Goal: Communication & Community: Answer question/provide support

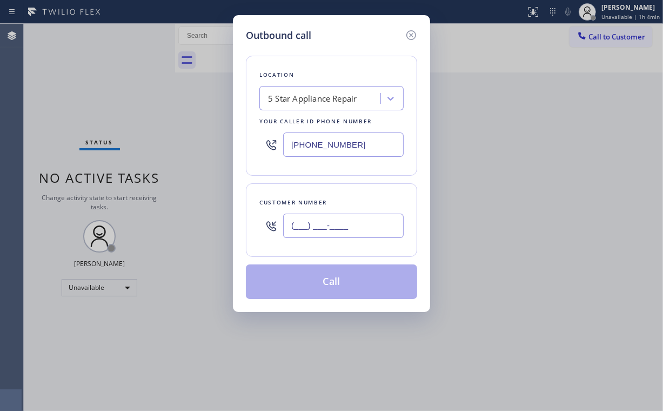
click at [352, 234] on input "(___) ___-____" at bounding box center [343, 226] width 121 height 24
paste input "949) 735-6028"
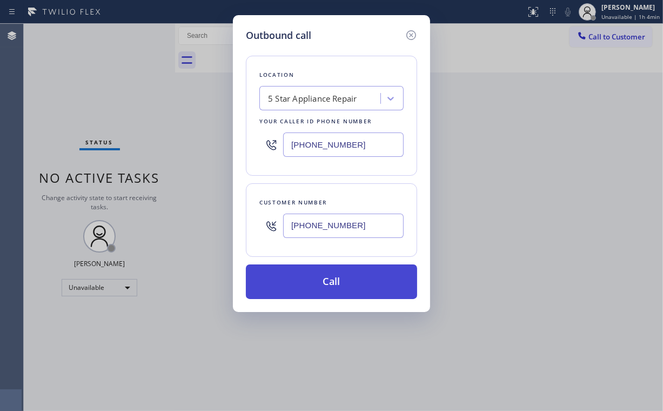
type input "[PHONE_NUMBER]"
click at [299, 283] on button "Call" at bounding box center [331, 281] width 171 height 35
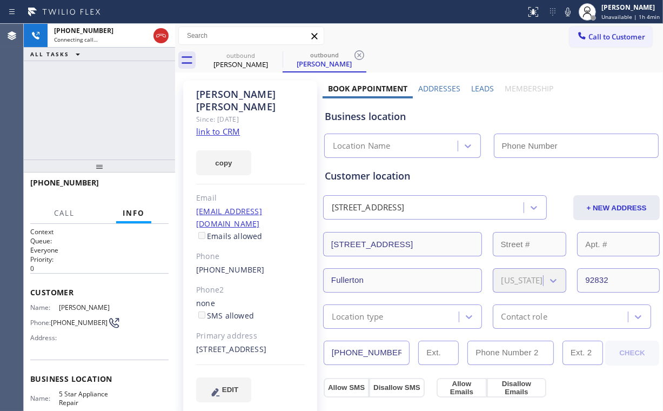
type input "[PHONE_NUMBER]"
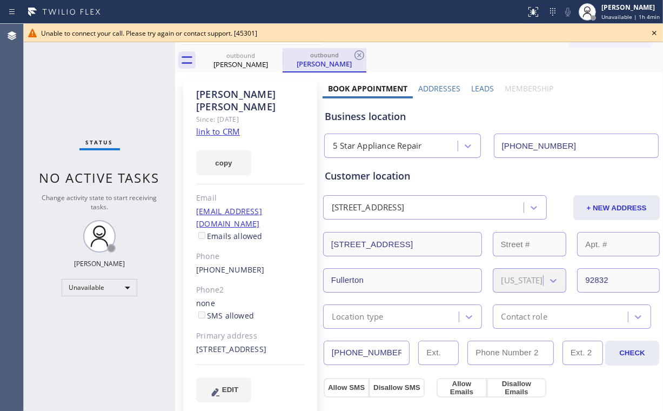
drag, startPoint x: 247, startPoint y: 63, endPoint x: 284, endPoint y: 55, distance: 38.1
click at [248, 63] on div "[PERSON_NAME]" at bounding box center [241, 64] width 82 height 10
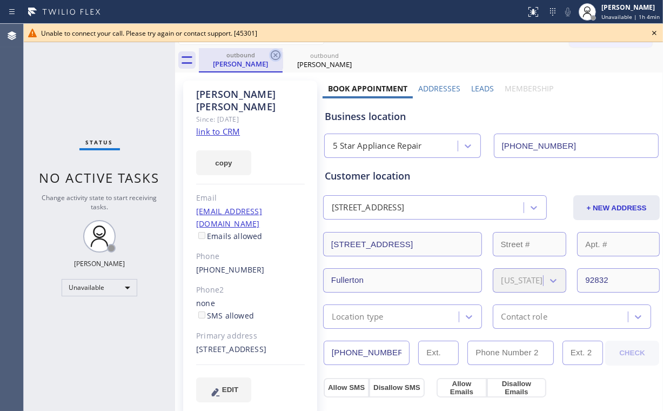
click at [278, 52] on icon at bounding box center [275, 55] width 13 height 13
click at [278, 53] on icon at bounding box center [275, 55] width 13 height 13
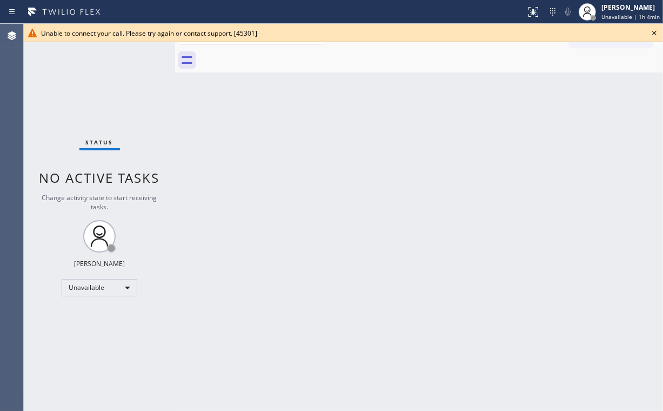
click at [655, 32] on icon at bounding box center [654, 32] width 13 height 13
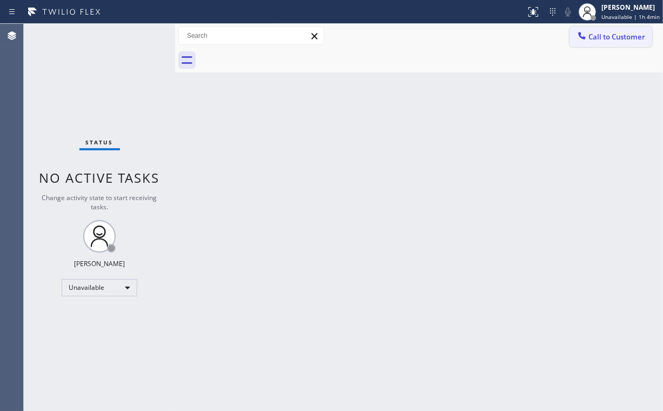
click at [609, 44] on button "Call to Customer" at bounding box center [611, 36] width 83 height 21
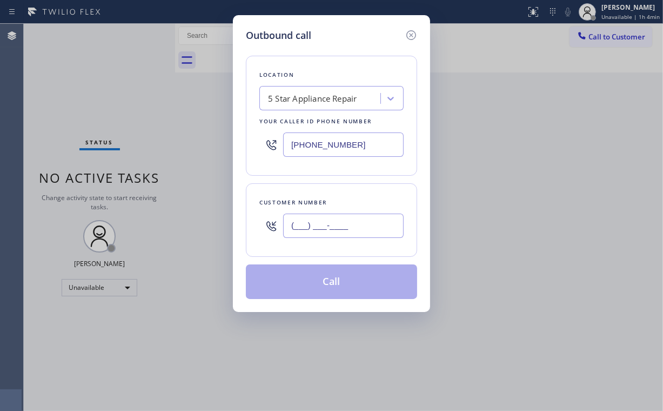
click at [369, 231] on input "(___) ___-____" at bounding box center [343, 226] width 121 height 24
paste input "973) 271-3813"
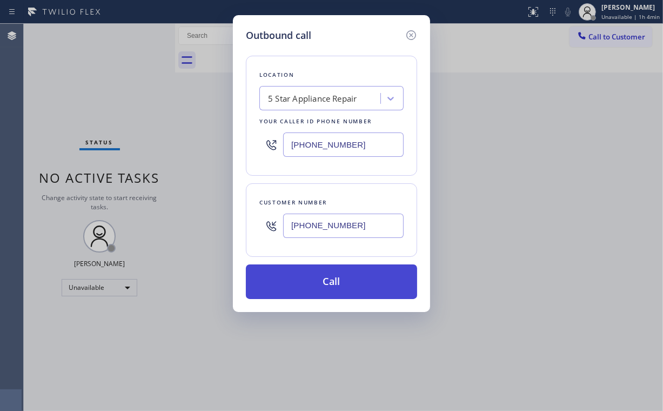
type input "[PHONE_NUMBER]"
click at [306, 278] on button "Call" at bounding box center [331, 281] width 171 height 35
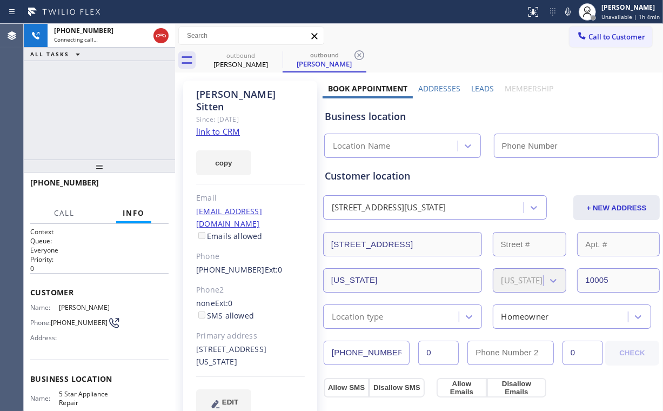
type input "[PHONE_NUMBER]"
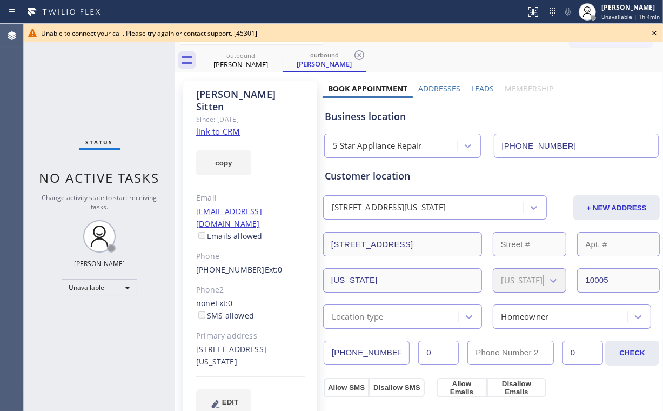
click at [126, 71] on div "Status No active tasks Change activity state to start receiving tasks. [PERSON_…" at bounding box center [99, 217] width 151 height 387
click at [238, 58] on div "outbound [PERSON_NAME]" at bounding box center [241, 60] width 82 height 24
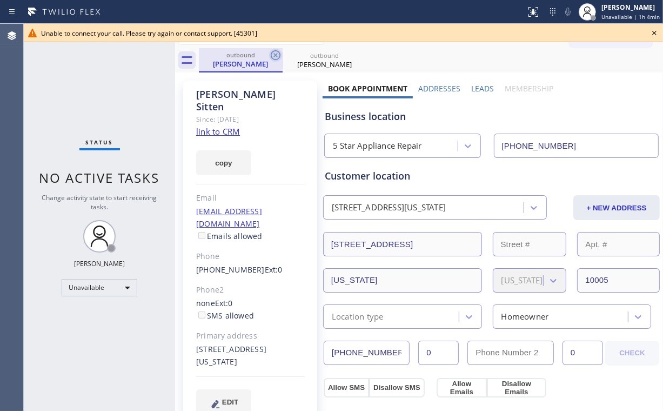
click at [277, 56] on icon at bounding box center [275, 55] width 13 height 13
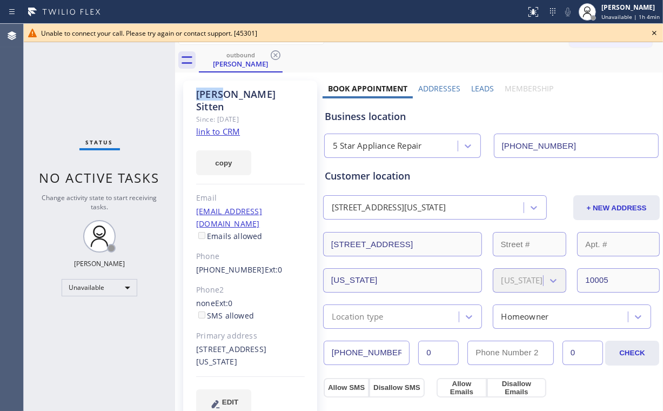
click at [277, 56] on icon at bounding box center [275, 55] width 13 height 13
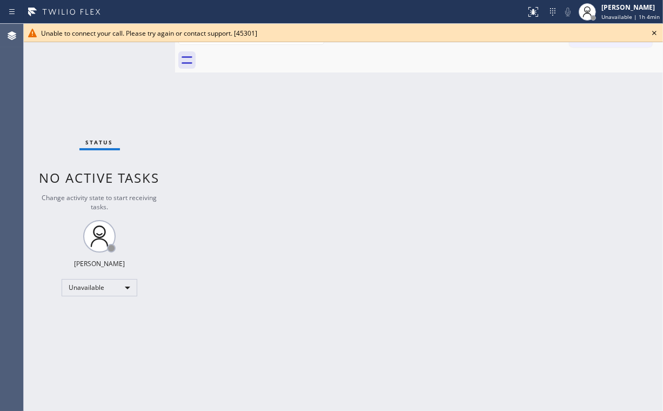
click at [315, 156] on div "Back to Dashboard Change Sender ID Customers Technicians Select a contact Outbo…" at bounding box center [419, 217] width 488 height 387
click at [655, 30] on icon at bounding box center [654, 32] width 13 height 13
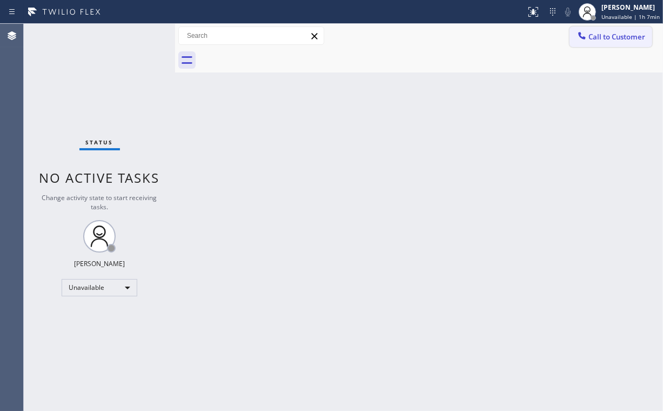
drag, startPoint x: 603, startPoint y: 36, endPoint x: 379, endPoint y: 121, distance: 239.6
click at [602, 37] on span "Call to Customer" at bounding box center [617, 37] width 57 height 10
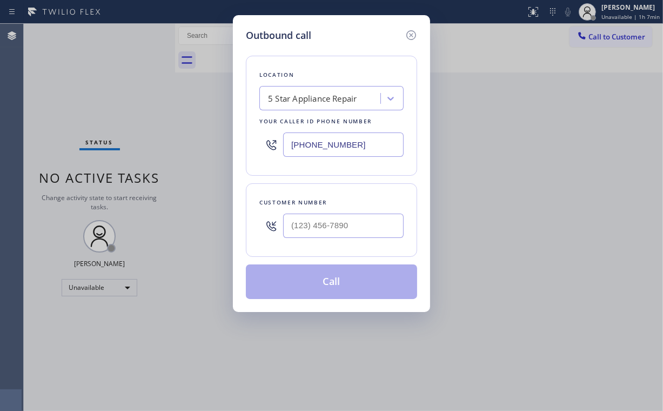
drag, startPoint x: 365, startPoint y: 145, endPoint x: 205, endPoint y: 143, distance: 160.0
click at [227, 144] on div "Outbound call Location 5 Star Appliance Repair Your caller id phone number [PHO…" at bounding box center [331, 205] width 663 height 411
paste input "630) 791-5511"
type input "[PHONE_NUMBER]"
click at [374, 216] on input "(___) ___-____" at bounding box center [343, 226] width 121 height 24
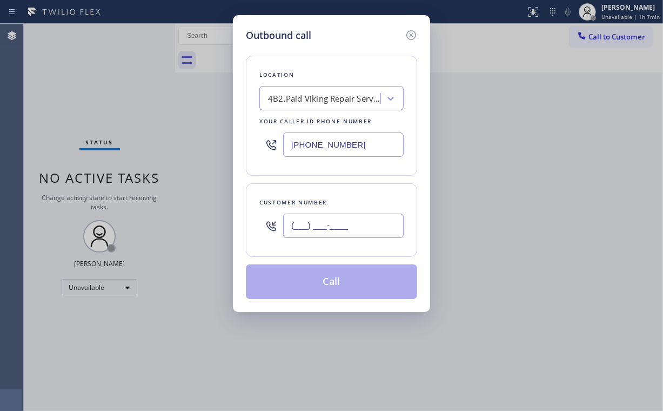
paste input "312) 953-8770"
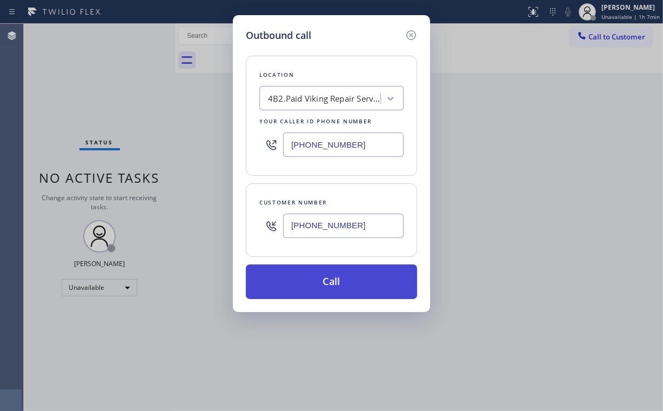
type input "[PHONE_NUMBER]"
click at [312, 275] on button "Call" at bounding box center [331, 281] width 171 height 35
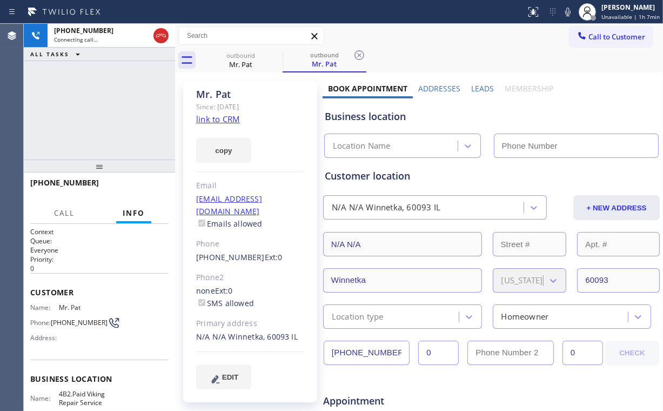
click at [113, 101] on div "[PHONE_NUMBER] Connecting call… ALL TASKS ALL TASKS ACTIVE TASKS TASKS IN WRAP …" at bounding box center [99, 92] width 151 height 136
type input "[PHONE_NUMBER]"
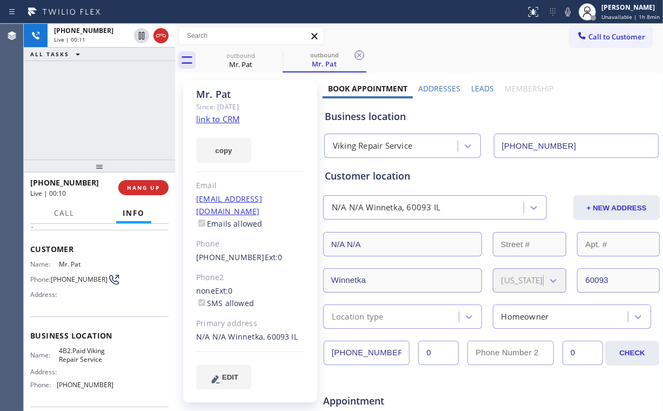
click at [76, 114] on div "[PHONE_NUMBER] Live | 00:11 ALL TASKS ALL TASKS ACTIVE TASKS TASKS IN WRAP UP" at bounding box center [99, 92] width 151 height 136
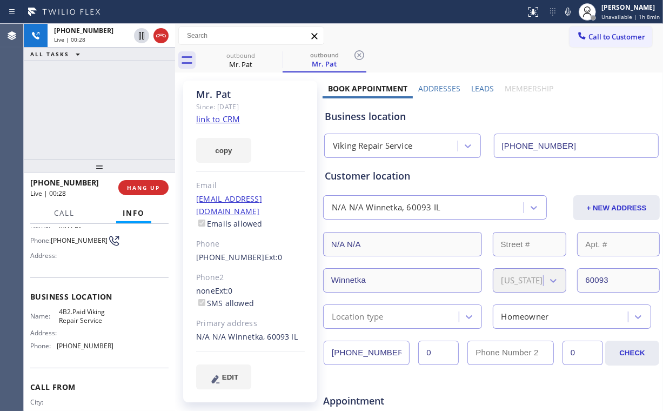
scroll to position [82, 0]
drag, startPoint x: 103, startPoint y: 105, endPoint x: 188, endPoint y: 181, distance: 113.3
click at [103, 106] on div "[PHONE_NUMBER] Live | 00:36 ALL TASKS ALL TASKS ACTIVE TASKS TASKS IN WRAP UP" at bounding box center [99, 92] width 151 height 136
drag, startPoint x: 119, startPoint y: 182, endPoint x: 143, endPoint y: 188, distance: 24.7
click at [120, 182] on div "[PHONE_NUMBER] Live | 00:36 HANG UP" at bounding box center [99, 188] width 138 height 28
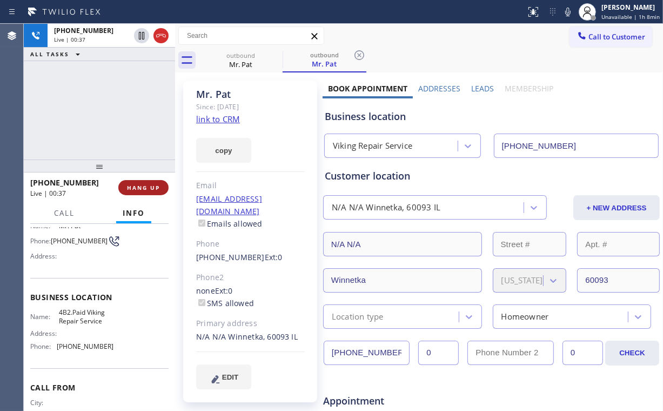
click at [143, 188] on span "HANG UP" at bounding box center [143, 188] width 33 height 8
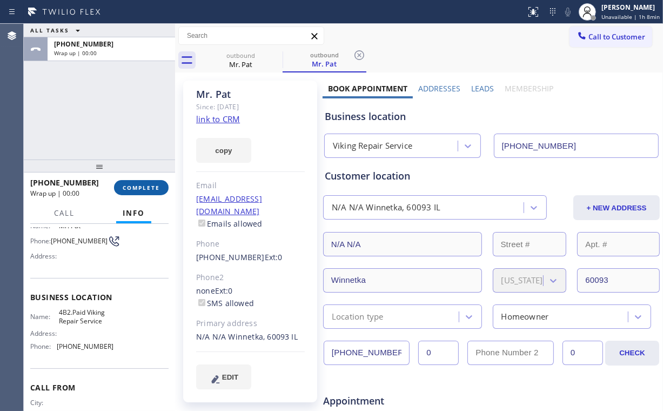
click at [143, 188] on span "COMPLETE" at bounding box center [141, 188] width 37 height 8
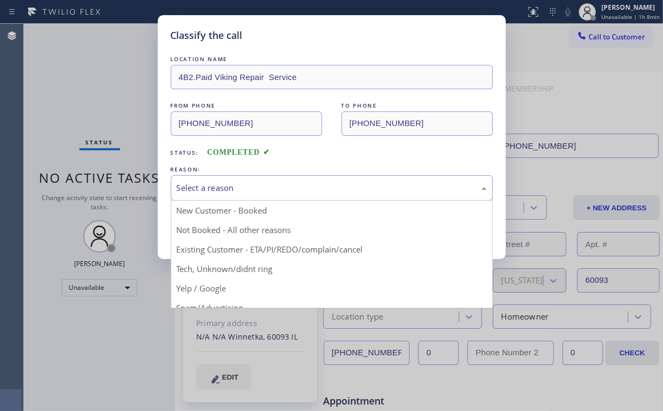
click at [206, 196] on div "Select a reason" at bounding box center [332, 187] width 322 height 25
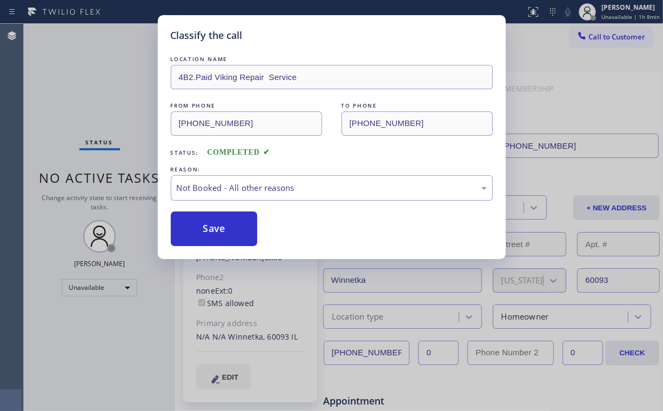
drag, startPoint x: 210, startPoint y: 228, endPoint x: 110, endPoint y: 95, distance: 165.6
click at [210, 225] on button "Save" at bounding box center [214, 228] width 87 height 35
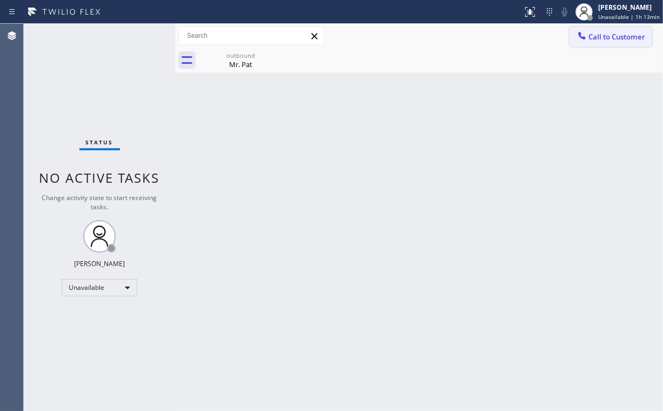
drag, startPoint x: 98, startPoint y: 60, endPoint x: 625, endPoint y: 42, distance: 526.8
click at [107, 63] on div "Status No active tasks Change activity state to start receiving tasks. [PERSON_…" at bounding box center [99, 217] width 151 height 387
drag, startPoint x: 616, startPoint y: 35, endPoint x: 389, endPoint y: 132, distance: 247.0
click at [616, 35] on span "Call to Customer" at bounding box center [617, 37] width 57 height 10
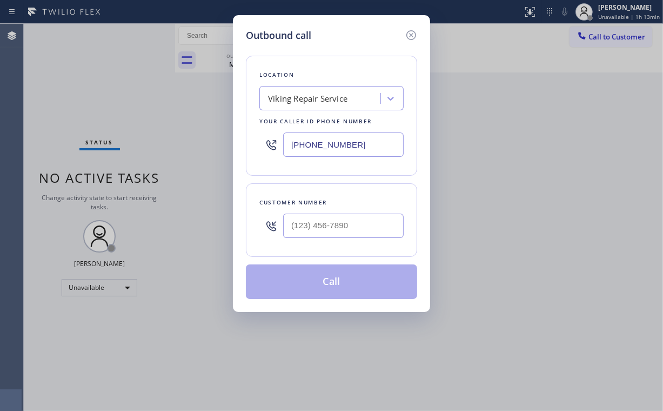
drag, startPoint x: 374, startPoint y: 137, endPoint x: 177, endPoint y: 152, distance: 197.3
click at [177, 152] on div "Outbound call Location Viking Repair Service Your caller id phone number [PHONE…" at bounding box center [331, 205] width 663 height 411
paste input "510) 319-0237"
type input "[PHONE_NUMBER]"
click at [330, 219] on input "(___) ___-____" at bounding box center [343, 226] width 121 height 24
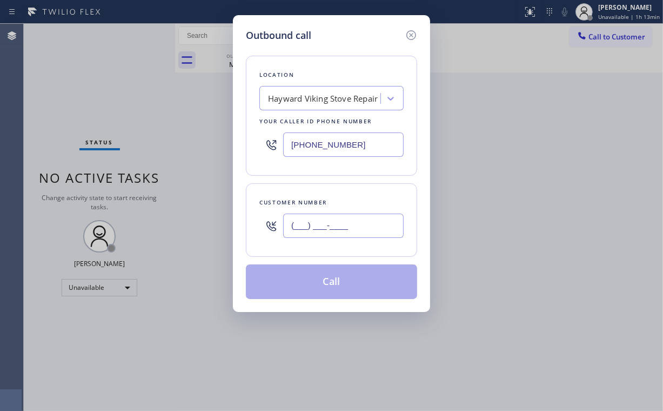
paste input "510) 909-5475"
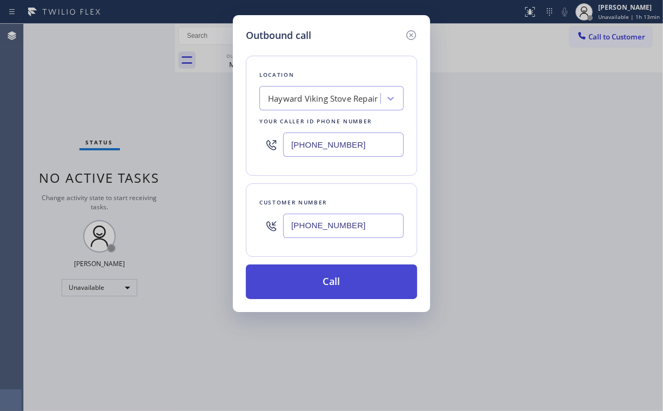
type input "[PHONE_NUMBER]"
drag, startPoint x: 317, startPoint y: 276, endPoint x: 315, endPoint y: 282, distance: 6.8
click at [316, 276] on button "Call" at bounding box center [331, 281] width 171 height 35
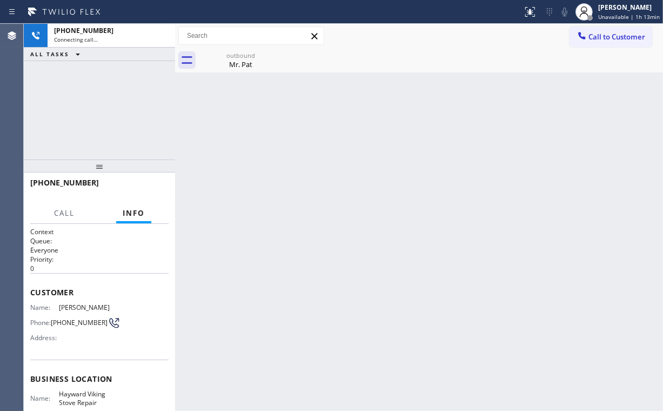
click at [109, 81] on div "[PHONE_NUMBER] Connecting call… ALL TASKS ALL TASKS ACTIVE TASKS TASKS IN WRAP …" at bounding box center [99, 92] width 151 height 136
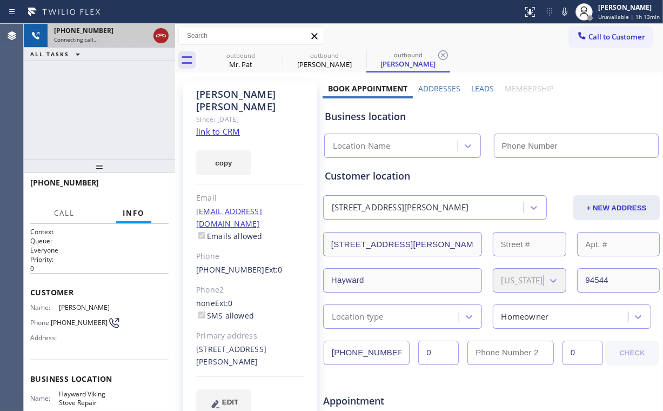
type input "[PHONE_NUMBER]"
drag, startPoint x: 159, startPoint y: 36, endPoint x: 212, endPoint y: 51, distance: 55.2
click at [159, 36] on icon at bounding box center [161, 35] width 13 height 13
click at [252, 65] on div "Mr. Pat" at bounding box center [241, 64] width 82 height 10
type input "[PHONE_NUMBER]"
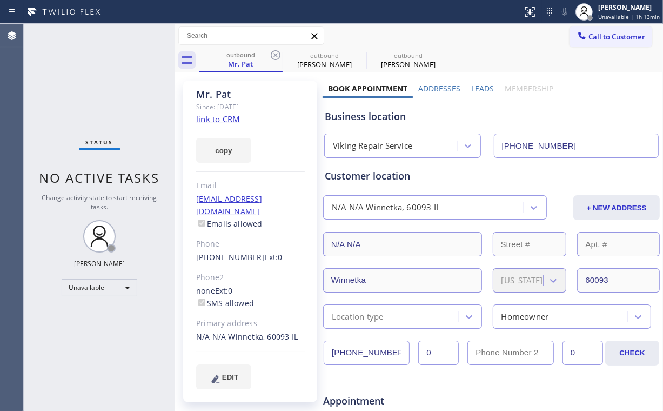
drag, startPoint x: 276, startPoint y: 52, endPoint x: 262, endPoint y: 86, distance: 37.3
click at [276, 52] on icon at bounding box center [275, 55] width 13 height 13
type input "[PHONE_NUMBER]"
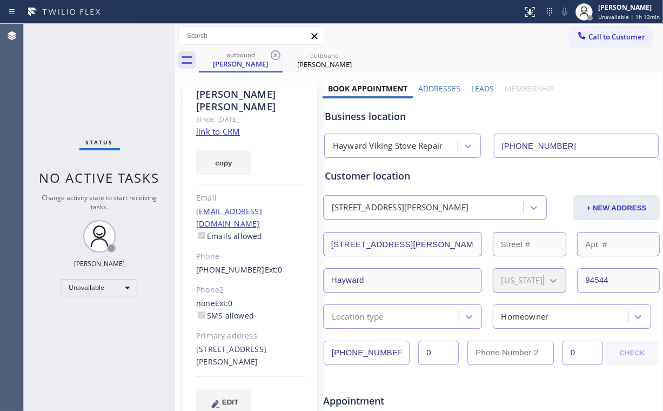
click at [228, 126] on link "link to CRM" at bounding box center [218, 131] width 44 height 11
drag, startPoint x: 610, startPoint y: 36, endPoint x: 590, endPoint y: 54, distance: 27.2
click at [610, 36] on span "Call to Customer" at bounding box center [617, 37] width 57 height 10
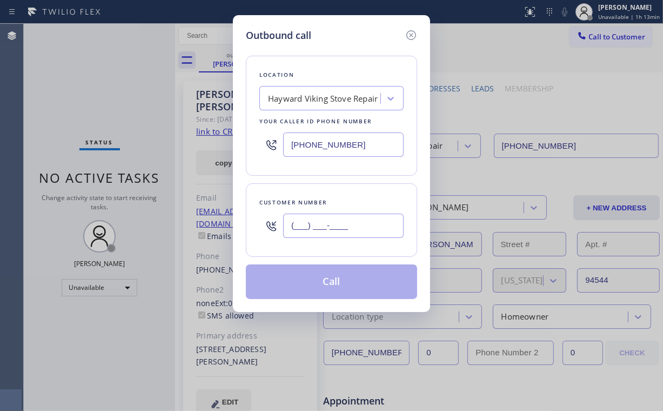
click at [360, 225] on input "(___) ___-____" at bounding box center [343, 226] width 121 height 24
paste input "310) 503-9219"
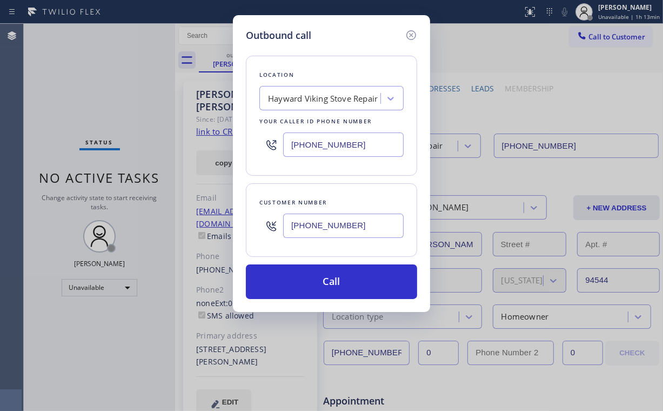
type input "[PHONE_NUMBER]"
click at [341, 30] on div "Outbound call" at bounding box center [331, 35] width 171 height 15
drag, startPoint x: 354, startPoint y: 145, endPoint x: 210, endPoint y: 149, distance: 143.3
click at [210, 149] on div "Outbound call Location Hayward Viking Stove Repair Your caller id phone number …" at bounding box center [331, 205] width 663 height 411
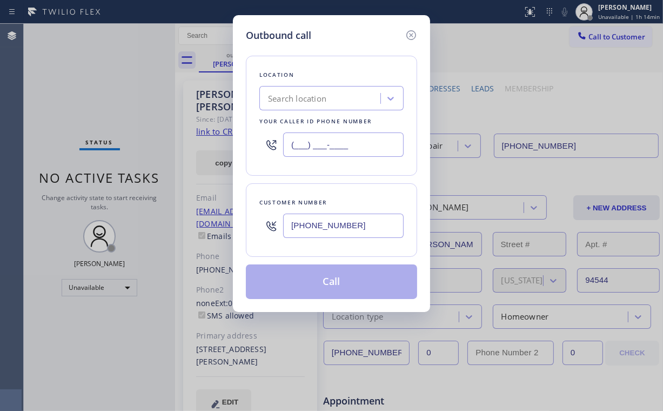
type input "(___) ___-____"
click at [324, 102] on div "Search location" at bounding box center [297, 98] width 58 height 12
paste input "Sub Zero Repair Professionals"
type input "Sub Zero Repair Professionals"
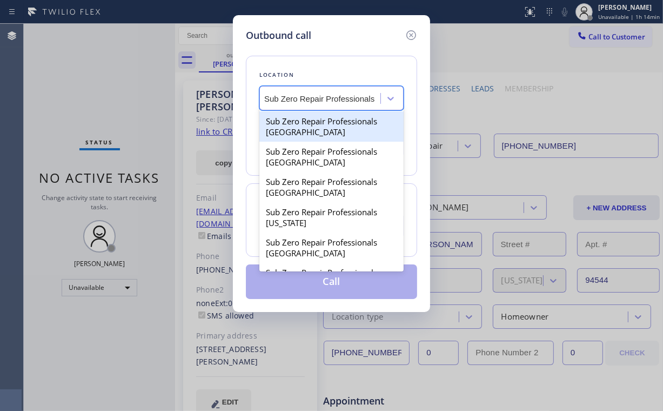
click at [331, 133] on div "Sub Zero Repair Professionals [GEOGRAPHIC_DATA]" at bounding box center [331, 126] width 144 height 30
type input "[PHONE_NUMBER]"
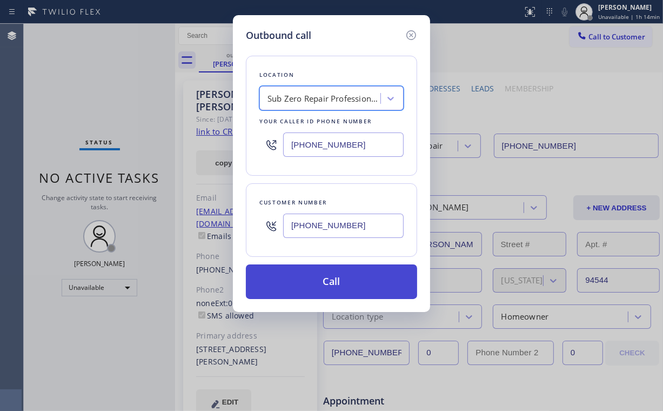
click at [339, 281] on button "Call" at bounding box center [331, 281] width 171 height 35
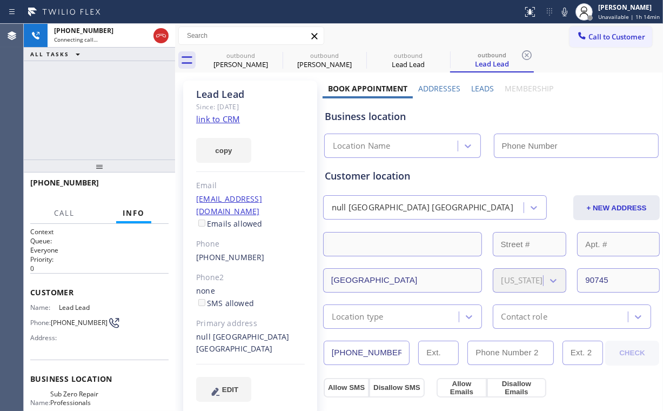
type input "[PHONE_NUMBER]"
click at [220, 120] on link "link to CRM" at bounding box center [218, 119] width 44 height 11
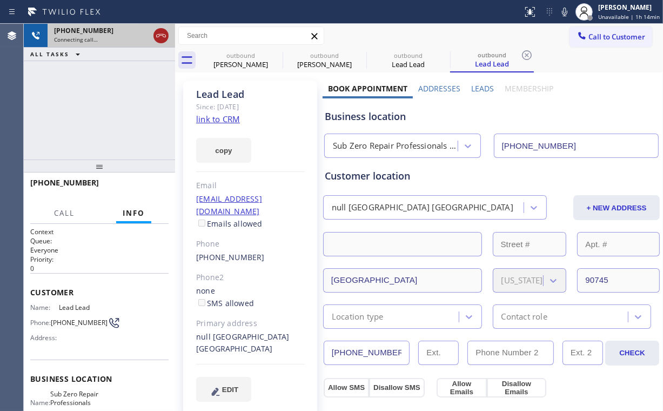
click at [165, 34] on icon at bounding box center [161, 35] width 13 height 13
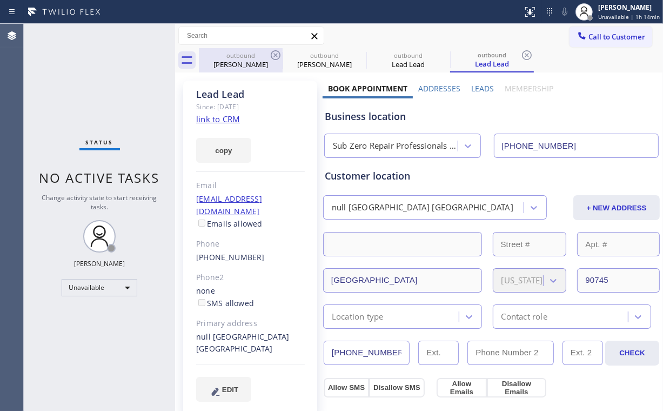
drag, startPoint x: 232, startPoint y: 59, endPoint x: 268, endPoint y: 52, distance: 36.3
click at [235, 59] on div "[PERSON_NAME]" at bounding box center [241, 64] width 82 height 10
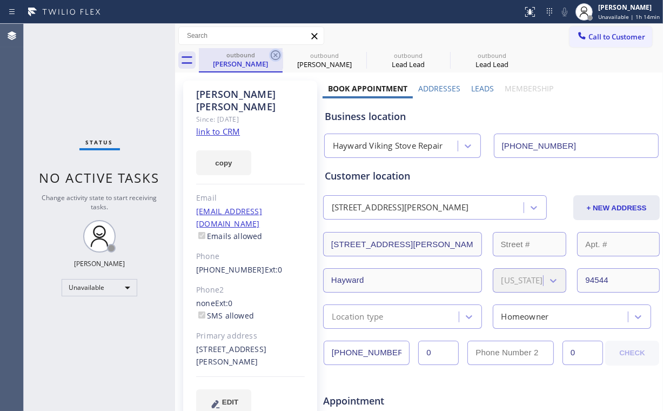
click at [275, 52] on icon at bounding box center [275, 55] width 13 height 13
click at [0, 0] on icon at bounding box center [0, 0] width 0 height 0
type input "[PHONE_NUMBER]"
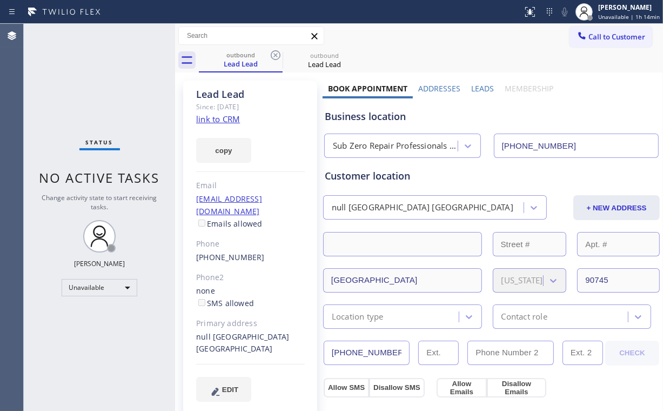
click at [279, 108] on div "Since: [DATE]" at bounding box center [250, 107] width 109 height 12
click at [242, 63] on div "Lead Lead" at bounding box center [241, 64] width 82 height 10
click at [601, 39] on span "Call to Customer" at bounding box center [617, 37] width 57 height 10
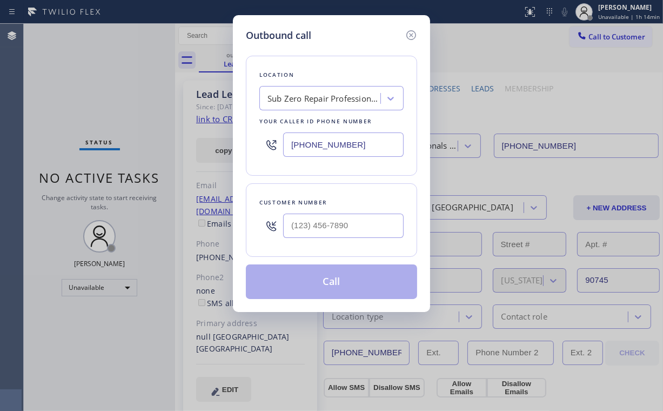
drag, startPoint x: 361, startPoint y: 149, endPoint x: 189, endPoint y: 138, distance: 172.8
click at [207, 141] on div "Outbound call Location Sub Zero Repair Professionals [GEOGRAPHIC_DATA] Your cal…" at bounding box center [331, 205] width 663 height 411
paste input "855) 662-533"
type input "[PHONE_NUMBER]"
click at [357, 223] on input "(___) ___-____" at bounding box center [343, 226] width 121 height 24
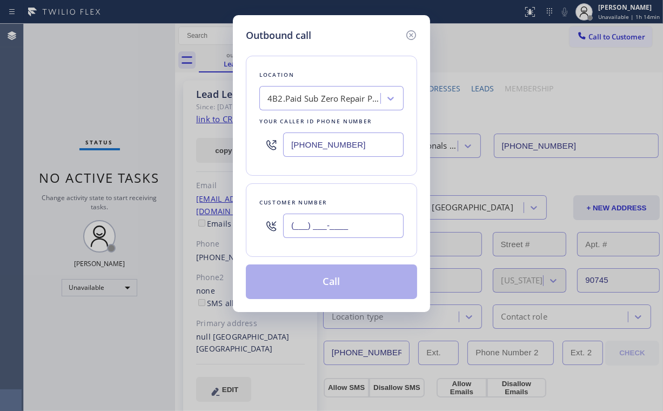
paste input "310) 503-9219"
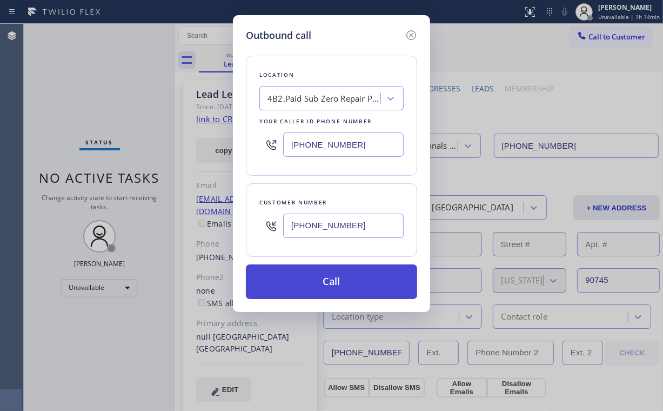
type input "[PHONE_NUMBER]"
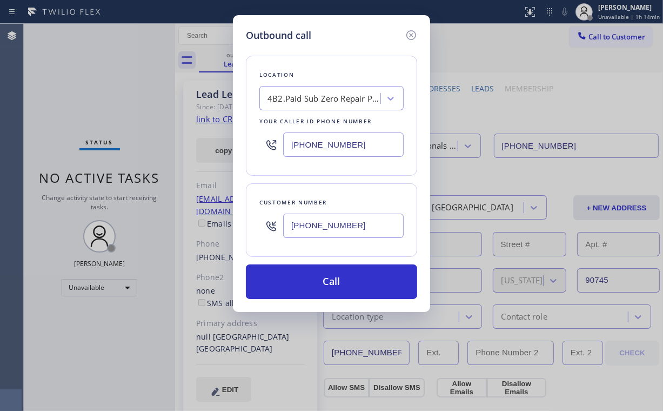
drag, startPoint x: 324, startPoint y: 277, endPoint x: 275, endPoint y: 365, distance: 101.4
click at [323, 277] on button "Call" at bounding box center [331, 281] width 171 height 35
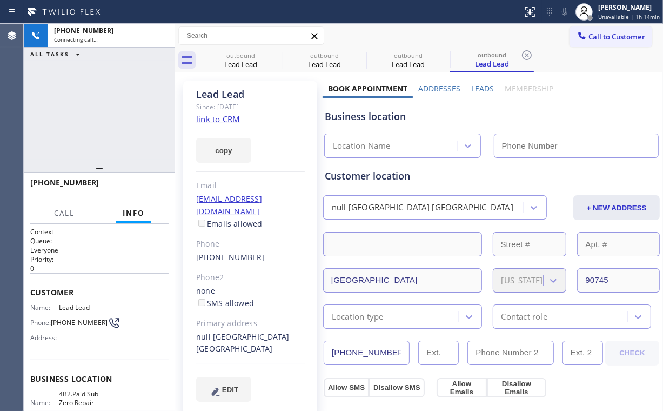
click at [75, 93] on div "[PHONE_NUMBER] Connecting call… ALL TASKS ALL TASKS ACTIVE TASKS TASKS IN WRAP …" at bounding box center [99, 92] width 151 height 136
click at [243, 61] on div "Lead Lead" at bounding box center [241, 64] width 82 height 10
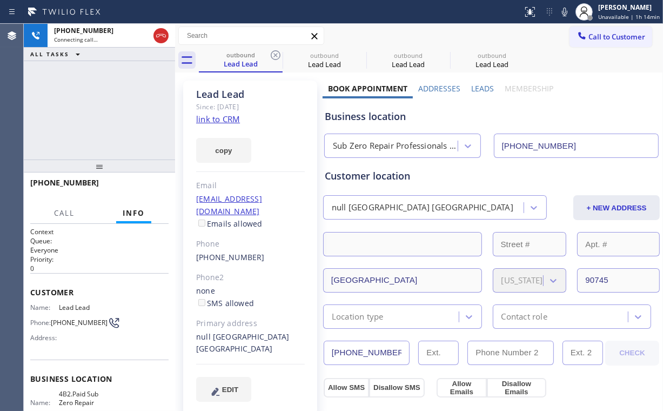
click at [277, 55] on icon at bounding box center [275, 55] width 13 height 13
click at [0, 0] on icon at bounding box center [0, 0] width 0 height 0
type input "[PHONE_NUMBER]"
click at [82, 99] on div "[PHONE_NUMBER] Connecting call… ALL TASKS ALL TASKS ACTIVE TASKS TASKS IN WRAP …" at bounding box center [99, 92] width 151 height 136
click at [111, 109] on div "[PHONE_NUMBER] Connecting call… ALL TASKS ALL TASKS ACTIVE TASKS TASKS IN WRAP …" at bounding box center [99, 92] width 151 height 136
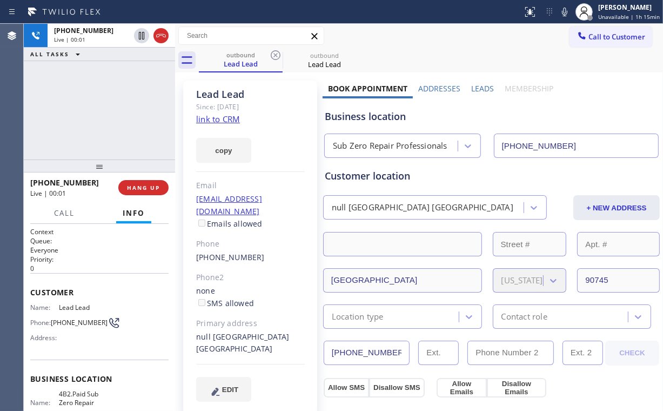
drag, startPoint x: 109, startPoint y: 121, endPoint x: 142, endPoint y: 176, distance: 64.0
click at [109, 121] on div "[PHONE_NUMBER] Live | 00:01 ALL TASKS ALL TASKS ACTIVE TASKS TASKS IN WRAP UP" at bounding box center [99, 92] width 151 height 136
click at [152, 190] on span "HANG UP" at bounding box center [143, 188] width 33 height 8
click at [151, 188] on span "COMPLETE" at bounding box center [141, 188] width 37 height 8
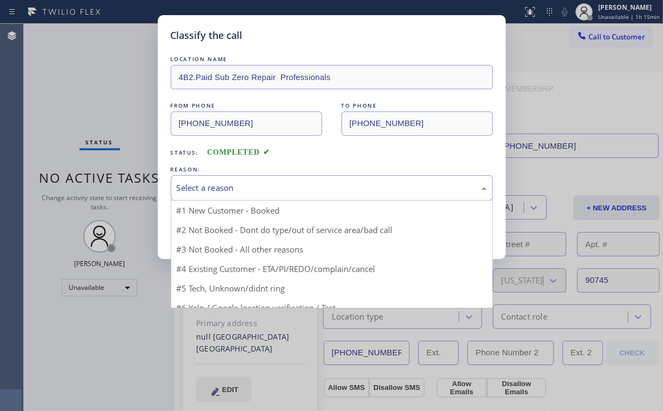
drag, startPoint x: 216, startPoint y: 187, endPoint x: 216, endPoint y: 219, distance: 31.9
click at [217, 187] on div "Select a reason" at bounding box center [332, 188] width 310 height 12
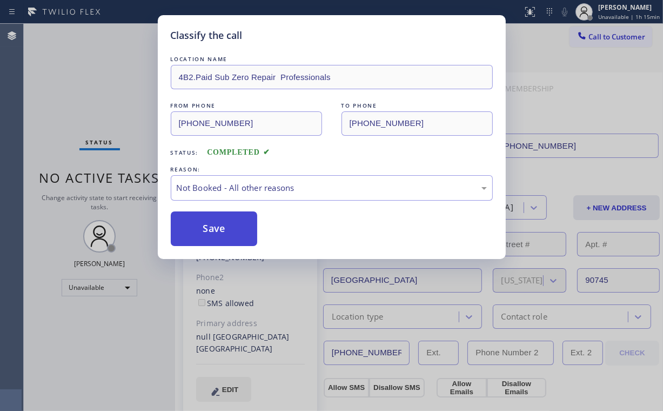
click at [216, 226] on button "Save" at bounding box center [214, 228] width 87 height 35
drag, startPoint x: 64, startPoint y: 57, endPoint x: 78, endPoint y: 6, distance: 52.6
click at [63, 53] on div "Classify the call LOCATION NAME 4B2.Paid Sub Zero Repair Professionals FROM PHO…" at bounding box center [331, 205] width 663 height 411
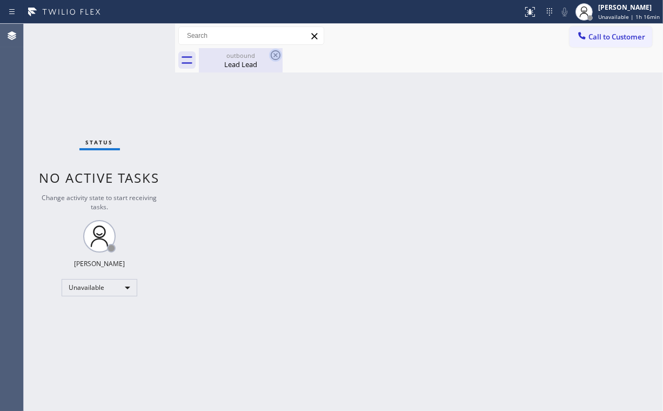
drag, startPoint x: 239, startPoint y: 61, endPoint x: 277, endPoint y: 55, distance: 38.8
click at [241, 61] on div "Lead Lead" at bounding box center [241, 64] width 82 height 10
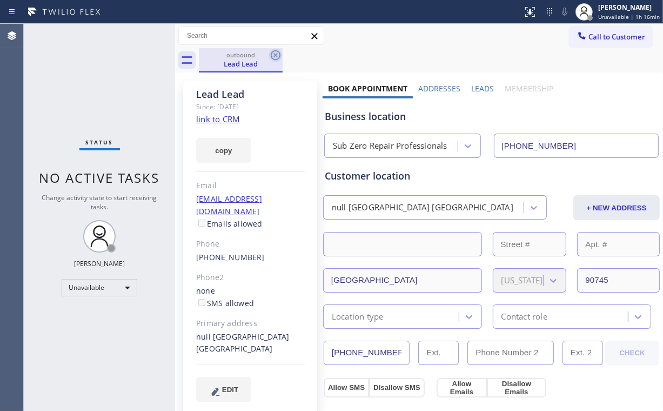
click at [279, 54] on icon at bounding box center [276, 55] width 10 height 10
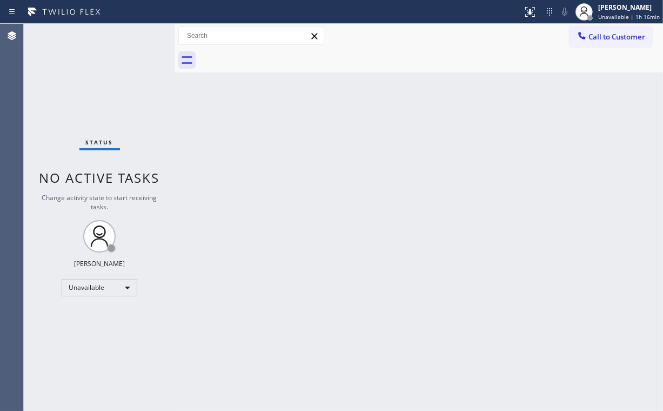
drag, startPoint x: 94, startPoint y: 77, endPoint x: 74, endPoint y: 3, distance: 77.4
click at [95, 76] on div "Status No active tasks Change activity state to start receiving tasks. [PERSON_…" at bounding box center [99, 217] width 151 height 387
drag, startPoint x: 594, startPoint y: 40, endPoint x: 422, endPoint y: 121, distance: 190.3
click at [595, 41] on span "Call to Customer" at bounding box center [617, 37] width 57 height 10
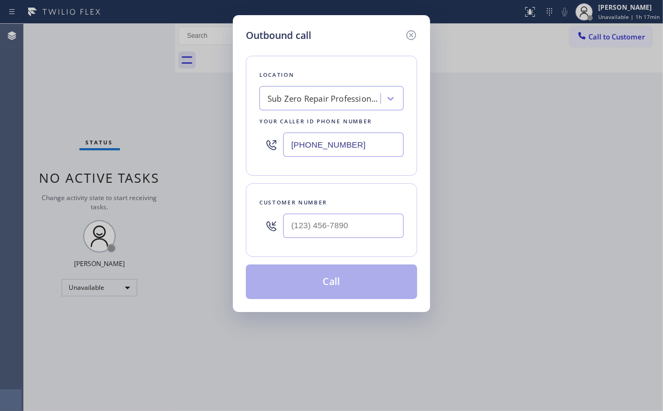
drag, startPoint x: 376, startPoint y: 142, endPoint x: 163, endPoint y: 145, distance: 213.0
click at [229, 146] on div "Outbound call Location Sub Zero Repair Professionals Your caller id phone numbe…" at bounding box center [331, 205] width 663 height 411
paste input "510) 319-0237"
type input "[PHONE_NUMBER]"
click at [337, 226] on input "(___) ___-____" at bounding box center [343, 226] width 121 height 24
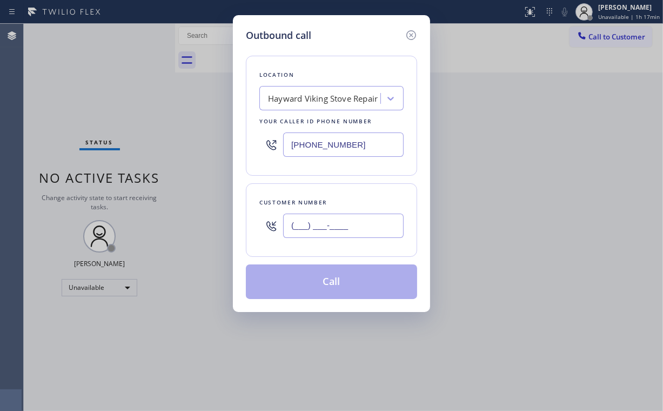
paste input "510) 909-5475"
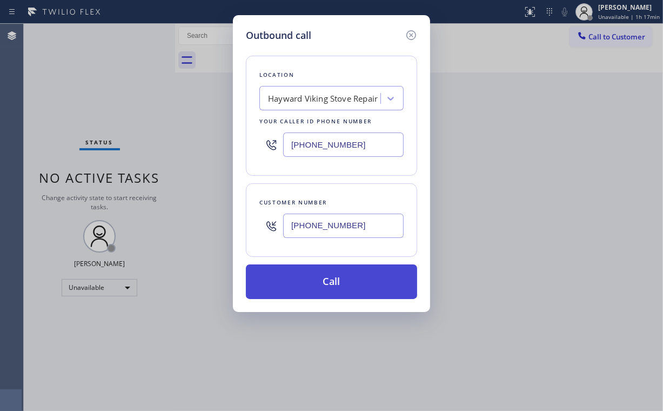
type input "[PHONE_NUMBER]"
click at [329, 291] on button "Call" at bounding box center [331, 281] width 171 height 35
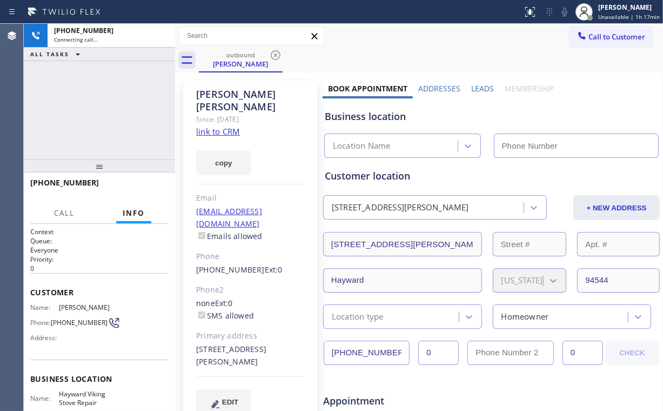
click at [99, 90] on div "[PHONE_NUMBER] Connecting call… ALL TASKS ALL TASKS ACTIVE TASKS TASKS IN WRAP …" at bounding box center [99, 92] width 151 height 136
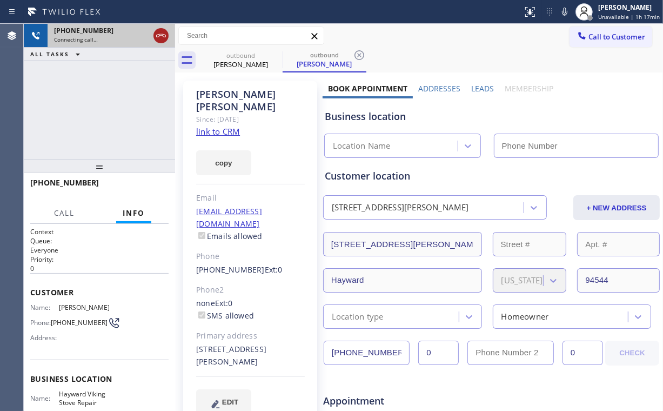
click at [161, 35] on icon at bounding box center [161, 35] width 13 height 13
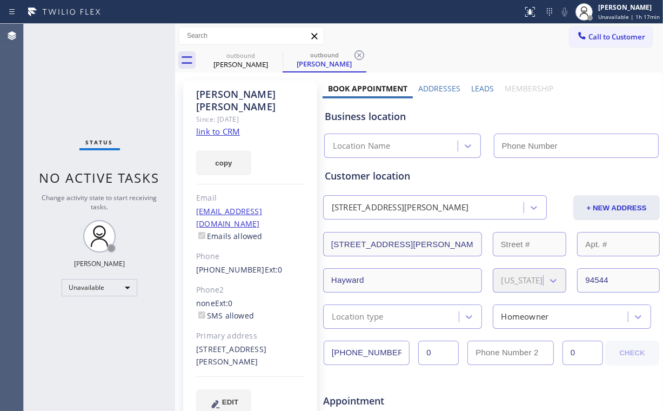
click at [214, 126] on link "link to CRM" at bounding box center [218, 131] width 44 height 11
type input "[PHONE_NUMBER]"
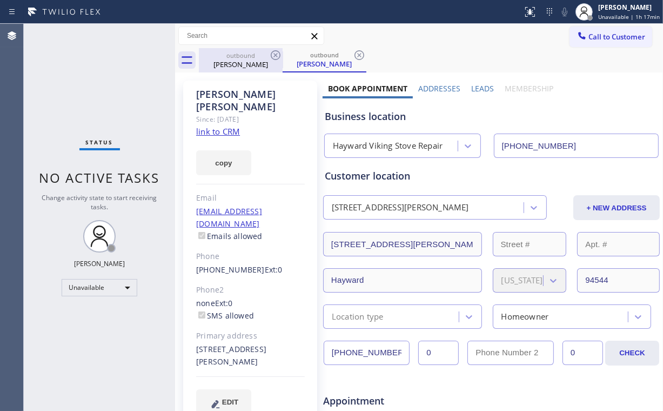
drag, startPoint x: 238, startPoint y: 60, endPoint x: 268, endPoint y: 64, distance: 30.0
click at [240, 61] on div "[PERSON_NAME]" at bounding box center [241, 64] width 82 height 10
click at [277, 55] on icon at bounding box center [275, 55] width 13 height 13
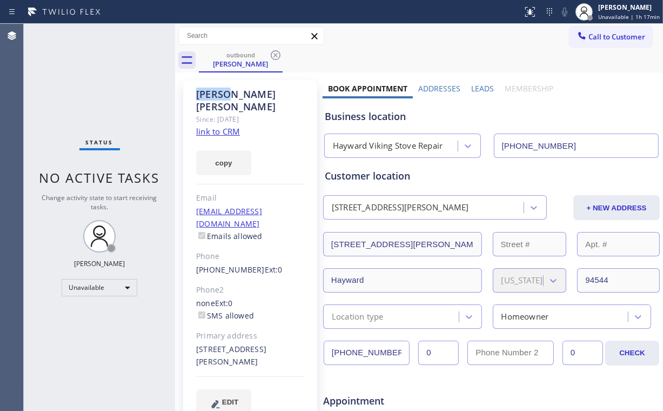
click at [277, 55] on icon at bounding box center [275, 55] width 13 height 13
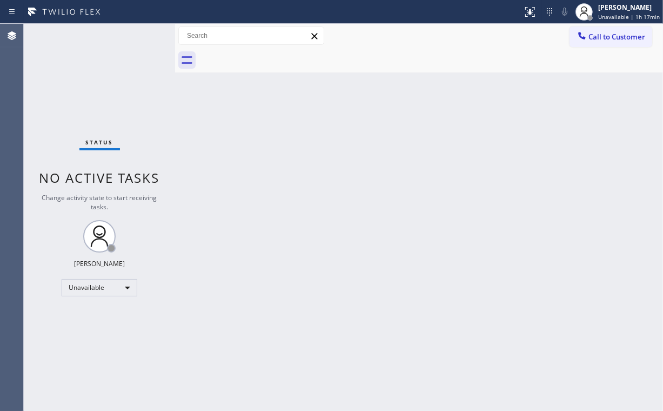
drag, startPoint x: 280, startPoint y: 255, endPoint x: 246, endPoint y: 335, distance: 86.2
click at [276, 263] on div "Back to Dashboard Change Sender ID Customers Technicians Select a contact Outbo…" at bounding box center [419, 217] width 488 height 387
click at [117, 91] on div "Status No active tasks Change activity state to start receiving tasks. [PERSON_…" at bounding box center [99, 217] width 151 height 387
drag, startPoint x: 613, startPoint y: 35, endPoint x: 448, endPoint y: 115, distance: 184.2
click at [610, 37] on span "Call to Customer" at bounding box center [617, 37] width 57 height 10
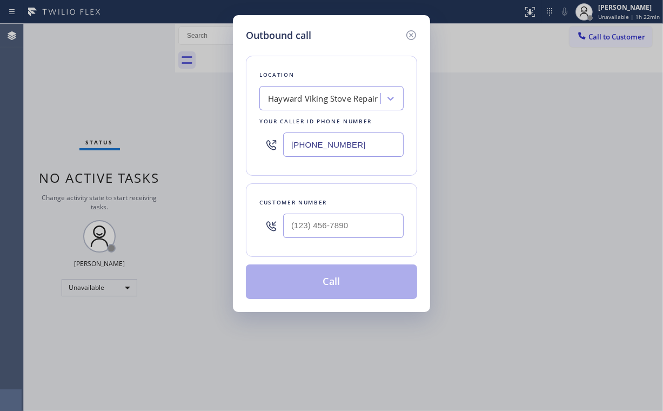
drag, startPoint x: 372, startPoint y: 143, endPoint x: 179, endPoint y: 146, distance: 192.5
click at [233, 147] on div "Outbound call Location Hayward Viking Stove Repair Your caller id phone number …" at bounding box center [331, 163] width 197 height 297
paste input "855) 731-4952"
type input "[PHONE_NUMBER]"
click at [339, 227] on input "(___) ___-____" at bounding box center [343, 226] width 121 height 24
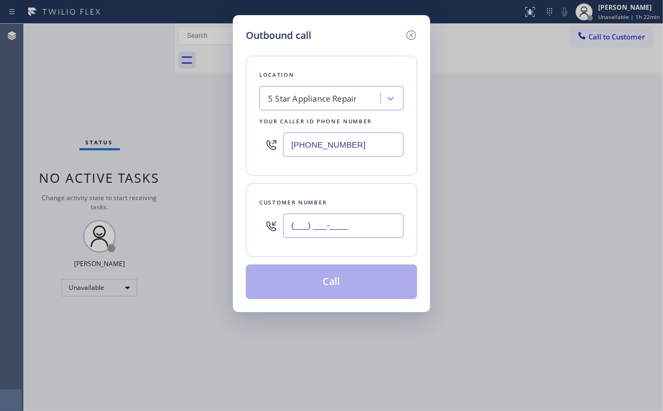
paste input "310) 922-5717"
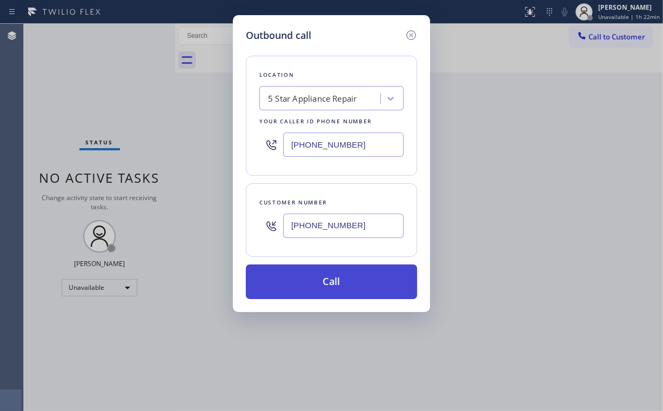
type input "[PHONE_NUMBER]"
click at [305, 281] on button "Call" at bounding box center [331, 281] width 171 height 35
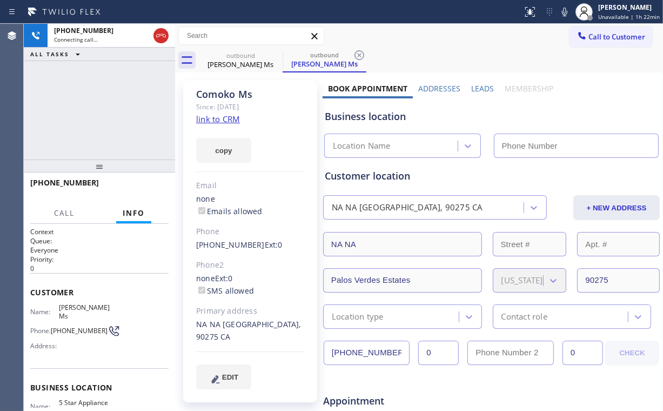
drag, startPoint x: 104, startPoint y: 129, endPoint x: 110, endPoint y: 119, distance: 10.9
click at [105, 128] on div "[PHONE_NUMBER] Connecting call… ALL TASKS ALL TASKS ACTIVE TASKS TASKS IN WRAP …" at bounding box center [99, 92] width 151 height 136
type input "[PHONE_NUMBER]"
drag, startPoint x: 48, startPoint y: 102, endPoint x: 83, endPoint y: 96, distance: 35.5
click at [51, 103] on div "[PHONE_NUMBER] Connecting call… ALL TASKS ALL TASKS ACTIVE TASKS TASKS IN WRAP …" at bounding box center [99, 92] width 151 height 136
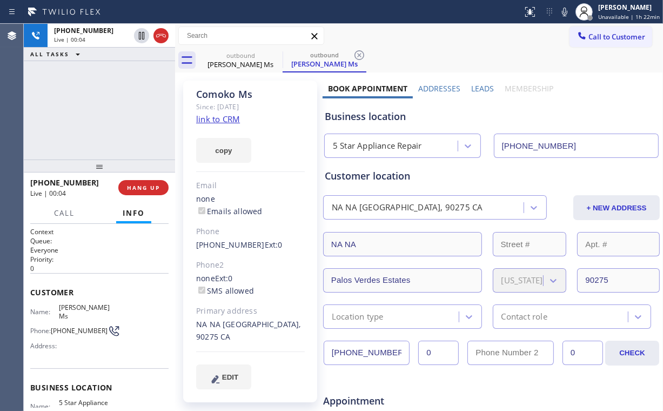
click at [108, 109] on div "[PHONE_NUMBER] Live | 00:04 ALL TASKS ALL TASKS ACTIVE TASKS TASKS IN WRAP UP" at bounding box center [99, 92] width 151 height 136
drag, startPoint x: 385, startPoint y: 116, endPoint x: 342, endPoint y: 119, distance: 43.3
click at [342, 119] on div "Business location" at bounding box center [492, 116] width 334 height 15
click at [364, 119] on div "Business location" at bounding box center [492, 116] width 334 height 15
click at [140, 185] on span "HANG UP" at bounding box center [143, 188] width 33 height 8
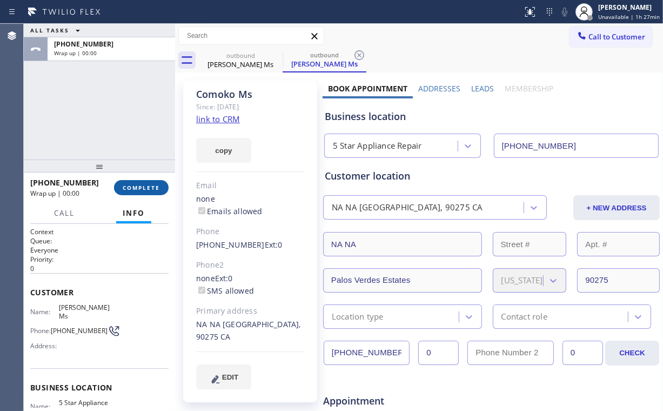
click at [140, 185] on span "COMPLETE" at bounding box center [141, 188] width 37 height 8
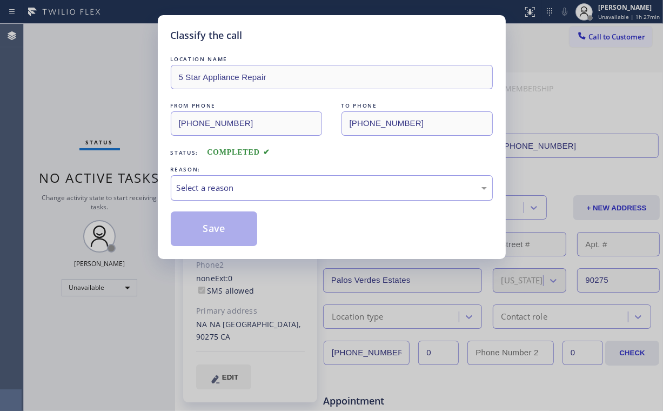
click at [213, 189] on div "Select a reason" at bounding box center [332, 188] width 310 height 12
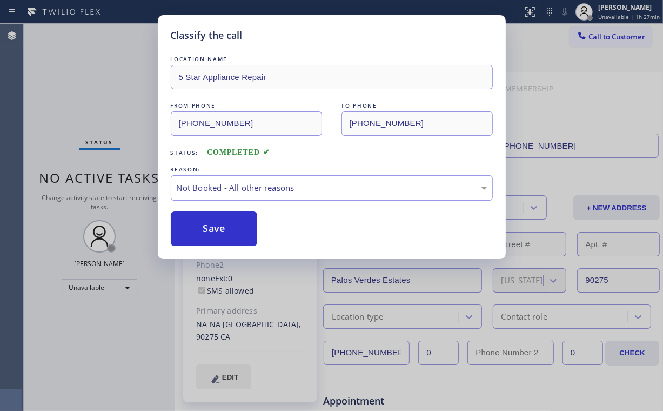
drag, startPoint x: 205, startPoint y: 228, endPoint x: 97, endPoint y: 116, distance: 155.2
click at [206, 227] on button "Save" at bounding box center [214, 228] width 87 height 35
click at [85, 96] on div "Classify the call LOCATION NAME 5 Star Appliance Repair FROM PHONE [PHONE_NUMBE…" at bounding box center [331, 205] width 663 height 411
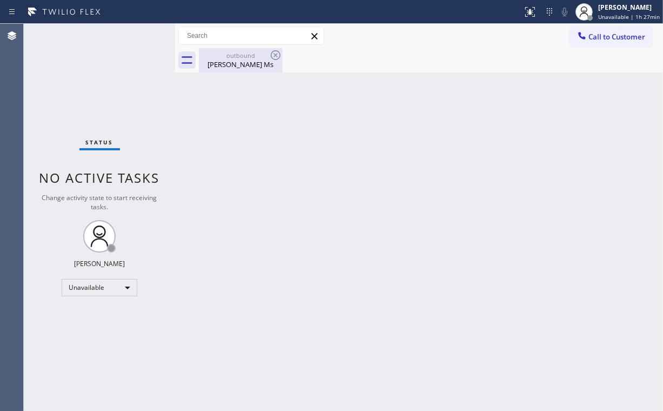
click at [235, 65] on div "[PERSON_NAME] Ms" at bounding box center [241, 64] width 82 height 10
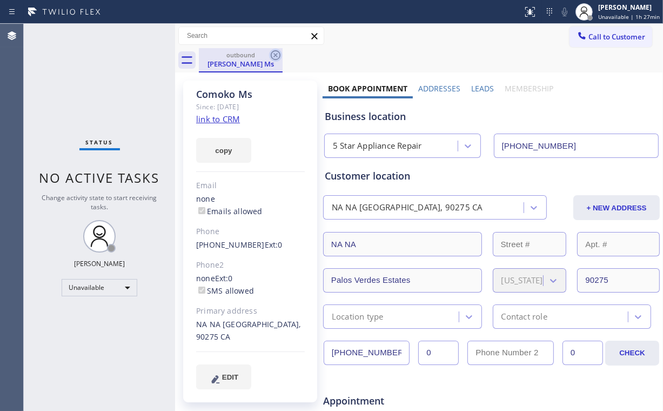
click at [277, 56] on icon at bounding box center [276, 55] width 10 height 10
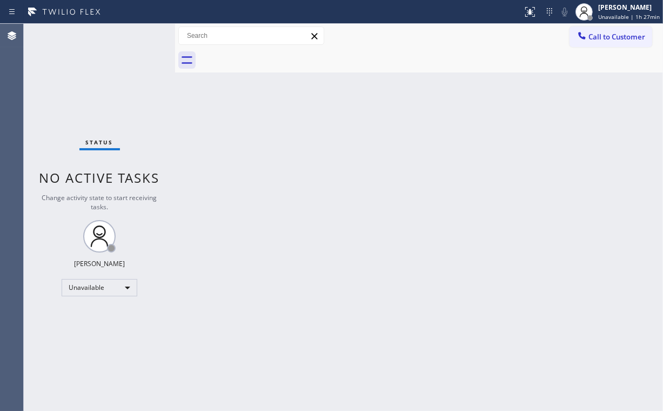
click at [287, 226] on div "Back to Dashboard Change Sender ID Customers Technicians Select a contact Outbo…" at bounding box center [419, 217] width 488 height 387
drag, startPoint x: 80, startPoint y: 89, endPoint x: 234, endPoint y: 356, distance: 308.5
click at [84, 92] on div "Status No active tasks Change activity state to start receiving tasks. [PERSON_…" at bounding box center [99, 217] width 151 height 387
drag, startPoint x: 602, startPoint y: 35, endPoint x: 595, endPoint y: 40, distance: 8.9
click at [599, 37] on span "Call to Customer" at bounding box center [617, 37] width 57 height 10
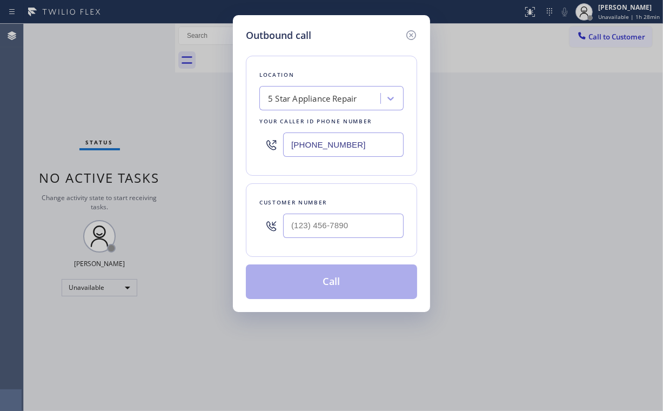
drag, startPoint x: 357, startPoint y: 146, endPoint x: 212, endPoint y: 136, distance: 145.2
click at [251, 140] on div "Location 5 Star Appliance Repair Your caller id phone number [PHONE_NUMBER]" at bounding box center [331, 116] width 171 height 120
paste input "18) 877-7397"
type input "[PHONE_NUMBER]"
click at [368, 234] on input "(___) ___-____" at bounding box center [343, 226] width 121 height 24
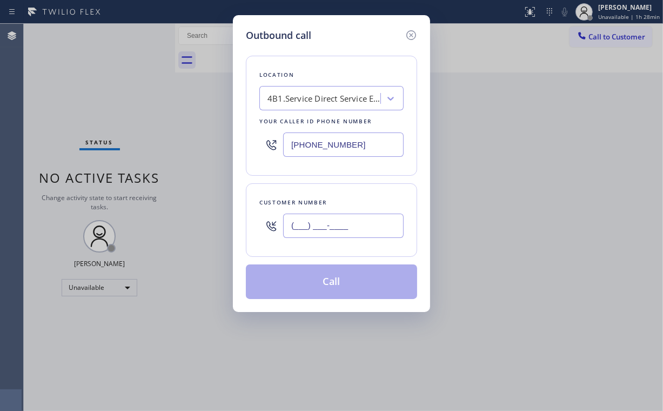
paste input "805) 206-3907"
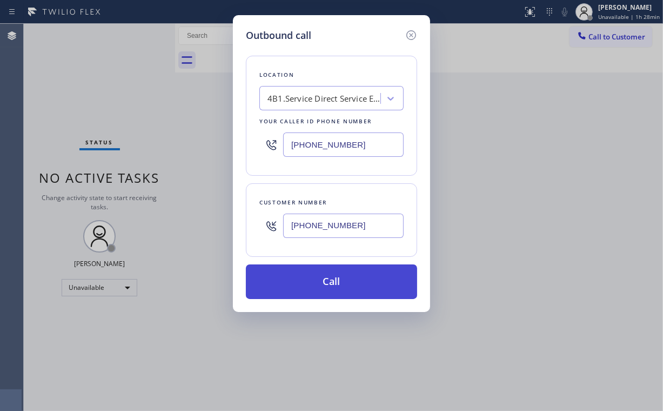
type input "[PHONE_NUMBER]"
drag, startPoint x: 320, startPoint y: 277, endPoint x: 288, endPoint y: 376, distance: 104.4
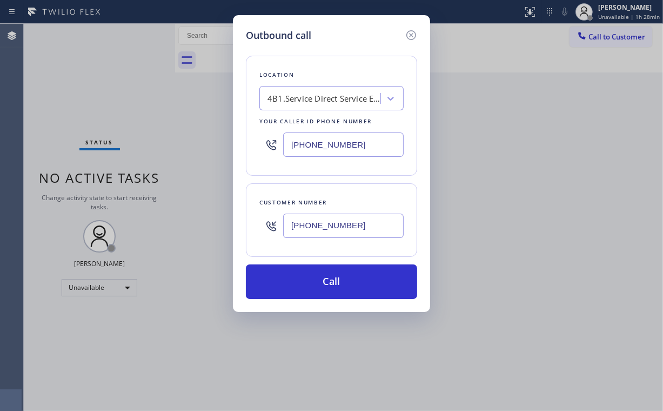
click at [320, 277] on button "Call" at bounding box center [331, 281] width 171 height 35
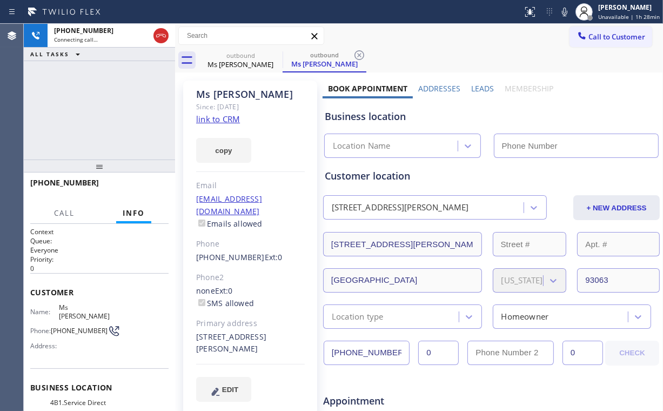
type input "[PHONE_NUMBER]"
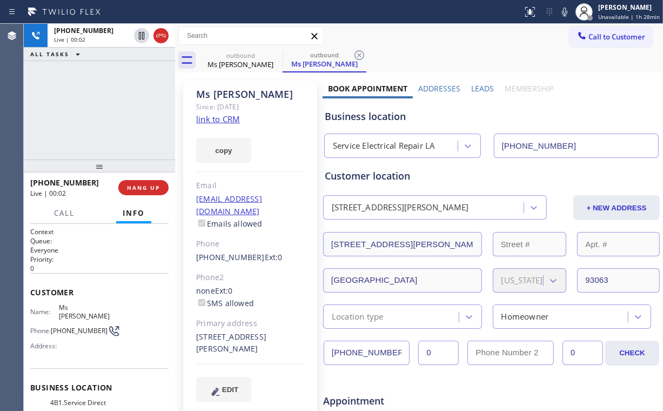
drag, startPoint x: 112, startPoint y: 97, endPoint x: 109, endPoint y: 108, distance: 11.3
click at [112, 102] on div "[PHONE_NUMBER] Live | 00:02 ALL TASKS ALL TASKS ACTIVE TASKS TASKS IN WRAP UP" at bounding box center [99, 92] width 151 height 136
click at [104, 109] on div "[PHONE_NUMBER] Live | 00:03 ALL TASKS ALL TASKS ACTIVE TASKS TASKS IN WRAP UP" at bounding box center [99, 92] width 151 height 136
click at [154, 190] on span "HANG UP" at bounding box center [143, 188] width 33 height 8
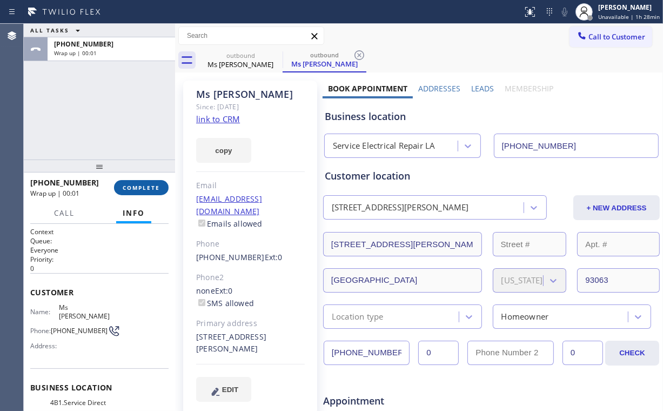
click at [158, 186] on span "COMPLETE" at bounding box center [141, 188] width 37 height 8
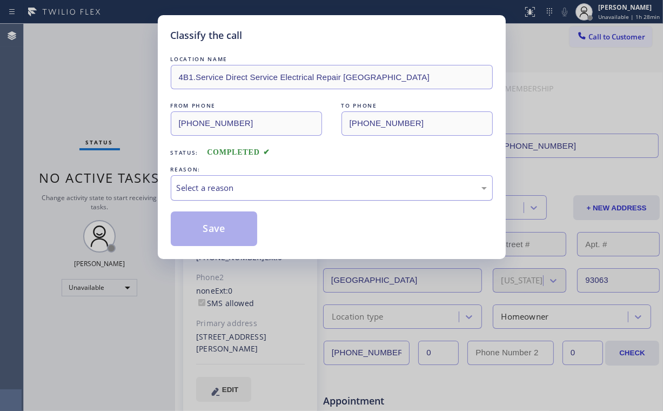
drag, startPoint x: 204, startPoint y: 183, endPoint x: 210, endPoint y: 198, distance: 16.8
click at [204, 183] on div "Select a reason" at bounding box center [332, 188] width 310 height 12
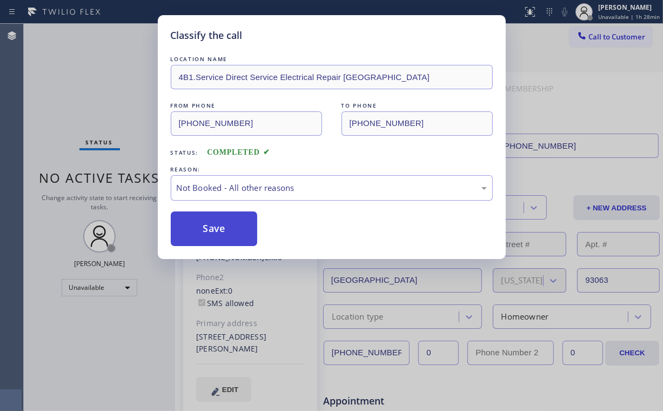
click at [207, 230] on button "Save" at bounding box center [214, 228] width 87 height 35
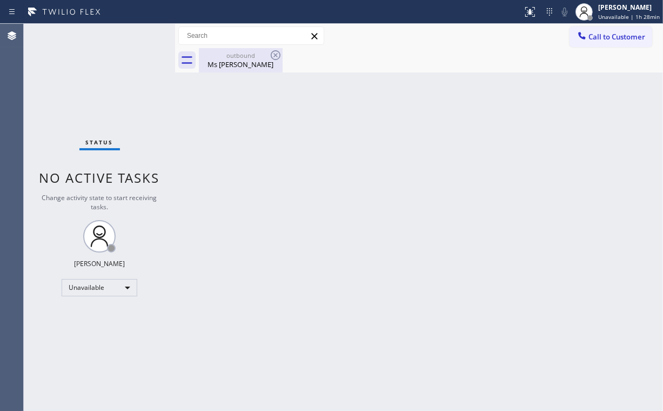
drag, startPoint x: 110, startPoint y: 71, endPoint x: 222, endPoint y: 62, distance: 111.7
click at [119, 71] on div "Status No active tasks Change activity state to start receiving tasks. [PERSON_…" at bounding box center [99, 217] width 151 height 387
drag, startPoint x: 245, startPoint y: 59, endPoint x: 274, endPoint y: 58, distance: 28.7
click at [246, 59] on div "Ms [PERSON_NAME]" at bounding box center [241, 64] width 82 height 10
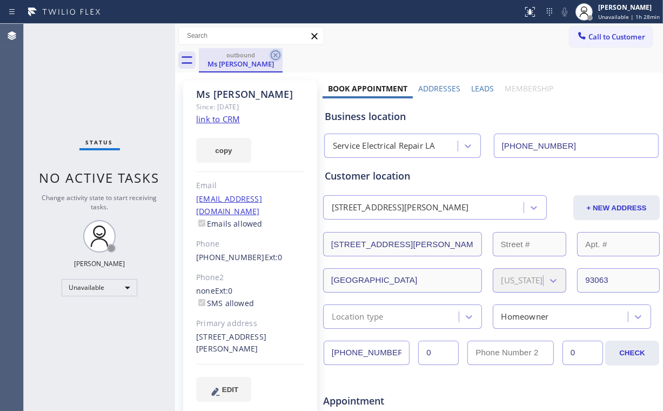
click at [274, 55] on icon at bounding box center [275, 55] width 13 height 13
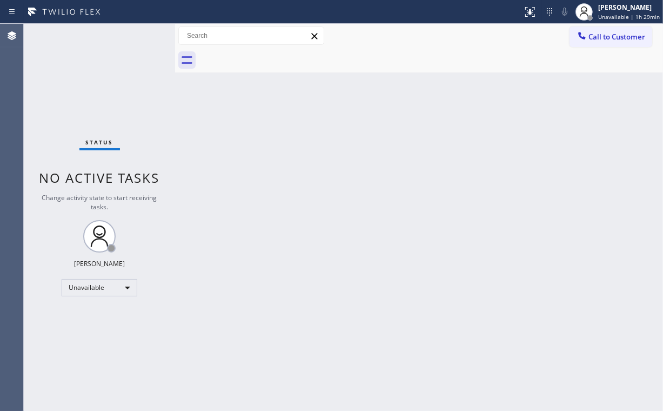
click at [256, 197] on div "Back to Dashboard Change Sender ID Customers Technicians Select a contact Outbo…" at bounding box center [419, 217] width 488 height 387
click at [87, 99] on div "Status No active tasks Change activity state to start receiving tasks. [PERSON_…" at bounding box center [99, 217] width 151 height 387
click at [258, 407] on div "Back to Dashboard Change Sender ID Customers Technicians Select a contact Outbo…" at bounding box center [419, 217] width 488 height 387
drag, startPoint x: 625, startPoint y: 39, endPoint x: 499, endPoint y: 84, distance: 134.2
click at [624, 39] on span "Call to Customer" at bounding box center [617, 37] width 57 height 10
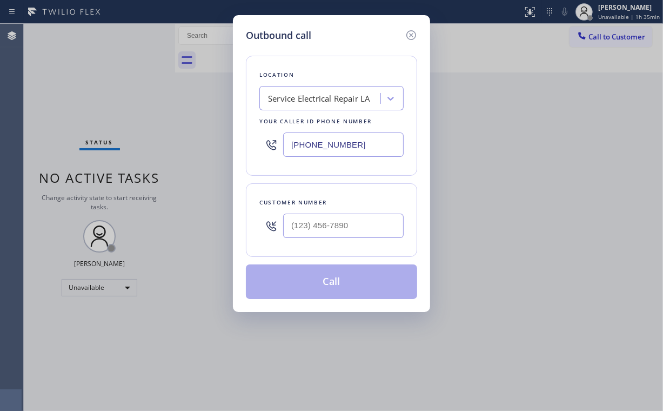
drag, startPoint x: 349, startPoint y: 151, endPoint x: 171, endPoint y: 166, distance: 178.0
click at [240, 158] on div "Outbound call Location Service Electrical Repair LA Your caller id phone number…" at bounding box center [331, 163] width 197 height 297
paste input "424) 306-175"
type input "[PHONE_NUMBER]"
click at [350, 52] on div "Location HVAC Pros Torrance Your caller id phone number [PHONE_NUMBER] Customer…" at bounding box center [331, 171] width 171 height 256
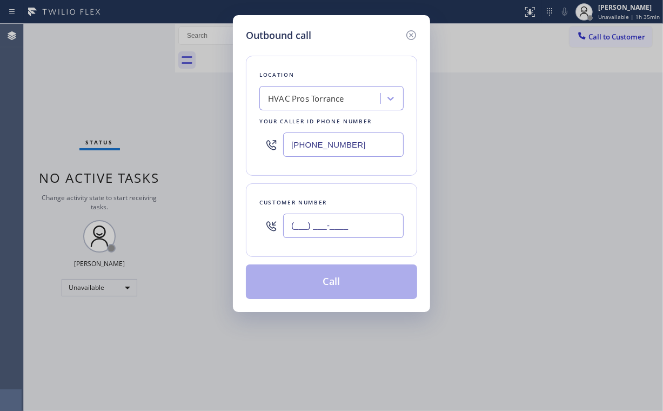
drag, startPoint x: 335, startPoint y: 223, endPoint x: 354, endPoint y: 216, distance: 19.5
click at [336, 223] on input "(___) ___-____" at bounding box center [343, 226] width 121 height 24
paste input "574) 306-8072"
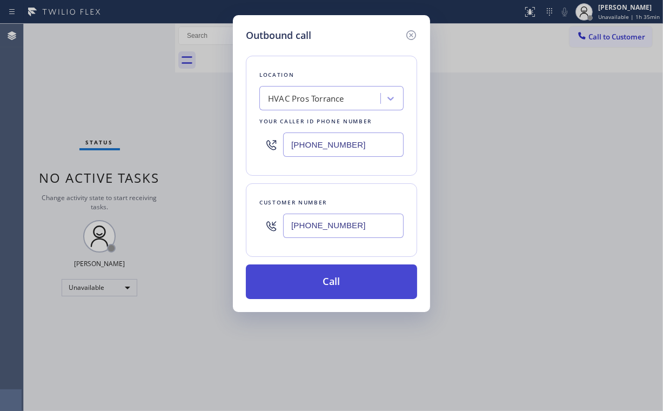
type input "[PHONE_NUMBER]"
drag, startPoint x: 304, startPoint y: 279, endPoint x: 301, endPoint y: 286, distance: 8.0
click at [303, 283] on button "Call" at bounding box center [331, 281] width 171 height 35
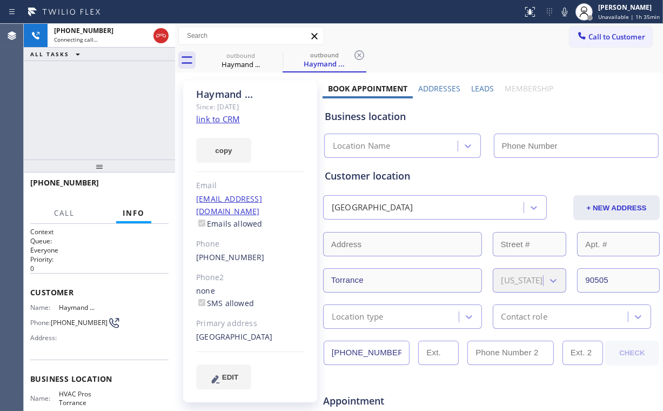
type input "[PHONE_NUMBER]"
click at [166, 123] on div "[PHONE_NUMBER] Connecting call… ALL TASKS ALL TASKS ACTIVE TASKS TASKS IN WRAP …" at bounding box center [99, 92] width 151 height 136
click at [216, 118] on link "link to CRM" at bounding box center [218, 119] width 44 height 11
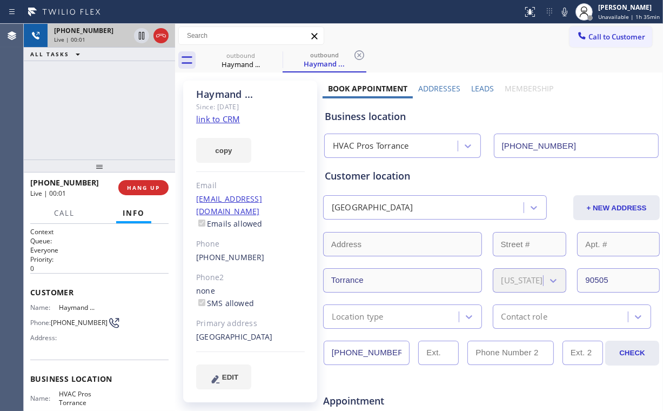
drag, startPoint x: 164, startPoint y: 35, endPoint x: 164, endPoint y: 43, distance: 8.1
click at [164, 35] on icon at bounding box center [161, 35] width 13 height 13
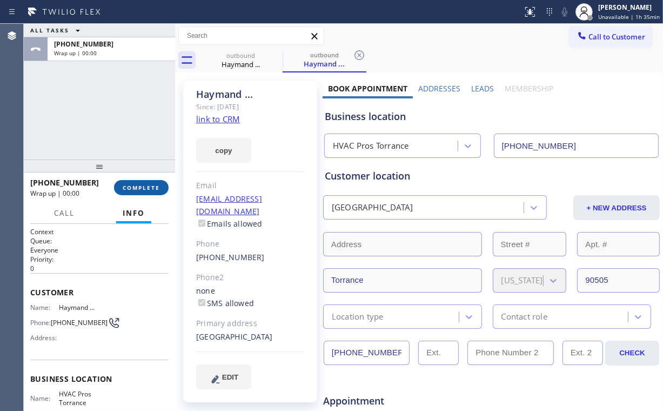
click at [145, 188] on span "COMPLETE" at bounding box center [141, 188] width 37 height 8
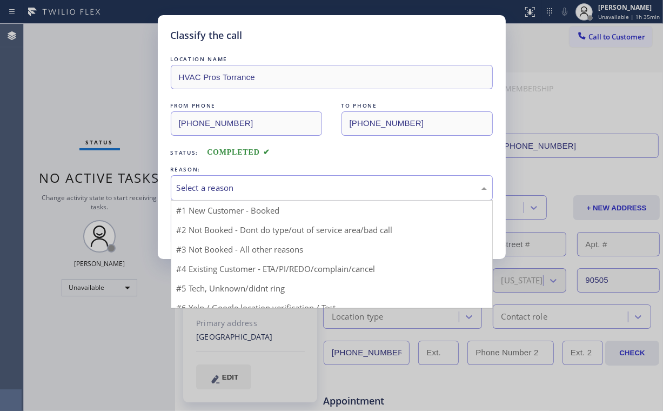
click at [217, 191] on div "Select a reason" at bounding box center [332, 188] width 310 height 12
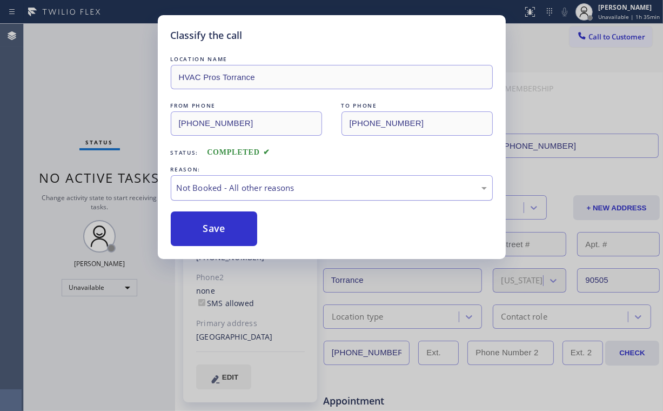
drag, startPoint x: 211, startPoint y: 224, endPoint x: 195, endPoint y: 190, distance: 37.5
click at [212, 224] on button "Save" at bounding box center [214, 228] width 87 height 35
click at [111, 83] on div "Classify the call LOCATION NAME HVAC Pros Torrance FROM PHONE [PHONE_NUMBER] TO…" at bounding box center [331, 205] width 663 height 411
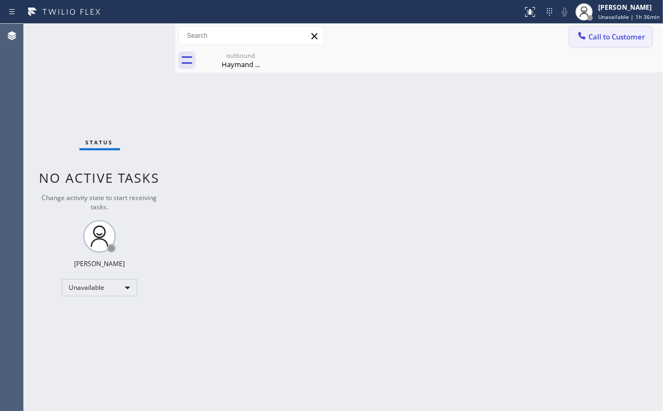
click at [601, 36] on span "Call to Customer" at bounding box center [617, 37] width 57 height 10
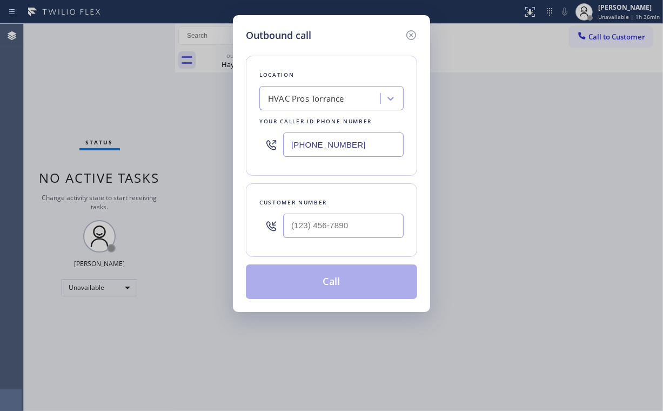
drag, startPoint x: 368, startPoint y: 151, endPoint x: 225, endPoint y: 138, distance: 142.8
click at [230, 141] on div "Outbound call Location HVAC Pros Torrance Your caller id phone number [PHONE_NU…" at bounding box center [331, 205] width 663 height 411
paste input "818) 877-739"
type input "[PHONE_NUMBER]"
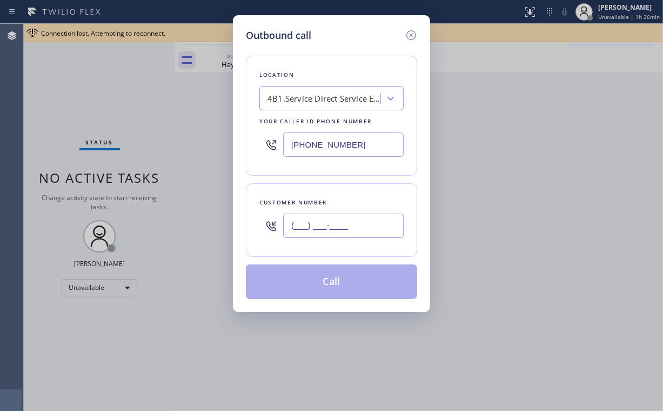
click at [350, 230] on input "(___) ___-____" at bounding box center [343, 226] width 121 height 24
paste input "805) 206-3907"
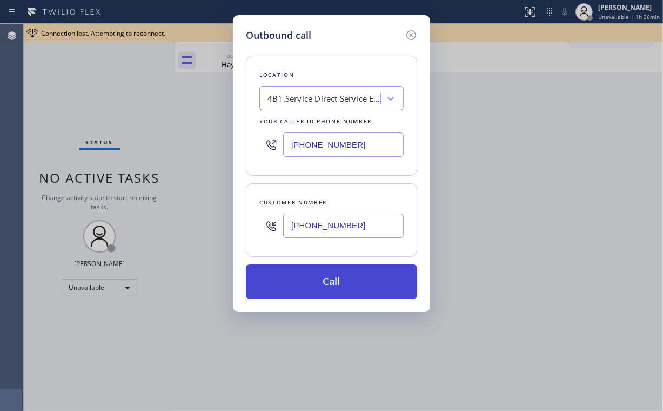
type input "[PHONE_NUMBER]"
click at [321, 272] on button "Call" at bounding box center [331, 281] width 171 height 35
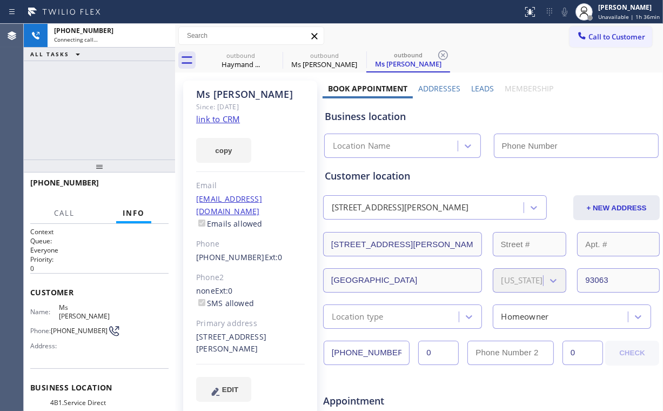
drag, startPoint x: 110, startPoint y: 103, endPoint x: 121, endPoint y: 101, distance: 10.6
click at [111, 102] on div "[PHONE_NUMBER] Connecting call… ALL TASKS ALL TASKS ACTIVE TASKS TASKS IN WRAP …" at bounding box center [99, 92] width 151 height 136
click at [226, 63] on div "Haymand ..." at bounding box center [241, 64] width 82 height 10
type input "[PHONE_NUMBER]"
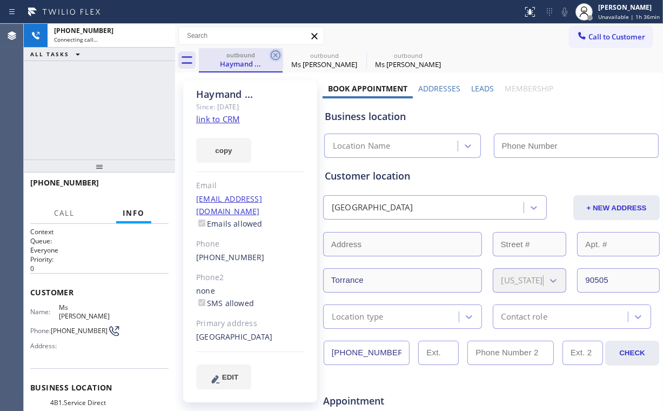
click at [273, 56] on icon at bounding box center [275, 55] width 13 height 13
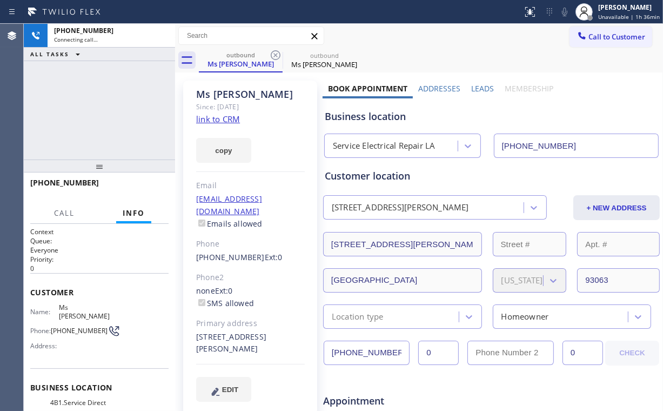
click at [95, 97] on div "[PHONE_NUMBER] Connecting call… ALL TASKS ALL TASKS ACTIVE TASKS TASKS IN WRAP …" at bounding box center [99, 92] width 151 height 136
click at [145, 187] on span "HANG UP" at bounding box center [143, 188] width 33 height 8
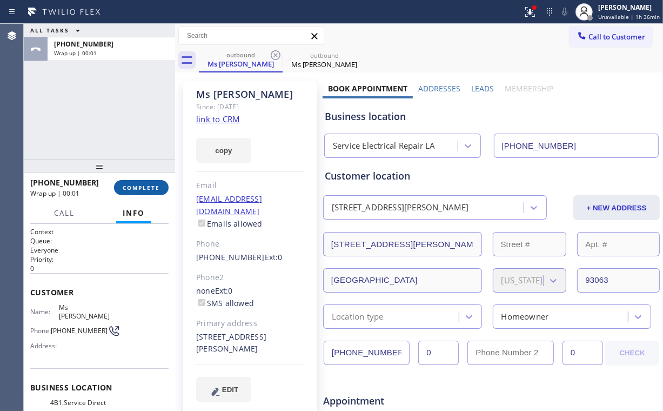
click at [147, 188] on span "COMPLETE" at bounding box center [141, 188] width 37 height 8
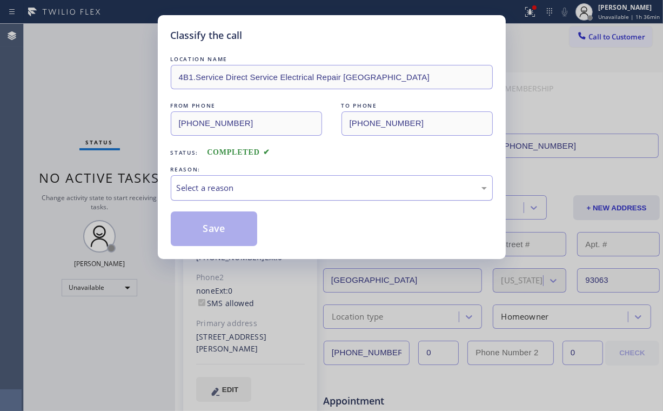
drag, startPoint x: 202, startPoint y: 187, endPoint x: 204, endPoint y: 192, distance: 5.6
click at [203, 188] on div "Select a reason" at bounding box center [332, 188] width 310 height 12
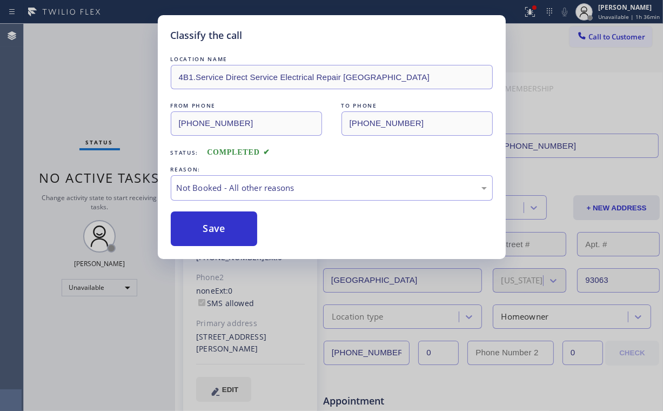
click at [205, 225] on button "Save" at bounding box center [214, 228] width 87 height 35
click at [106, 103] on div "Classify the call LOCATION NAME 4B1.Service Direct Service Electrical Repair LA…" at bounding box center [331, 205] width 663 height 411
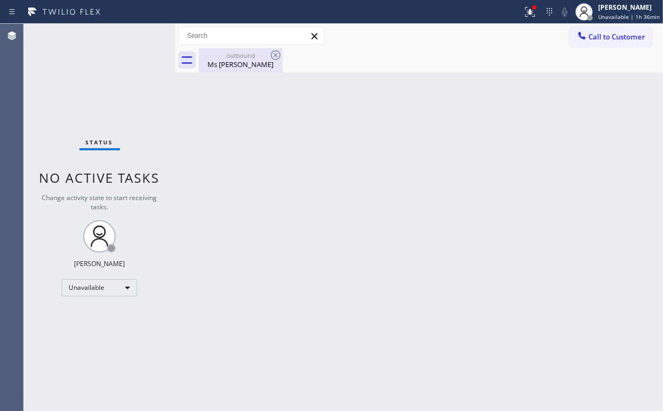
drag, startPoint x: 241, startPoint y: 68, endPoint x: 264, endPoint y: 59, distance: 24.3
click at [242, 68] on div "Ms [PERSON_NAME]" at bounding box center [241, 64] width 82 height 10
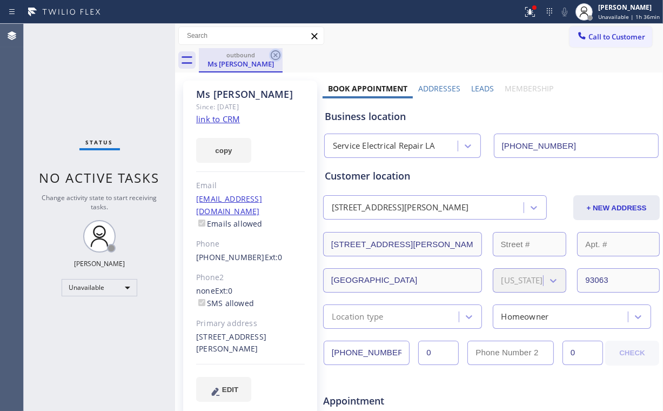
click at [280, 54] on icon at bounding box center [276, 55] width 10 height 10
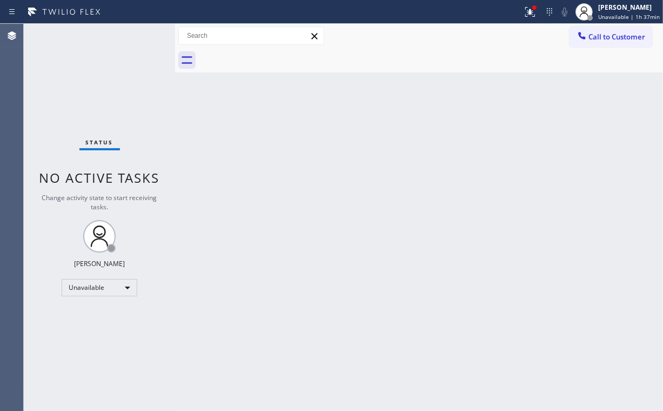
drag, startPoint x: 491, startPoint y: 107, endPoint x: 538, endPoint y: 24, distance: 95.9
click at [493, 105] on div "Back to Dashboard Change Sender ID Customers Technicians Select a contact Outbo…" at bounding box center [419, 217] width 488 height 387
click at [537, 7] on div at bounding box center [534, 7] width 4 height 4
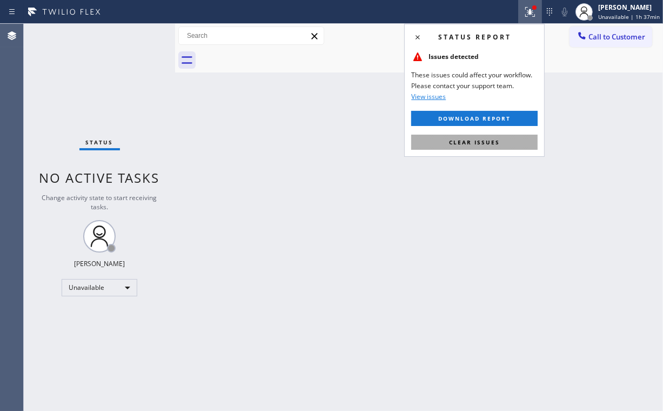
click at [464, 141] on span "Clear issues" at bounding box center [474, 142] width 51 height 8
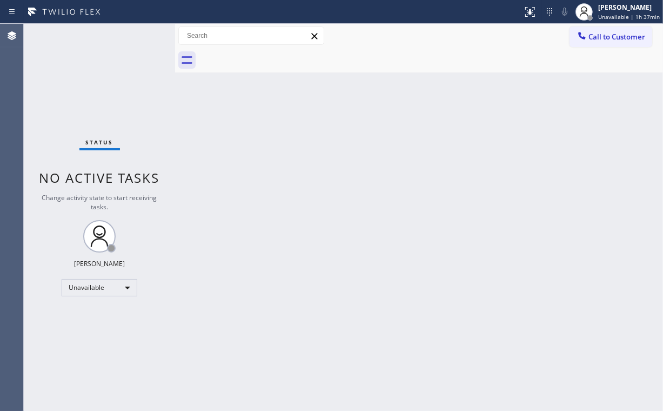
drag, startPoint x: 318, startPoint y: 152, endPoint x: 304, endPoint y: 144, distance: 16.0
click at [314, 150] on div "Back to Dashboard Change Sender ID Customers Technicians Select a contact Outbo…" at bounding box center [419, 217] width 488 height 387
click at [619, 76] on div "Back to Dashboard Change Sender ID Customers Technicians Select a contact Outbo…" at bounding box center [419, 217] width 488 height 387
click at [611, 39] on span "Call to Customer" at bounding box center [617, 37] width 57 height 10
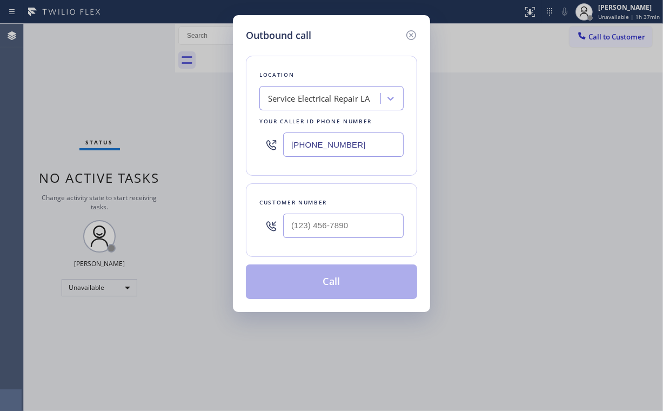
drag, startPoint x: 376, startPoint y: 144, endPoint x: 275, endPoint y: 157, distance: 102.0
click at [274, 152] on div "[PHONE_NUMBER]" at bounding box center [331, 144] width 144 height 35
paste input "55) 731-4952"
type input "[PHONE_NUMBER]"
click at [356, 224] on input "(___) ___-____" at bounding box center [343, 226] width 121 height 24
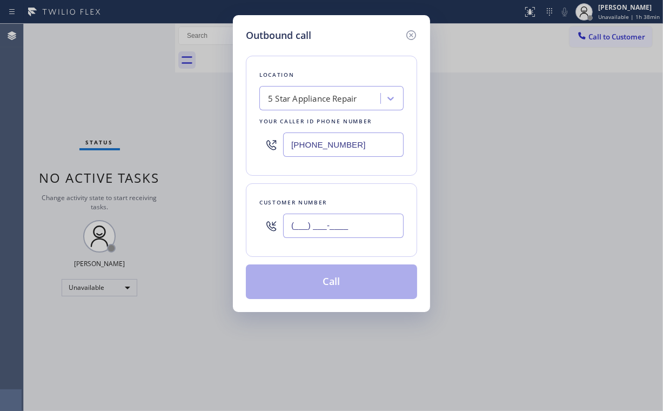
paste input "714) 926-2952"
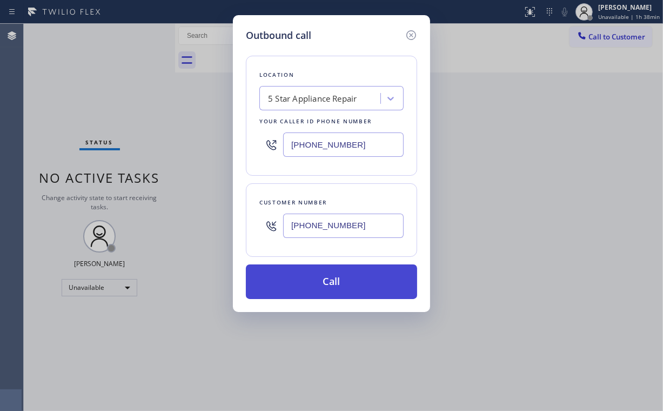
type input "[PHONE_NUMBER]"
click at [296, 290] on button "Call" at bounding box center [331, 281] width 171 height 35
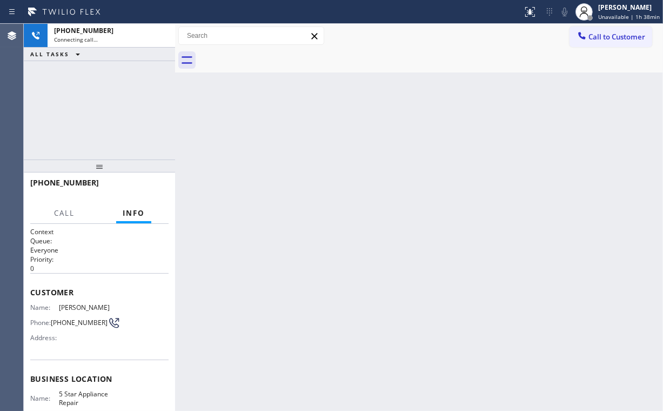
click at [137, 108] on div "[PHONE_NUMBER] Connecting call… ALL TASKS ALL TASKS ACTIVE TASKS TASKS IN WRAP …" at bounding box center [99, 92] width 151 height 136
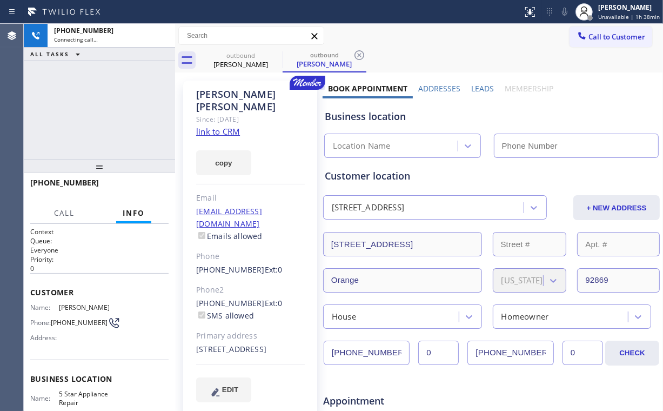
type input "[PHONE_NUMBER]"
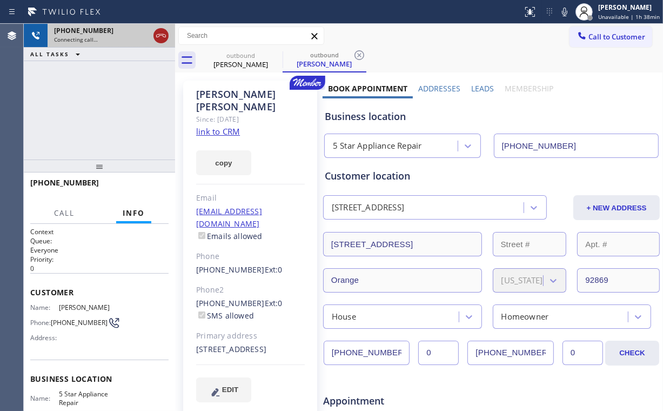
click at [162, 37] on icon at bounding box center [161, 35] width 13 height 13
click at [241, 68] on div "[PERSON_NAME]" at bounding box center [241, 64] width 82 height 10
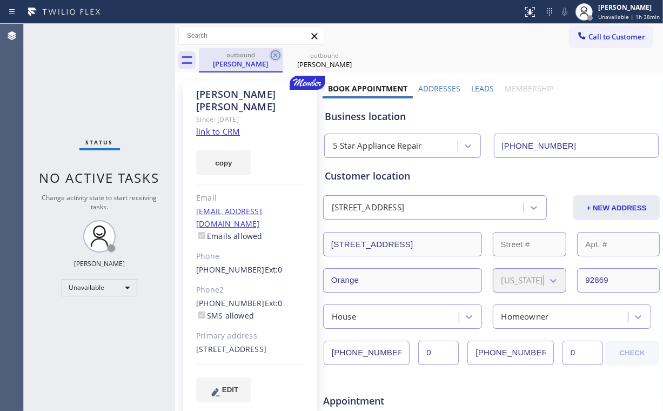
click at [273, 56] on icon at bounding box center [275, 55] width 13 height 13
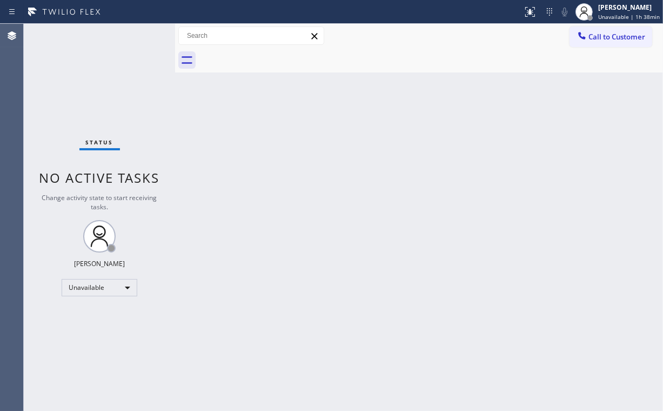
drag, startPoint x: 406, startPoint y: 180, endPoint x: 364, endPoint y: 177, distance: 41.7
click at [405, 179] on div "Back to Dashboard Change Sender ID Customers Technicians Select a contact Outbo…" at bounding box center [419, 217] width 488 height 387
click at [115, 101] on div "Status No active tasks Change activity state to start receiving tasks. [PERSON_…" at bounding box center [99, 217] width 151 height 387
click at [86, 91] on div "Status No active tasks Change activity state to start receiving tasks. [PERSON_…" at bounding box center [99, 217] width 151 height 387
drag, startPoint x: 610, startPoint y: 38, endPoint x: 556, endPoint y: 46, distance: 54.1
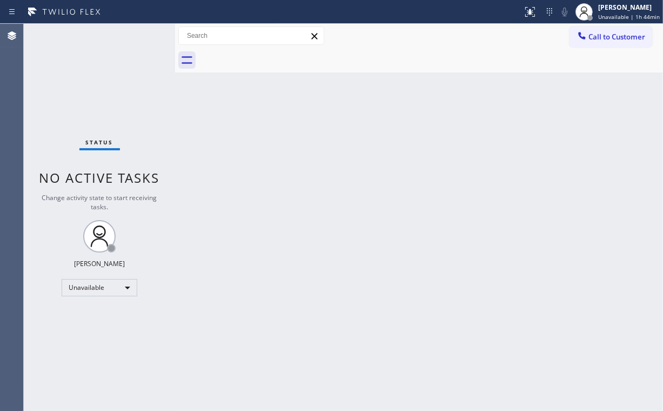
click at [610, 38] on span "Call to Customer" at bounding box center [617, 37] width 57 height 10
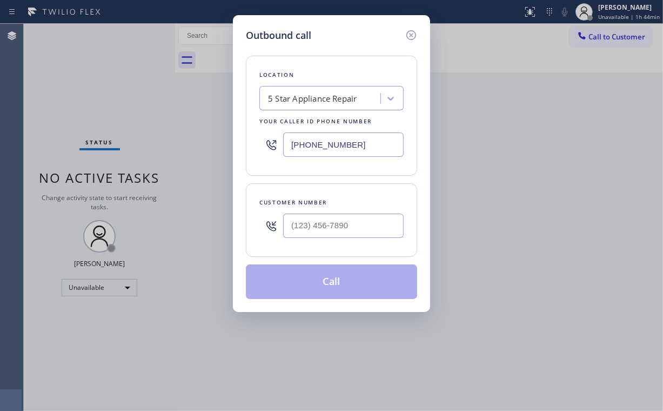
drag, startPoint x: 357, startPoint y: 148, endPoint x: 149, endPoint y: 149, distance: 208.6
click at [162, 147] on div "Outbound call Location 5 Star Appliance Repair Your caller id phone number [PHO…" at bounding box center [331, 205] width 663 height 411
paste input "737) 276-3769"
type input "[PHONE_NUMBER]"
click at [334, 230] on input "(___) ___-____" at bounding box center [343, 226] width 121 height 24
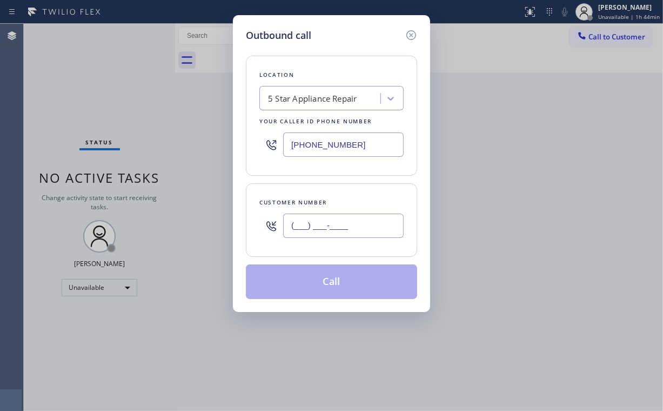
paste input "512) 563-8840"
type input "[PHONE_NUMBER]"
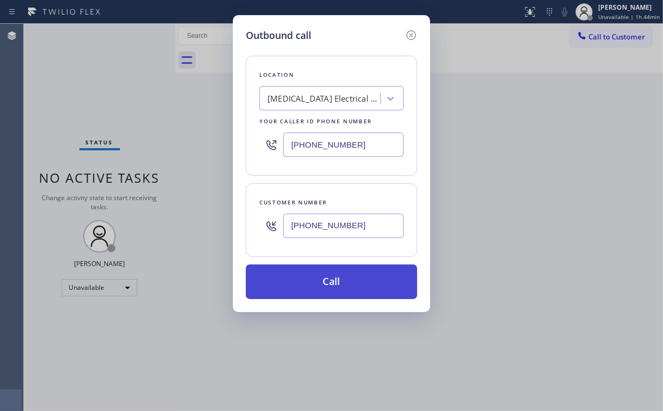
click at [327, 283] on button "Call" at bounding box center [331, 281] width 171 height 35
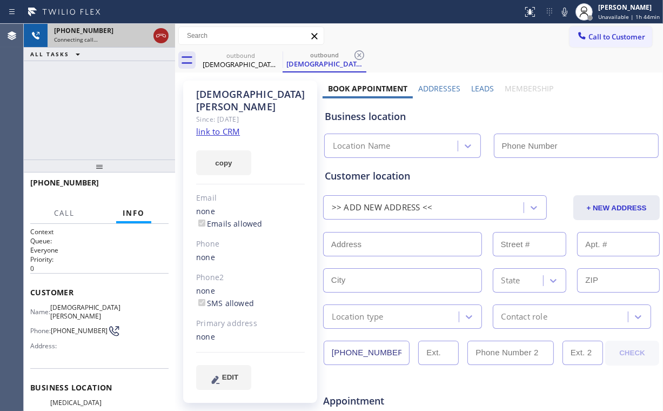
click at [160, 39] on icon at bounding box center [161, 35] width 13 height 13
click at [226, 126] on link "link to CRM" at bounding box center [218, 131] width 44 height 11
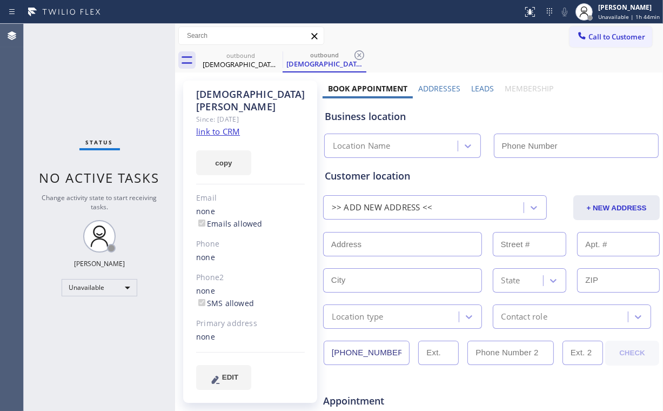
type input "[PHONE_NUMBER]"
drag, startPoint x: 603, startPoint y: 41, endPoint x: 458, endPoint y: 85, distance: 151.1
click at [602, 41] on span "Call to Customer" at bounding box center [617, 37] width 57 height 10
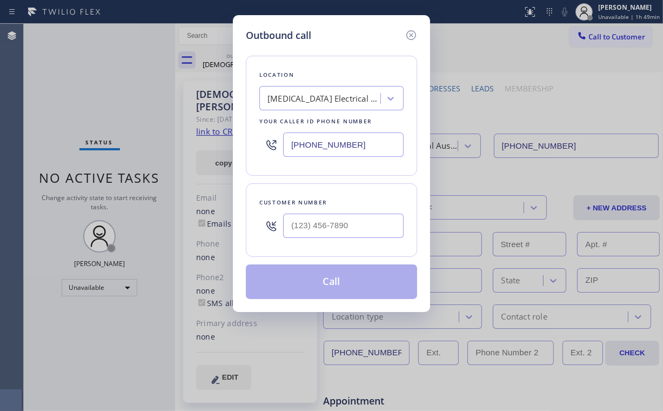
drag, startPoint x: 218, startPoint y: 147, endPoint x: 249, endPoint y: 147, distance: 30.8
click at [203, 147] on div "Outbound call Location [MEDICAL_DATA] Electrical Austin([PERSON_NAME] Electric …" at bounding box center [331, 205] width 663 height 411
paste input "657) 622-0037"
type input "[PHONE_NUMBER]"
click at [329, 218] on input "(___) ___-____" at bounding box center [343, 226] width 121 height 24
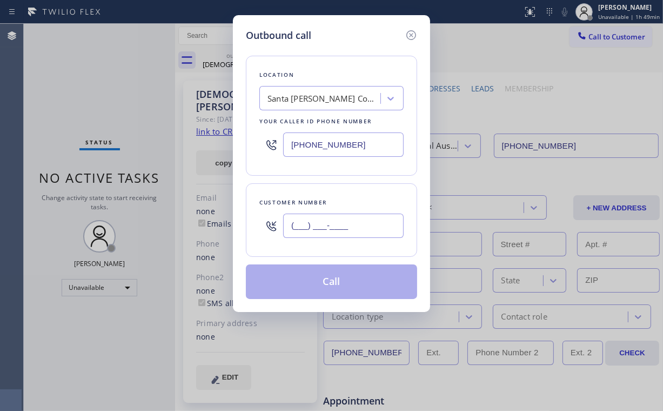
paste input "714) 270-3341"
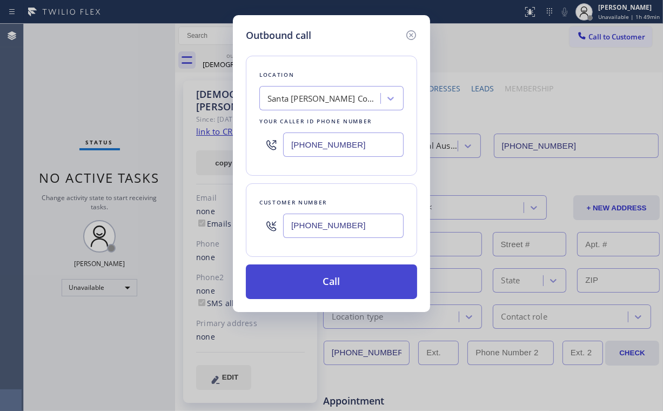
type input "[PHONE_NUMBER]"
click at [303, 283] on button "Call" at bounding box center [331, 281] width 171 height 35
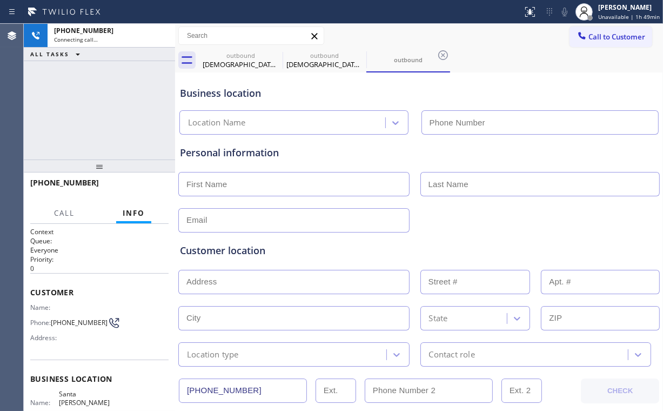
click at [111, 66] on div "[PHONE_NUMBER] Connecting call… ALL TASKS ALL TASKS ACTIVE TASKS TASKS IN WRAP …" at bounding box center [99, 92] width 151 height 136
click at [238, 64] on div "[DEMOGRAPHIC_DATA][PERSON_NAME]" at bounding box center [241, 64] width 82 height 10
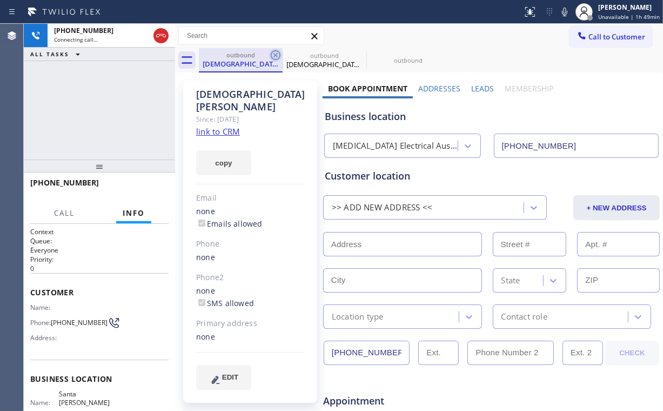
click at [270, 52] on icon at bounding box center [275, 55] width 13 height 13
type input "[PHONE_NUMBER]"
drag, startPoint x: 270, startPoint y: 52, endPoint x: 214, endPoint y: 96, distance: 71.6
click at [271, 52] on icon at bounding box center [275, 55] width 13 height 13
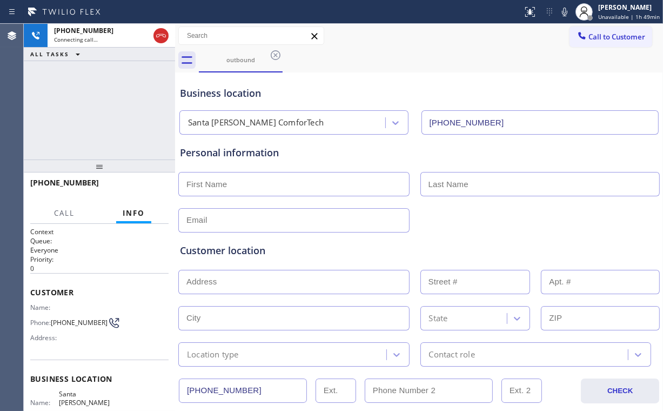
click at [110, 90] on div "[PHONE_NUMBER] Connecting call… ALL TASKS ALL TASKS ACTIVE TASKS TASKS IN WRAP …" at bounding box center [99, 92] width 151 height 136
click at [118, 117] on div "[PHONE_NUMBER] Connecting call… ALL TASKS ALL TASKS ACTIVE TASKS TASKS IN WRAP …" at bounding box center [99, 92] width 151 height 136
click at [110, 112] on div "[PHONE_NUMBER] Connecting call… ALL TASKS ALL TASKS ACTIVE TASKS TASKS IN WRAP …" at bounding box center [99, 92] width 151 height 136
click at [89, 109] on div "[PHONE_NUMBER] Live | 00:09 ALL TASKS ALL TASKS ACTIVE TASKS TASKS IN WRAP UP" at bounding box center [99, 92] width 151 height 136
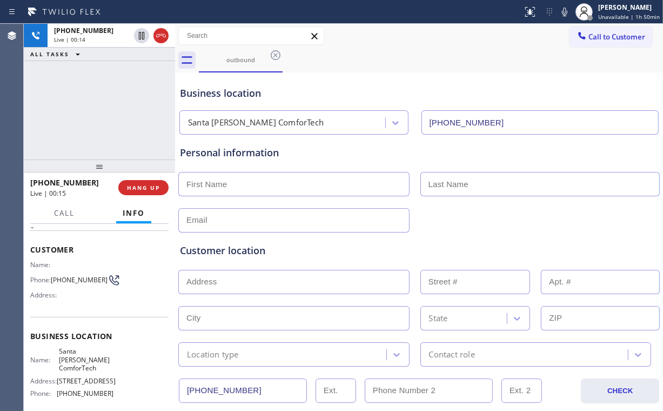
scroll to position [43, 0]
click at [147, 188] on span "HANG UP" at bounding box center [143, 188] width 33 height 8
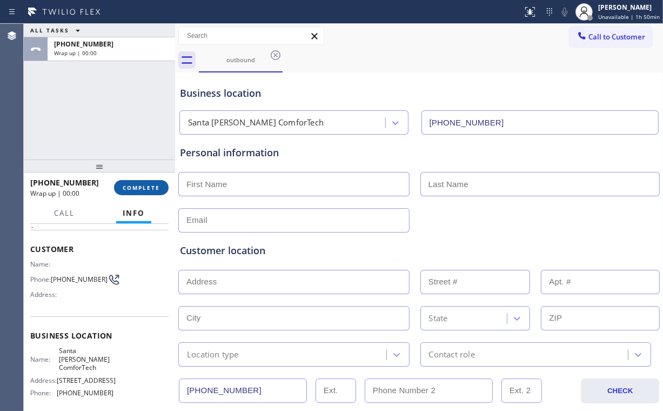
click at [146, 188] on span "COMPLETE" at bounding box center [141, 188] width 37 height 8
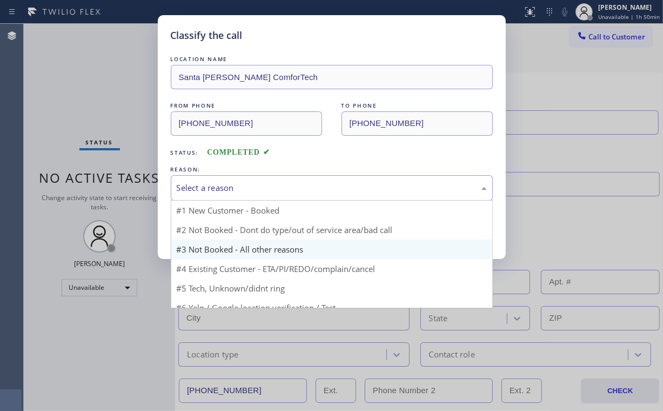
drag, startPoint x: 218, startPoint y: 189, endPoint x: 218, endPoint y: 226, distance: 37.8
click at [219, 191] on div "Select a reason" at bounding box center [332, 188] width 310 height 12
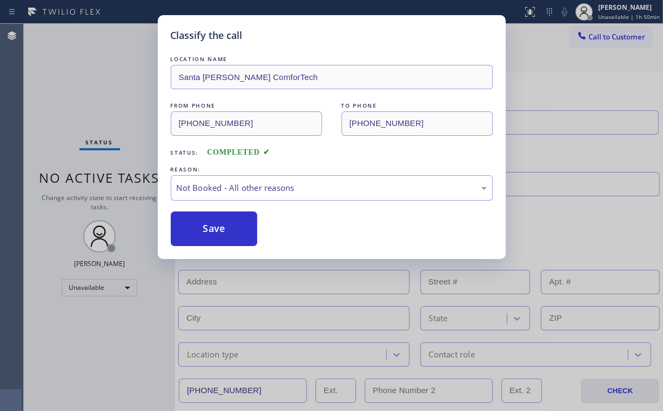
drag, startPoint x: 218, startPoint y: 232, endPoint x: 98, endPoint y: 100, distance: 178.7
click at [218, 231] on button "Save" at bounding box center [214, 228] width 87 height 35
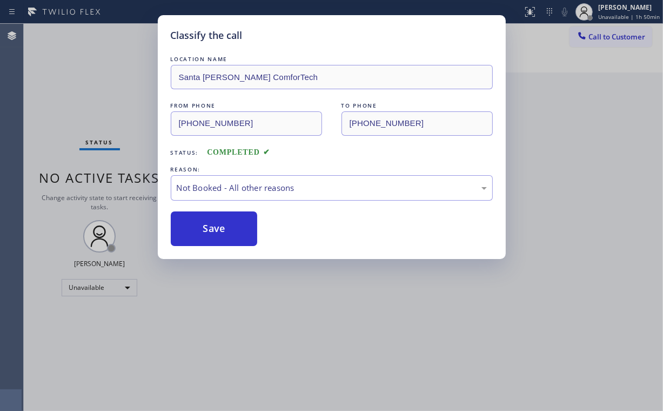
click at [84, 86] on div "Classify the call LOCATION NAME Santa [PERSON_NAME] ComforTech FROM PHONE [PHON…" at bounding box center [331, 205] width 663 height 411
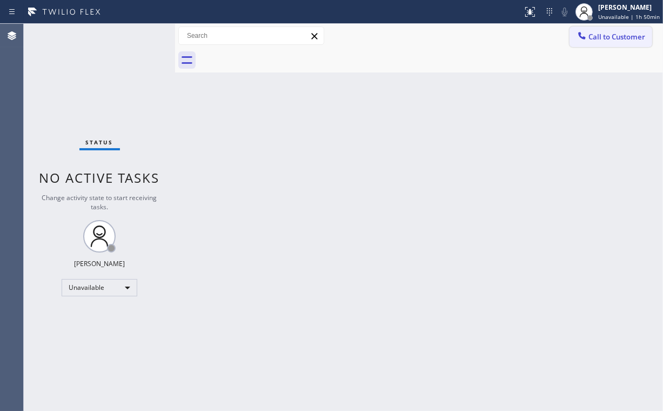
click at [608, 25] on div "Call to Customer Outbound call Location [GEOGRAPHIC_DATA][PERSON_NAME] ComforTe…" at bounding box center [419, 36] width 488 height 24
click at [601, 38] on span "Call to Customer" at bounding box center [617, 37] width 57 height 10
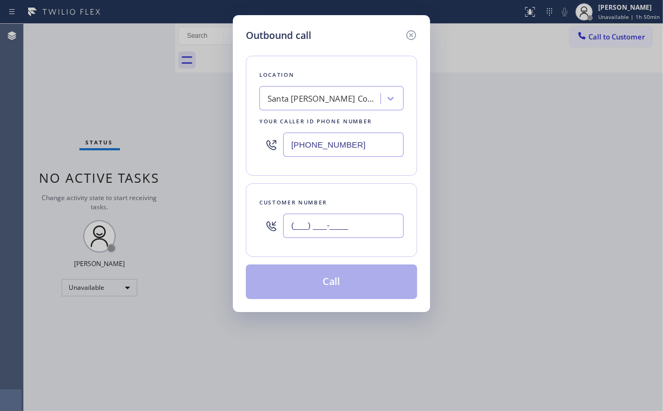
click at [342, 217] on input "(___) ___-____" at bounding box center [343, 226] width 121 height 24
paste input "714) 270-3341"
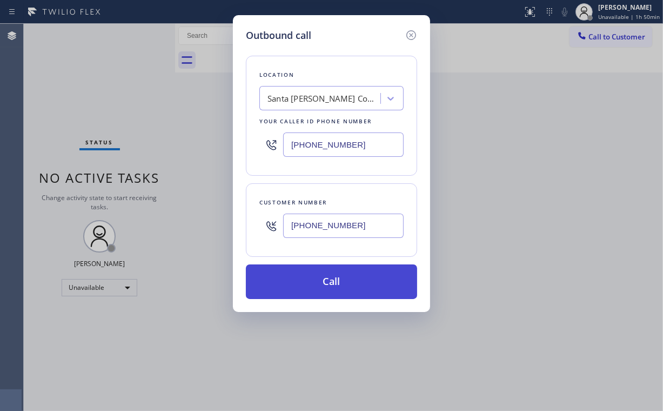
type input "[PHONE_NUMBER]"
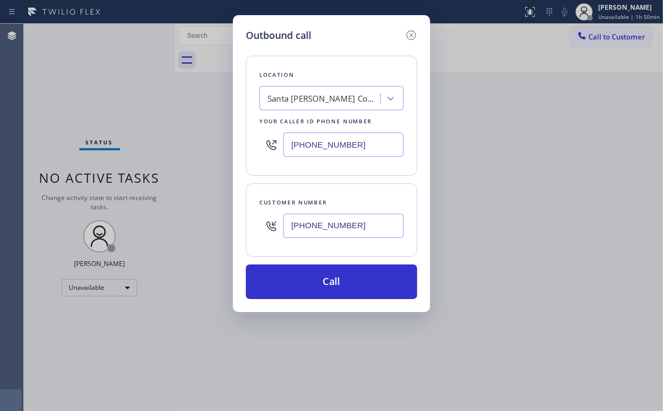
drag, startPoint x: 309, startPoint y: 277, endPoint x: 256, endPoint y: 397, distance: 130.7
click at [309, 278] on button "Call" at bounding box center [331, 281] width 171 height 35
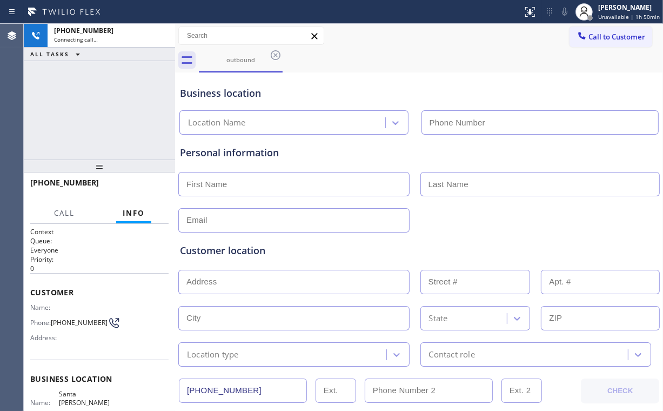
type input "[PHONE_NUMBER]"
click at [125, 94] on div "[PHONE_NUMBER] Connecting call… ALL TASKS ALL TASKS ACTIVE TASKS TASKS IN WRAP …" at bounding box center [99, 92] width 151 height 136
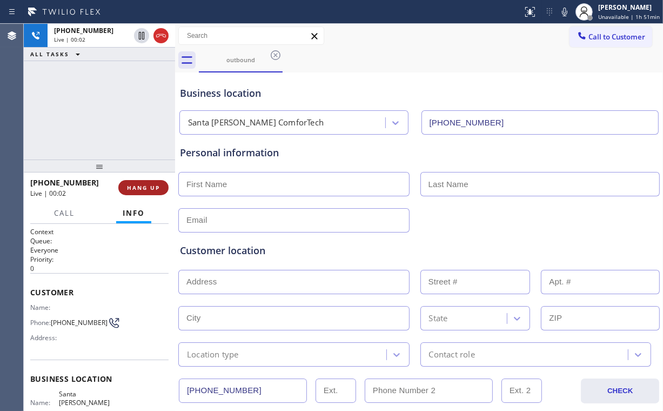
click at [151, 190] on span "HANG UP" at bounding box center [143, 188] width 33 height 8
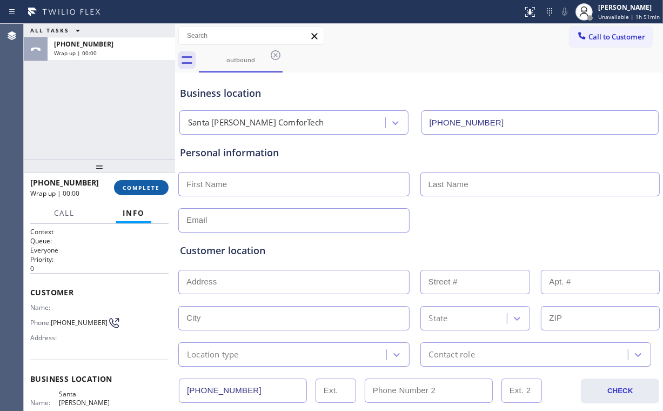
click at [151, 190] on span "COMPLETE" at bounding box center [141, 188] width 37 height 8
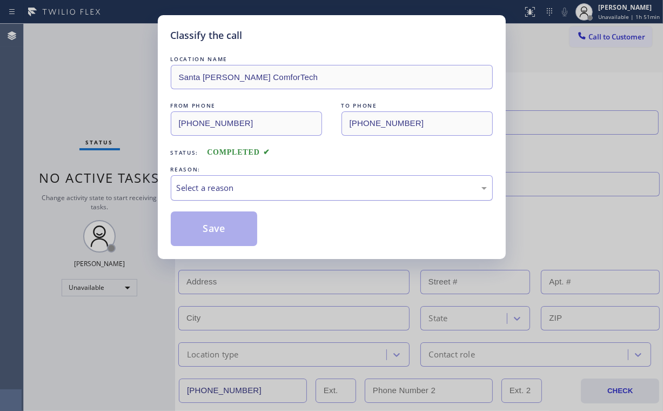
drag, startPoint x: 210, startPoint y: 190, endPoint x: 211, endPoint y: 198, distance: 7.6
click at [210, 191] on div "Select a reason" at bounding box center [332, 188] width 310 height 12
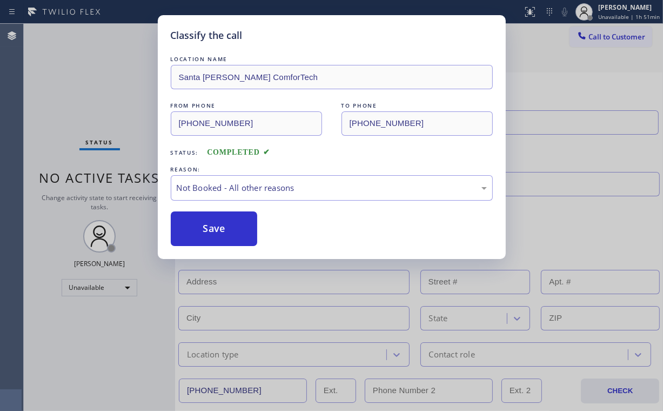
drag, startPoint x: 210, startPoint y: 234, endPoint x: 162, endPoint y: 157, distance: 90.8
click at [210, 234] on button "Save" at bounding box center [214, 228] width 87 height 35
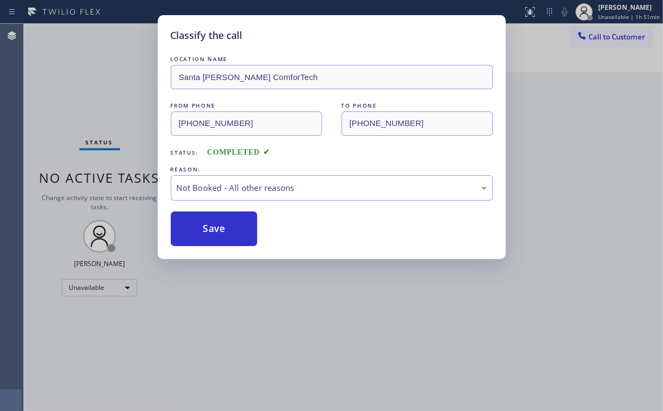
drag, startPoint x: 106, startPoint y: 86, endPoint x: 223, endPoint y: 398, distance: 333.0
click at [108, 92] on div "Classify the call LOCATION NAME Santa [PERSON_NAME] ComforTech FROM PHONE [PHON…" at bounding box center [331, 205] width 663 height 411
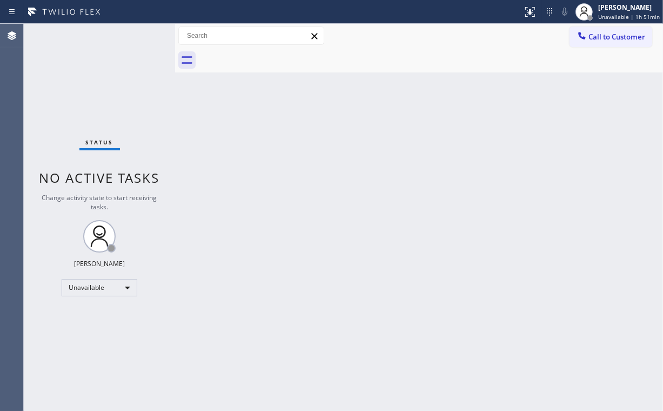
drag, startPoint x: 145, startPoint y: 91, endPoint x: 199, endPoint y: 233, distance: 151.6
click at [148, 101] on div "Status No active tasks Change activity state to start receiving tasks. [PERSON_…" at bounding box center [99, 217] width 151 height 387
drag, startPoint x: 482, startPoint y: 29, endPoint x: 571, endPoint y: 45, distance: 91.2
click at [484, 32] on div "Call to Customer Outbound call Location [GEOGRAPHIC_DATA][PERSON_NAME] ComforTe…" at bounding box center [419, 35] width 488 height 19
click at [618, 38] on span "Call to Customer" at bounding box center [617, 37] width 57 height 10
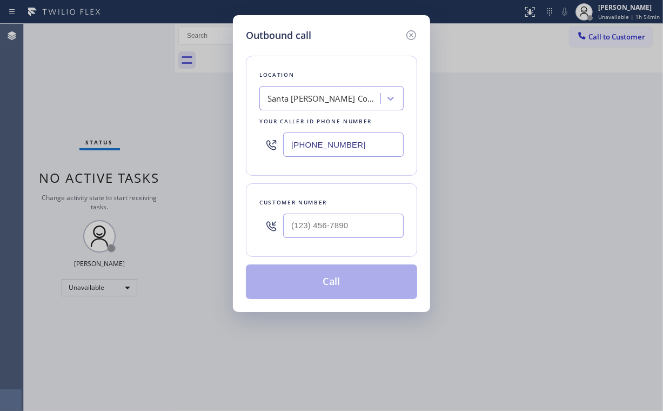
drag, startPoint x: 368, startPoint y: 147, endPoint x: 177, endPoint y: 156, distance: 190.5
click at [197, 157] on div "Outbound call Location [GEOGRAPHIC_DATA][PERSON_NAME] ComforTech Your caller id…" at bounding box center [331, 205] width 663 height 411
paste input "855) 731-4952"
type input "[PHONE_NUMBER]"
click at [329, 211] on div at bounding box center [343, 225] width 121 height 35
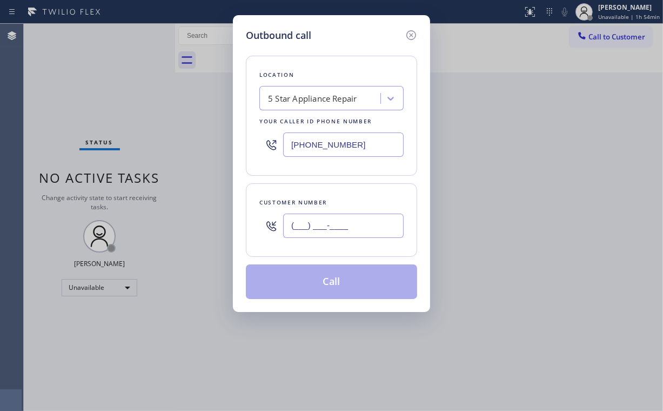
click at [337, 223] on input "(___) ___-____" at bounding box center [343, 226] width 121 height 24
paste input "440) 377-6932"
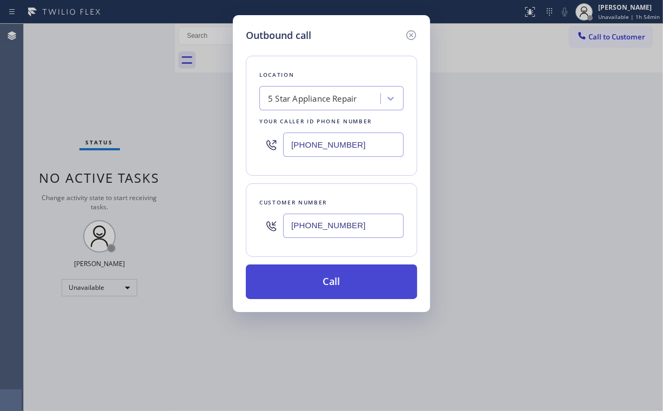
type input "[PHONE_NUMBER]"
click at [337, 281] on button "Call" at bounding box center [331, 281] width 171 height 35
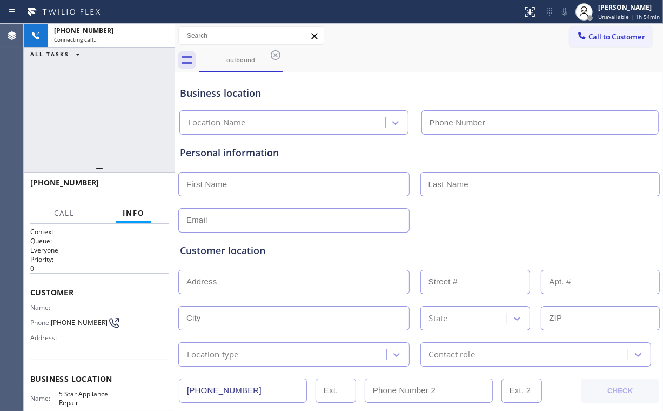
type input "[PHONE_NUMBER]"
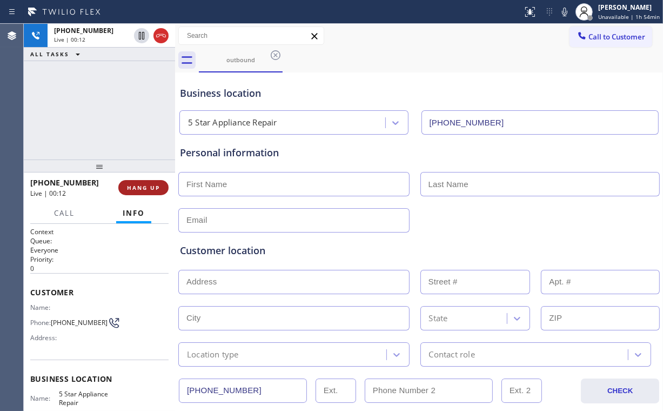
click at [156, 190] on span "HANG UP" at bounding box center [143, 188] width 33 height 8
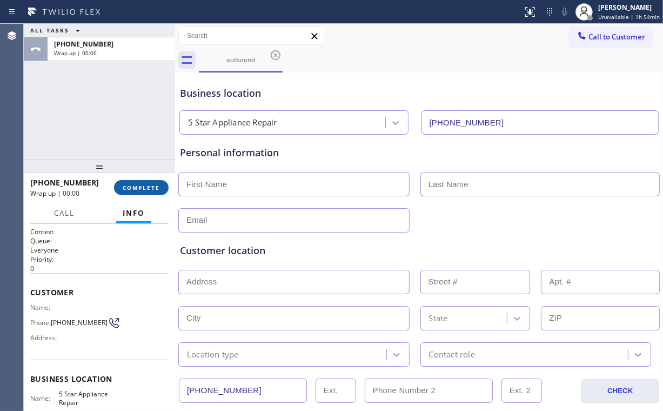
click at [156, 190] on span "COMPLETE" at bounding box center [141, 188] width 37 height 8
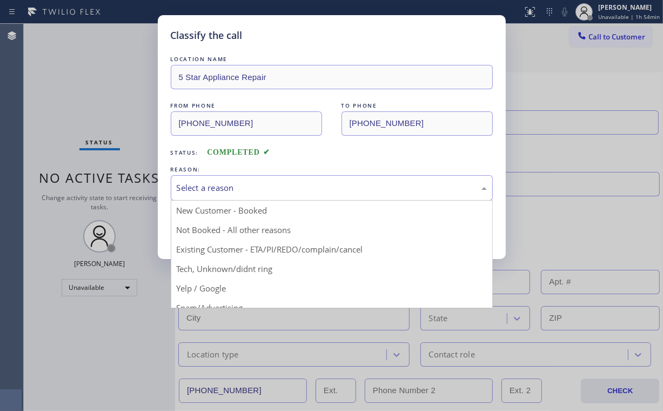
click at [205, 186] on div "Select a reason" at bounding box center [332, 188] width 310 height 12
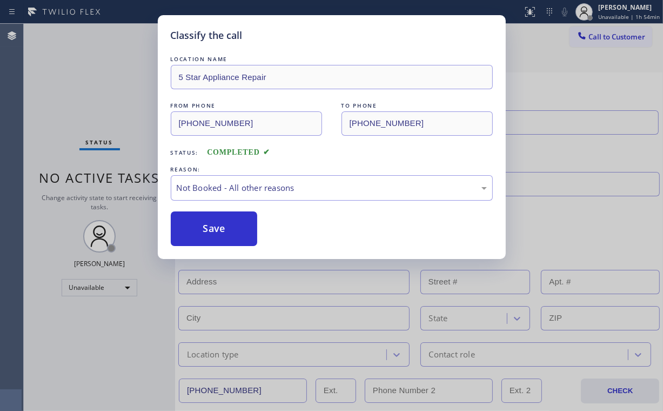
drag, startPoint x: 215, startPoint y: 229, endPoint x: 138, endPoint y: 162, distance: 101.1
click at [216, 225] on button "Save" at bounding box center [214, 228] width 87 height 35
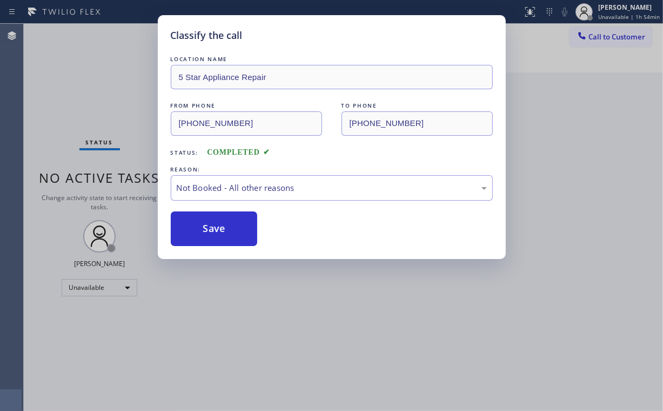
click at [94, 95] on div "Classify the call LOCATION NAME 5 Star Appliance Repair FROM PHONE [PHONE_NUMBE…" at bounding box center [331, 205] width 663 height 411
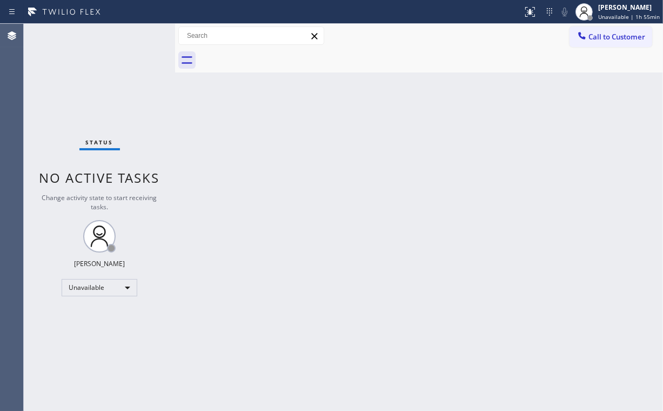
click at [345, 66] on div at bounding box center [431, 60] width 464 height 24
click at [95, 86] on div "Status No active tasks Change activity state to start receiving tasks. [PERSON_…" at bounding box center [99, 217] width 151 height 387
drag, startPoint x: 607, startPoint y: 31, endPoint x: 591, endPoint y: 48, distance: 23.3
click at [606, 34] on button "Call to Customer" at bounding box center [611, 36] width 83 height 21
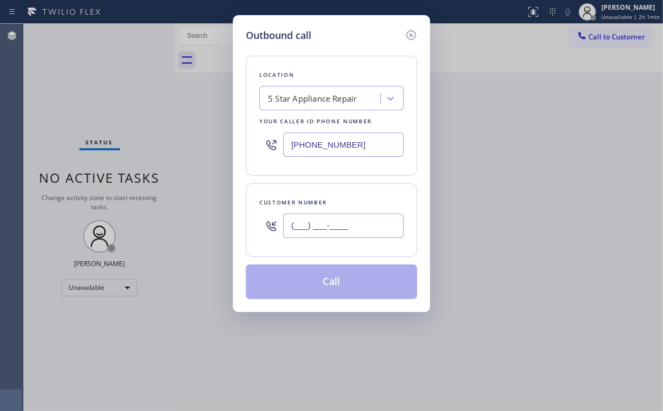
click at [358, 228] on input "(___) ___-____" at bounding box center [343, 226] width 121 height 24
paste input "310) 963-2561"
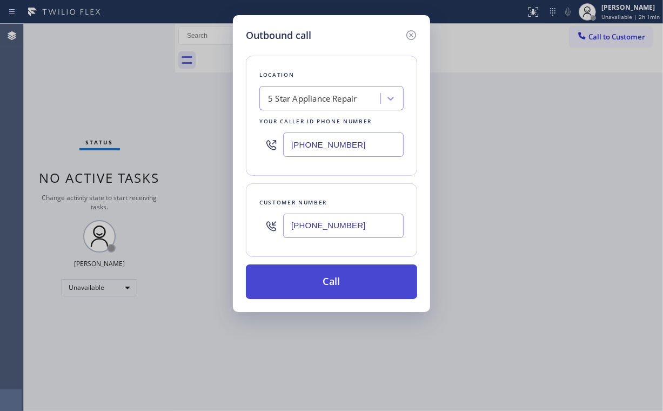
type input "[PHONE_NUMBER]"
click at [307, 285] on button "Call" at bounding box center [331, 281] width 171 height 35
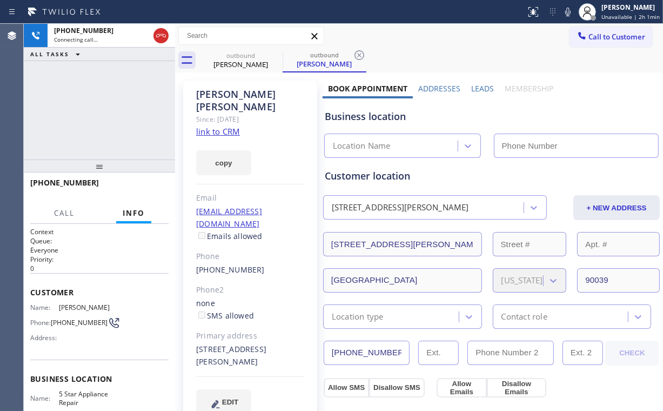
click at [117, 117] on div "[PHONE_NUMBER] Connecting call… ALL TASKS ALL TASKS ACTIVE TASKS TASKS IN WRAP …" at bounding box center [99, 92] width 151 height 136
type input "[PHONE_NUMBER]"
drag, startPoint x: 99, startPoint y: 93, endPoint x: 112, endPoint y: 95, distance: 12.5
click at [100, 93] on div "[PHONE_NUMBER] Connecting call… ALL TASKS ALL TASKS ACTIVE TASKS TASKS IN WRAP …" at bounding box center [99, 92] width 151 height 136
click at [614, 34] on span "Call to Customer" at bounding box center [617, 37] width 57 height 10
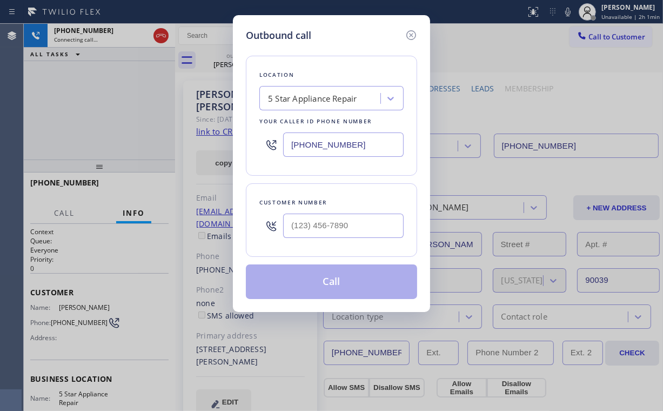
click at [367, 144] on input "[PHONE_NUMBER]" at bounding box center [343, 144] width 121 height 24
click at [171, 105] on div "Outbound call Location 5 Star Appliance Repair Your caller id phone number [PHO…" at bounding box center [331, 205] width 663 height 411
click at [412, 34] on icon at bounding box center [411, 35] width 10 height 10
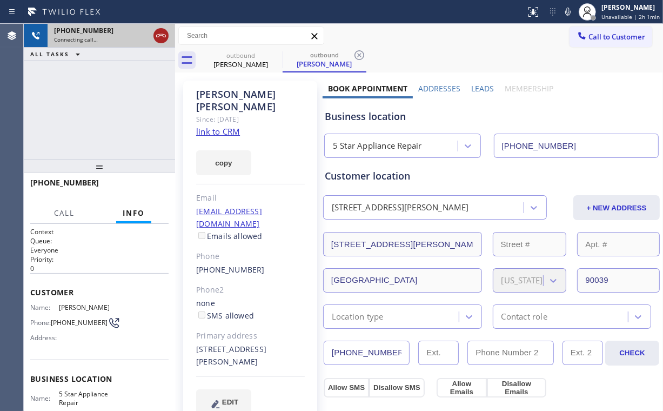
click at [156, 36] on icon at bounding box center [161, 35] width 10 height 3
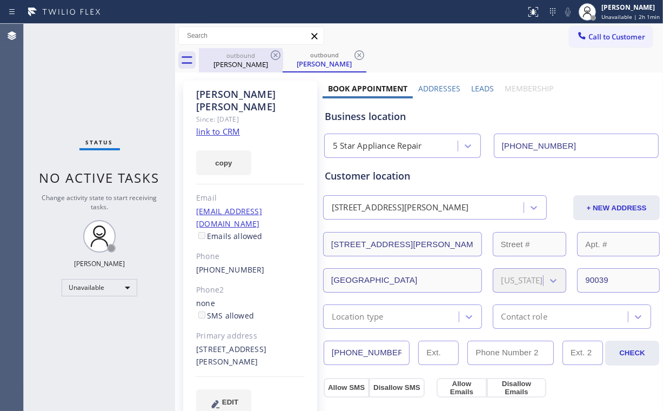
drag, startPoint x: 225, startPoint y: 59, endPoint x: 257, endPoint y: 54, distance: 32.3
click at [227, 59] on div "[PERSON_NAME]" at bounding box center [241, 64] width 82 height 10
click at [276, 55] on icon at bounding box center [276, 55] width 10 height 10
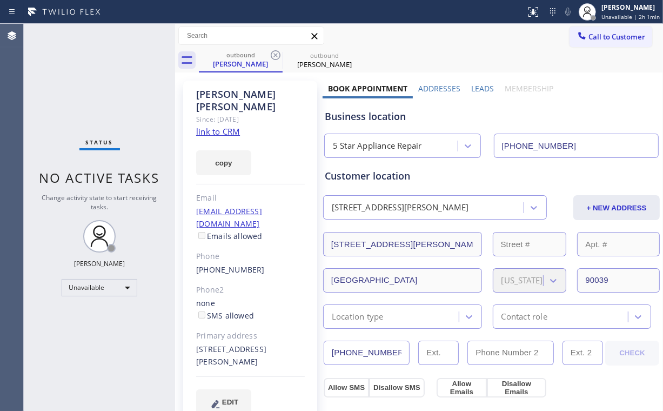
click at [0, 0] on icon at bounding box center [0, 0] width 0 height 0
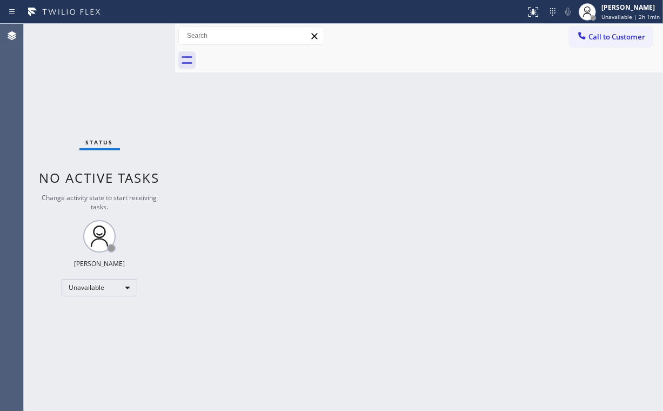
click at [564, 98] on div "Back to Dashboard Change Sender ID Customers Technicians Select a contact Outbo…" at bounding box center [419, 217] width 488 height 387
click at [595, 45] on button "Call to Customer" at bounding box center [611, 36] width 83 height 21
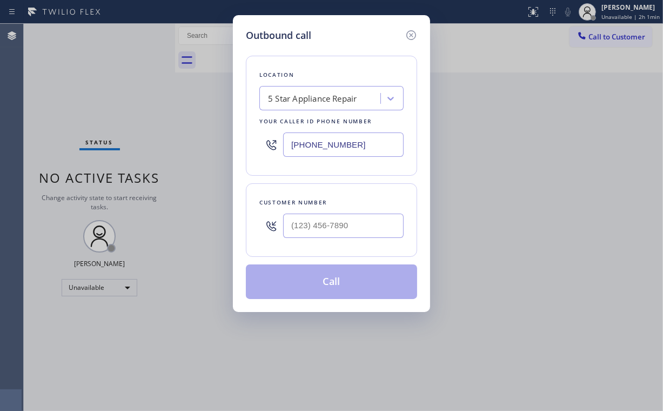
drag, startPoint x: 373, startPoint y: 148, endPoint x: 183, endPoint y: 154, distance: 190.4
click at [292, 152] on input "[PHONE_NUMBER]" at bounding box center [343, 144] width 121 height 24
paste input "949) 894-4064"
type input "[PHONE_NUMBER]"
click at [324, 227] on input "(___) ___-____" at bounding box center [343, 226] width 121 height 24
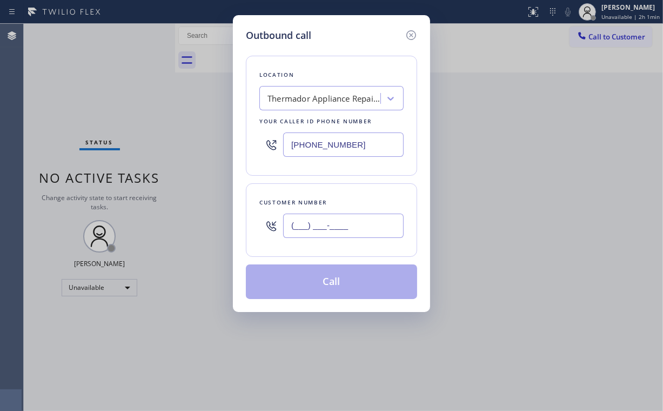
paste input "310) 600-1662"
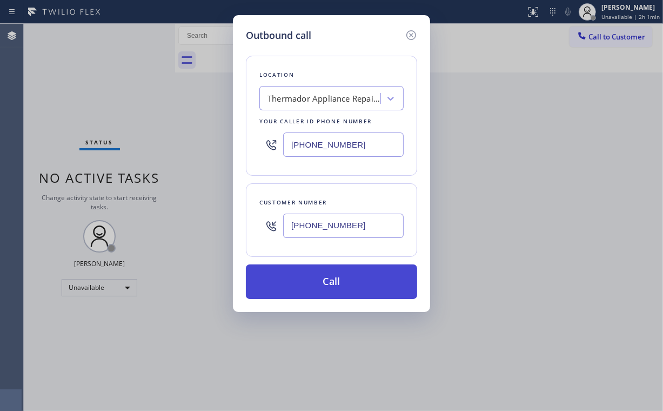
type input "[PHONE_NUMBER]"
click at [321, 277] on button "Call" at bounding box center [331, 281] width 171 height 35
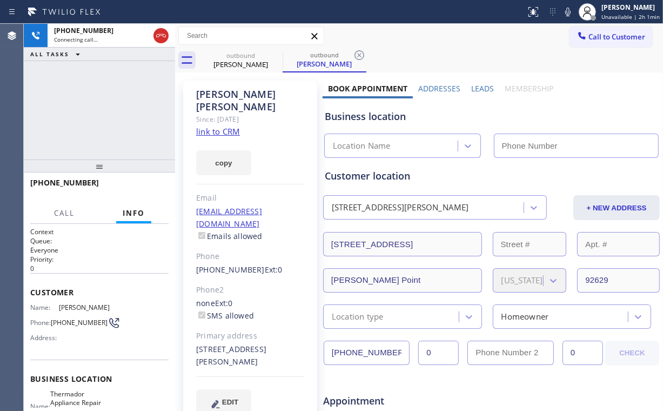
click at [69, 91] on div "[PHONE_NUMBER] Connecting call… ALL TASKS ALL TASKS ACTIVE TASKS TASKS IN WRAP …" at bounding box center [99, 92] width 151 height 136
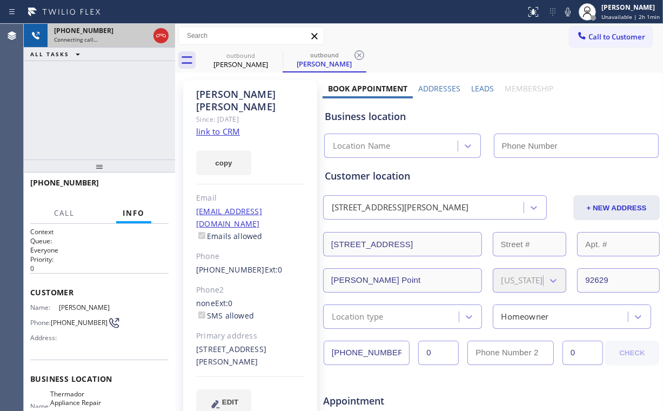
drag, startPoint x: 154, startPoint y: 34, endPoint x: 158, endPoint y: 38, distance: 6.9
click at [154, 34] on div at bounding box center [161, 35] width 15 height 13
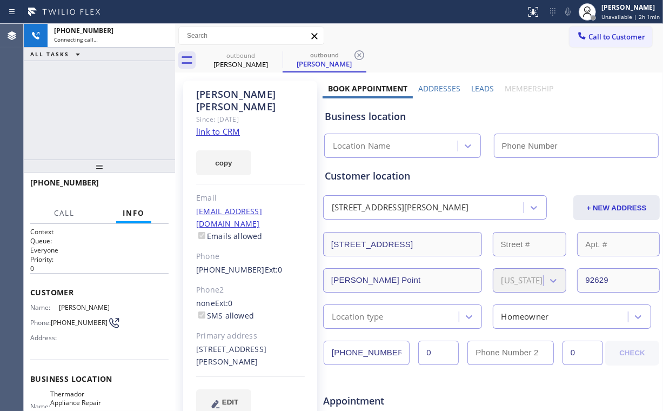
click at [229, 126] on link "link to CRM" at bounding box center [218, 131] width 44 height 11
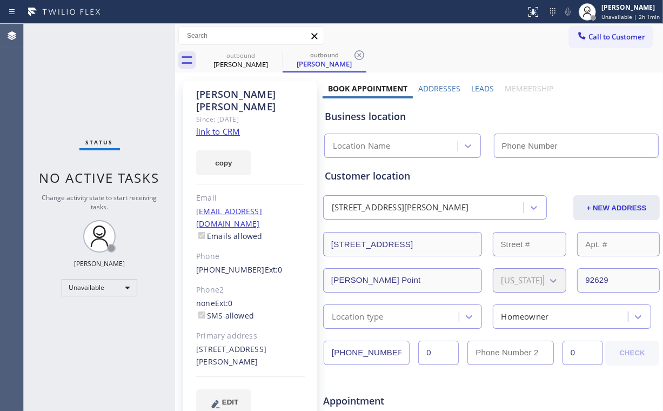
type input "[PHONE_NUMBER]"
drag, startPoint x: 600, startPoint y: 36, endPoint x: 597, endPoint y: 45, distance: 9.6
click at [599, 37] on span "Call to Customer" at bounding box center [617, 37] width 57 height 10
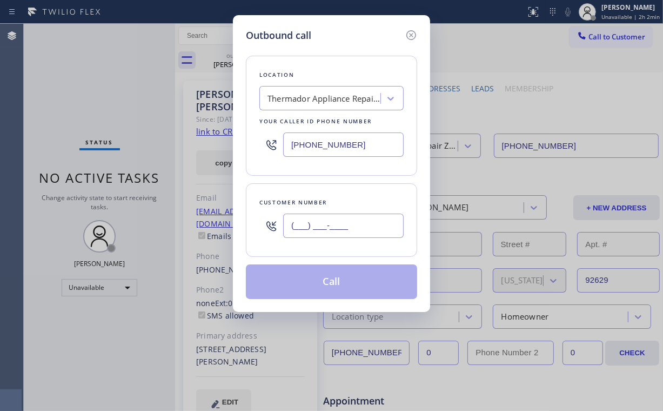
click at [342, 222] on input "(___) ___-____" at bounding box center [343, 226] width 121 height 24
paste input "860) 944-8399"
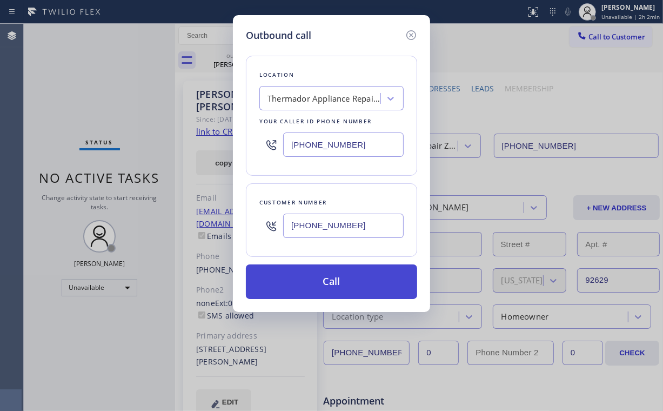
type input "[PHONE_NUMBER]"
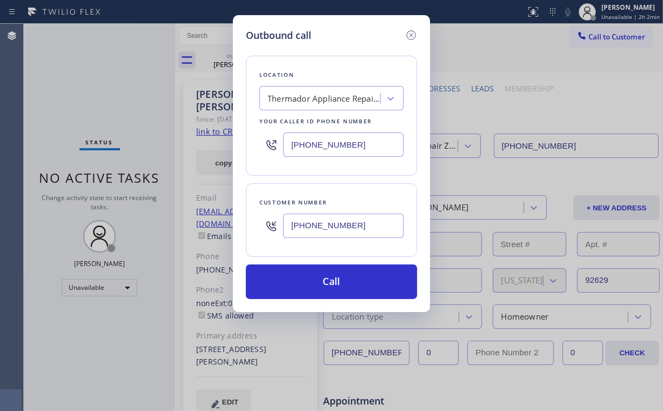
drag, startPoint x: 317, startPoint y: 278, endPoint x: 270, endPoint y: 365, distance: 98.7
click at [315, 282] on button "Call" at bounding box center [331, 281] width 171 height 35
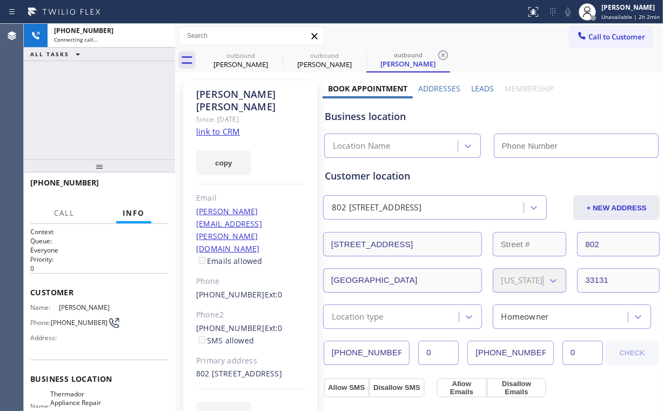
drag, startPoint x: 85, startPoint y: 116, endPoint x: 107, endPoint y: 117, distance: 22.2
click at [85, 116] on div "[PHONE_NUMBER] Connecting call… ALL TASKS ALL TASKS ACTIVE TASKS TASKS IN WRAP …" at bounding box center [99, 92] width 151 height 136
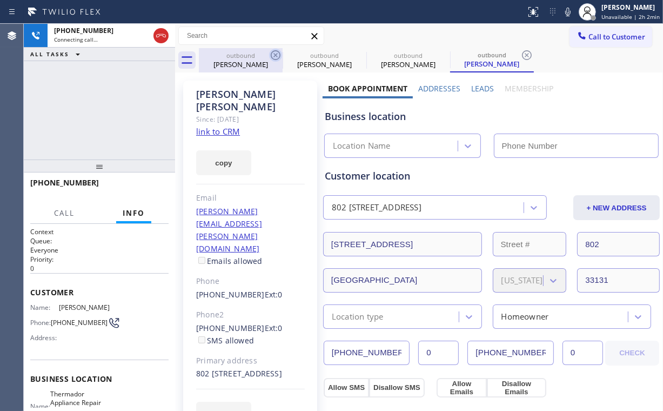
click at [227, 65] on div "[PERSON_NAME]" at bounding box center [241, 64] width 82 height 10
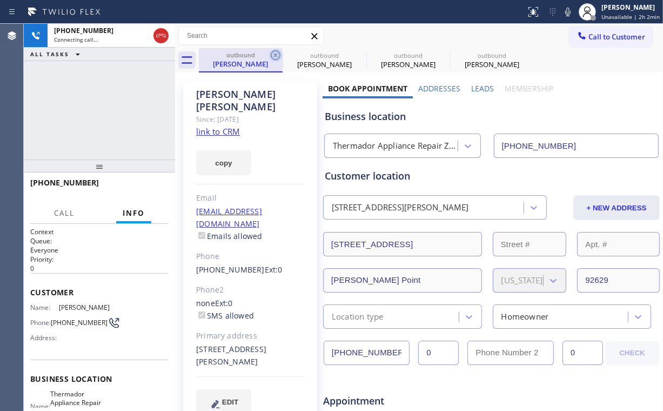
type input "[PHONE_NUMBER]"
click at [275, 54] on icon at bounding box center [275, 55] width 13 height 13
click at [0, 0] on icon at bounding box center [0, 0] width 0 height 0
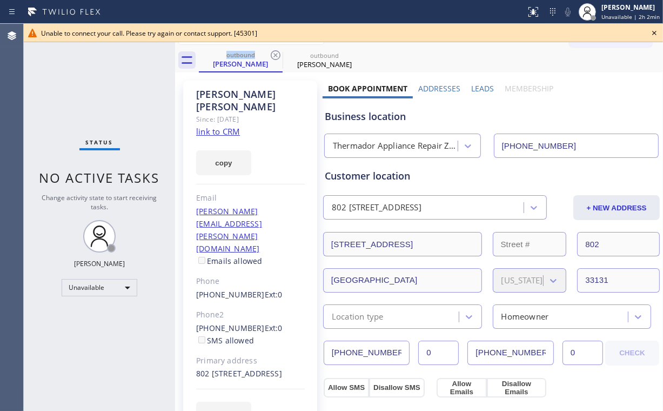
click at [118, 111] on div "Status No active tasks Change activity state to start receiving tasks. [PERSON_…" at bounding box center [99, 217] width 151 height 387
click at [657, 31] on icon at bounding box center [654, 32] width 13 height 13
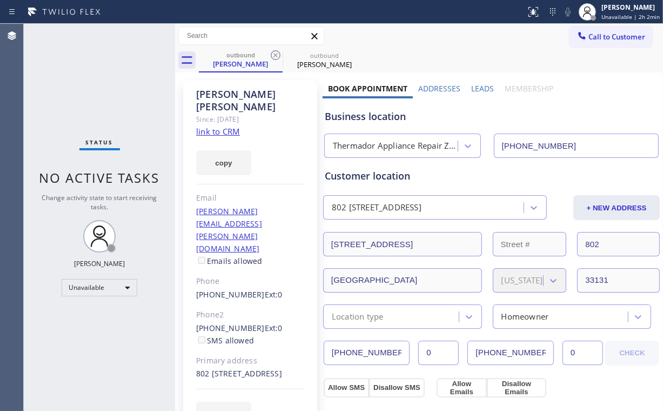
drag, startPoint x: 610, startPoint y: 39, endPoint x: 605, endPoint y: 42, distance: 5.8
click at [609, 39] on span "Call to Customer" at bounding box center [617, 37] width 57 height 10
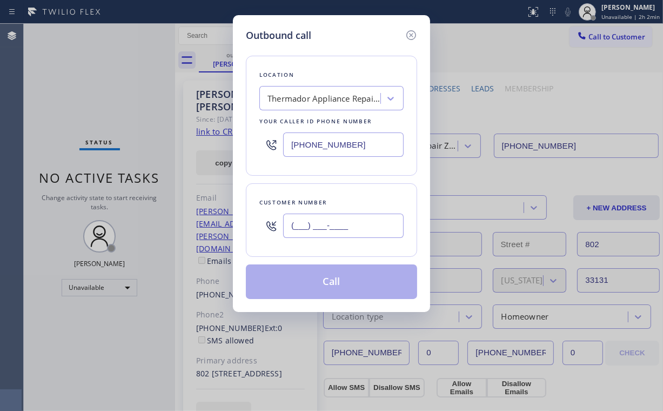
click at [341, 236] on input "(___) ___-____" at bounding box center [343, 226] width 121 height 24
paste input "907) 388-7589"
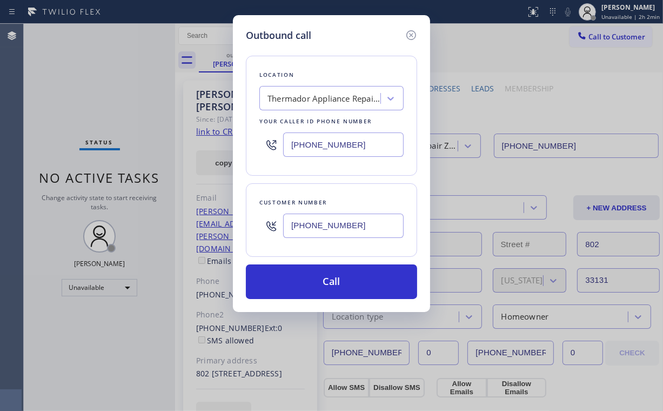
type input "[PHONE_NUMBER]"
click at [346, 65] on div "Location Thermador Appliance Repair Zone [GEOGRAPHIC_DATA] Your caller id phone…" at bounding box center [331, 116] width 171 height 120
drag, startPoint x: 365, startPoint y: 139, endPoint x: 227, endPoint y: 159, distance: 139.8
click at [227, 159] on div "Outbound call Location Thermador Appliance Repair Zone [GEOGRAPHIC_DATA] Your c…" at bounding box center [331, 205] width 663 height 411
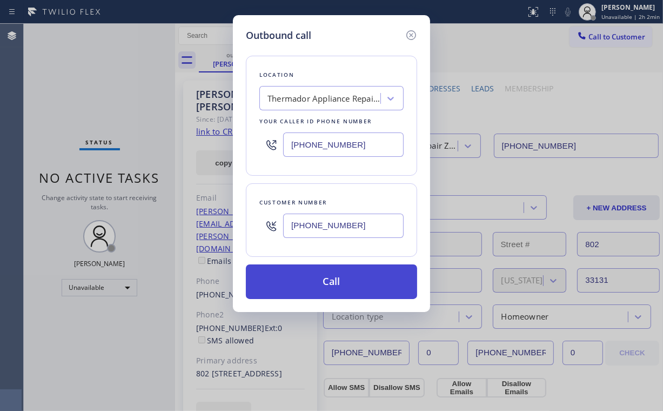
paste input "855) 731-4952"
type input "[PHONE_NUMBER]"
click at [342, 280] on button "Call" at bounding box center [331, 281] width 171 height 35
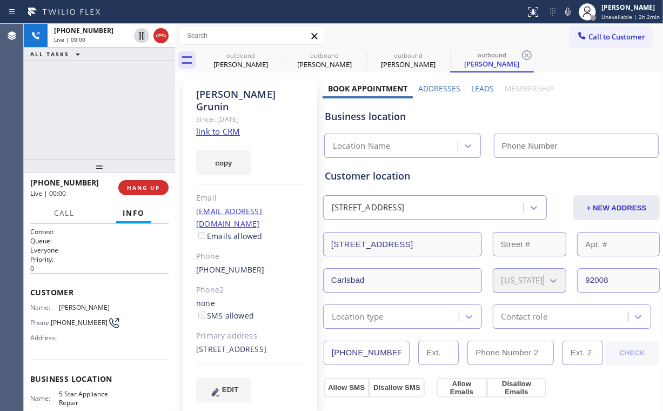
type input "[PHONE_NUMBER]"
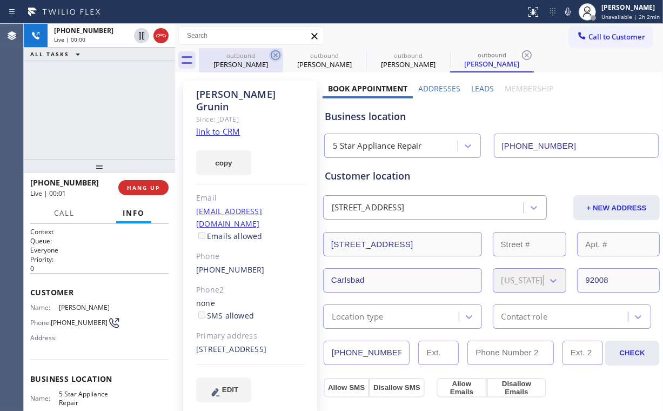
click at [234, 62] on div "[PERSON_NAME]" at bounding box center [241, 64] width 82 height 10
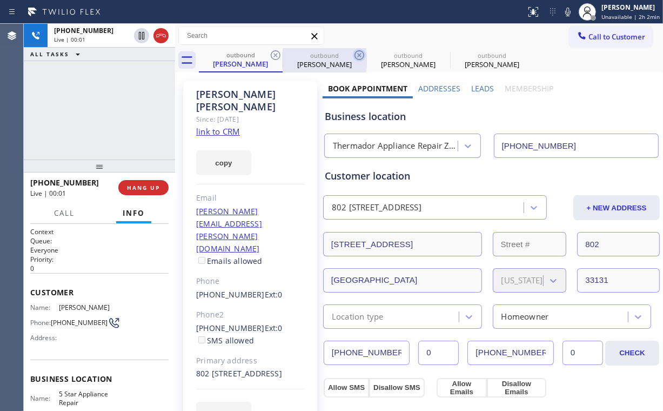
click at [275, 53] on icon at bounding box center [275, 55] width 13 height 13
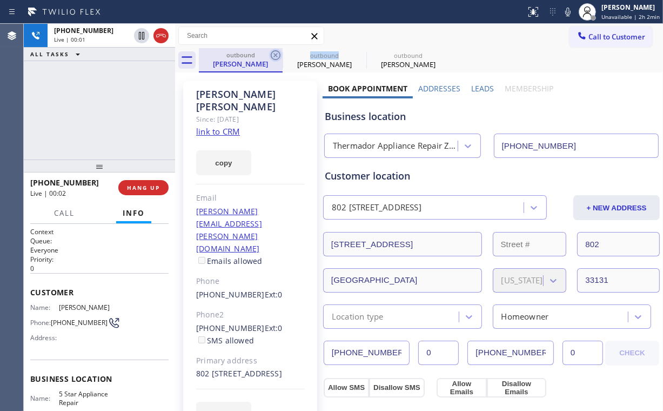
click at [275, 53] on icon at bounding box center [275, 55] width 13 height 13
type input "[PHONE_NUMBER]"
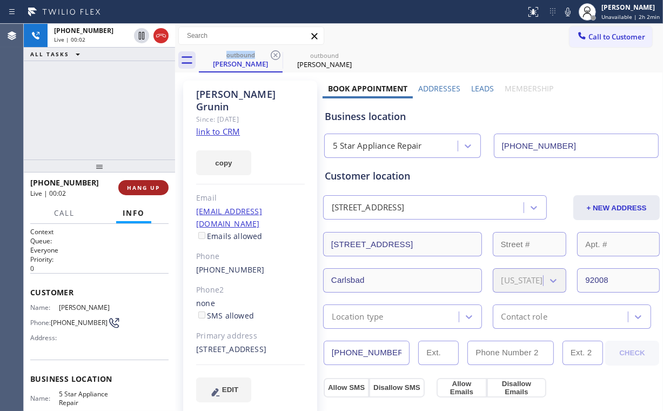
click at [146, 194] on button "HANG UP" at bounding box center [143, 187] width 50 height 15
click at [143, 187] on span "HANG UP" at bounding box center [143, 188] width 33 height 8
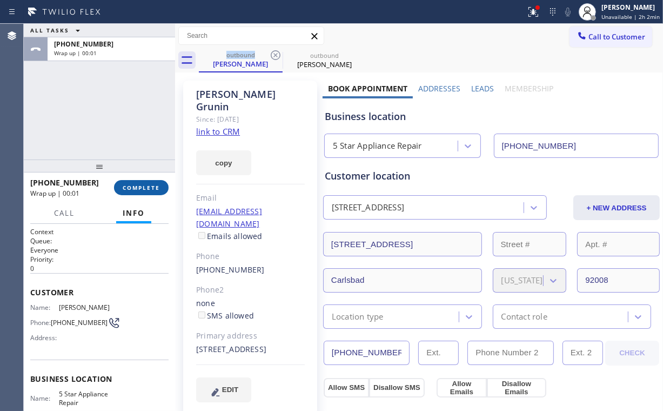
click at [144, 187] on span "COMPLETE" at bounding box center [141, 188] width 37 height 8
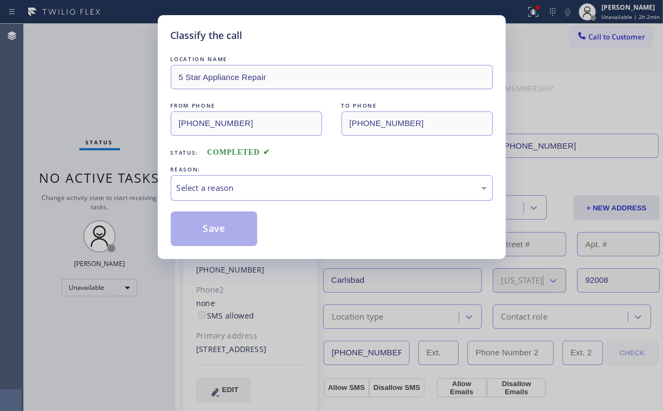
click at [205, 182] on div "Select a reason" at bounding box center [332, 188] width 310 height 12
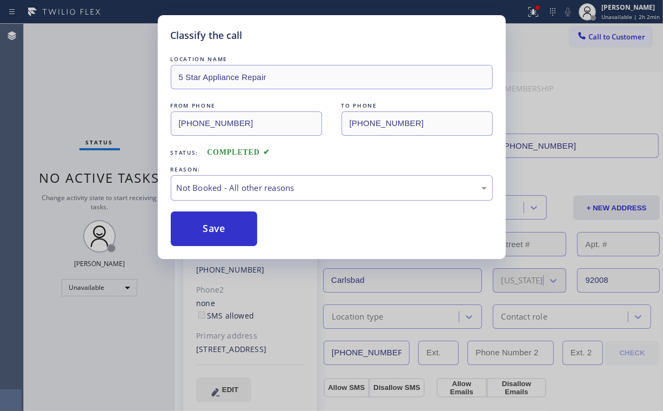
click at [206, 227] on button "Save" at bounding box center [214, 228] width 87 height 35
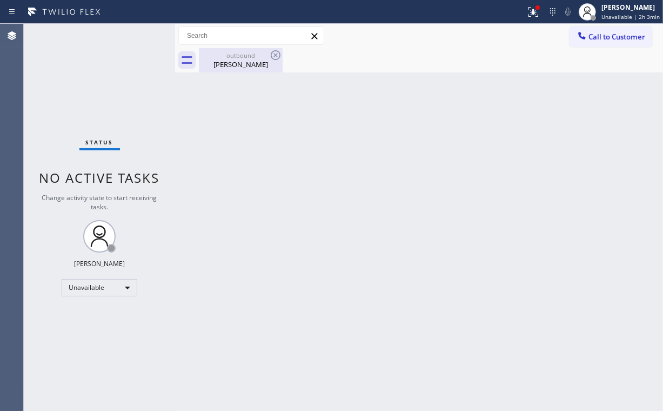
drag, startPoint x: 122, startPoint y: 58, endPoint x: 250, endPoint y: 55, distance: 127.6
click at [123, 58] on div "Status No active tasks Change activity state to start receiving tasks. [PERSON_…" at bounding box center [99, 217] width 151 height 387
drag, startPoint x: 535, startPoint y: 8, endPoint x: 541, endPoint y: 34, distance: 27.1
click at [535, 8] on icon at bounding box center [533, 11] width 13 height 13
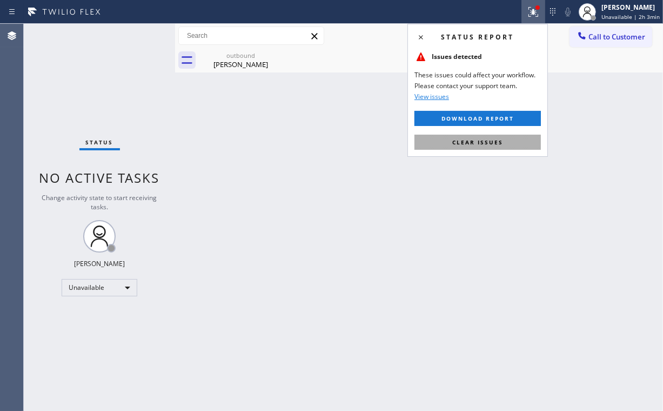
click at [475, 147] on button "Clear issues" at bounding box center [478, 142] width 126 height 15
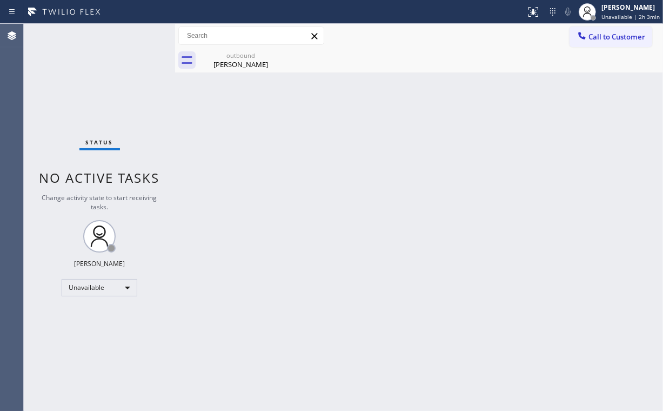
click at [562, 142] on div "Back to Dashboard Change Sender ID Customers Technicians Select a contact Outbo…" at bounding box center [419, 217] width 488 height 387
click at [611, 33] on span "Call to Customer" at bounding box center [617, 37] width 57 height 10
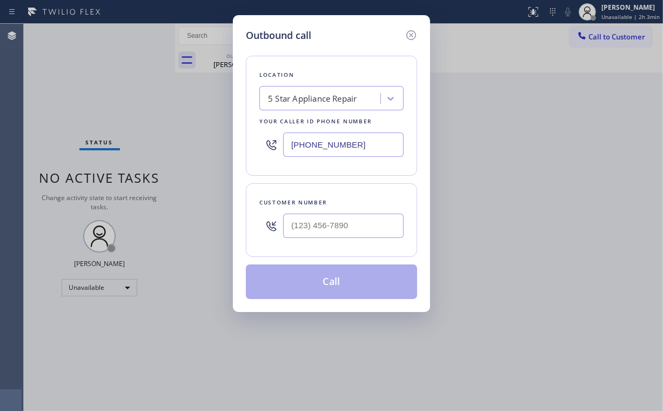
drag, startPoint x: 381, startPoint y: 141, endPoint x: 229, endPoint y: 149, distance: 151.6
click at [238, 149] on div "Outbound call Location 5 Star Appliance Repair Your caller id phone number [PHO…" at bounding box center [331, 163] width 197 height 297
paste input "999-4417"
type input "[PHONE_NUMBER]"
drag, startPoint x: 329, startPoint y: 223, endPoint x: 342, endPoint y: 221, distance: 13.3
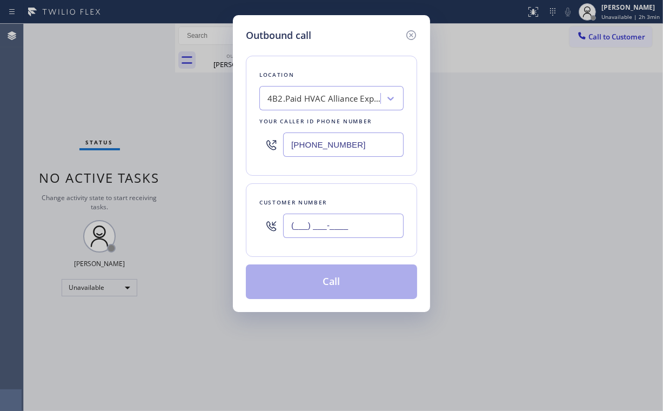
click at [329, 223] on input "(___) ___-____" at bounding box center [343, 226] width 121 height 24
paste input "714) 318-6079"
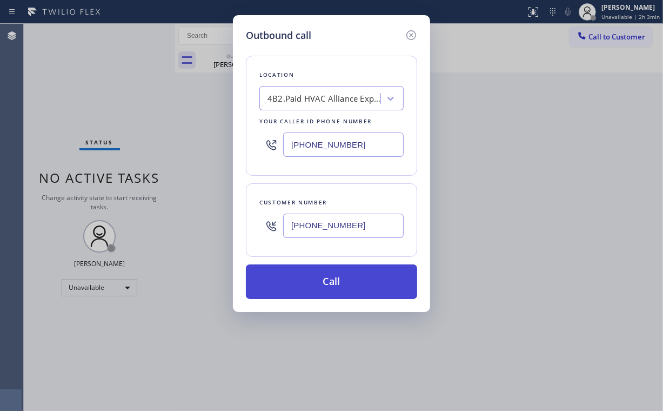
type input "[PHONE_NUMBER]"
drag, startPoint x: 308, startPoint y: 277, endPoint x: 305, endPoint y: 289, distance: 12.8
click at [306, 283] on button "Call" at bounding box center [331, 281] width 171 height 35
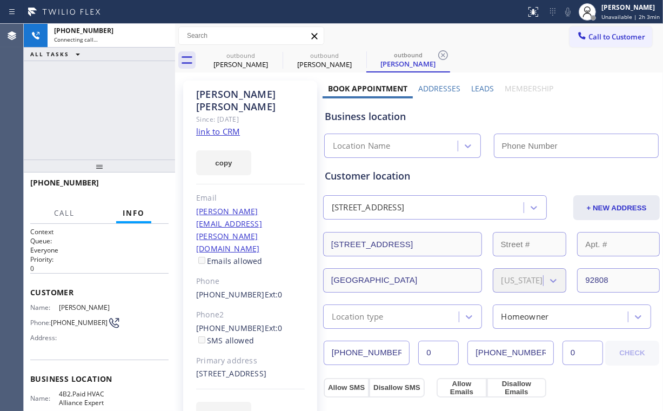
click at [113, 96] on div "[PHONE_NUMBER] Connecting call… ALL TASKS ALL TASKS ACTIVE TASKS TASKS IN WRAP …" at bounding box center [99, 92] width 151 height 136
click at [245, 62] on div "[PERSON_NAME]" at bounding box center [241, 64] width 82 height 10
type input "[PHONE_NUMBER]"
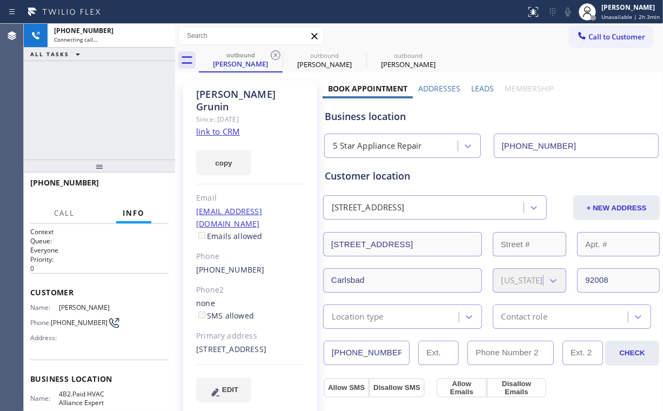
drag, startPoint x: 277, startPoint y: 53, endPoint x: 243, endPoint y: 131, distance: 85.2
click at [278, 53] on icon at bounding box center [275, 55] width 13 height 13
type input "[PHONE_NUMBER]"
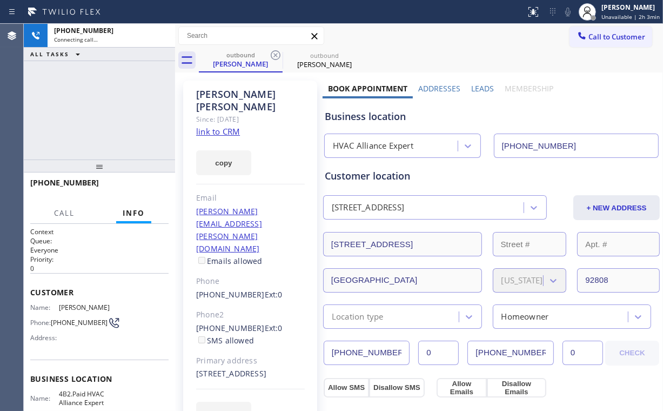
click at [228, 126] on link "link to CRM" at bounding box center [218, 131] width 44 height 11
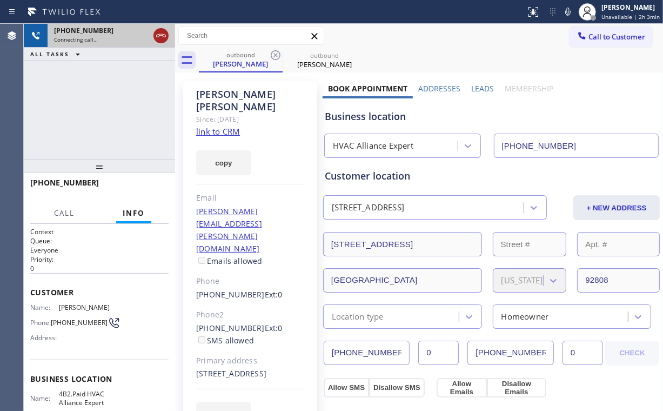
click at [162, 36] on icon at bounding box center [161, 35] width 13 height 13
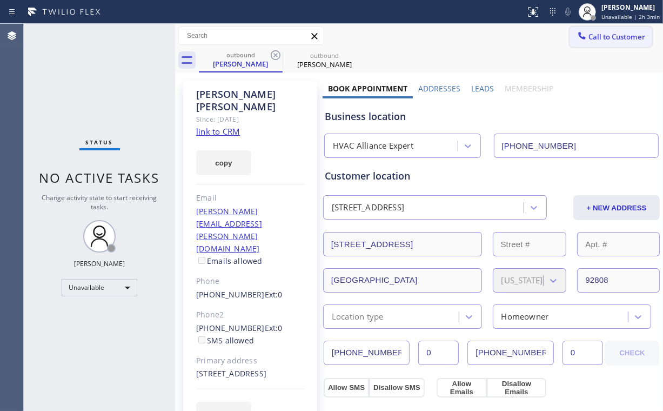
click at [595, 41] on span "Call to Customer" at bounding box center [617, 37] width 57 height 10
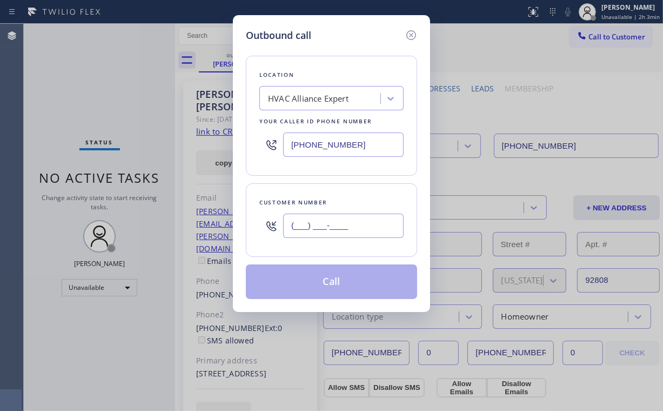
click at [359, 221] on input "(___) ___-____" at bounding box center [343, 226] width 121 height 24
paste input "714) 318-6079"
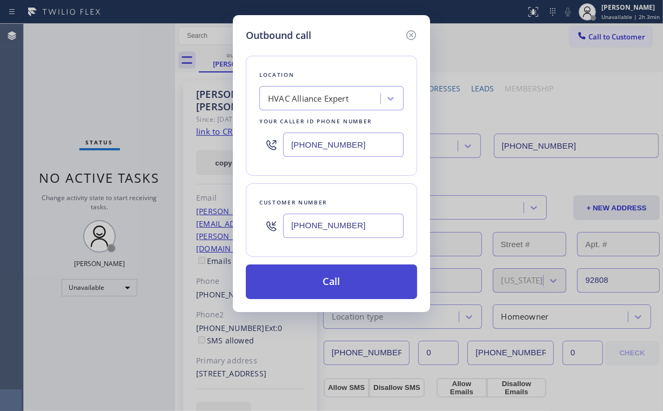
type input "[PHONE_NUMBER]"
click at [329, 283] on button "Call" at bounding box center [331, 281] width 171 height 35
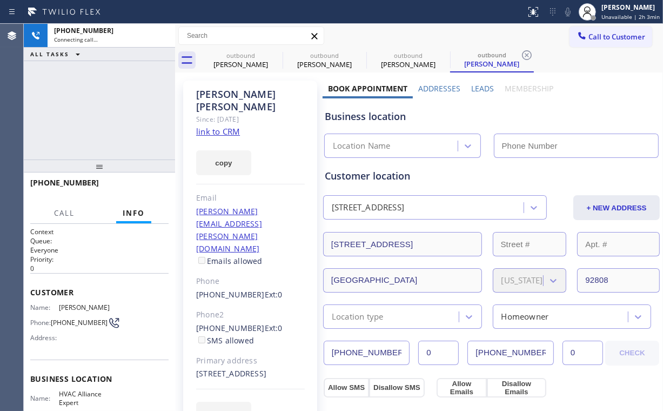
drag, startPoint x: 101, startPoint y: 99, endPoint x: 153, endPoint y: 90, distance: 53.3
click at [101, 99] on div "[PHONE_NUMBER] Connecting call… ALL TASKS ALL TASKS ACTIVE TASKS TASKS IN WRAP …" at bounding box center [99, 92] width 151 height 136
drag, startPoint x: 226, startPoint y: 61, endPoint x: 268, endPoint y: 61, distance: 41.1
click at [229, 61] on div "[PERSON_NAME]" at bounding box center [241, 64] width 82 height 10
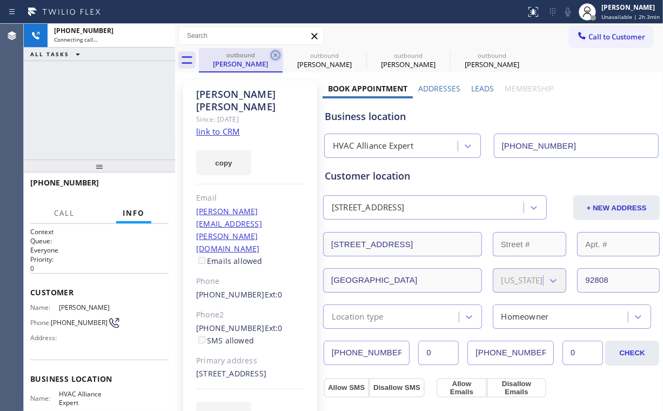
click at [272, 55] on icon at bounding box center [275, 55] width 13 height 13
click at [0, 0] on icon at bounding box center [0, 0] width 0 height 0
click at [114, 99] on div "[PHONE_NUMBER] Connecting call… ALL TASKS ALL TASKS ACTIVE TASKS TASKS IN WRAP …" at bounding box center [99, 92] width 151 height 136
type input "[PHONE_NUMBER]"
click at [115, 96] on div "[PHONE_NUMBER] Connecting call… ALL TASKS ALL TASKS ACTIVE TASKS TASKS IN WRAP …" at bounding box center [99, 92] width 151 height 136
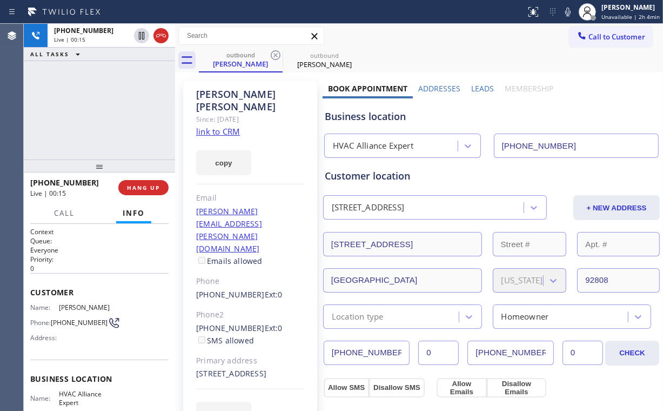
click at [111, 110] on div "[PHONE_NUMBER] Live | 00:15 ALL TASKS ALL TASKS ACTIVE TASKS TASKS IN WRAP UP" at bounding box center [99, 92] width 151 height 136
click at [112, 110] on div "[PHONE_NUMBER] Live | 00:15 ALL TASKS ALL TASKS ACTIVE TASKS TASKS IN WRAP UP" at bounding box center [99, 92] width 151 height 136
click at [112, 110] on div "[PHONE_NUMBER] Live | 00:16 ALL TASKS ALL TASKS ACTIVE TASKS TASKS IN WRAP UP" at bounding box center [99, 92] width 151 height 136
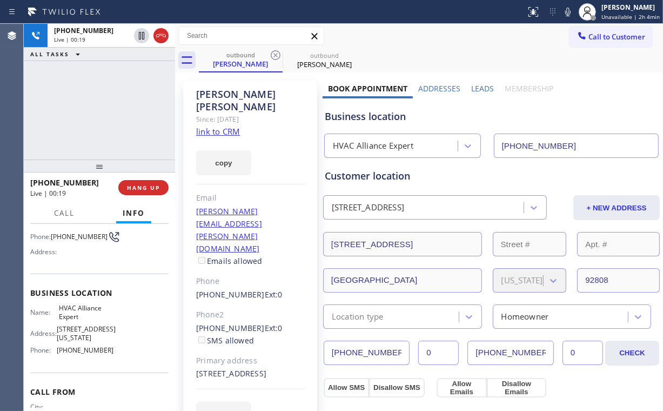
scroll to position [86, 0]
drag, startPoint x: 136, startPoint y: 105, endPoint x: 135, endPoint y: 110, distance: 5.4
click at [135, 105] on div "[PHONE_NUMBER] Live | 00:27 ALL TASKS ALL TASKS ACTIVE TASKS TASKS IN WRAP UP" at bounding box center [99, 92] width 151 height 136
drag, startPoint x: 154, startPoint y: 188, endPoint x: 376, endPoint y: 242, distance: 228.6
click at [154, 188] on span "HANG UP" at bounding box center [143, 188] width 33 height 8
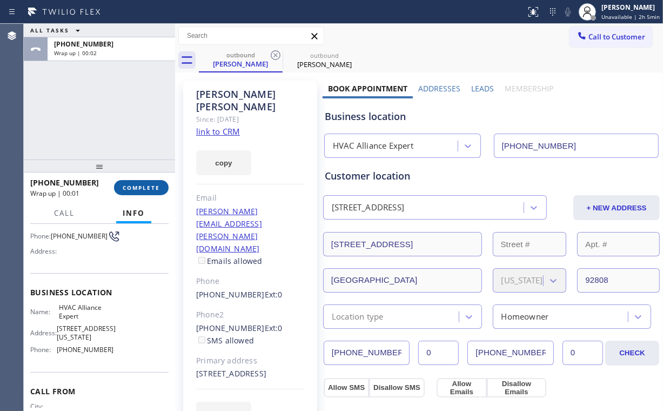
click at [149, 192] on button "COMPLETE" at bounding box center [141, 187] width 55 height 15
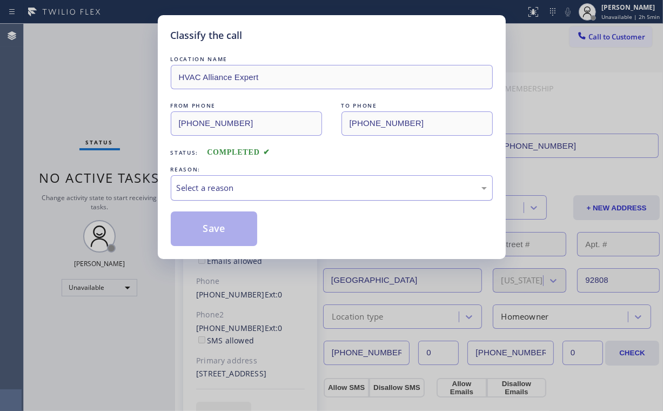
click at [202, 185] on div "Select a reason" at bounding box center [332, 188] width 310 height 12
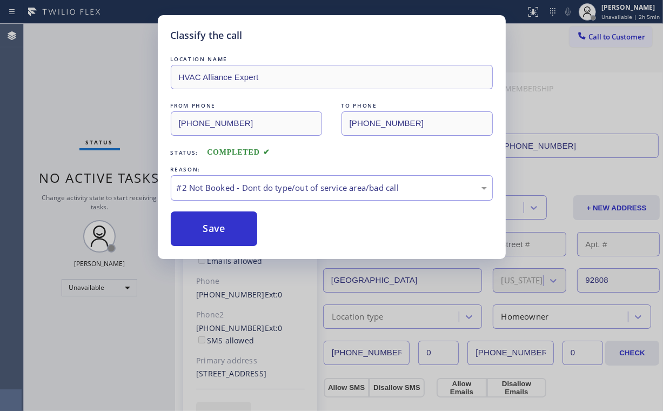
drag, startPoint x: 205, startPoint y: 228, endPoint x: 102, endPoint y: 107, distance: 159.1
click at [205, 227] on button "Save" at bounding box center [214, 228] width 87 height 35
click at [90, 89] on div "Classify the call LOCATION NAME HVAC Alliance Expert FROM PHONE [PHONE_NUMBER] …" at bounding box center [331, 205] width 663 height 411
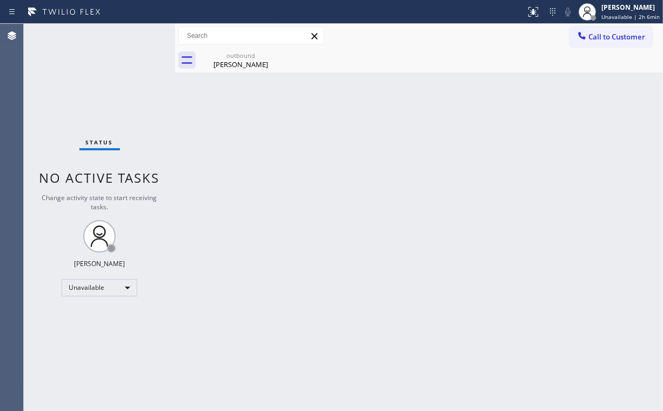
drag, startPoint x: 620, startPoint y: 27, endPoint x: 611, endPoint y: 36, distance: 13.0
click at [620, 28] on button "Call to Customer" at bounding box center [611, 36] width 83 height 21
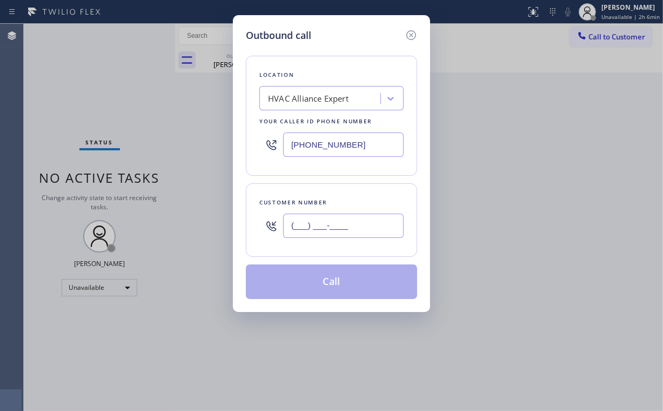
click at [336, 222] on input "(___) ___-____" at bounding box center [343, 226] width 121 height 24
paste input "714) 318-6079"
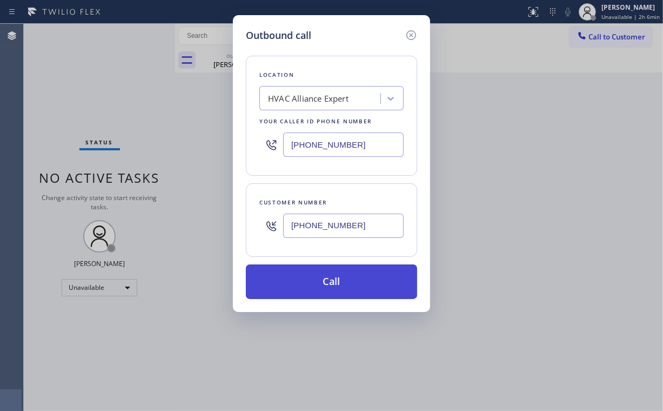
type input "[PHONE_NUMBER]"
click at [323, 286] on button "Call" at bounding box center [331, 281] width 171 height 35
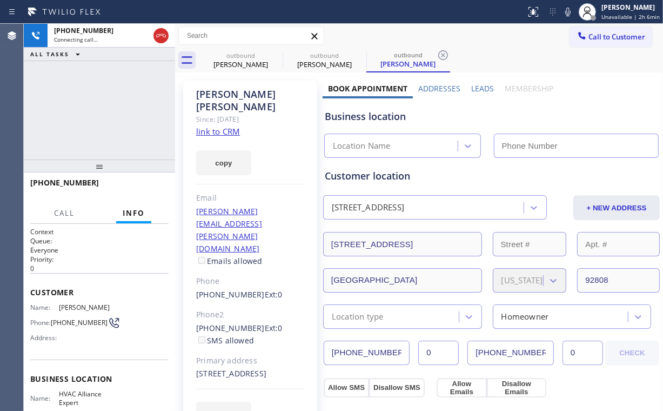
drag, startPoint x: 55, startPoint y: 85, endPoint x: 186, endPoint y: 75, distance: 131.7
click at [66, 89] on div "[PHONE_NUMBER] Connecting call… ALL TASKS ALL TASKS ACTIVE TASKS TASKS IN WRAP …" at bounding box center [99, 92] width 151 height 136
click at [230, 64] on div "[PERSON_NAME]" at bounding box center [241, 64] width 82 height 10
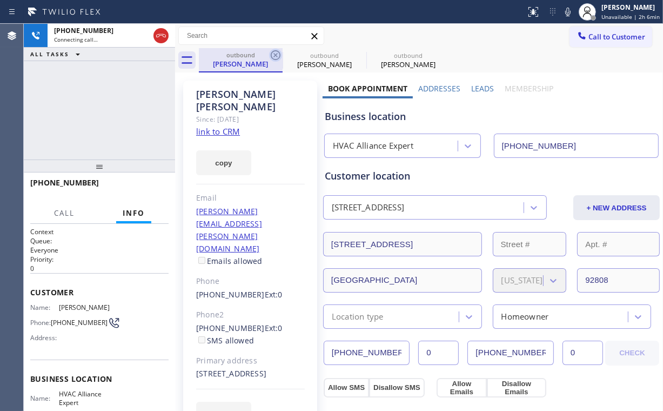
type input "[PHONE_NUMBER]"
click at [273, 54] on icon at bounding box center [275, 55] width 13 height 13
click at [134, 96] on div "[PHONE_NUMBER] Connecting call… ALL TASKS ALL TASKS ACTIVE TASKS TASKS IN WRAP …" at bounding box center [99, 92] width 151 height 136
click at [549, 111] on div "Business location" at bounding box center [492, 116] width 334 height 15
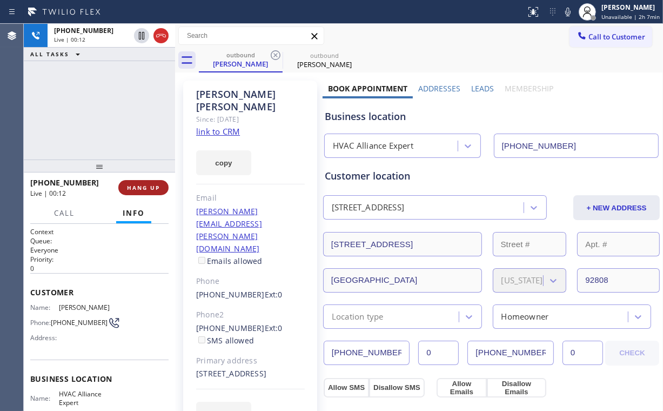
click at [145, 192] on button "HANG UP" at bounding box center [143, 187] width 50 height 15
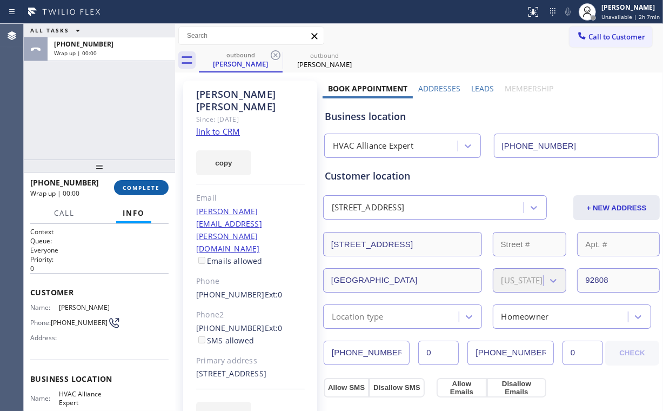
click at [147, 191] on button "COMPLETE" at bounding box center [141, 187] width 55 height 15
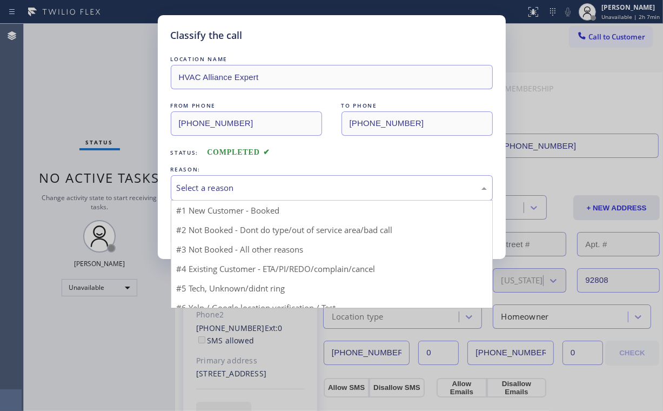
click at [208, 186] on div "Select a reason" at bounding box center [332, 188] width 310 height 12
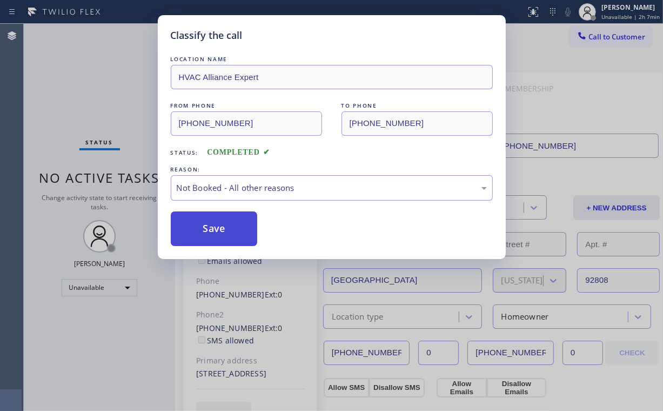
click at [215, 227] on button "Save" at bounding box center [214, 228] width 87 height 35
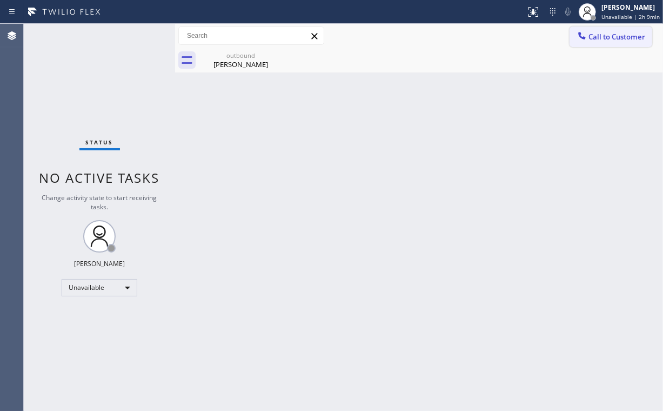
click at [585, 41] on div at bounding box center [582, 36] width 13 height 13
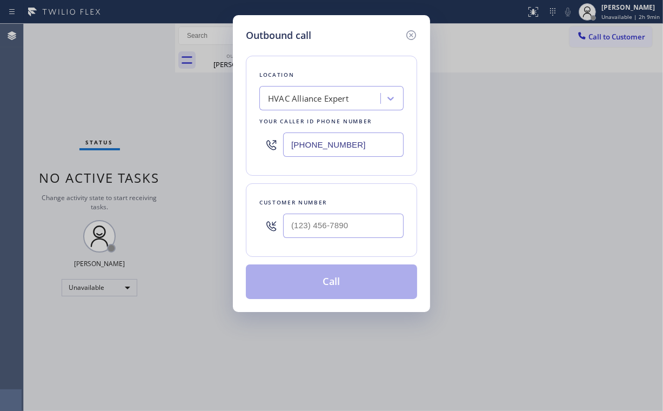
drag, startPoint x: 356, startPoint y: 146, endPoint x: 127, endPoint y: 161, distance: 229.1
click at [127, 161] on div "Outbound call Location HVAC Alliance Expert Your caller id phone number [PHONE_…" at bounding box center [331, 205] width 663 height 411
paste input "210) 982-0951"
type input "[PHONE_NUMBER]"
click at [313, 222] on input "(___) ___-____" at bounding box center [343, 226] width 121 height 24
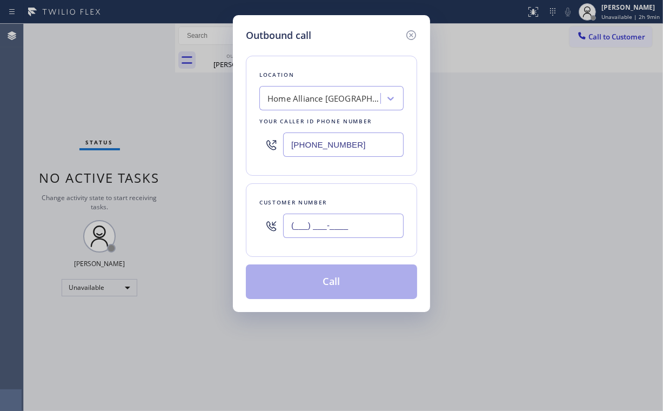
paste input "210) 505-3628"
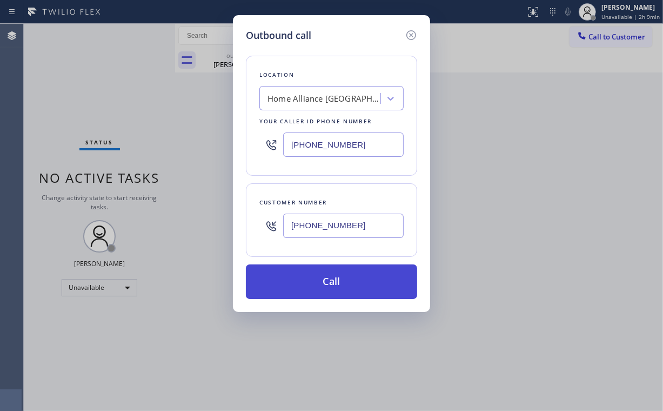
type input "[PHONE_NUMBER]"
click at [321, 279] on button "Call" at bounding box center [331, 281] width 171 height 35
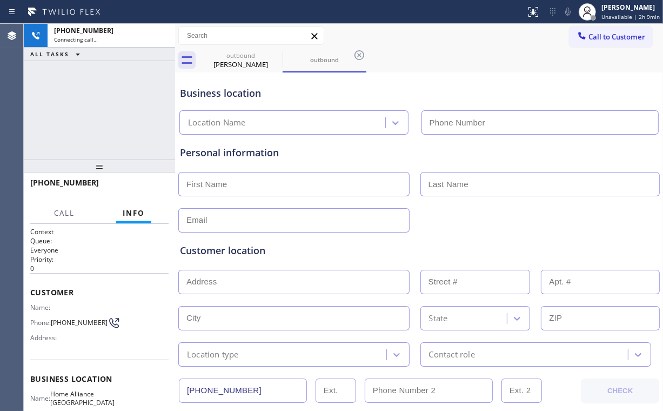
type input "[PHONE_NUMBER]"
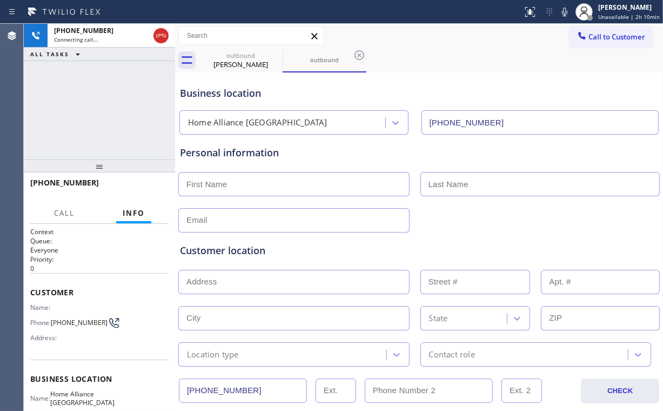
click at [82, 97] on div "[PHONE_NUMBER] Connecting call… ALL TASKS ALL TASKS ACTIVE TASKS TASKS IN WRAP …" at bounding box center [99, 92] width 151 height 136
drag, startPoint x: 241, startPoint y: 64, endPoint x: 264, endPoint y: 59, distance: 23.9
click at [241, 64] on div "[PERSON_NAME]" at bounding box center [241, 64] width 82 height 10
type input "[PHONE_NUMBER]"
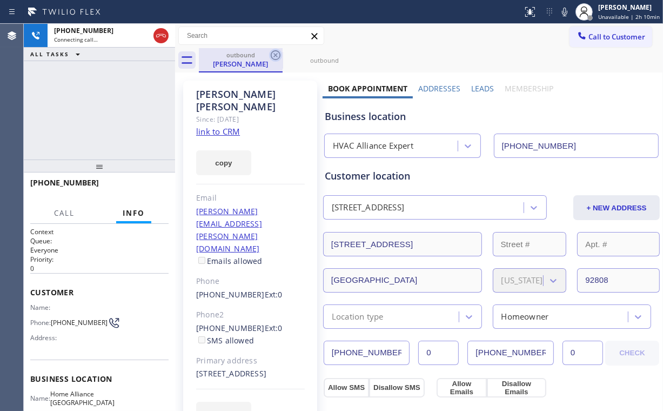
click at [277, 55] on icon at bounding box center [275, 55] width 13 height 13
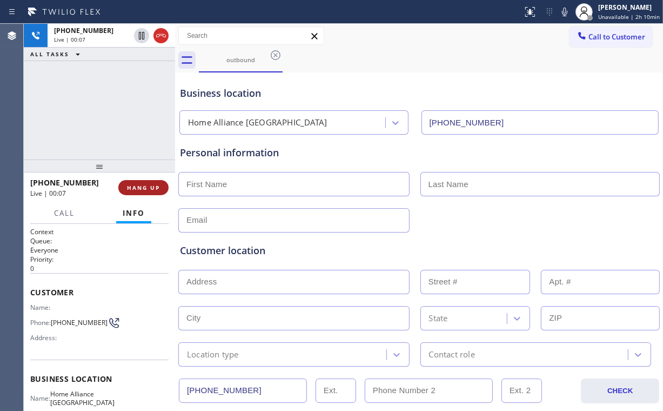
click at [154, 193] on button "HANG UP" at bounding box center [143, 187] width 50 height 15
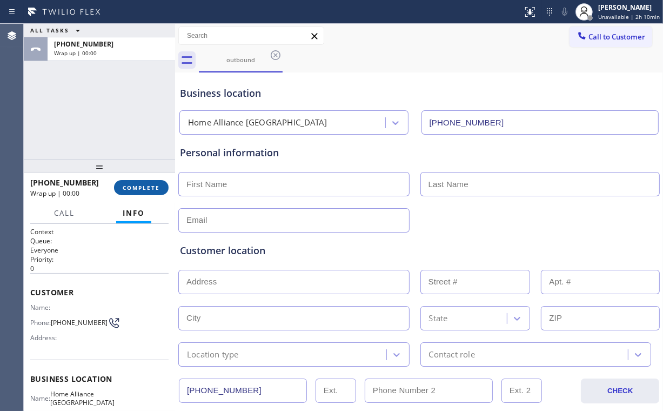
click at [156, 189] on span "COMPLETE" at bounding box center [141, 188] width 37 height 8
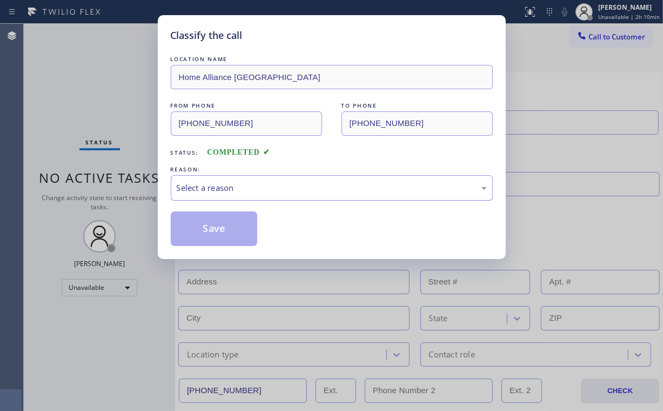
click at [226, 187] on div "Select a reason" at bounding box center [332, 188] width 310 height 12
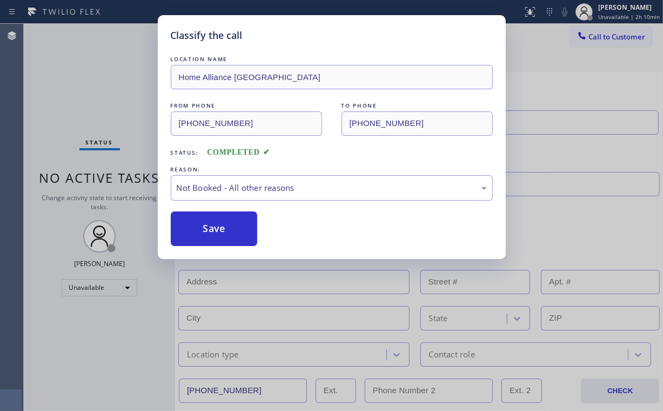
drag, startPoint x: 215, startPoint y: 228, endPoint x: 116, endPoint y: 120, distance: 146.5
click at [215, 227] on button "Save" at bounding box center [214, 228] width 87 height 35
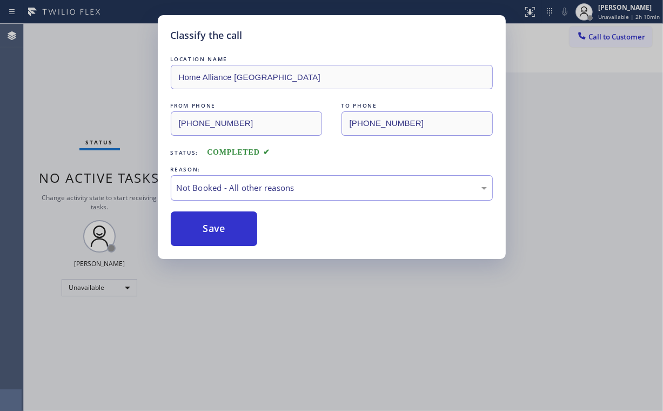
click at [110, 106] on div "Classify the call LOCATION NAME Home Alliance [GEOGRAPHIC_DATA] FROM PHONE [PHO…" at bounding box center [331, 205] width 663 height 411
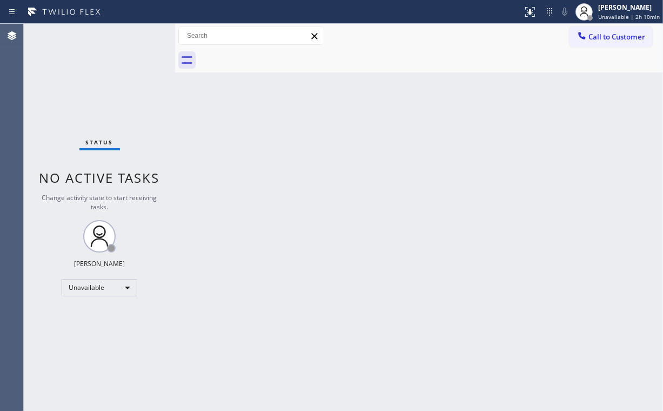
click at [515, 149] on div "Back to Dashboard Change Sender ID Customers Technicians Select a contact Outbo…" at bounding box center [419, 217] width 488 height 387
click at [600, 41] on span "Call to Customer" at bounding box center [617, 37] width 57 height 10
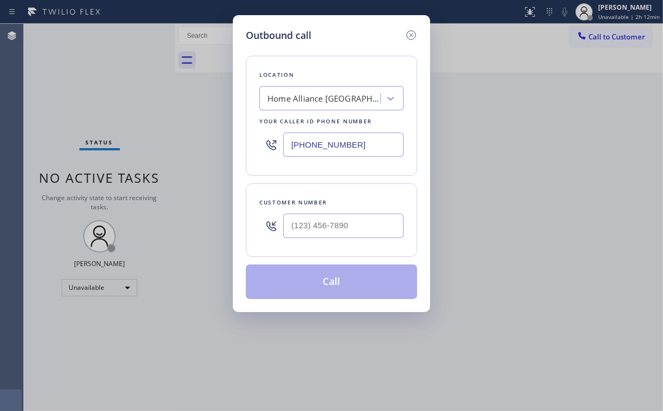
drag, startPoint x: 365, startPoint y: 141, endPoint x: 97, endPoint y: 169, distance: 269.6
click at [217, 155] on div "Outbound call Location Home Alliance [GEOGRAPHIC_DATA] Your caller id phone num…" at bounding box center [331, 205] width 663 height 411
paste input "805) 288-6156"
type input "[PHONE_NUMBER]"
drag, startPoint x: 327, startPoint y: 58, endPoint x: 332, endPoint y: 104, distance: 46.7
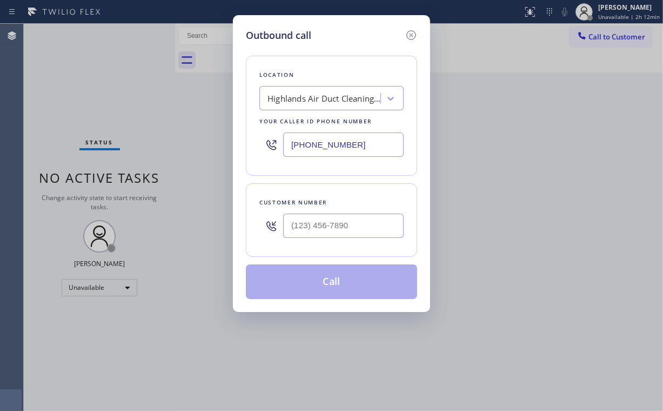
click at [327, 58] on div "Location Highlands Air Duct Cleaning Oxnard Your caller id phone number [PHONE_…" at bounding box center [331, 116] width 171 height 120
click at [334, 219] on input "(___) ___-____" at bounding box center [343, 226] width 121 height 24
paste input "805) 816-2879"
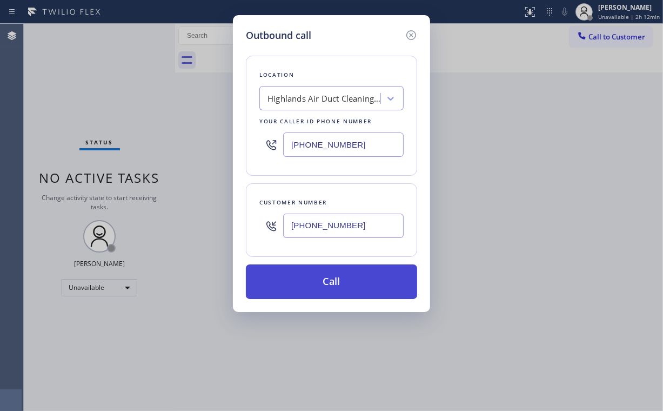
type input "[PHONE_NUMBER]"
click at [325, 279] on button "Call" at bounding box center [331, 281] width 171 height 35
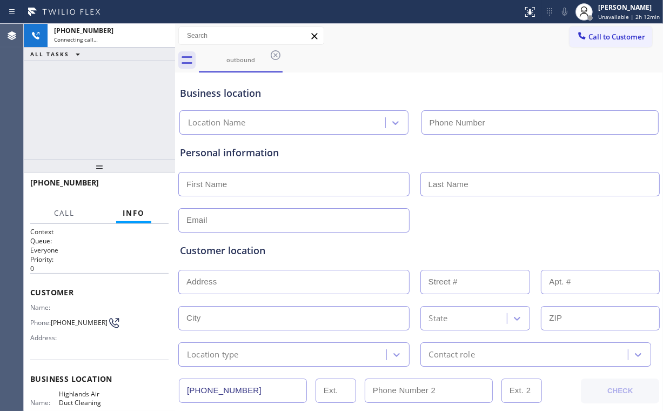
type input "[PHONE_NUMBER]"
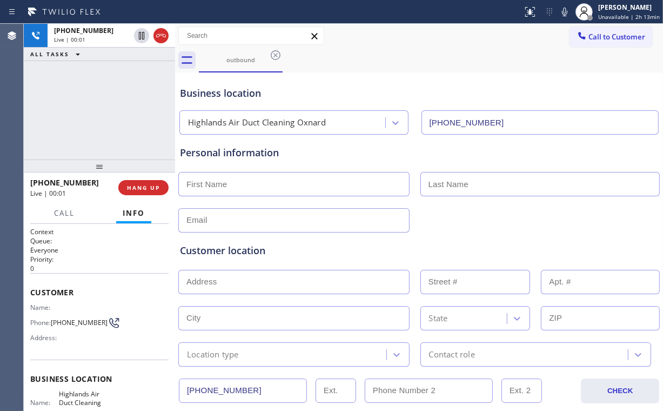
click at [117, 111] on div "[PHONE_NUMBER] Live | 00:01 ALL TASKS ALL TASKS ACTIVE TASKS TASKS IN WRAP UP" at bounding box center [99, 92] width 151 height 136
click at [111, 109] on div "[PHONE_NUMBER] Live | 00:04 ALL TASKS ALL TASKS ACTIVE TASKS TASKS IN WRAP UP" at bounding box center [99, 92] width 151 height 136
click at [108, 109] on div "[PHONE_NUMBER] Live | 00:06 ALL TASKS ALL TASKS ACTIVE TASKS TASKS IN WRAP UP" at bounding box center [99, 92] width 151 height 136
drag, startPoint x: 108, startPoint y: 109, endPoint x: 102, endPoint y: 104, distance: 7.4
click at [102, 104] on div "[PHONE_NUMBER] Live | 00:08 ALL TASKS ALL TASKS ACTIVE TASKS TASKS IN WRAP UP" at bounding box center [99, 92] width 151 height 136
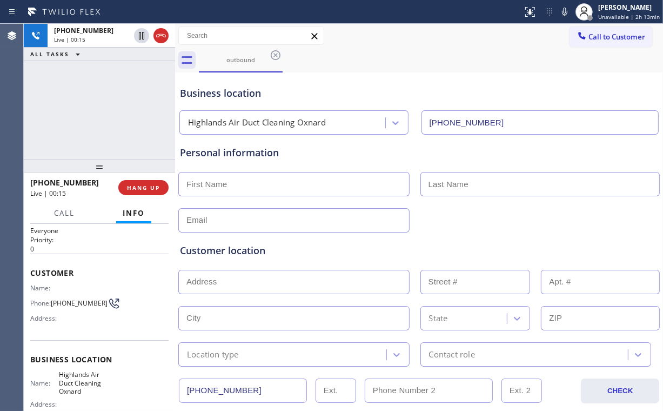
scroll to position [43, 0]
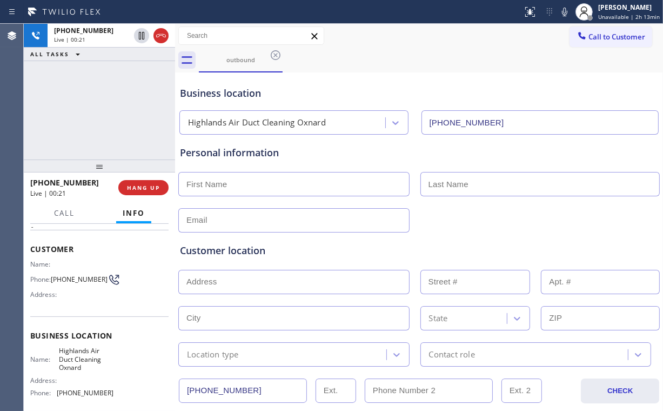
click at [106, 107] on div "[PHONE_NUMBER] Live | 00:21 ALL TASKS ALL TASKS ACTIVE TASKS TASKS IN WRAP UP" at bounding box center [99, 92] width 151 height 136
click at [106, 107] on div "[PHONE_NUMBER] Live | 00:22 ALL TASKS ALL TASKS ACTIVE TASKS TASKS IN WRAP UP" at bounding box center [99, 92] width 151 height 136
click at [106, 108] on div "[PHONE_NUMBER] Live | 00:24 ALL TASKS ALL TASKS ACTIVE TASKS TASKS IN WRAP UP" at bounding box center [99, 92] width 151 height 136
click at [106, 108] on div "[PHONE_NUMBER] Live | 00:26 ALL TASKS ALL TASKS ACTIVE TASKS TASKS IN WRAP UP" at bounding box center [99, 92] width 151 height 136
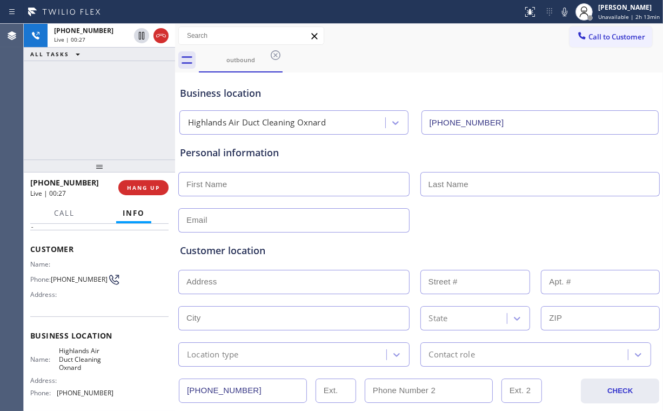
click at [106, 108] on div "[PHONE_NUMBER] Live | 00:27 ALL TASKS ALL TASKS ACTIVE TASKS TASKS IN WRAP UP" at bounding box center [99, 92] width 151 height 136
click at [110, 110] on div "[PHONE_NUMBER] Live | 00:29 ALL TASKS ALL TASKS ACTIVE TASKS TASKS IN WRAP UP" at bounding box center [99, 92] width 151 height 136
click at [153, 192] on button "HANG UP" at bounding box center [143, 187] width 50 height 15
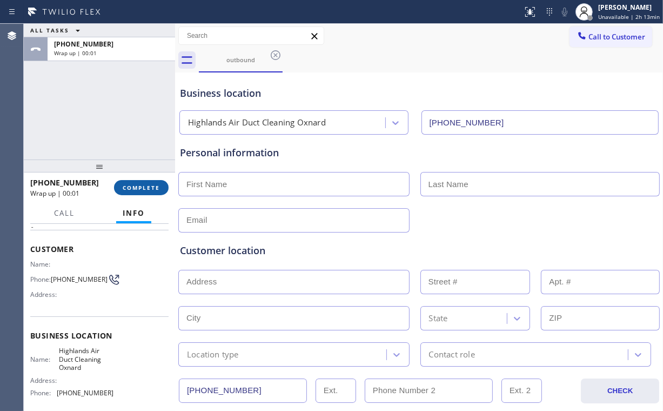
click at [149, 190] on span "COMPLETE" at bounding box center [141, 188] width 37 height 8
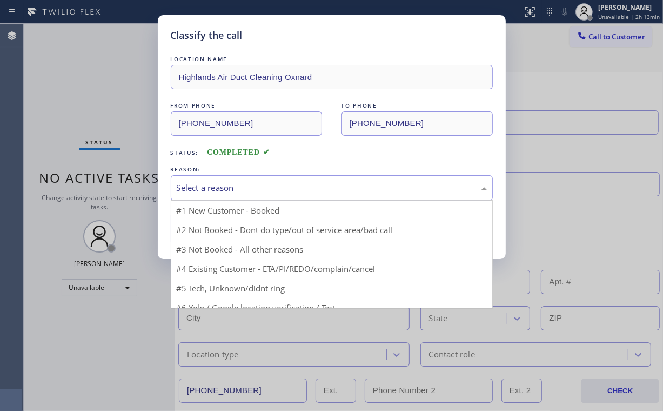
click at [218, 187] on div "Select a reason" at bounding box center [332, 188] width 310 height 12
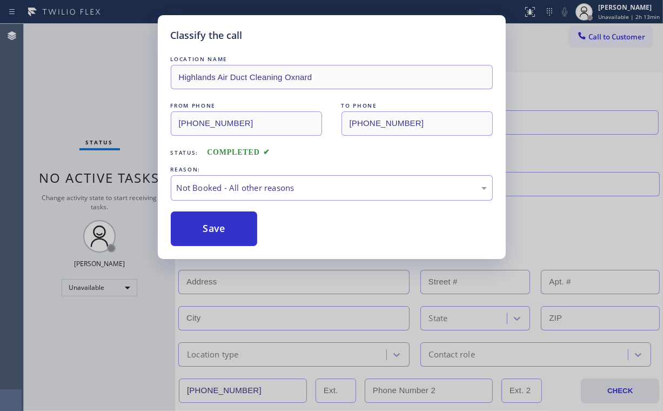
drag, startPoint x: 221, startPoint y: 229, endPoint x: 149, endPoint y: 138, distance: 115.4
click at [222, 228] on button "Save" at bounding box center [214, 228] width 87 height 35
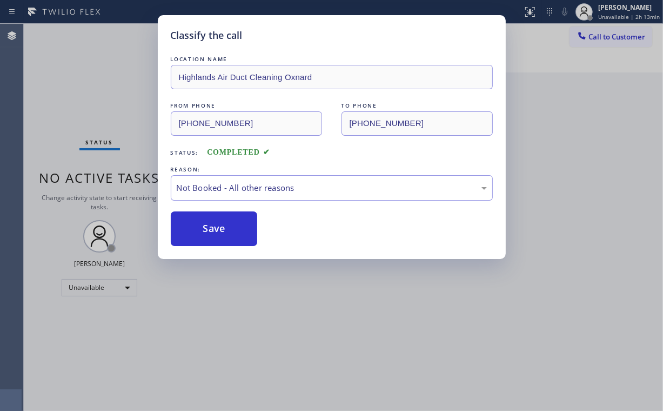
drag, startPoint x: 125, startPoint y: 106, endPoint x: 136, endPoint y: 125, distance: 21.5
click at [127, 111] on div "Classify the call LOCATION NAME Highlands Air Duct Cleaning Oxnard FROM PHONE […" at bounding box center [331, 205] width 663 height 411
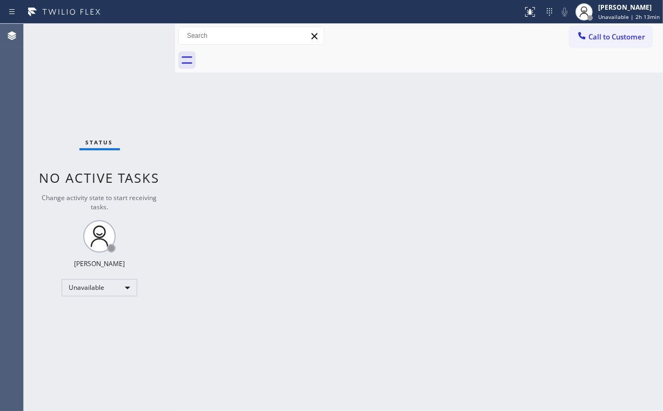
click at [262, 202] on div "Back to Dashboard Change Sender ID Customers Technicians Select a contact Outbo…" at bounding box center [419, 217] width 488 height 387
drag, startPoint x: 175, startPoint y: 121, endPoint x: 189, endPoint y: 86, distance: 37.3
click at [175, 121] on div at bounding box center [175, 217] width 0 height 387
click at [595, 35] on span "Call to Customer" at bounding box center [617, 37] width 57 height 10
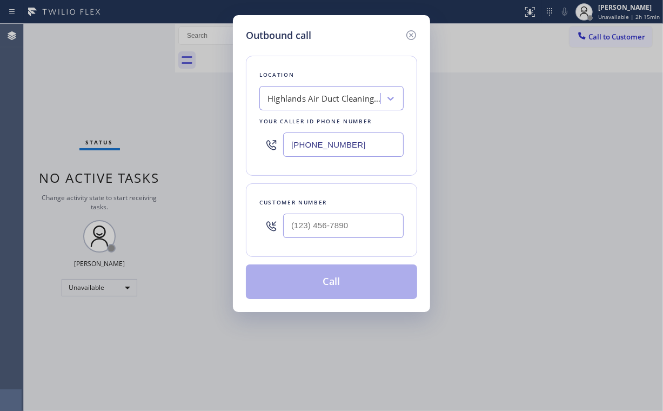
drag, startPoint x: 364, startPoint y: 34, endPoint x: 364, endPoint y: 74, distance: 40.0
click at [364, 34] on div "Outbound call" at bounding box center [331, 35] width 171 height 15
click at [347, 215] on input "(___) ___-____" at bounding box center [343, 226] width 121 height 24
paste input "408) 667-7776"
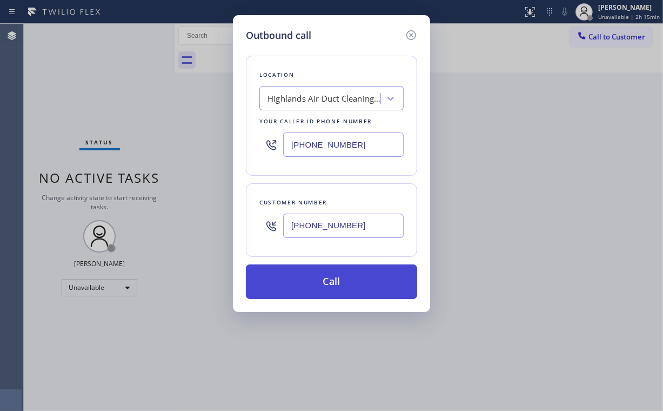
type input "[PHONE_NUMBER]"
click at [330, 283] on button "Call" at bounding box center [331, 281] width 171 height 35
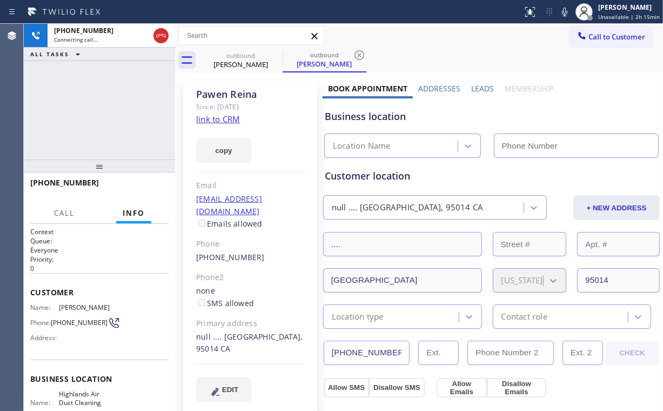
type input "[PHONE_NUMBER]"
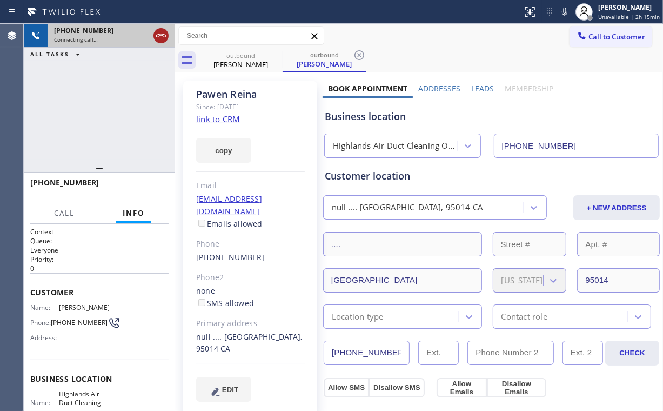
click at [157, 36] on icon at bounding box center [161, 35] width 13 height 13
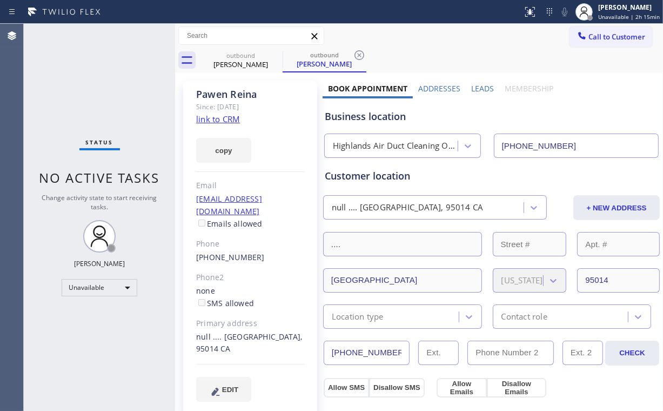
click at [98, 98] on div "Status No active tasks Change activity state to start receiving tasks. [PERSON_…" at bounding box center [99, 217] width 151 height 387
click at [218, 116] on link "link to CRM" at bounding box center [218, 119] width 44 height 11
click at [589, 37] on span "Call to Customer" at bounding box center [617, 37] width 57 height 10
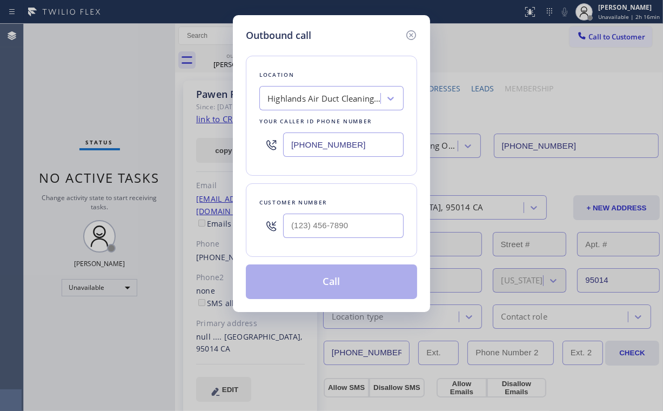
drag, startPoint x: 371, startPoint y: 143, endPoint x: 156, endPoint y: 136, distance: 215.3
click at [189, 146] on div "Outbound call Location Highlands Air Duct Cleaning [GEOGRAPHIC_DATA] Your calle…" at bounding box center [331, 205] width 663 height 411
paste input "55) 213-9318"
type input "[PHONE_NUMBER]"
click at [345, 218] on input "(___) ___-____" at bounding box center [343, 226] width 121 height 24
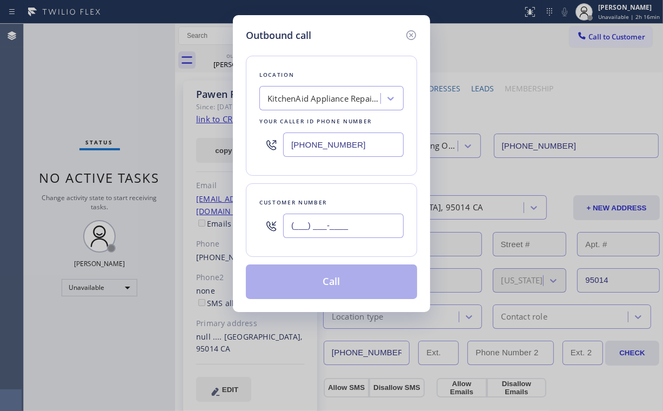
paste input "408) 667-7776"
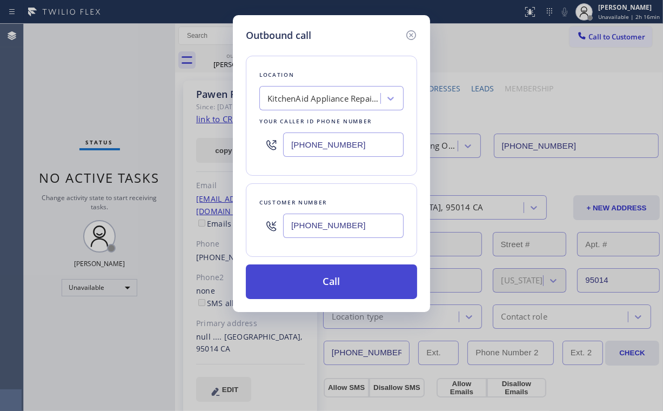
type input "[PHONE_NUMBER]"
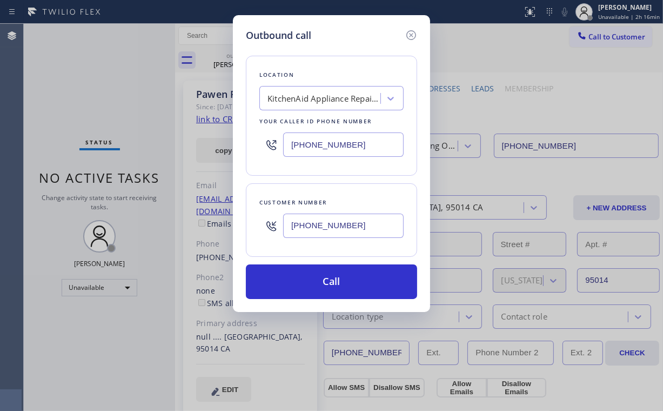
drag, startPoint x: 313, startPoint y: 281, endPoint x: 269, endPoint y: 372, distance: 102.0
click at [312, 281] on button "Call" at bounding box center [331, 281] width 171 height 35
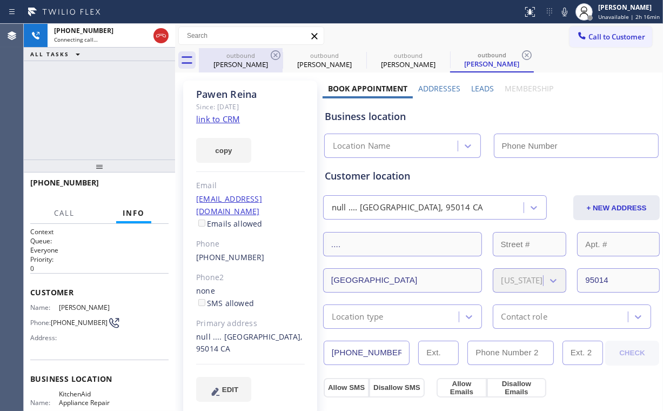
click at [241, 65] on div "[PERSON_NAME]" at bounding box center [241, 64] width 82 height 10
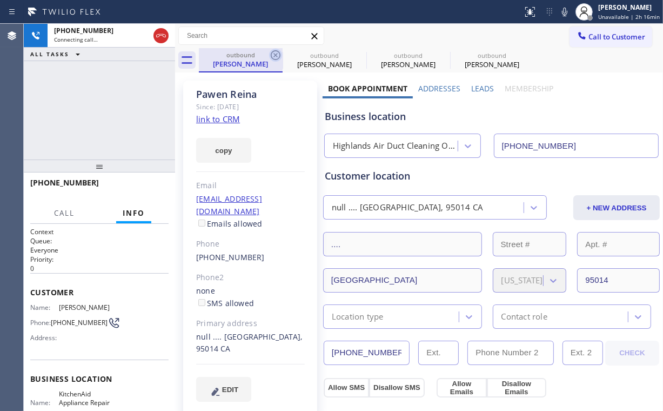
type input "[PHONE_NUMBER]"
click at [275, 53] on icon at bounding box center [275, 55] width 13 height 13
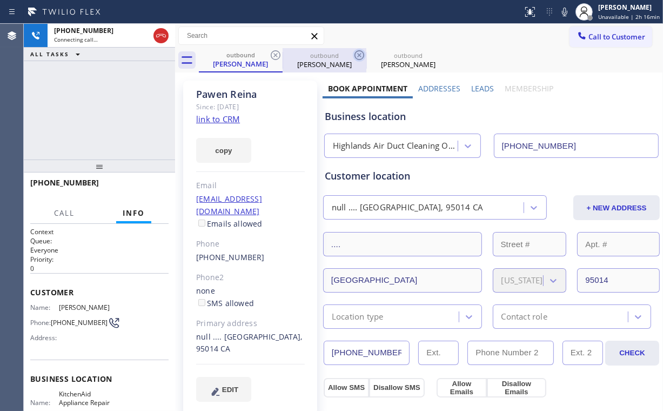
click at [275, 52] on icon at bounding box center [275, 55] width 13 height 13
type input "[PHONE_NUMBER]"
click at [104, 121] on div "[PHONE_NUMBER] Connecting call… ALL TASKS ALL TASKS ACTIVE TASKS TASKS IN WRAP …" at bounding box center [99, 92] width 151 height 136
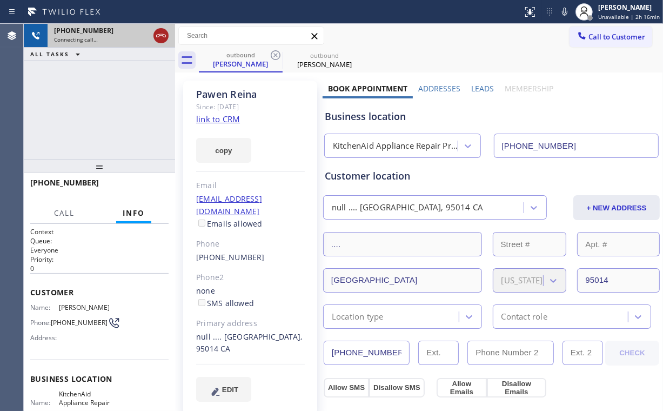
click at [160, 34] on icon at bounding box center [161, 35] width 10 height 3
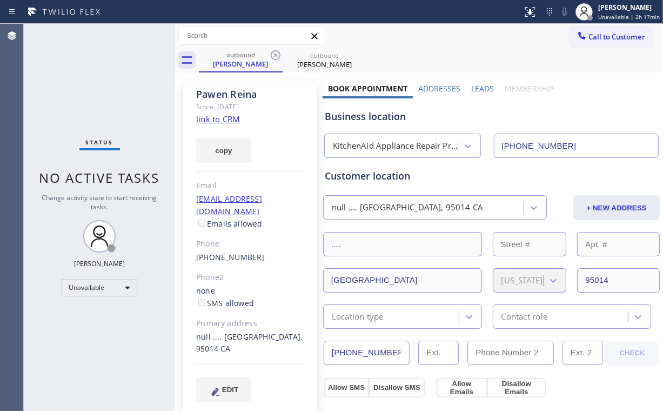
click at [95, 69] on div "Status No active tasks Change activity state to start receiving tasks. [PERSON_…" at bounding box center [99, 217] width 151 height 387
click at [594, 35] on span "Call to Customer" at bounding box center [617, 37] width 57 height 10
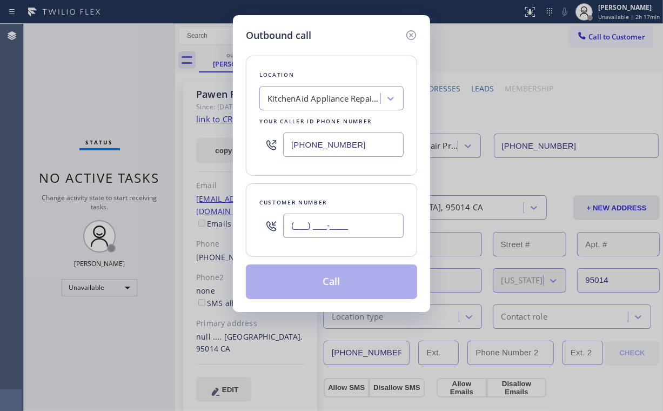
click at [356, 226] on input "(___) ___-____" at bounding box center [343, 226] width 121 height 24
paste input "408) 667-7776"
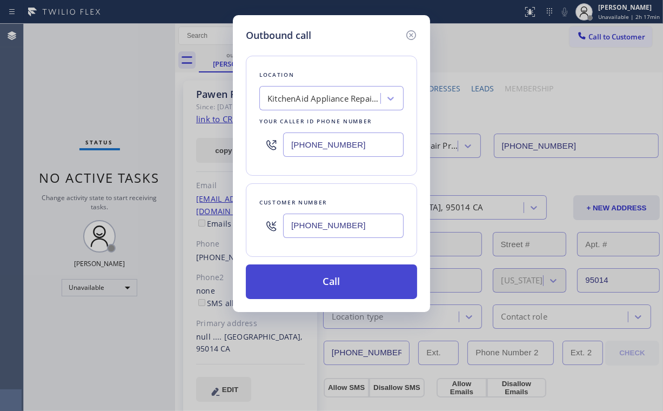
type input "[PHONE_NUMBER]"
click at [323, 277] on button "Call" at bounding box center [331, 281] width 171 height 35
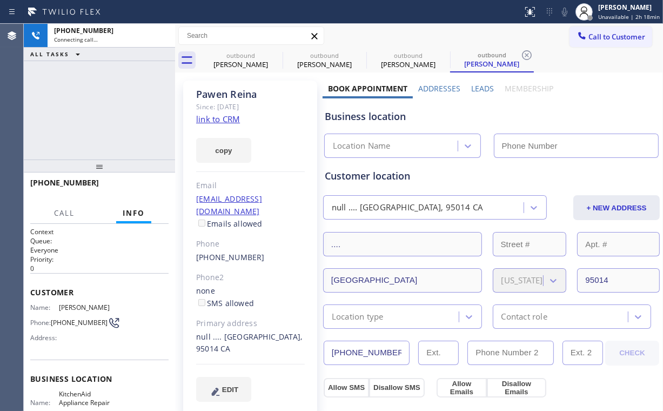
drag, startPoint x: 110, startPoint y: 91, endPoint x: 149, endPoint y: 131, distance: 55.8
click at [110, 91] on div "[PHONE_NUMBER] Connecting call… ALL TASKS ALL TASKS ACTIVE TASKS TASKS IN WRAP …" at bounding box center [99, 92] width 151 height 136
type input "[PHONE_NUMBER]"
drag, startPoint x: 93, startPoint y: 93, endPoint x: 184, endPoint y: 79, distance: 91.9
click at [95, 94] on div "[PHONE_NUMBER] Connecting call… ALL TASKS ALL TASKS ACTIVE TASKS TASKS IN WRAP …" at bounding box center [99, 92] width 151 height 136
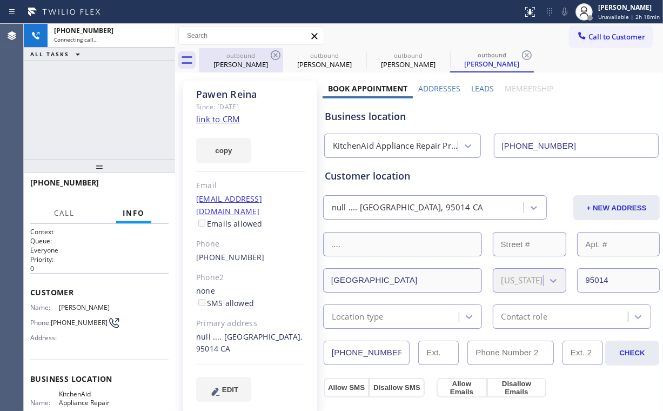
click at [244, 62] on div "[PERSON_NAME]" at bounding box center [241, 64] width 82 height 10
click at [275, 50] on icon at bounding box center [275, 55] width 13 height 13
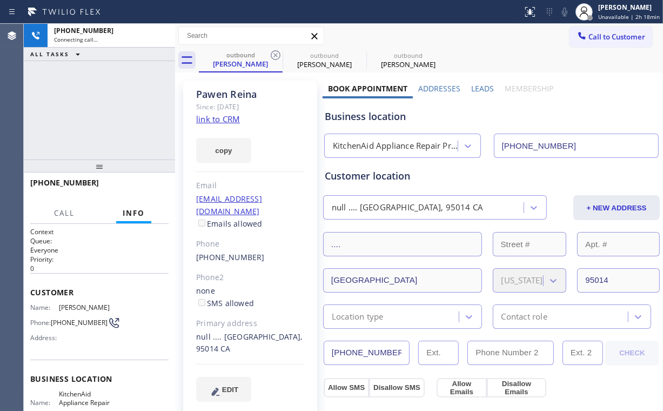
click at [275, 50] on icon at bounding box center [275, 55] width 13 height 13
click at [115, 90] on div "[PHONE_NUMBER] Connecting call… ALL TASKS ALL TASKS ACTIVE TASKS TASKS IN WRAP …" at bounding box center [99, 92] width 151 height 136
click at [93, 106] on div "[PHONE_NUMBER] Live | 00:01 ALL TASKS ALL TASKS ACTIVE TASKS TASKS IN WRAP UP" at bounding box center [99, 92] width 151 height 136
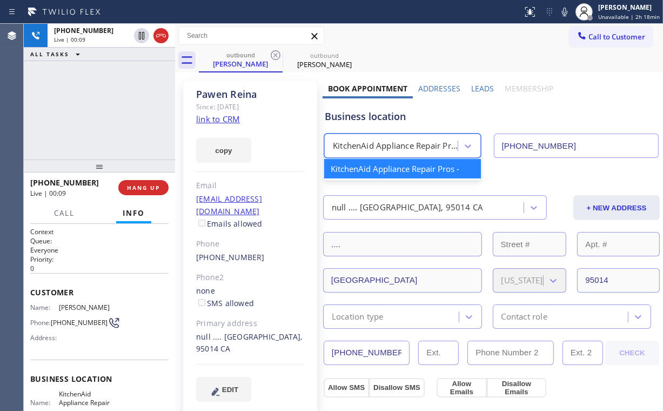
click at [371, 145] on div "KitchenAid Appliance Repair Pros -" at bounding box center [396, 146] width 126 height 12
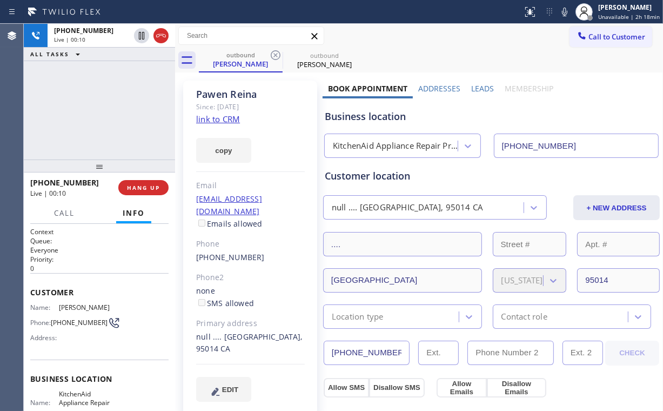
click at [405, 119] on div "Business location" at bounding box center [492, 116] width 334 height 15
drag, startPoint x: 385, startPoint y: 116, endPoint x: 343, endPoint y: 117, distance: 41.6
click at [343, 117] on div "Business location" at bounding box center [492, 116] width 334 height 15
click at [112, 74] on div "[PHONE_NUMBER] Live | 01:49 ALL TASKS ALL TASKS ACTIVE TASKS TASKS IN WRAP UP" at bounding box center [99, 92] width 151 height 136
drag, startPoint x: 117, startPoint y: 110, endPoint x: 107, endPoint y: 108, distance: 10.0
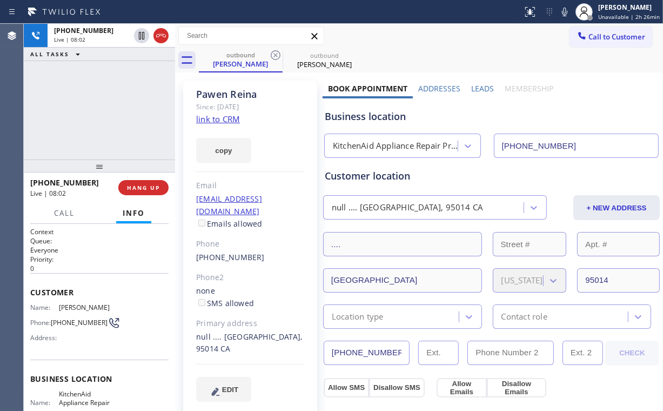
click at [106, 108] on div "[PHONE_NUMBER] Live | 08:02 ALL TASKS ALL TASKS ACTIVE TASKS TASKS IN WRAP UP" at bounding box center [99, 92] width 151 height 136
click at [106, 108] on div "[PHONE_NUMBER] Live | 08:03 ALL TASKS ALL TASKS ACTIVE TASKS TASKS IN WRAP UP" at bounding box center [99, 92] width 151 height 136
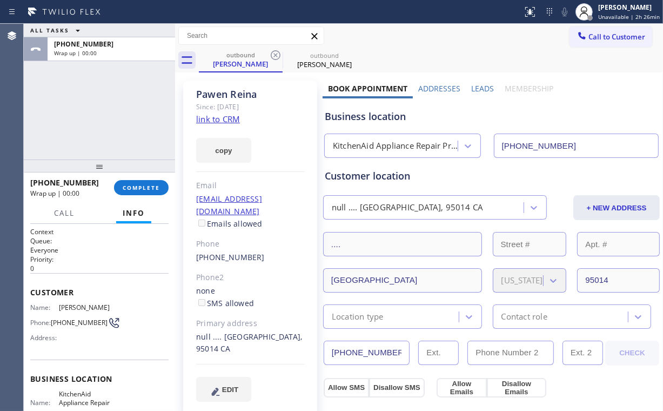
drag, startPoint x: 91, startPoint y: 92, endPoint x: 110, endPoint y: 108, distance: 24.7
click at [91, 93] on div "ALL TASKS ALL TASKS ACTIVE TASKS TASKS IN WRAP UP [PHONE_NUMBER] Wrap up | 00:00" at bounding box center [99, 92] width 151 height 136
drag, startPoint x: 112, startPoint y: 111, endPoint x: 107, endPoint y: 110, distance: 5.5
click at [107, 110] on div "ALL TASKS ALL TASKS ACTIVE TASKS TASKS IN WRAP UP [PHONE_NUMBER] Wrap up | 00:02" at bounding box center [99, 92] width 151 height 136
click at [459, 29] on div "Call to Customer Outbound call Location KitchenAid Appliance Repair Pros - Your…" at bounding box center [419, 35] width 488 height 19
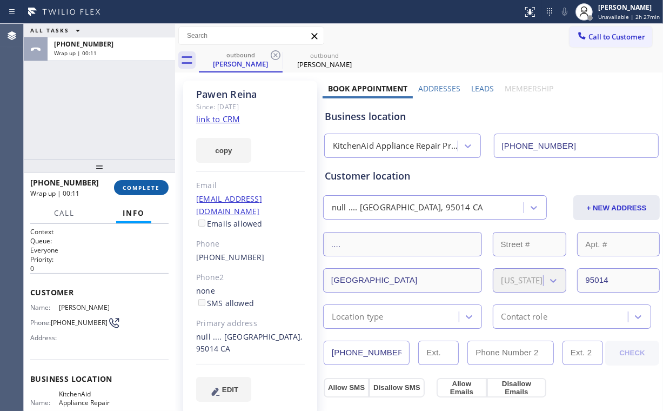
click at [154, 184] on span "COMPLETE" at bounding box center [141, 188] width 37 height 8
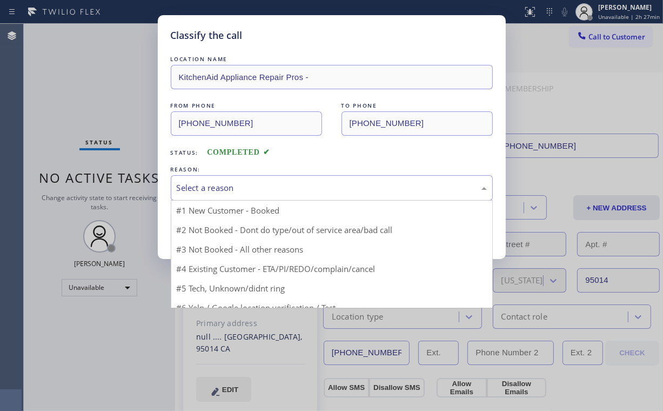
click at [217, 189] on div "Select a reason" at bounding box center [332, 188] width 310 height 12
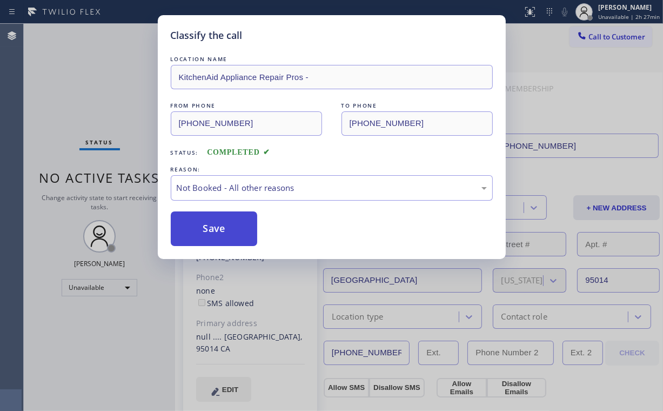
drag, startPoint x: 227, startPoint y: 230, endPoint x: 89, endPoint y: 76, distance: 207.1
click at [224, 225] on button "Save" at bounding box center [214, 228] width 87 height 35
click at [85, 70] on div "Classify the call LOCATION NAME KitchenAid Appliance Repair Pros - FROM PHONE […" at bounding box center [331, 205] width 663 height 411
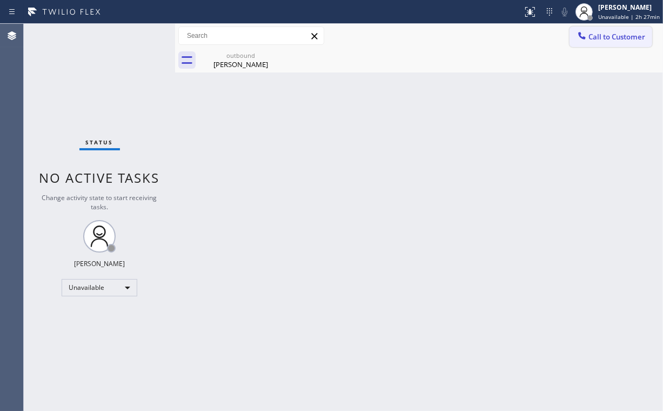
click at [598, 36] on span "Call to Customer" at bounding box center [617, 37] width 57 height 10
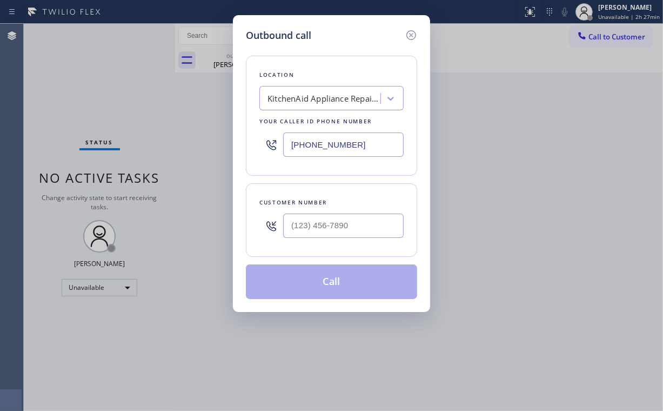
drag, startPoint x: 364, startPoint y: 142, endPoint x: 145, endPoint y: 169, distance: 221.1
click at [265, 151] on div "[PHONE_NUMBER]" at bounding box center [331, 144] width 144 height 35
paste input "323) 405-3819"
type input "[PHONE_NUMBER]"
click at [342, 219] on input "(___) ___-____" at bounding box center [343, 226] width 121 height 24
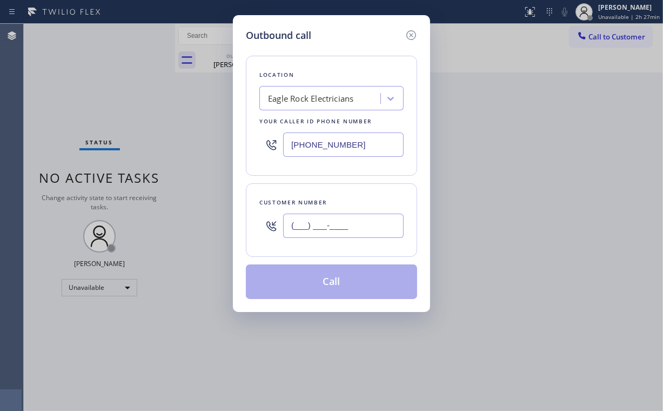
paste input "210) 964-0700"
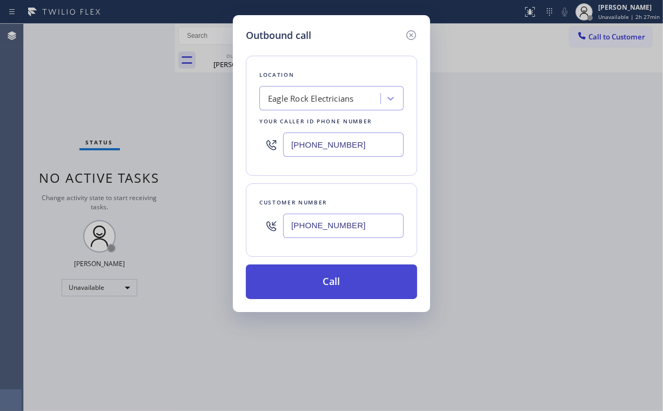
type input "[PHONE_NUMBER]"
click at [314, 281] on button "Call" at bounding box center [331, 281] width 171 height 35
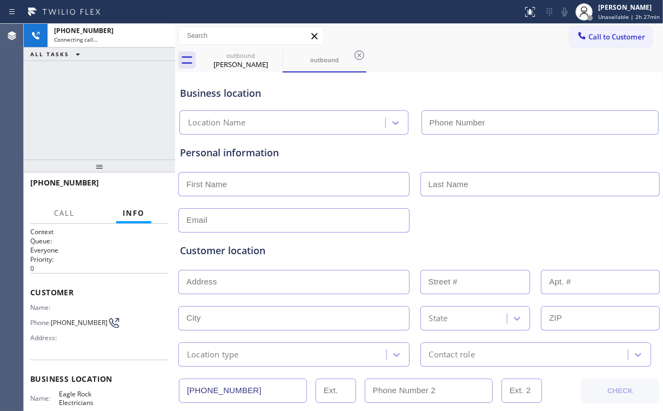
type input "[PHONE_NUMBER]"
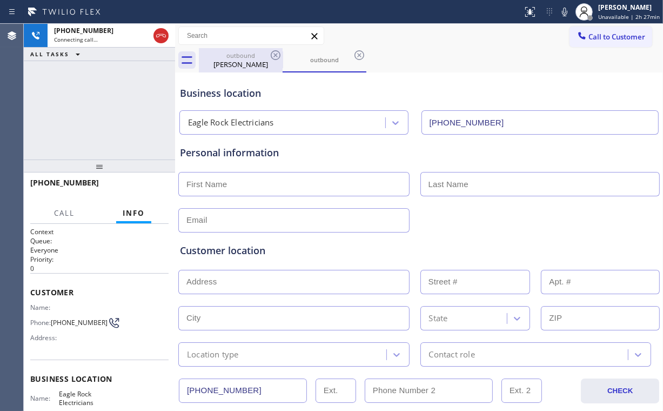
drag, startPoint x: 238, startPoint y: 58, endPoint x: 275, endPoint y: 62, distance: 37.0
click at [238, 58] on div "outbound" at bounding box center [241, 55] width 82 height 8
type input "[PHONE_NUMBER]"
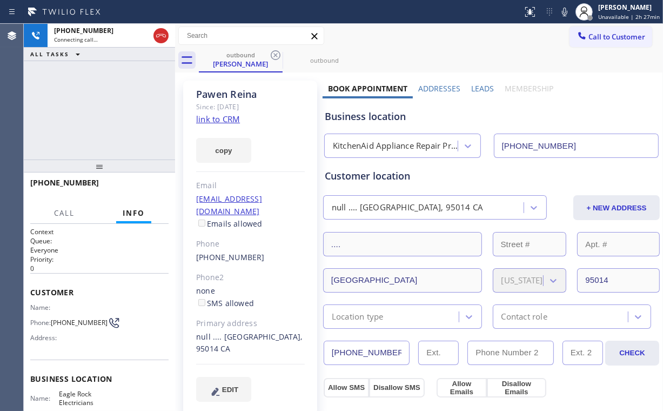
click at [274, 55] on icon at bounding box center [275, 55] width 13 height 13
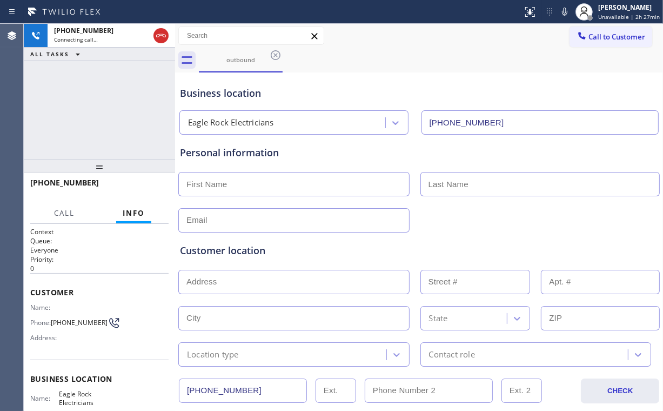
click at [108, 103] on div "[PHONE_NUMBER] Connecting call… ALL TASKS ALL TASKS ACTIVE TASKS TASKS IN WRAP …" at bounding box center [99, 92] width 151 height 136
click at [101, 112] on div "[PHONE_NUMBER] Live | 00:01 ALL TASKS ALL TASKS ACTIVE TASKS TASKS IN WRAP UP" at bounding box center [99, 92] width 151 height 136
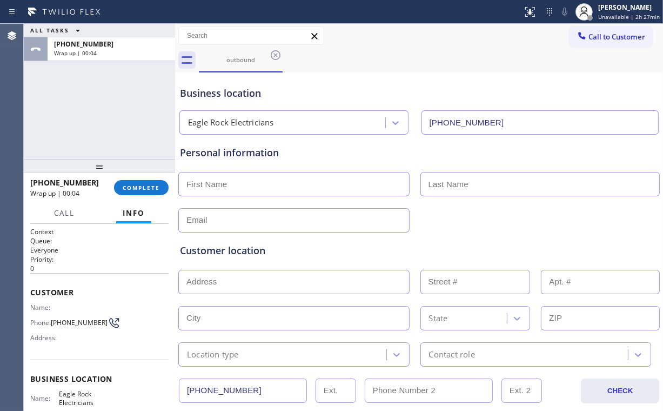
drag, startPoint x: 83, startPoint y: 96, endPoint x: 413, endPoint y: 12, distance: 340.7
click at [98, 97] on div "ALL TASKS ALL TASKS ACTIVE TASKS TASKS IN WRAP UP [PHONE_NUMBER] Wrap up | 00:04" at bounding box center [99, 92] width 151 height 136
click at [149, 186] on span "COMPLETE" at bounding box center [141, 188] width 37 height 8
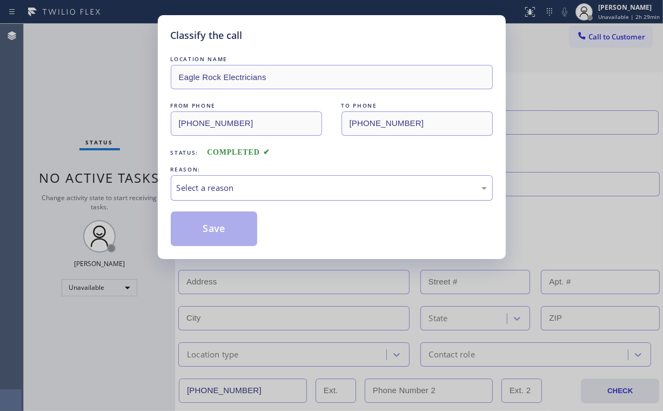
click at [201, 189] on div "Select a reason" at bounding box center [332, 188] width 310 height 12
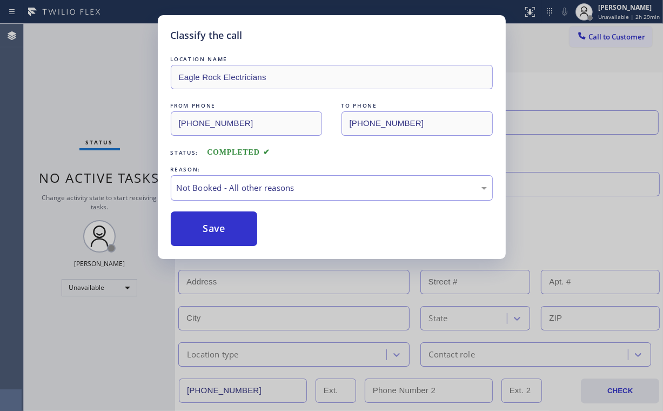
drag, startPoint x: 210, startPoint y: 230, endPoint x: 121, endPoint y: 129, distance: 134.0
click at [210, 227] on button "Save" at bounding box center [214, 228] width 87 height 35
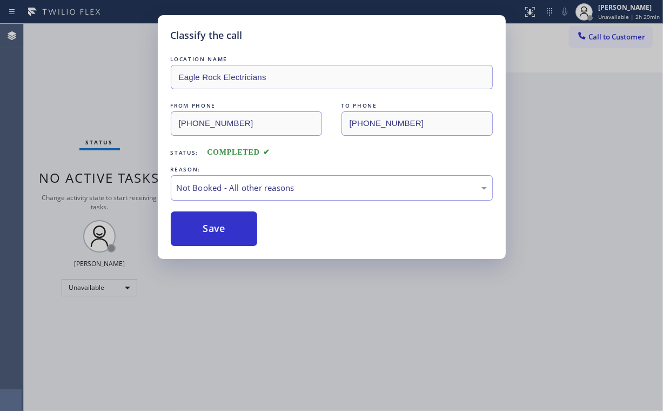
click at [80, 78] on div "Classify the call LOCATION NAME Eagle Rock Electricians FROM PHONE [PHONE_NUMBE…" at bounding box center [331, 205] width 663 height 411
click at [589, 39] on div "Classify the call LOCATION NAME Eagle Rock Electricians FROM PHONE [PHONE_NUMBE…" at bounding box center [331, 205] width 663 height 411
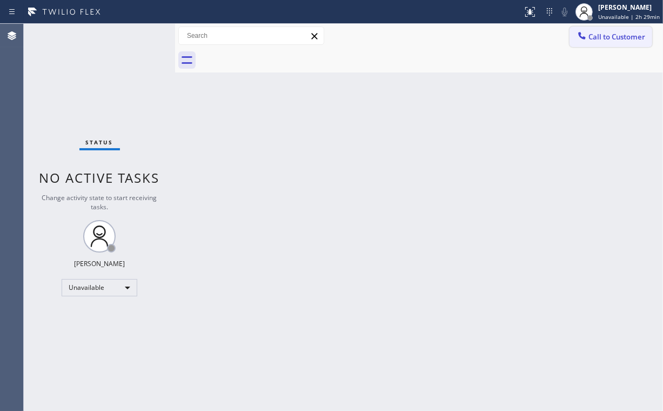
click at [589, 38] on span "Call to Customer" at bounding box center [617, 37] width 57 height 10
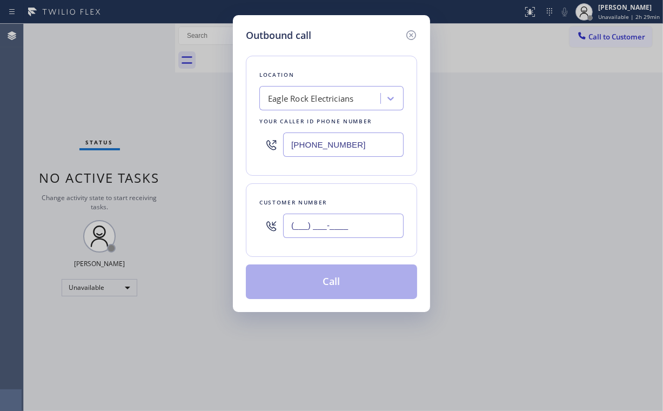
click at [349, 220] on input "(___) ___-____" at bounding box center [343, 226] width 121 height 24
paste input "858) 924-2291"
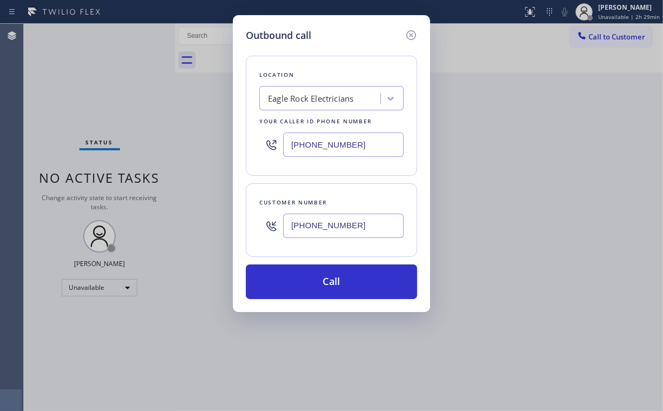
type input "[PHONE_NUMBER]"
click at [353, 41] on div "Outbound call" at bounding box center [331, 35] width 171 height 15
drag, startPoint x: 297, startPoint y: 151, endPoint x: 166, endPoint y: 164, distance: 130.9
click at [171, 163] on div "Outbound call Location [GEOGRAPHIC_DATA] Electricians Your caller id phone numb…" at bounding box center [331, 205] width 663 height 411
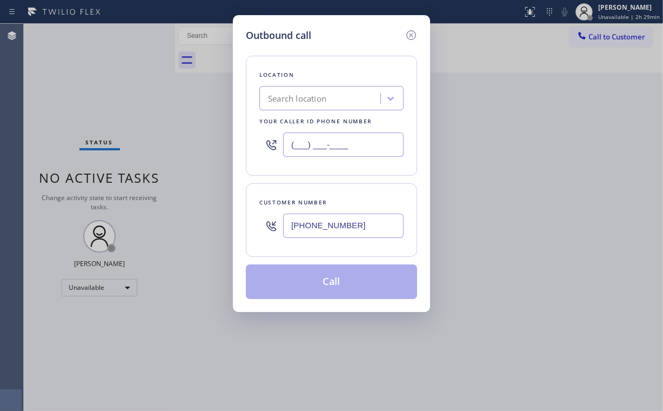
type input "(___) ___-____"
drag, startPoint x: 316, startPoint y: 98, endPoint x: 354, endPoint y: 97, distance: 37.9
click at [316, 98] on div "Search location" at bounding box center [297, 98] width 58 height 12
paste input "Rancho [PERSON_NAME] Air Conditioning Repair"
type input "Rancho [PERSON_NAME] Air Conditioning Repair"
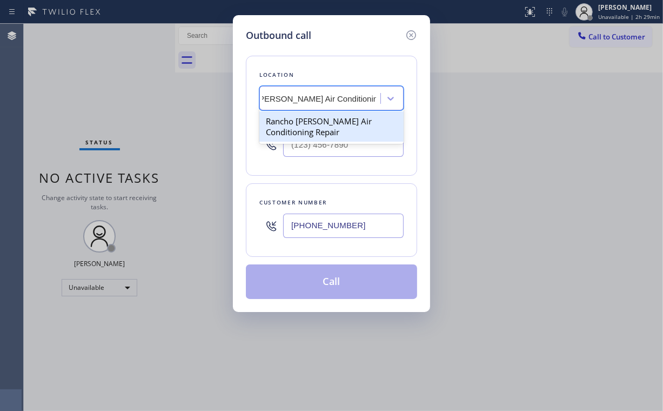
click at [341, 123] on div "Rancho [PERSON_NAME] Air Conditioning Repair" at bounding box center [331, 126] width 144 height 30
type input "[PHONE_NUMBER]"
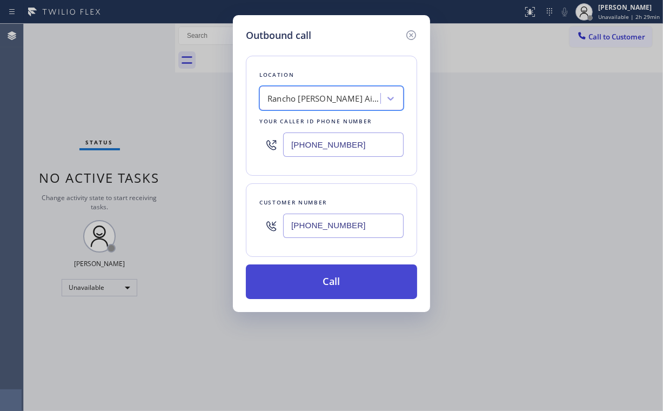
click at [331, 276] on button "Call" at bounding box center [331, 281] width 171 height 35
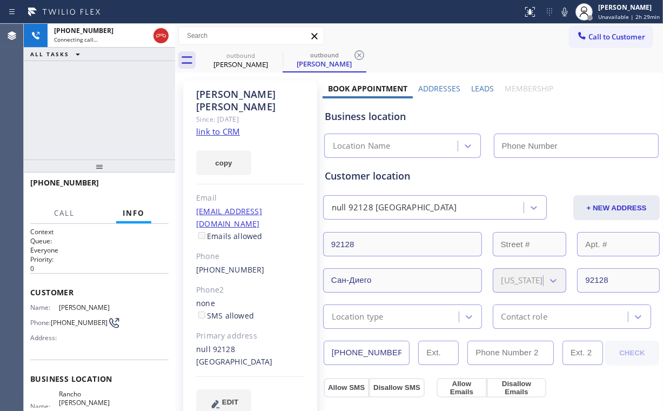
click at [102, 118] on div "[PHONE_NUMBER] Connecting call… ALL TASKS ALL TASKS ACTIVE TASKS TASKS IN WRAP …" at bounding box center [99, 92] width 151 height 136
type input "[PHONE_NUMBER]"
click at [218, 126] on link "link to CRM" at bounding box center [218, 131] width 44 height 11
click at [93, 99] on div "[PHONE_NUMBER] Connecting call… ALL TASKS ALL TASKS ACTIVE TASKS TASKS IN WRAP …" at bounding box center [99, 92] width 151 height 136
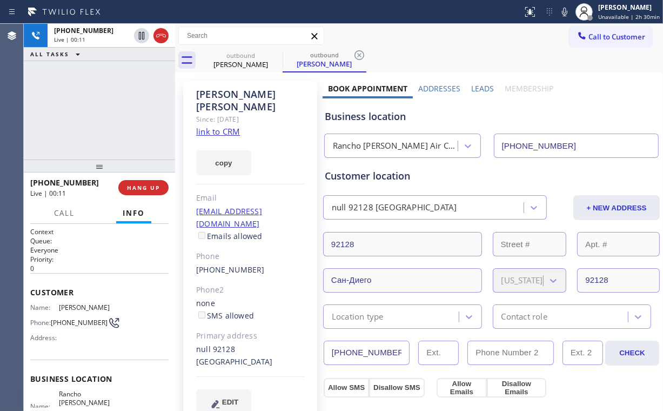
click at [95, 114] on div "[PHONE_NUMBER] Live | 00:11 ALL TASKS ALL TASKS ACTIVE TASKS TASKS IN WRAP UP" at bounding box center [99, 92] width 151 height 136
click at [394, 147] on div "Rancho [PERSON_NAME] Air Conditioning Repair" at bounding box center [396, 146] width 126 height 12
click at [130, 99] on div "[PHONE_NUMBER] Live | 00:14 ALL TASKS ALL TASKS ACTIVE TASKS TASKS IN WRAP UP" at bounding box center [99, 92] width 151 height 136
click at [105, 113] on div "[PHONE_NUMBER] Live | 00:16 ALL TASKS ALL TASKS ACTIVE TASKS TASKS IN WRAP UP" at bounding box center [99, 92] width 151 height 136
click at [108, 112] on div "[PHONE_NUMBER] Live | 00:16 ALL TASKS ALL TASKS ACTIVE TASKS TASKS IN WRAP UP" at bounding box center [99, 92] width 151 height 136
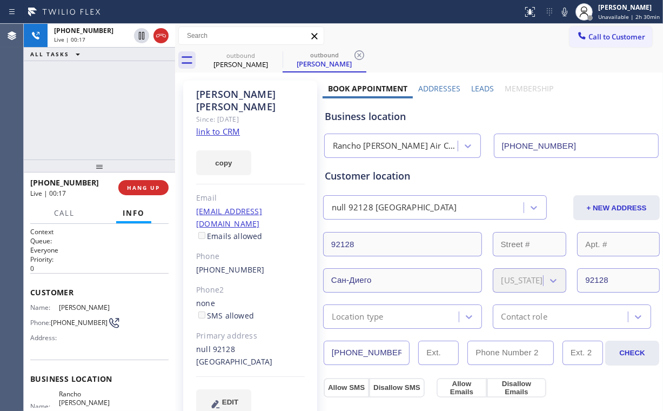
click at [108, 112] on div "[PHONE_NUMBER] Live | 00:17 ALL TASKS ALL TASKS ACTIVE TASKS TASKS IN WRAP UP" at bounding box center [99, 92] width 151 height 136
click at [108, 112] on div "[PHONE_NUMBER] Live | 00:19 ALL TASKS ALL TASKS ACTIVE TASKS TASKS IN WRAP UP" at bounding box center [99, 92] width 151 height 136
click at [108, 112] on div "[PHONE_NUMBER] Live | 00:20 ALL TASKS ALL TASKS ACTIVE TASKS TASKS IN WRAP UP" at bounding box center [99, 92] width 151 height 136
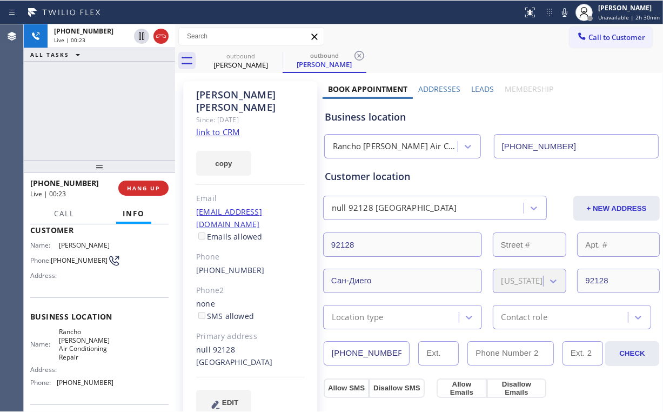
scroll to position [86, 0]
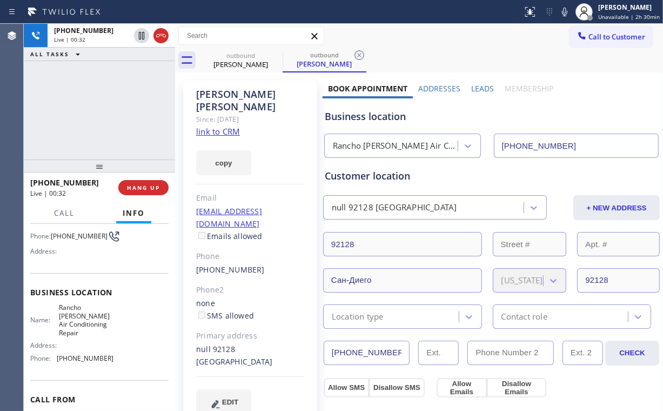
click at [107, 109] on div "[PHONE_NUMBER] Live | 00:32 ALL TASKS ALL TASKS ACTIVE TASKS TASKS IN WRAP UP" at bounding box center [99, 92] width 151 height 136
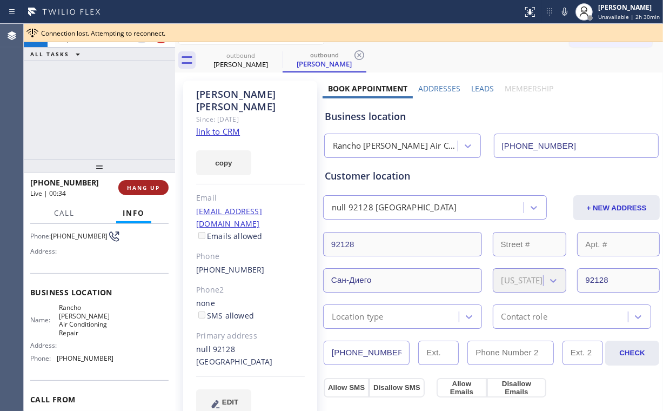
click at [141, 185] on span "HANG UP" at bounding box center [143, 188] width 33 height 8
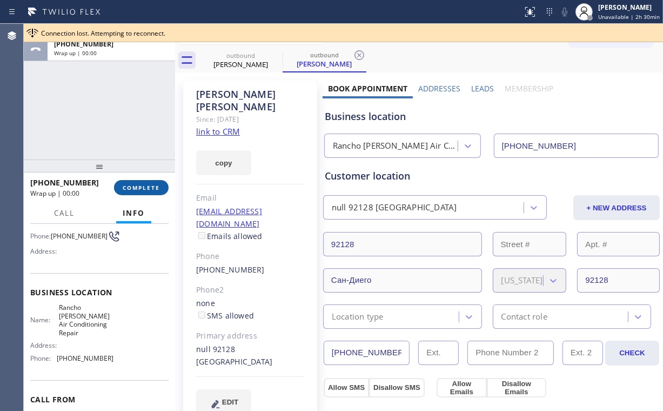
click at [145, 190] on span "COMPLETE" at bounding box center [141, 188] width 37 height 8
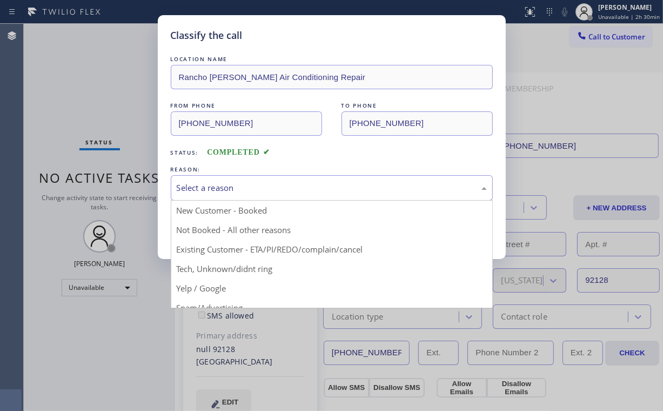
click at [203, 183] on div "Select a reason" at bounding box center [332, 188] width 310 height 12
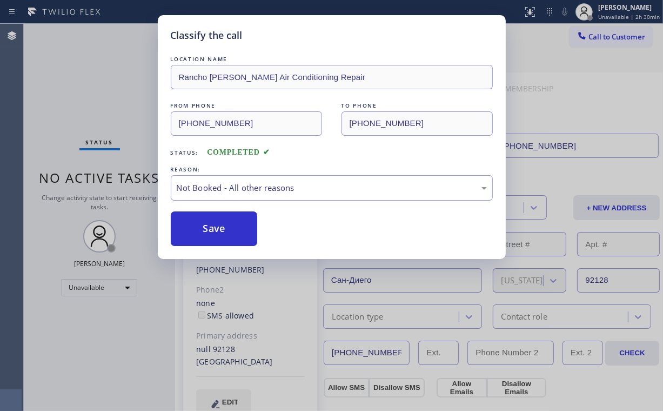
drag, startPoint x: 215, startPoint y: 225, endPoint x: 119, endPoint y: 116, distance: 144.4
click at [214, 222] on button "Save" at bounding box center [214, 228] width 87 height 35
click at [98, 86] on div "Classify the call LOCATION NAME [GEOGRAPHIC_DATA][PERSON_NAME] Air Conditioning…" at bounding box center [331, 205] width 663 height 411
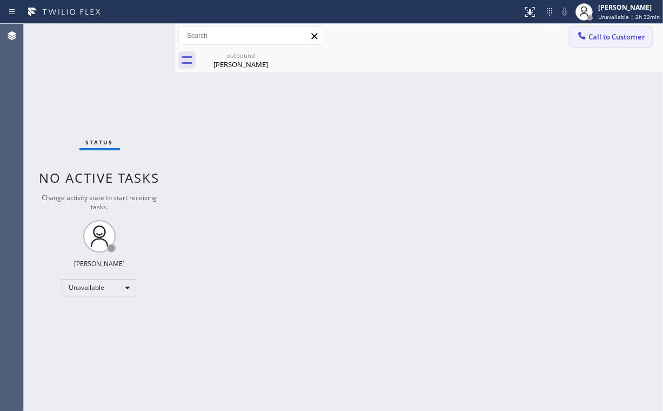
click at [608, 38] on span "Call to Customer" at bounding box center [617, 37] width 57 height 10
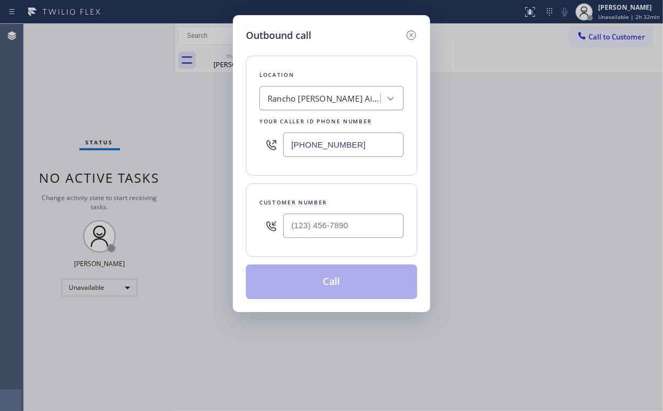
click at [330, 238] on div at bounding box center [343, 225] width 121 height 35
click at [337, 229] on input "(___) ___-____" at bounding box center [343, 226] width 121 height 24
paste input "858) 924-2291"
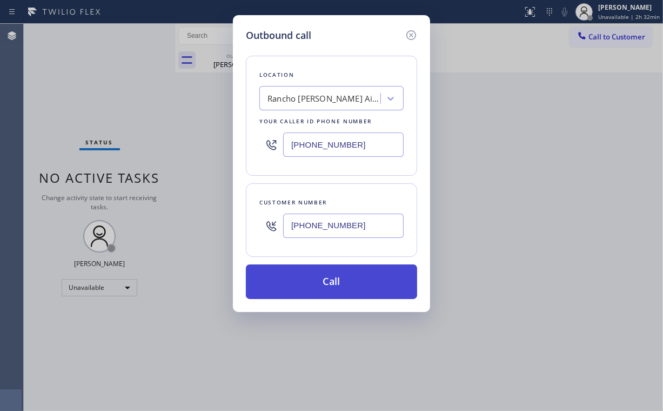
type input "[PHONE_NUMBER]"
drag, startPoint x: 311, startPoint y: 285, endPoint x: 285, endPoint y: 341, distance: 60.9
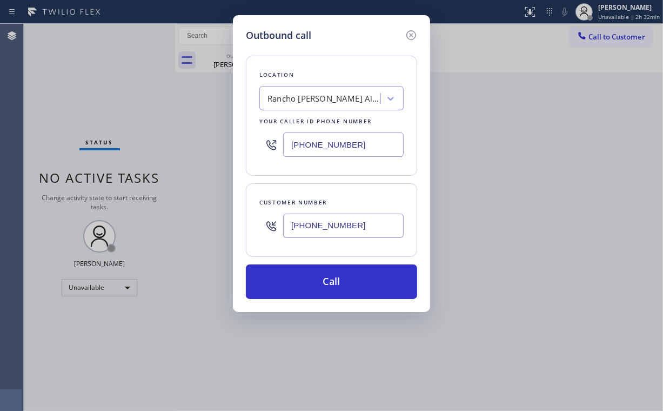
click at [311, 285] on button "Call" at bounding box center [331, 281] width 171 height 35
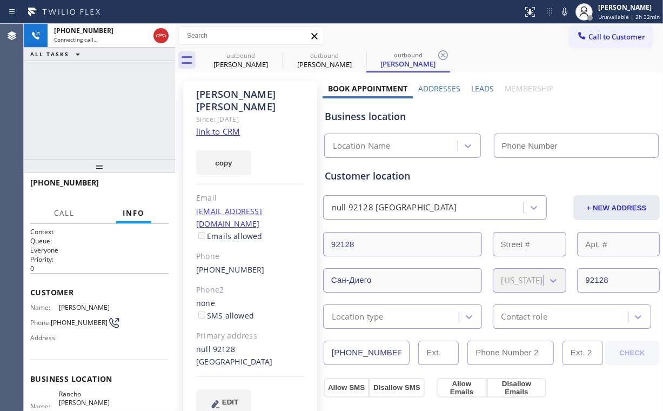
drag, startPoint x: 91, startPoint y: 117, endPoint x: 191, endPoint y: 91, distance: 103.3
click at [91, 116] on div "[PHONE_NUMBER] Connecting call… ALL TASKS ALL TASKS ACTIVE TASKS TASKS IN WRAP …" at bounding box center [99, 92] width 151 height 136
click at [248, 61] on div "[PERSON_NAME]" at bounding box center [241, 64] width 82 height 10
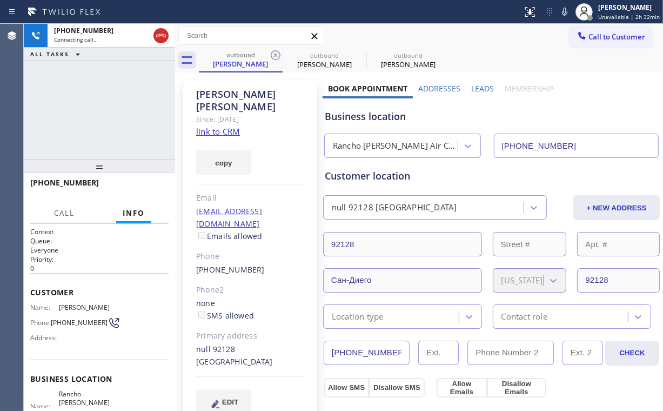
drag, startPoint x: 273, startPoint y: 55, endPoint x: 143, endPoint y: 121, distance: 146.0
click at [274, 55] on icon at bounding box center [275, 55] width 13 height 13
type input "[PHONE_NUMBER]"
click at [129, 108] on div "[PHONE_NUMBER] Connecting call… ALL TASKS ALL TASKS ACTIVE TASKS TASKS IN WRAP …" at bounding box center [99, 92] width 151 height 136
click at [85, 113] on div "[PHONE_NUMBER] Live | 00:01 ALL TASKS ALL TASKS ACTIVE TASKS TASKS IN WRAP UP" at bounding box center [99, 92] width 151 height 136
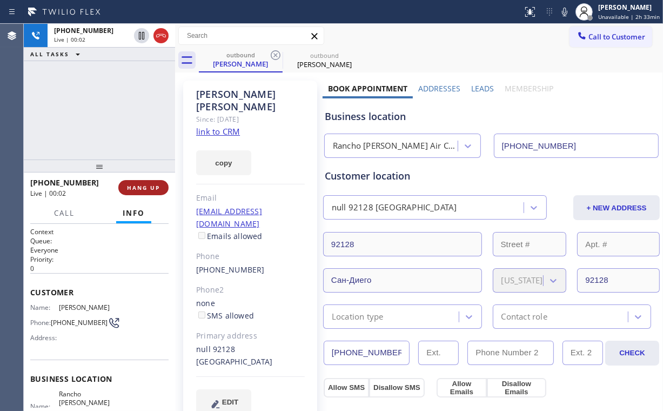
click at [152, 188] on span "HANG UP" at bounding box center [143, 188] width 33 height 8
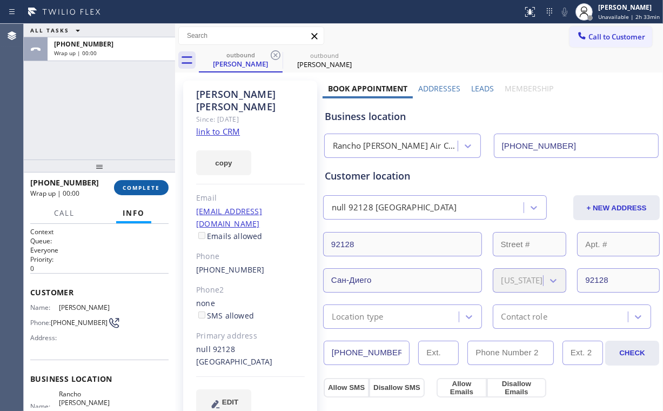
click at [158, 184] on span "COMPLETE" at bounding box center [141, 188] width 37 height 8
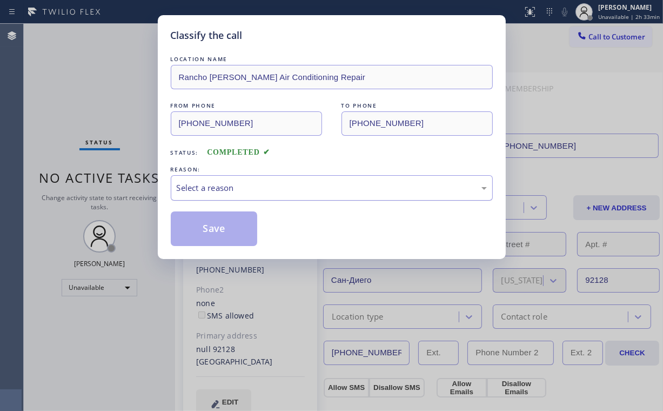
drag, startPoint x: 208, startPoint y: 179, endPoint x: 215, endPoint y: 197, distance: 19.2
click at [209, 181] on div "Select a reason" at bounding box center [332, 187] width 322 height 25
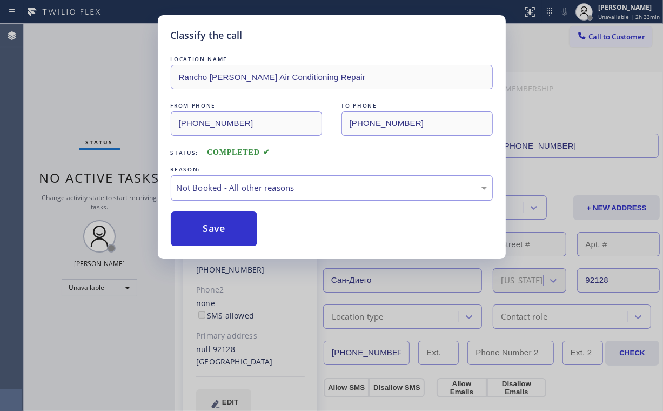
drag, startPoint x: 219, startPoint y: 229, endPoint x: 179, endPoint y: 176, distance: 66.8
click at [221, 229] on button "Save" at bounding box center [214, 228] width 87 height 35
click at [102, 86] on div "Classify the call LOCATION NAME [GEOGRAPHIC_DATA][PERSON_NAME] Air Conditioning…" at bounding box center [331, 205] width 663 height 411
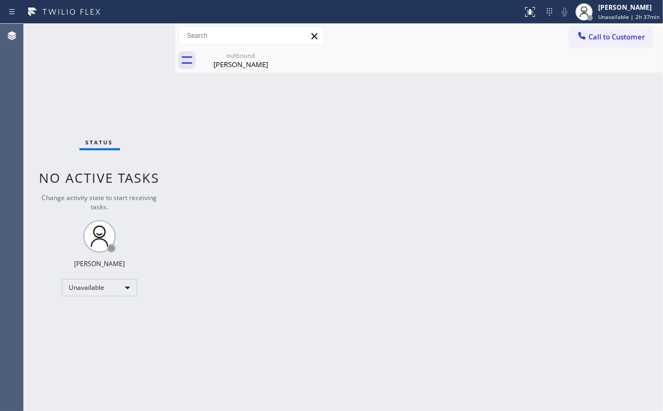
drag, startPoint x: 618, startPoint y: 37, endPoint x: 496, endPoint y: 104, distance: 139.1
click at [616, 38] on span "Call to Customer" at bounding box center [617, 37] width 57 height 10
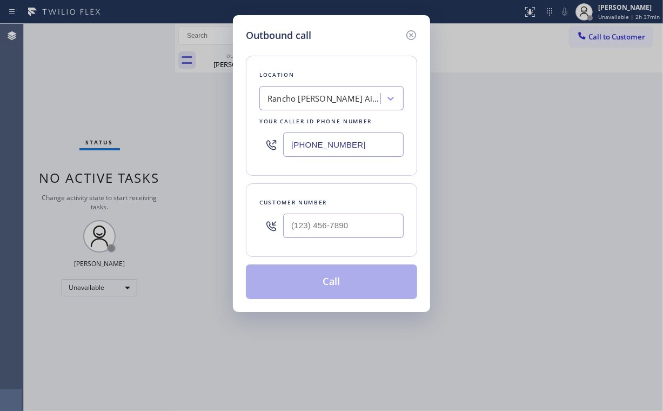
drag, startPoint x: 361, startPoint y: 143, endPoint x: 169, endPoint y: 159, distance: 193.1
click at [206, 157] on div "Outbound call Location [GEOGRAPHIC_DATA][PERSON_NAME] Conditioning Repair Your …" at bounding box center [331, 205] width 663 height 411
paste input "213) 277-8184"
type input "[PHONE_NUMBER]"
click at [328, 224] on input "(___) ___-____" at bounding box center [343, 226] width 121 height 24
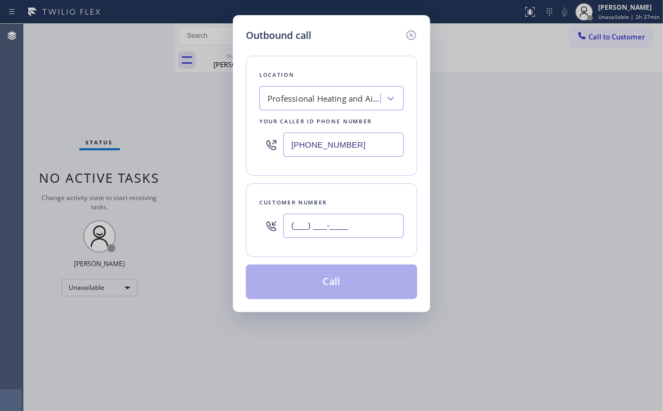
paste input "442) 484-6862"
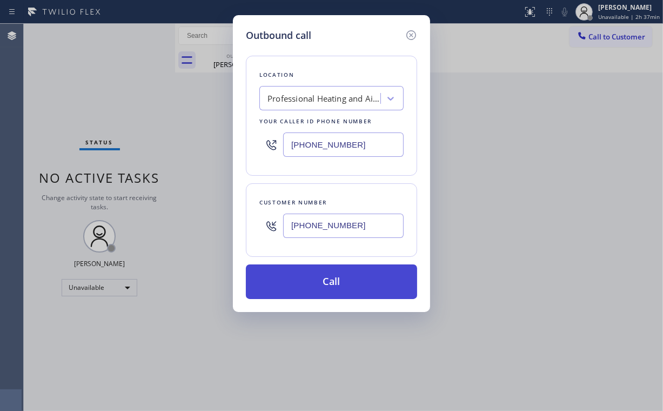
type input "[PHONE_NUMBER]"
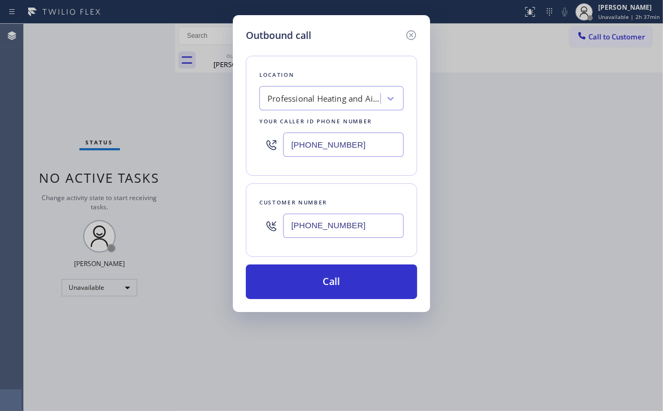
drag, startPoint x: 311, startPoint y: 273, endPoint x: 302, endPoint y: 308, distance: 35.8
click at [311, 274] on button "Call" at bounding box center [331, 281] width 171 height 35
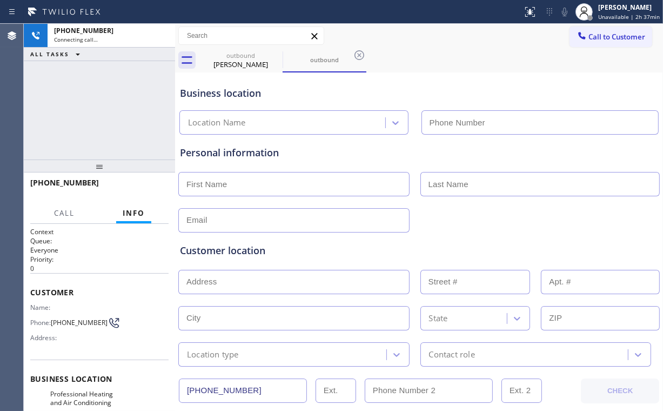
type input "[PHONE_NUMBER]"
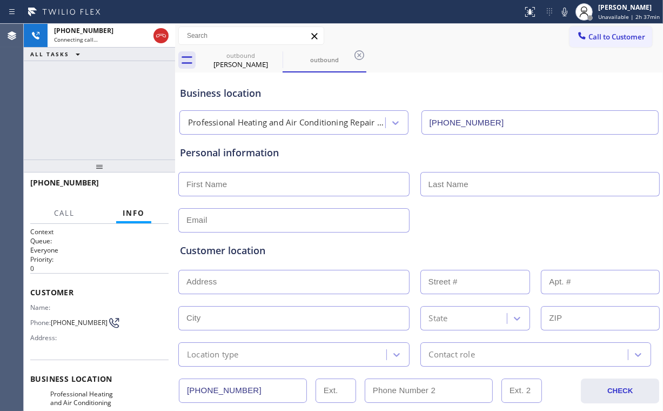
click at [85, 94] on div "[PHONE_NUMBER] Connecting call… ALL TASKS ALL TASKS ACTIVE TASKS TASKS IN WRAP …" at bounding box center [99, 92] width 151 height 136
click at [239, 57] on div "outbound" at bounding box center [241, 55] width 82 height 8
type input "[PHONE_NUMBER]"
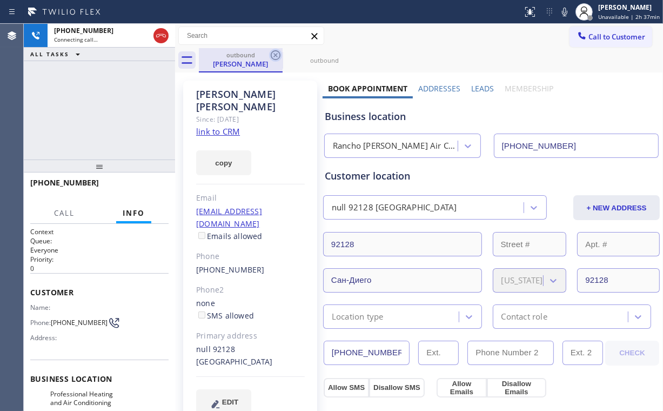
click at [275, 55] on icon at bounding box center [275, 55] width 13 height 13
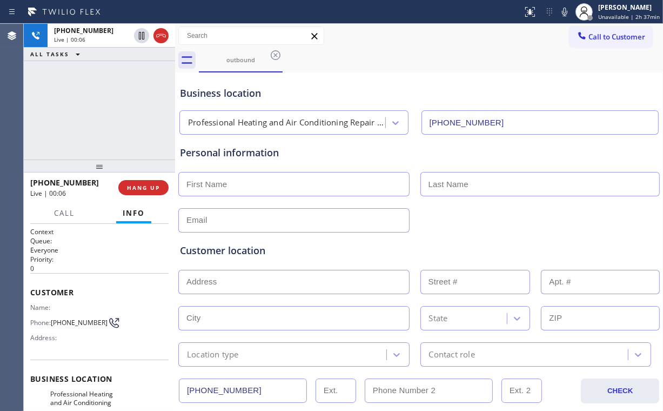
click at [125, 109] on div "[PHONE_NUMBER] Live | 00:06 ALL TASKS ALL TASKS ACTIVE TASKS TASKS IN WRAP UP" at bounding box center [99, 92] width 151 height 136
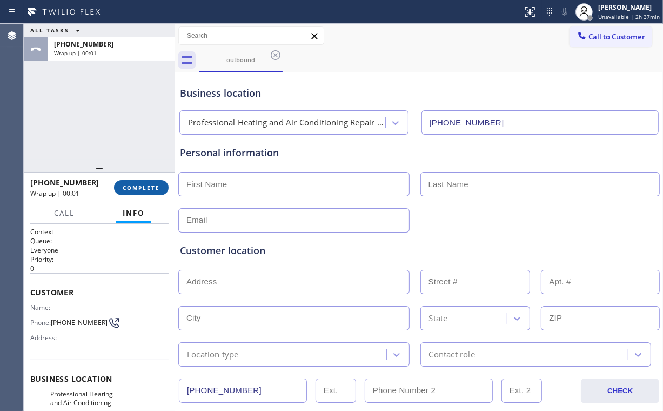
click at [142, 191] on button "COMPLETE" at bounding box center [141, 187] width 55 height 15
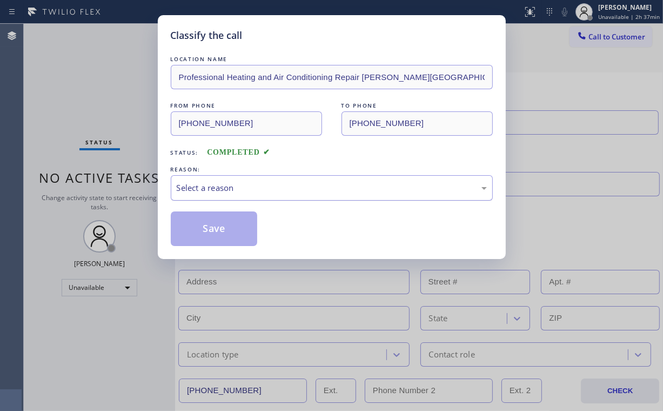
click at [218, 188] on div "Select a reason" at bounding box center [332, 188] width 310 height 12
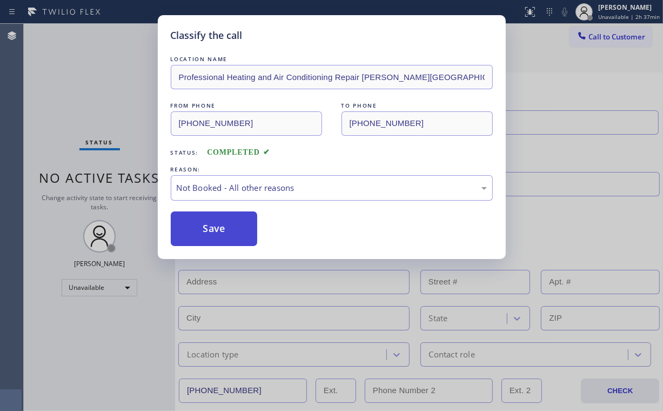
click at [215, 226] on button "Save" at bounding box center [214, 228] width 87 height 35
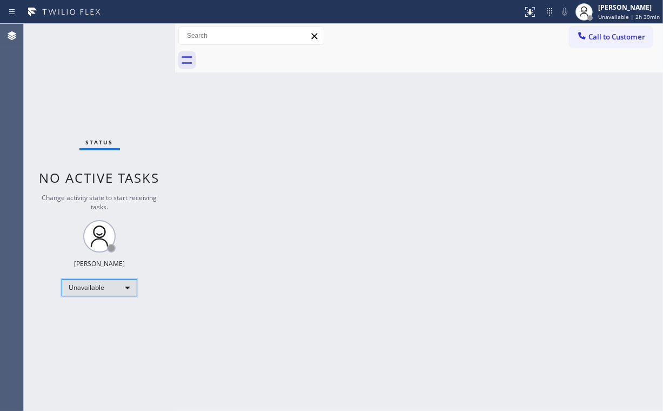
click at [125, 291] on div "Unavailable" at bounding box center [100, 287] width 76 height 17
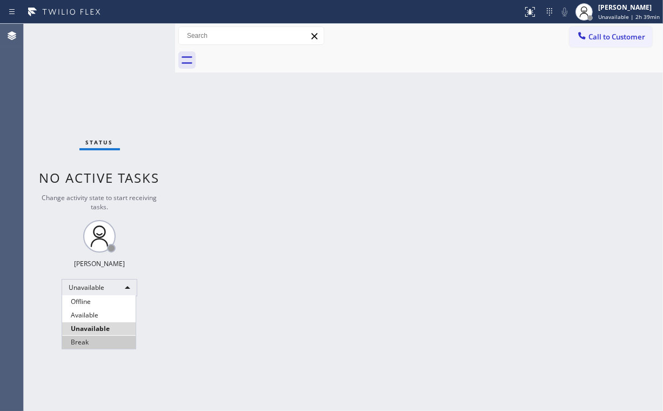
click at [95, 346] on li "Break" at bounding box center [99, 342] width 74 height 13
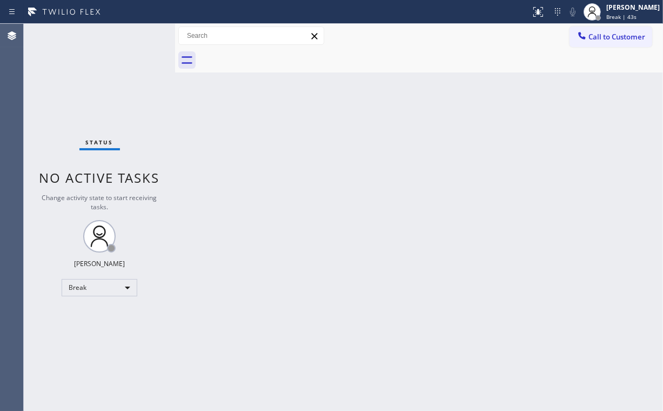
click at [99, 106] on div "Status No active tasks Change activity state to start receiving tasks. [PERSON_…" at bounding box center [99, 217] width 151 height 387
click at [123, 281] on div "Break" at bounding box center [100, 287] width 76 height 17
click at [106, 328] on li "Unavailable" at bounding box center [99, 328] width 74 height 13
drag, startPoint x: 346, startPoint y: 290, endPoint x: 448, endPoint y: 160, distance: 165.1
click at [348, 285] on div "Back to Dashboard Change Sender ID Customers Technicians Select a contact Outbo…" at bounding box center [419, 217] width 488 height 387
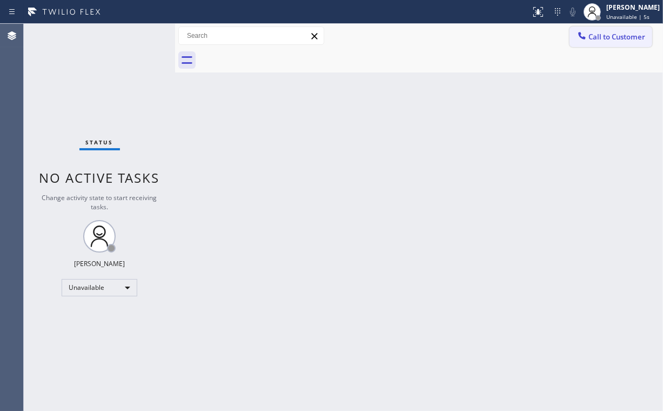
click at [594, 41] on span "Call to Customer" at bounding box center [617, 37] width 57 height 10
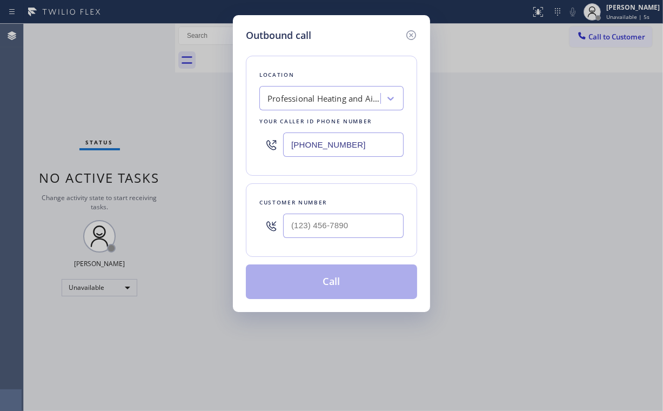
click at [245, 145] on div "Outbound call Location Professional Heating and Air Conditioning Repair [PERSON…" at bounding box center [331, 163] width 197 height 297
paste input "310) 929-6901"
type input "[PHONE_NUMBER]"
click at [352, 221] on input "(___) ___-____" at bounding box center [343, 226] width 121 height 24
paste input "570) 343-1950"
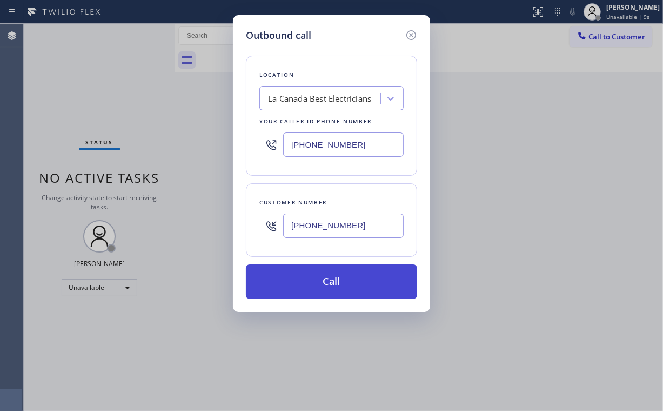
type input "[PHONE_NUMBER]"
drag, startPoint x: 309, startPoint y: 281, endPoint x: 255, endPoint y: 394, distance: 125.0
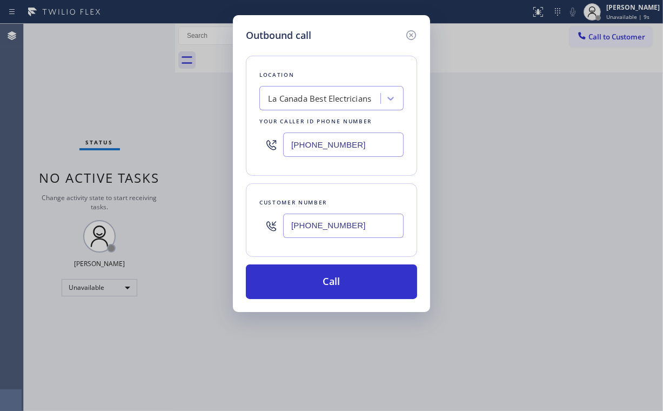
click at [309, 281] on button "Call" at bounding box center [331, 281] width 171 height 35
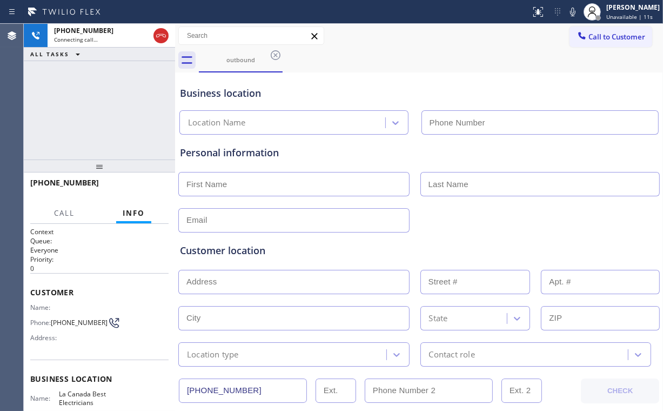
type input "[PHONE_NUMBER]"
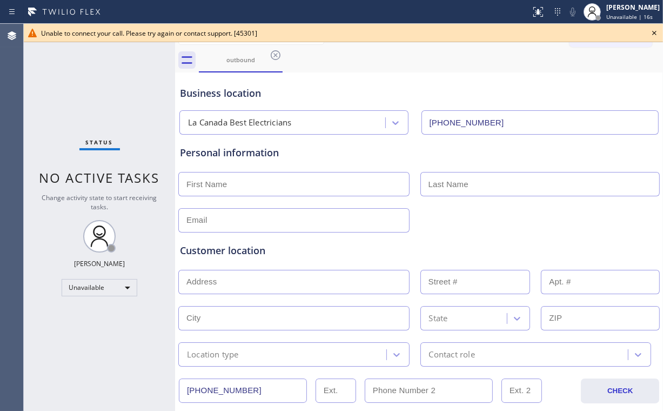
click at [655, 31] on icon at bounding box center [654, 32] width 13 height 13
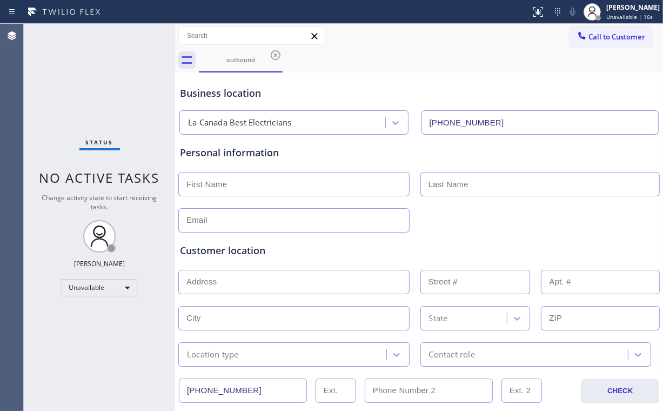
click at [619, 35] on span "Call to Customer" at bounding box center [617, 37] width 57 height 10
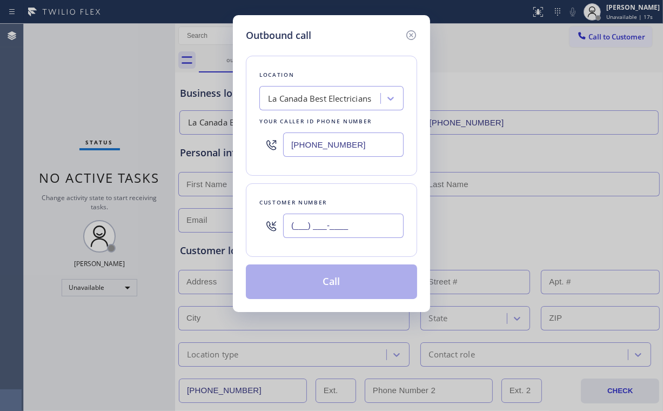
click at [349, 222] on input "(___) ___-____" at bounding box center [343, 226] width 121 height 24
paste input "570) 343-1950"
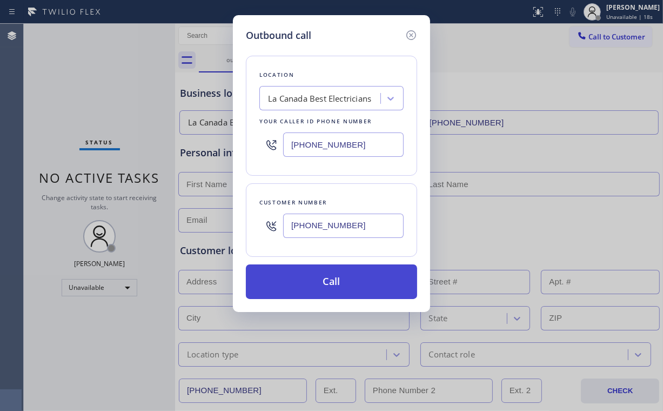
type input "[PHONE_NUMBER]"
click at [337, 281] on button "Call" at bounding box center [331, 281] width 171 height 35
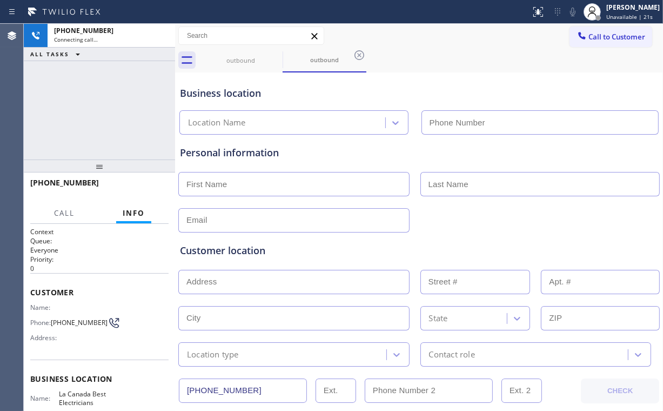
type input "[PHONE_NUMBER]"
click at [112, 101] on div "[PHONE_NUMBER] Connecting call… ALL TASKS ALL TASKS ACTIVE TASKS TASKS IN WRAP …" at bounding box center [99, 92] width 151 height 136
click at [129, 84] on div "[PHONE_NUMBER] Connecting call… ALL TASKS ALL TASKS ACTIVE TASKS TASKS IN WRAP …" at bounding box center [99, 92] width 151 height 136
click at [119, 112] on div "[PHONE_NUMBER] Connecting call… ALL TASKS ALL TASKS ACTIVE TASKS TASKS IN WRAP …" at bounding box center [99, 92] width 151 height 136
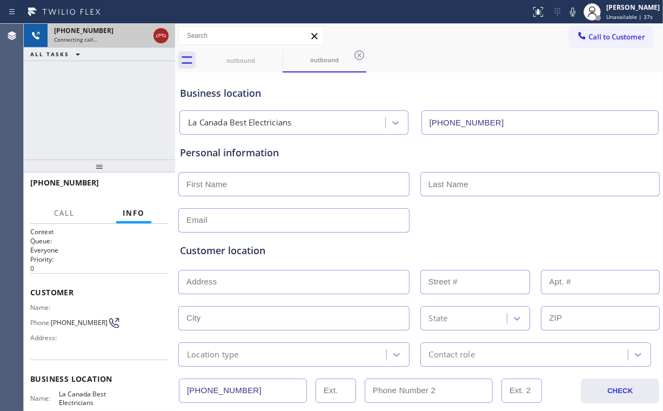
click at [161, 36] on icon at bounding box center [161, 35] width 13 height 13
click at [260, 63] on div "outbound" at bounding box center [241, 60] width 82 height 8
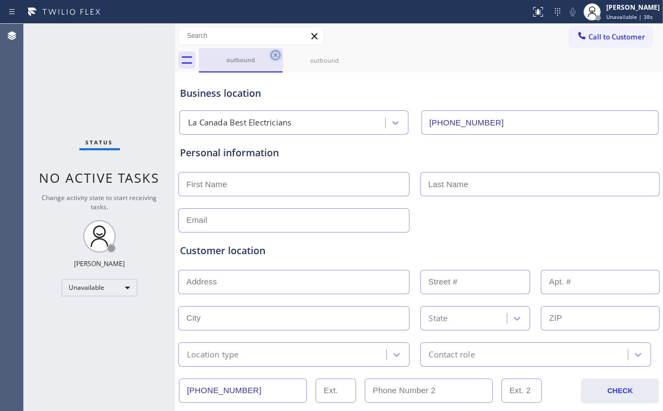
click at [276, 55] on icon at bounding box center [276, 55] width 10 height 10
drag, startPoint x: 276, startPoint y: 55, endPoint x: 264, endPoint y: 88, distance: 35.6
click at [0, 0] on icon at bounding box center [0, 0] width 0 height 0
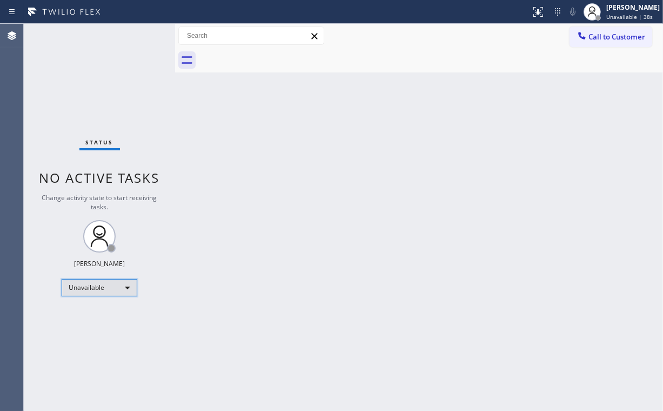
click at [119, 288] on div "Unavailable" at bounding box center [100, 287] width 76 height 17
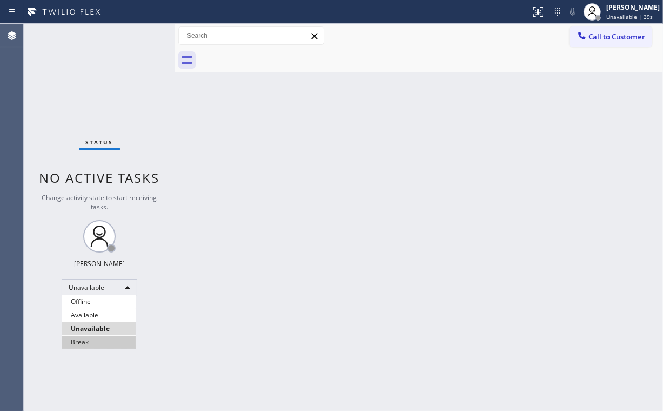
click at [90, 344] on li "Break" at bounding box center [99, 342] width 74 height 13
click at [209, 362] on div "Back to Dashboard Change Sender ID Customers Technicians Select a contact Outbo…" at bounding box center [419, 217] width 488 height 387
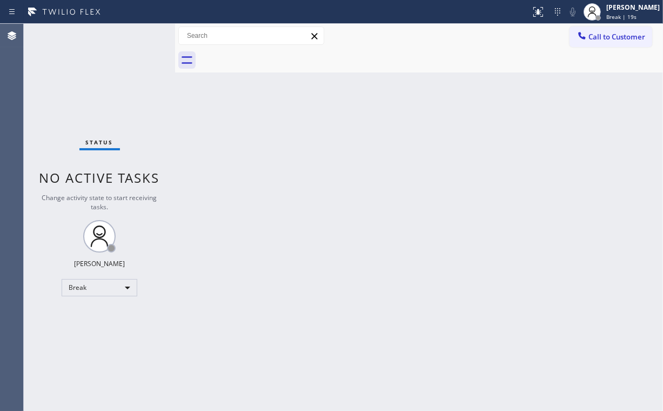
click at [92, 86] on div "Status No active tasks Change activity state to start receiving tasks. [PERSON_…" at bounding box center [99, 217] width 151 height 387
click at [110, 297] on div "Status No active tasks Change activity state to start receiving tasks. [PERSON_…" at bounding box center [99, 217] width 151 height 387
click at [100, 290] on div "Break" at bounding box center [100, 287] width 76 height 17
click at [114, 329] on li "Unavailable" at bounding box center [99, 328] width 74 height 13
click at [462, 33] on div "Call to Customer Outbound call Location [GEOGRAPHIC_DATA] Best Electricians You…" at bounding box center [419, 35] width 488 height 19
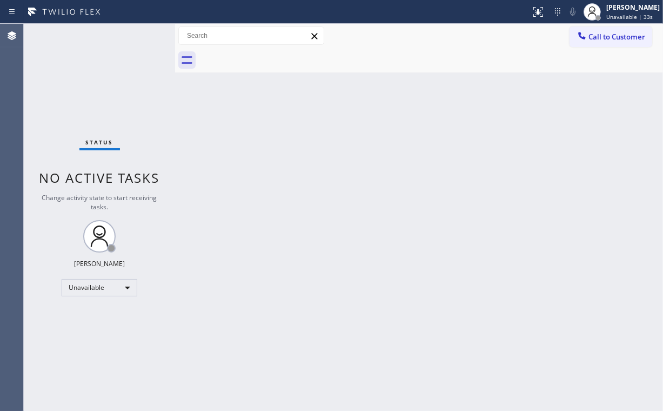
click at [629, 35] on span "Call to Customer" at bounding box center [617, 37] width 57 height 10
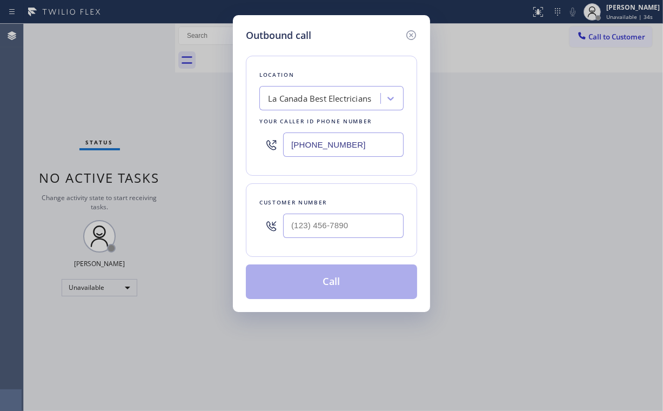
drag, startPoint x: 369, startPoint y: 141, endPoint x: 35, endPoint y: 187, distance: 336.7
click at [119, 179] on div "Outbound call Location [GEOGRAPHIC_DATA] Best Electricians Your caller id phone…" at bounding box center [331, 205] width 663 height 411
type input "(___) ___-____"
click at [322, 102] on div "Search location" at bounding box center [297, 98] width 58 height 12
paste input "Venice Appliance Repair"
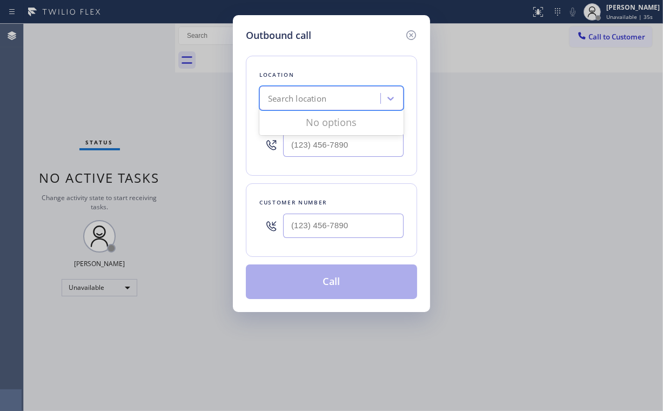
type input "Venice Appliance Repair"
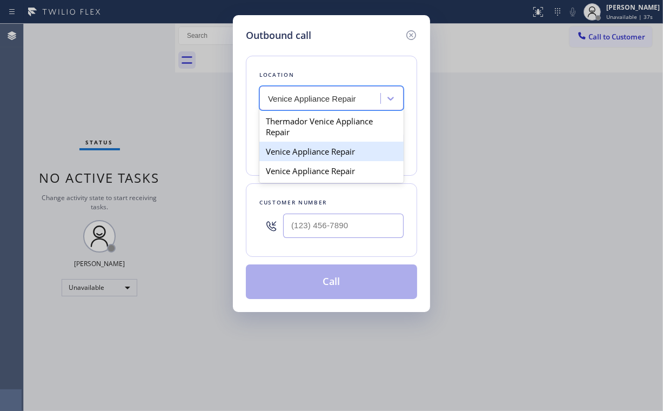
click at [333, 151] on div "Venice Appliance Repair" at bounding box center [331, 151] width 144 height 19
type input "[PHONE_NUMBER]"
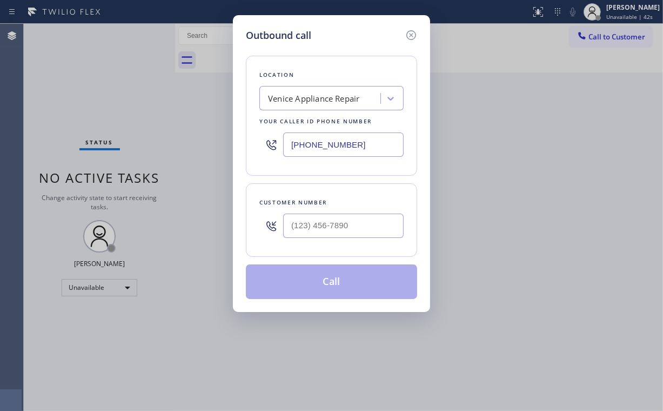
click at [371, 32] on div "Outbound call" at bounding box center [331, 35] width 171 height 15
click at [353, 227] on input "(___) ___-____" at bounding box center [343, 226] width 121 height 24
paste input "323) 707-0053"
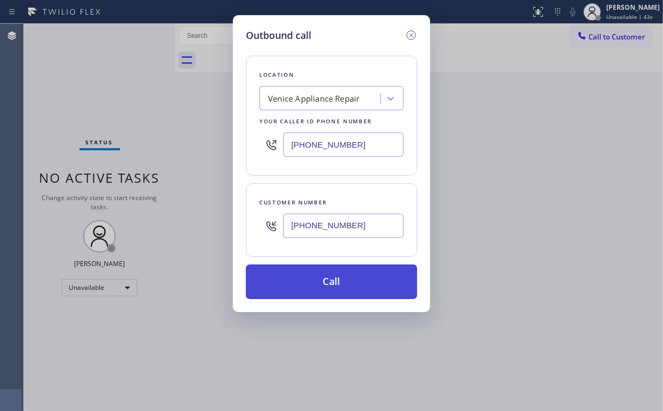
type input "[PHONE_NUMBER]"
click at [311, 281] on button "Call" at bounding box center [331, 281] width 171 height 35
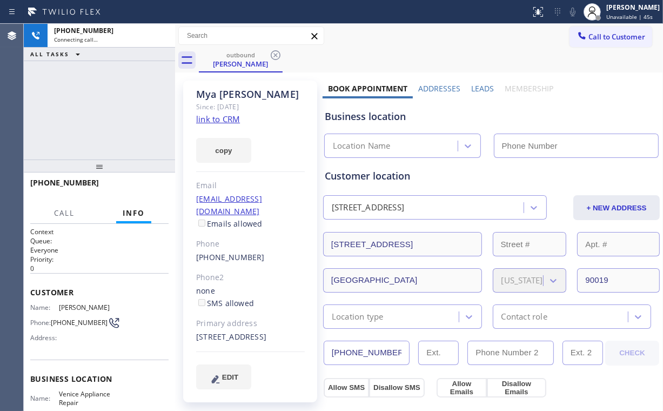
click at [84, 85] on div "[PHONE_NUMBER] Connecting call… ALL TASKS ALL TASKS ACTIVE TASKS TASKS IN WRAP …" at bounding box center [99, 92] width 151 height 136
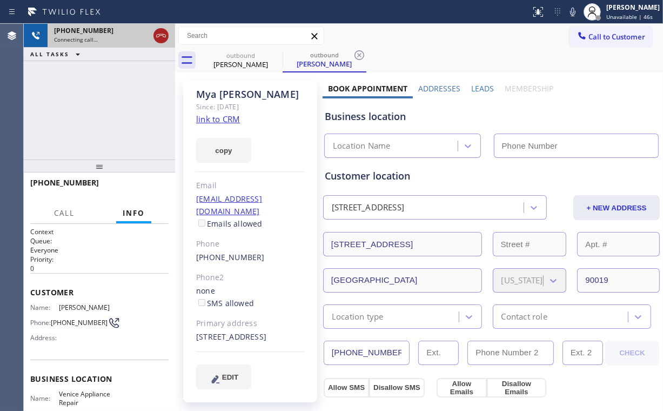
click at [160, 35] on icon at bounding box center [161, 35] width 10 height 3
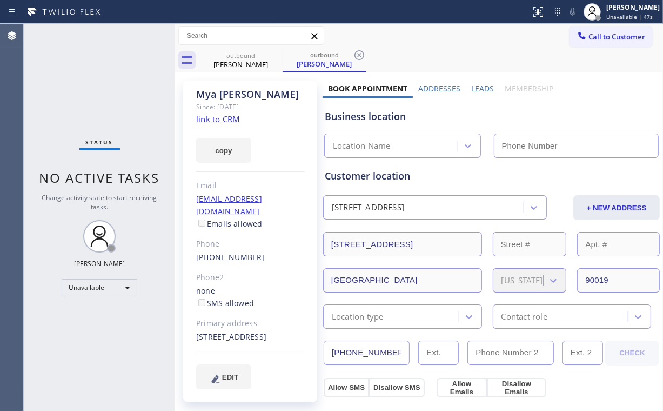
click at [216, 115] on link "link to CRM" at bounding box center [218, 119] width 44 height 11
type input "[PHONE_NUMBER]"
drag, startPoint x: 598, startPoint y: 34, endPoint x: 396, endPoint y: 115, distance: 218.3
click at [592, 37] on span "Call to Customer" at bounding box center [617, 37] width 57 height 10
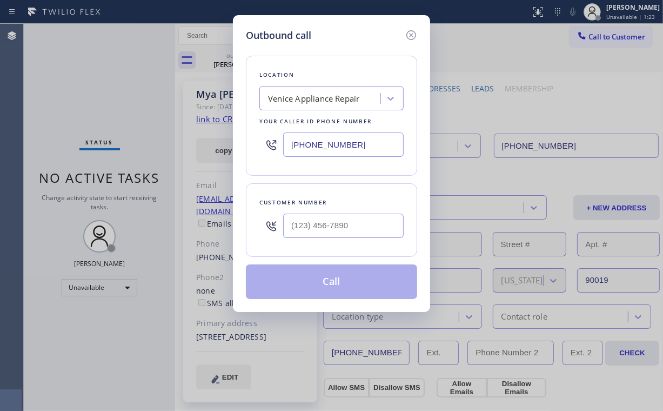
drag, startPoint x: 371, startPoint y: 142, endPoint x: 168, endPoint y: 142, distance: 203.2
click at [199, 144] on div "Outbound call Location [GEOGRAPHIC_DATA] Appliance Repair Your caller id phone …" at bounding box center [331, 205] width 663 height 411
paste input "text"
type input "[PHONE_NUMBER]"
click at [350, 229] on input "(___) ___-____" at bounding box center [343, 226] width 121 height 24
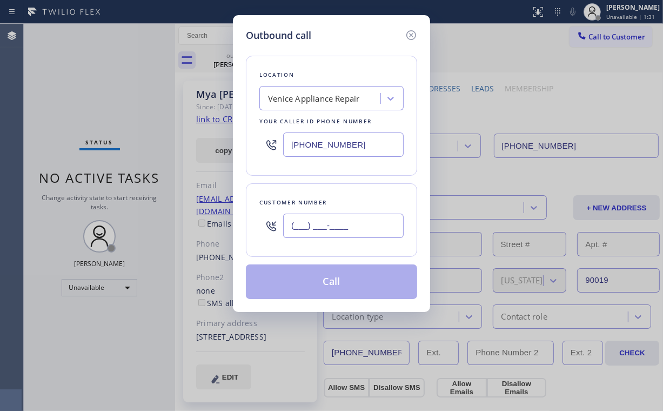
paste input "323) 707-0053"
type input "[PHONE_NUMBER]"
click at [332, 246] on div "Customer number [PHONE_NUMBER]" at bounding box center [331, 220] width 171 height 74
click at [347, 220] on input "[PHONE_NUMBER]" at bounding box center [343, 226] width 121 height 24
click at [366, 187] on div "Customer number [PHONE_NUMBER]" at bounding box center [331, 220] width 171 height 74
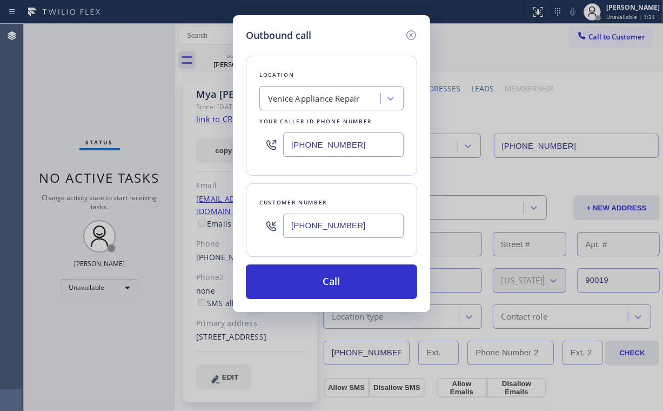
click at [354, 237] on div "[PHONE_NUMBER]" at bounding box center [343, 225] width 121 height 35
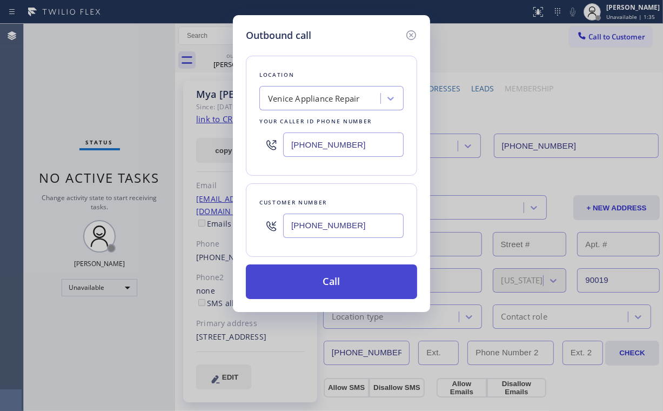
click at [335, 287] on button "Call" at bounding box center [331, 281] width 171 height 35
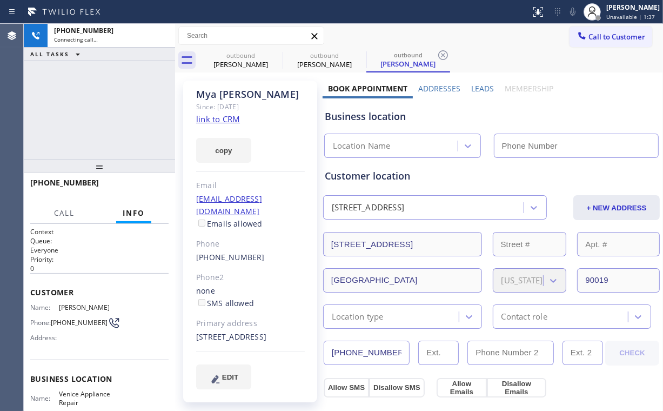
click at [105, 118] on div "[PHONE_NUMBER] Connecting call… ALL TASKS ALL TASKS ACTIVE TASKS TASKS IN WRAP …" at bounding box center [99, 92] width 151 height 136
type input "[PHONE_NUMBER]"
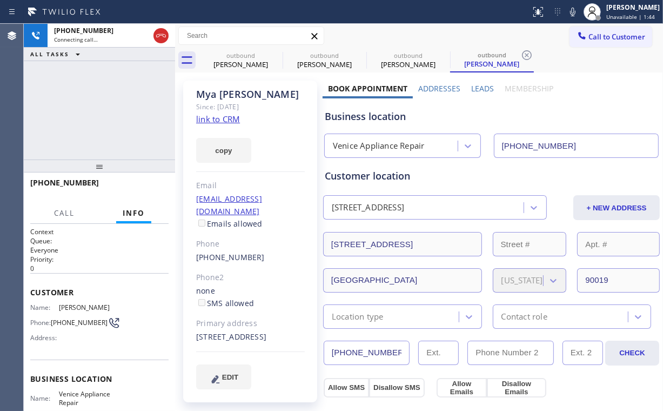
click at [108, 110] on div "[PHONE_NUMBER] Connecting call… ALL TASKS ALL TASKS ACTIVE TASKS TASKS IN WRAP …" at bounding box center [99, 92] width 151 height 136
click at [244, 63] on div "[PERSON_NAME]" at bounding box center [241, 64] width 82 height 10
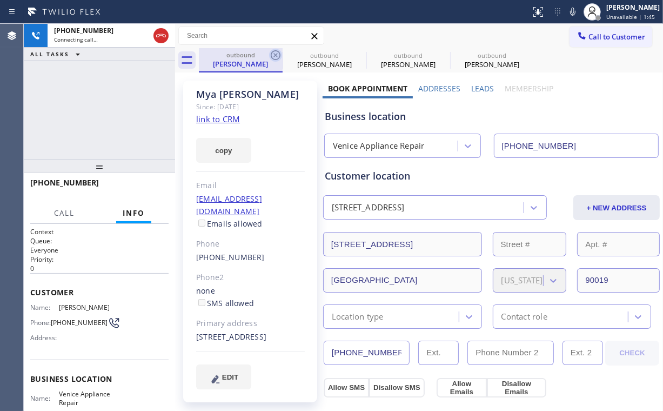
click at [277, 53] on icon at bounding box center [276, 55] width 10 height 10
click at [0, 0] on icon at bounding box center [0, 0] width 0 height 0
click at [125, 107] on div "[PHONE_NUMBER] Connecting call… ALL TASKS ALL TASKS ACTIVE TASKS TASKS IN WRAP …" at bounding box center [99, 92] width 151 height 136
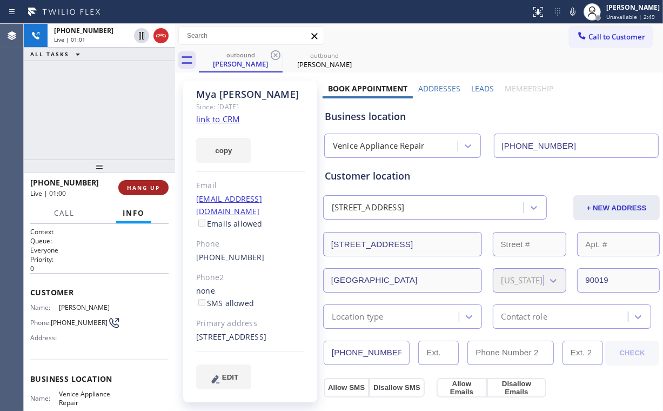
click at [141, 191] on button "HANG UP" at bounding box center [143, 187] width 50 height 15
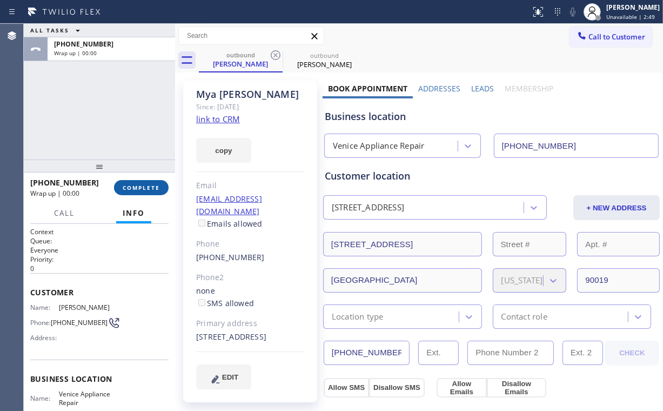
click at [152, 188] on span "COMPLETE" at bounding box center [141, 188] width 37 height 8
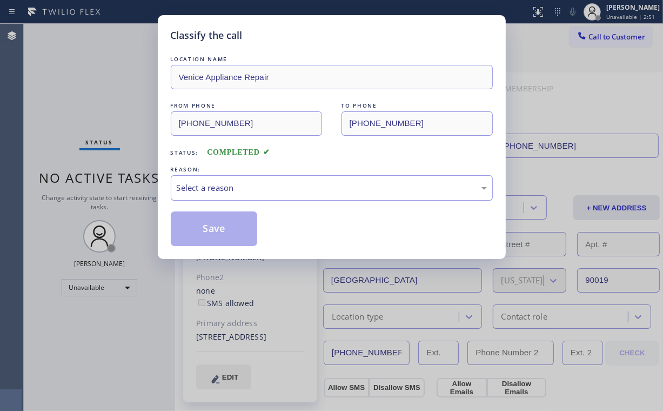
click at [213, 190] on div "Select a reason" at bounding box center [332, 188] width 310 height 12
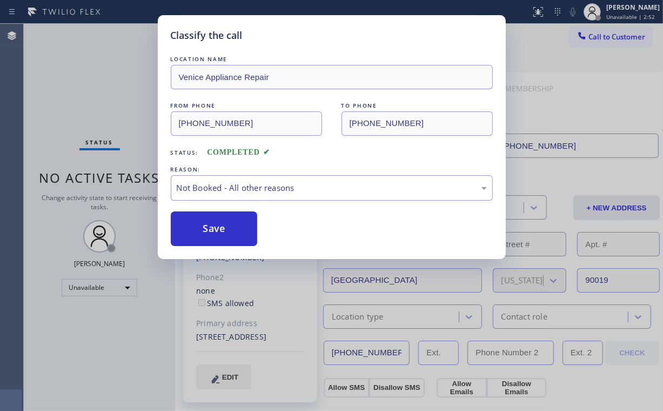
drag, startPoint x: 209, startPoint y: 227, endPoint x: 99, endPoint y: 86, distance: 178.7
click at [211, 225] on button "Save" at bounding box center [214, 228] width 87 height 35
drag, startPoint x: 98, startPoint y: 84, endPoint x: 102, endPoint y: 76, distance: 8.7
click at [101, 84] on div "Classify the call LOCATION NAME Venice Appliance Repair FROM PHONE [PHONE_NUMBE…" at bounding box center [331, 205] width 663 height 411
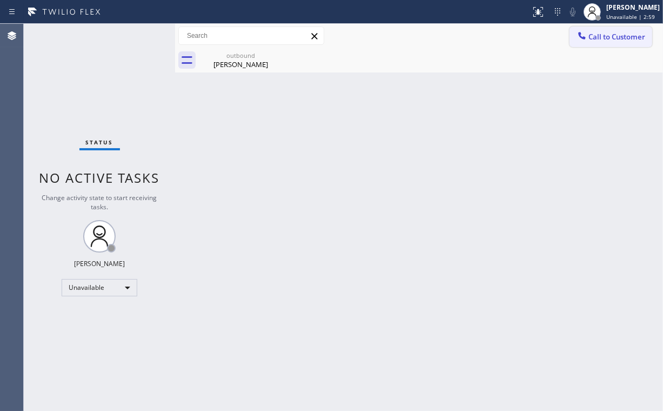
click at [588, 43] on div at bounding box center [582, 36] width 13 height 13
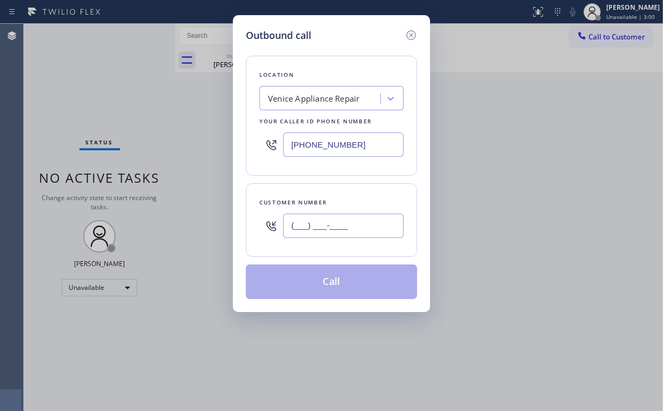
click at [328, 222] on input "(___) ___-____" at bounding box center [343, 226] width 121 height 24
paste input "323) 707-0053"
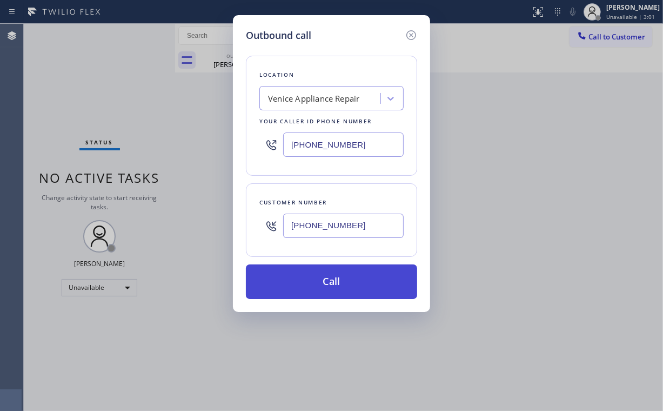
type input "[PHONE_NUMBER]"
click at [331, 282] on button "Call" at bounding box center [331, 281] width 171 height 35
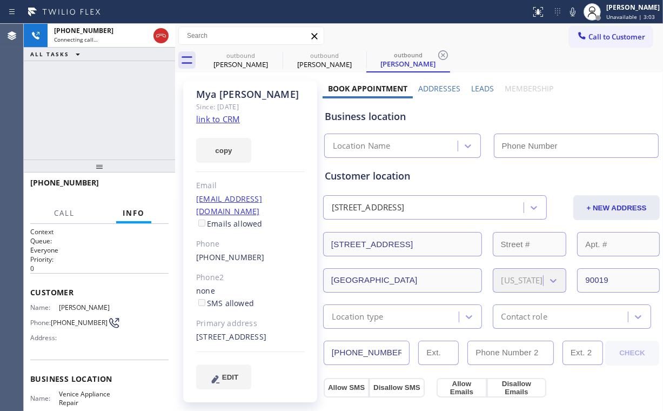
drag, startPoint x: 90, startPoint y: 96, endPoint x: 102, endPoint y: 94, distance: 12.1
click at [90, 96] on div "[PHONE_NUMBER] Connecting call… ALL TASKS ALL TASKS ACTIVE TASKS TASKS IN WRAP …" at bounding box center [99, 92] width 151 height 136
type input "[PHONE_NUMBER]"
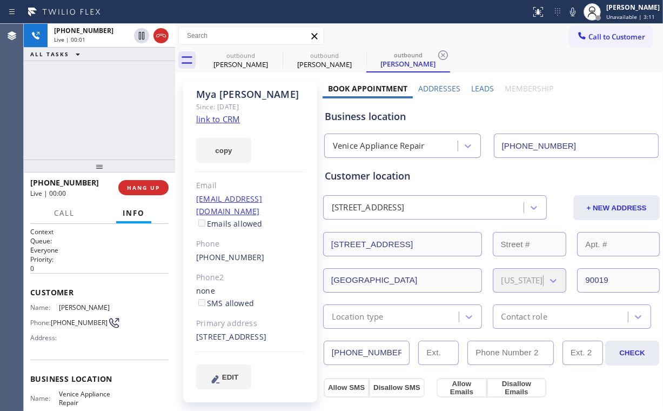
click at [108, 107] on div "[PHONE_NUMBER] Live | 00:01 ALL TASKS ALL TASKS ACTIVE TASKS TASKS IN WRAP UP" at bounding box center [99, 92] width 151 height 136
drag, startPoint x: 235, startPoint y: 63, endPoint x: 277, endPoint y: 60, distance: 42.2
click at [235, 63] on div "[PERSON_NAME]" at bounding box center [241, 64] width 82 height 10
click at [275, 56] on icon at bounding box center [276, 55] width 10 height 10
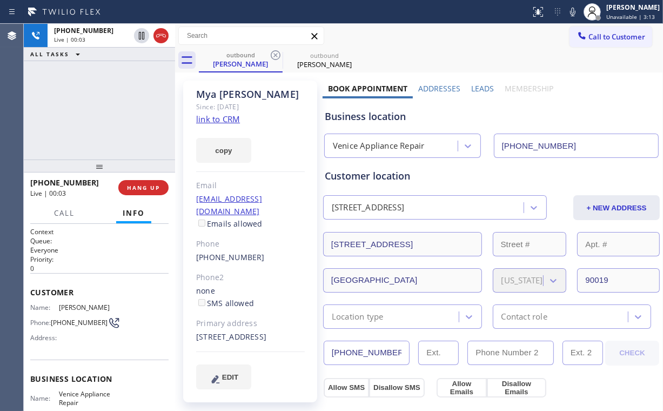
click at [139, 82] on div "[PHONE_NUMBER] Live | 00:03 ALL TASKS ALL TASKS ACTIVE TASKS TASKS IN WRAP UP" at bounding box center [99, 92] width 151 height 136
click at [127, 186] on span "HANG UP" at bounding box center [143, 188] width 33 height 8
click at [133, 188] on span "HANG UP" at bounding box center [143, 188] width 33 height 8
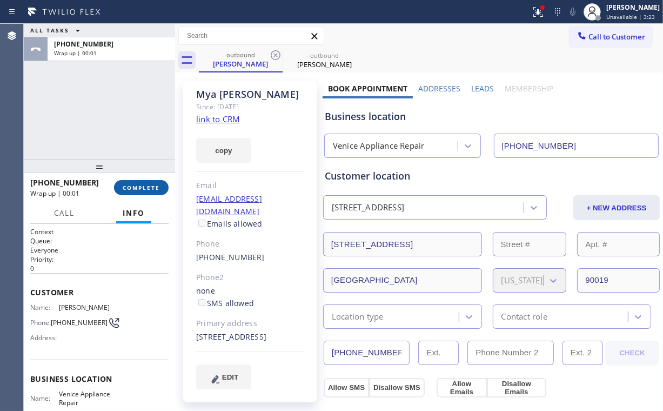
click at [138, 188] on span "COMPLETE" at bounding box center [141, 188] width 37 height 8
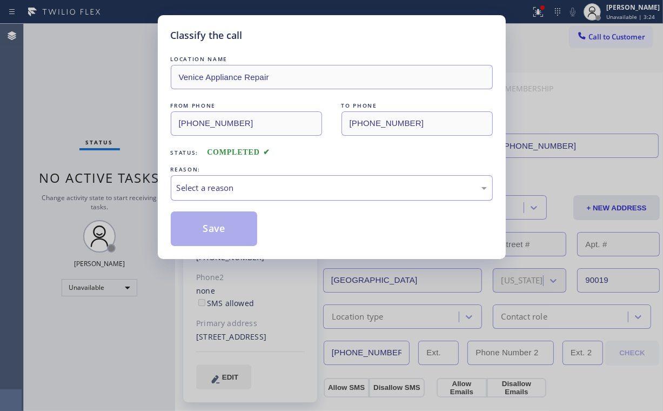
drag, startPoint x: 210, startPoint y: 183, endPoint x: 210, endPoint y: 195, distance: 11.9
click at [210, 183] on div "Select a reason" at bounding box center [332, 188] width 310 height 12
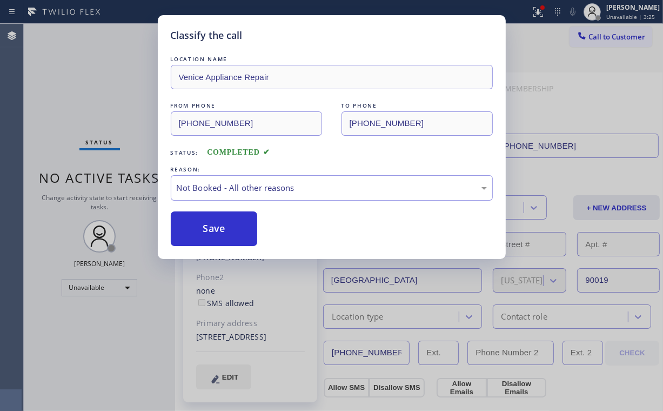
drag, startPoint x: 211, startPoint y: 227, endPoint x: 104, endPoint y: 105, distance: 162.0
click at [212, 227] on button "Save" at bounding box center [214, 228] width 87 height 35
click at [99, 96] on div "Classify the call LOCATION NAME Venice Appliance Repair FROM PHONE [PHONE_NUMBE…" at bounding box center [331, 205] width 663 height 411
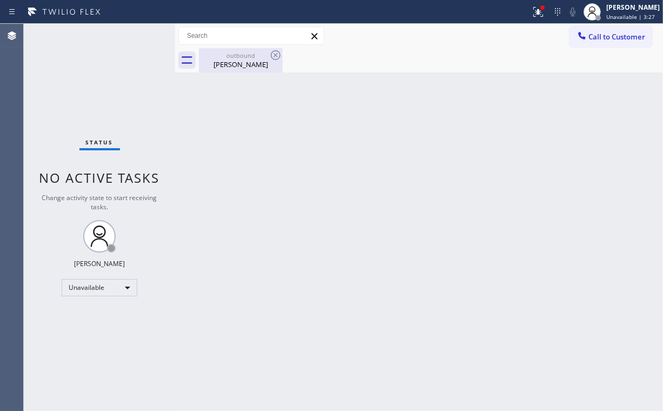
click at [238, 63] on div "[PERSON_NAME]" at bounding box center [241, 64] width 82 height 10
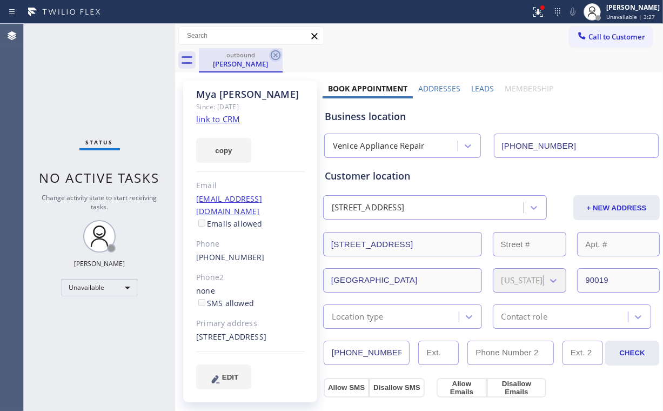
click at [272, 55] on icon at bounding box center [275, 55] width 13 height 13
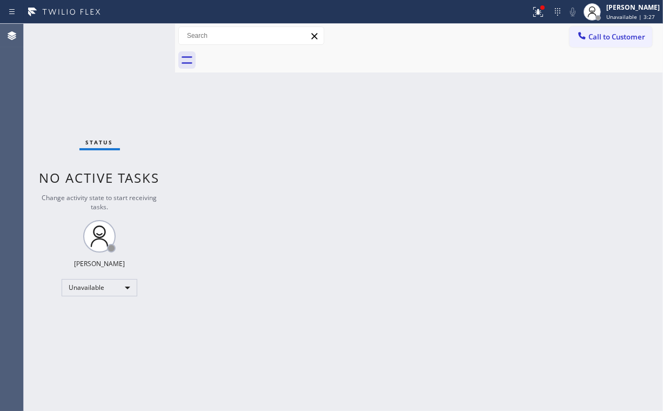
drag, startPoint x: 382, startPoint y: 132, endPoint x: 385, endPoint y: 127, distance: 6.6
click at [382, 132] on div "Back to Dashboard Change Sender ID Customers Technicians Select a contact Outbo…" at bounding box center [419, 217] width 488 height 387
click at [603, 41] on span "Call to Customer" at bounding box center [617, 37] width 57 height 10
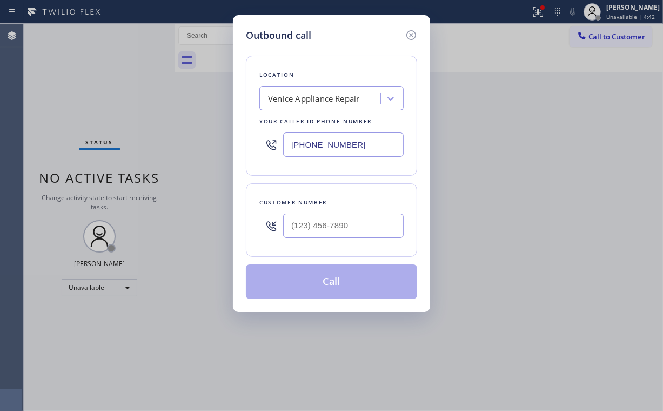
drag, startPoint x: 372, startPoint y: 143, endPoint x: 165, endPoint y: 152, distance: 207.8
click at [165, 152] on div "Outbound call Location [GEOGRAPHIC_DATA] Appliance Repair Your caller id phone …" at bounding box center [331, 205] width 663 height 411
paste input "23) 676-0047"
type input "[PHONE_NUMBER]"
click at [344, 208] on div at bounding box center [343, 225] width 121 height 35
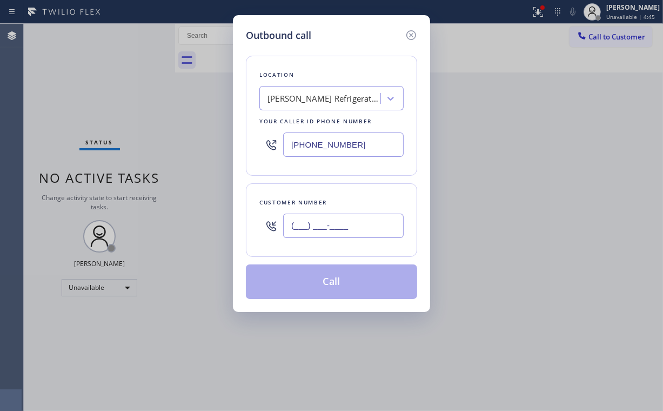
click at [339, 219] on input "(___) ___-____" at bounding box center [343, 226] width 121 height 24
paste input "626) 831-8671"
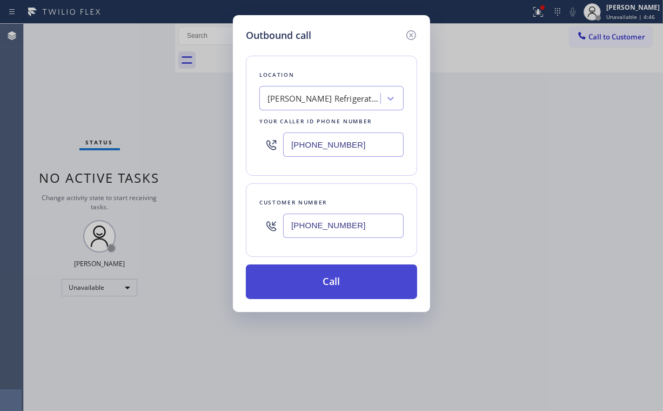
type input "[PHONE_NUMBER]"
click at [321, 276] on button "Call" at bounding box center [331, 281] width 171 height 35
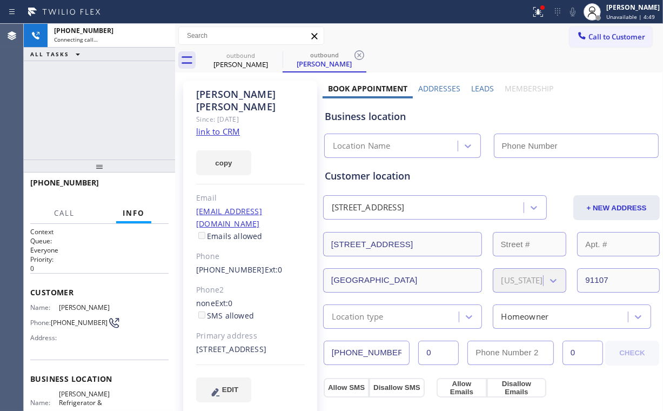
click at [90, 99] on div "[PHONE_NUMBER] Connecting call… ALL TASKS ALL TASKS ACTIVE TASKS TASKS IN WRAP …" at bounding box center [99, 92] width 151 height 136
click at [230, 126] on link "link to CRM" at bounding box center [218, 131] width 44 height 11
type input "[PHONE_NUMBER]"
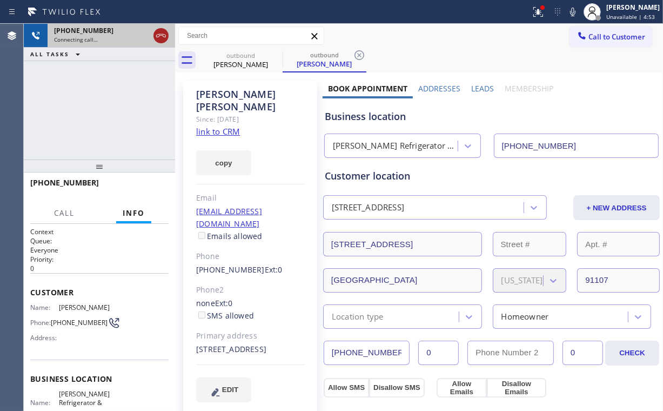
click at [163, 37] on icon at bounding box center [161, 35] width 10 height 3
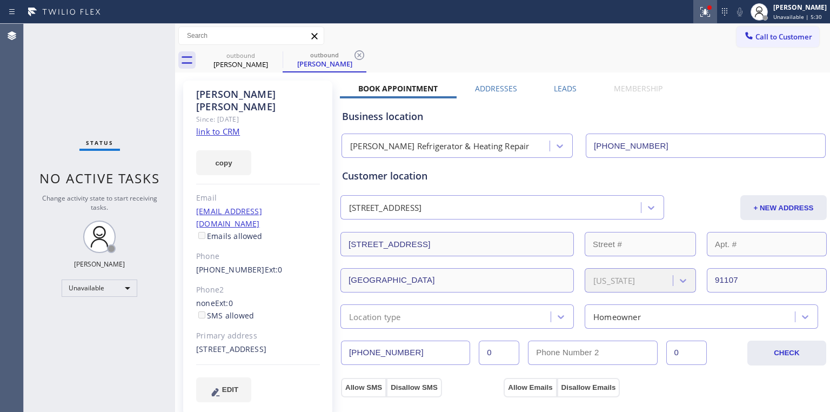
click at [663, 12] on icon at bounding box center [705, 11] width 13 height 13
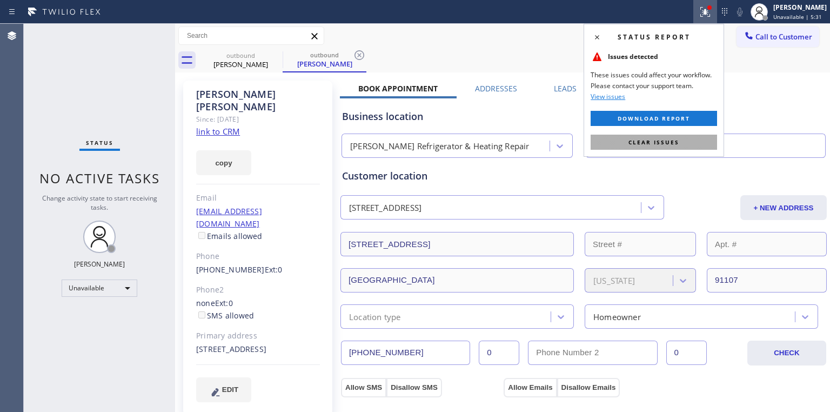
drag, startPoint x: 650, startPoint y: 136, endPoint x: 665, endPoint y: 132, distance: 15.7
click at [651, 136] on button "Clear issues" at bounding box center [654, 142] width 126 height 15
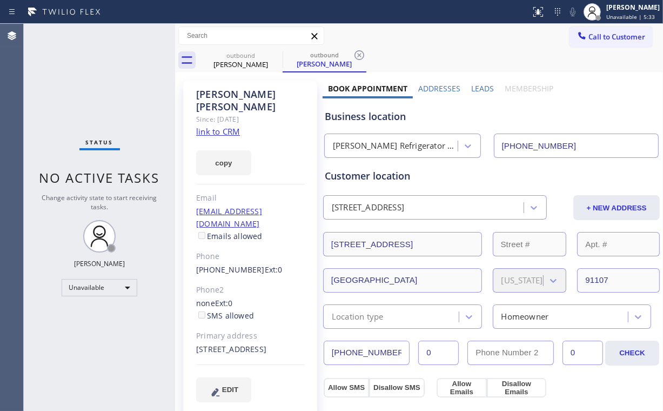
drag, startPoint x: 593, startPoint y: 37, endPoint x: 554, endPoint y: 88, distance: 64.3
click at [594, 36] on span "Call to Customer" at bounding box center [617, 37] width 57 height 10
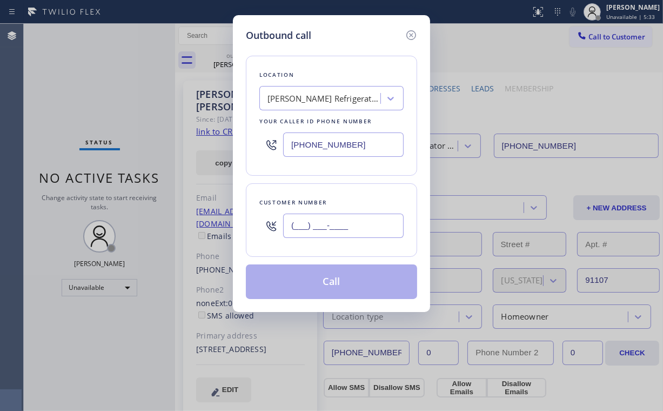
click at [352, 219] on input "(___) ___-____" at bounding box center [343, 226] width 121 height 24
paste input "626) 831-8671"
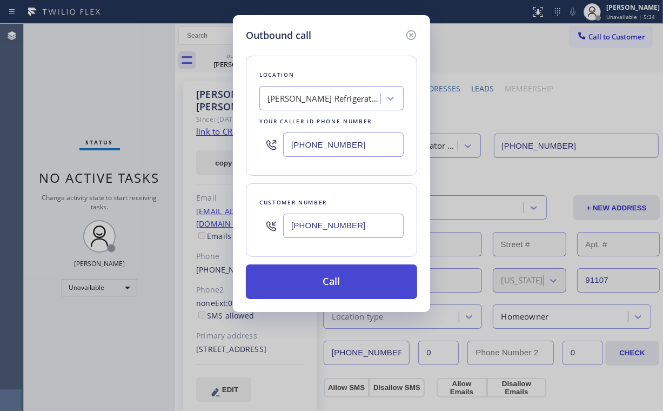
type input "[PHONE_NUMBER]"
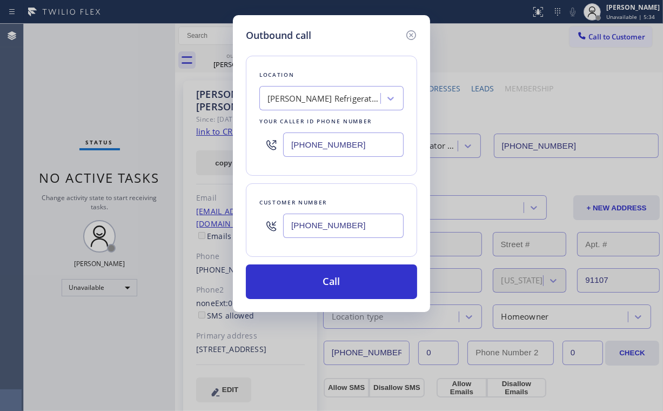
drag, startPoint x: 319, startPoint y: 275, endPoint x: 275, endPoint y: 381, distance: 114.6
click at [319, 275] on button "Call" at bounding box center [331, 281] width 171 height 35
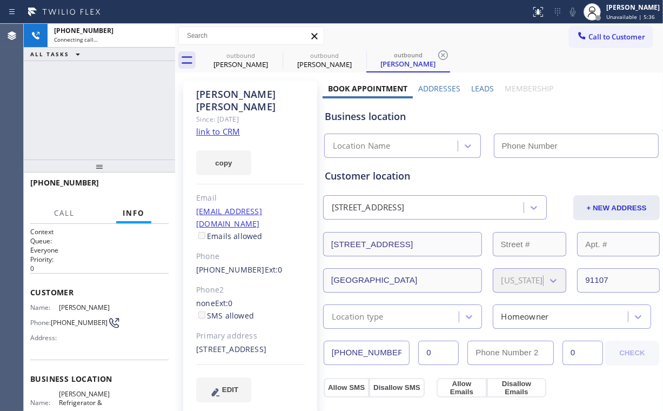
click at [67, 97] on div "[PHONE_NUMBER] Connecting call… ALL TASKS ALL TASKS ACTIVE TASKS TASKS IN WRAP …" at bounding box center [99, 92] width 151 height 136
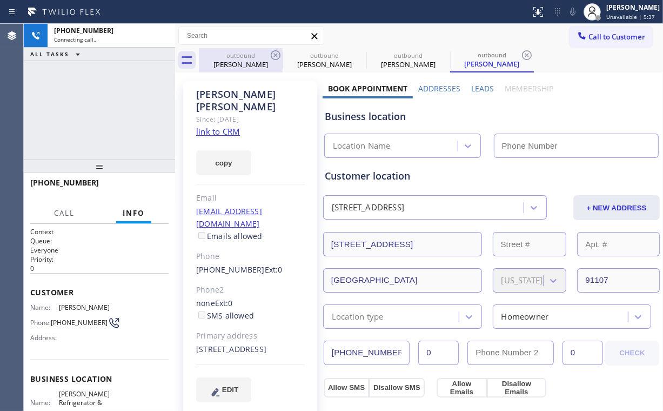
click at [230, 62] on div "[PERSON_NAME]" at bounding box center [241, 64] width 82 height 10
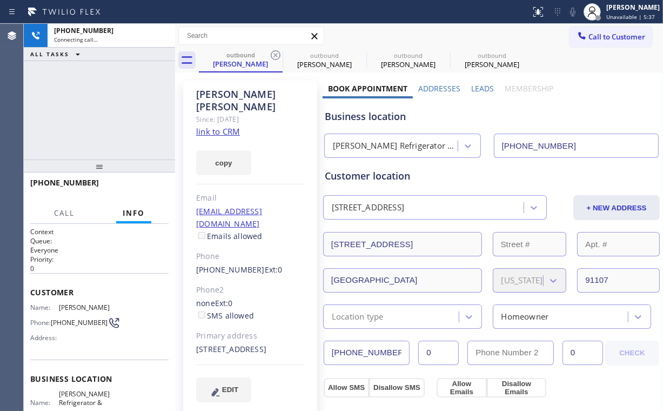
click at [274, 54] on icon at bounding box center [275, 55] width 13 height 13
click at [0, 0] on icon at bounding box center [0, 0] width 0 height 0
type input "[PHONE_NUMBER]"
click at [109, 97] on div "[PHONE_NUMBER] Connecting call… ALL TASKS ALL TASKS ACTIVE TASKS TASKS IN WRAP …" at bounding box center [99, 92] width 151 height 136
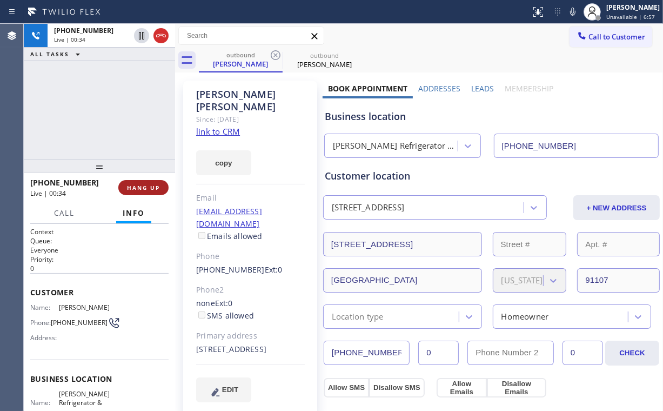
click at [153, 185] on span "HANG UP" at bounding box center [143, 188] width 33 height 8
click at [153, 185] on span "COMPLETE" at bounding box center [141, 188] width 37 height 8
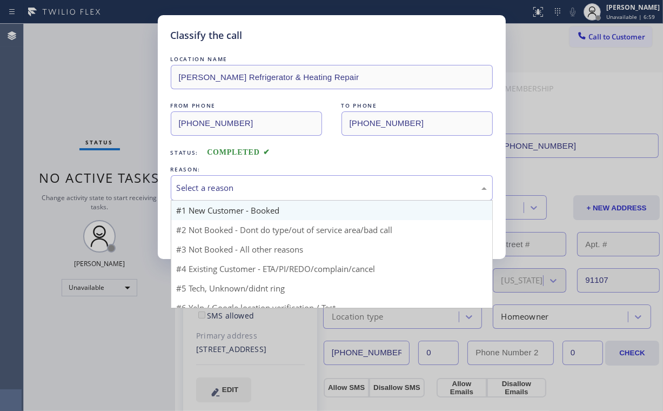
drag, startPoint x: 199, startPoint y: 184, endPoint x: 206, endPoint y: 208, distance: 24.8
click at [201, 186] on div "Select a reason" at bounding box center [332, 188] width 310 height 12
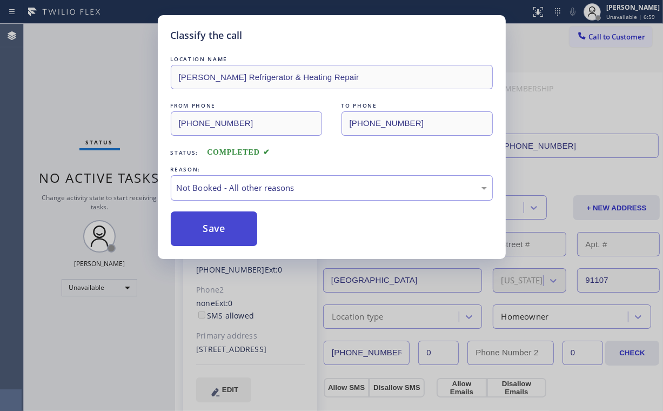
drag, startPoint x: 209, startPoint y: 225, endPoint x: 120, endPoint y: 104, distance: 150.8
click at [210, 225] on button "Save" at bounding box center [214, 228] width 87 height 35
drag, startPoint x: 114, startPoint y: 96, endPoint x: 240, endPoint y: 101, distance: 126.0
click at [115, 96] on div "Classify the call LOCATION NAME [PERSON_NAME] Refrigerator & Heating Repair FRO…" at bounding box center [331, 205] width 663 height 411
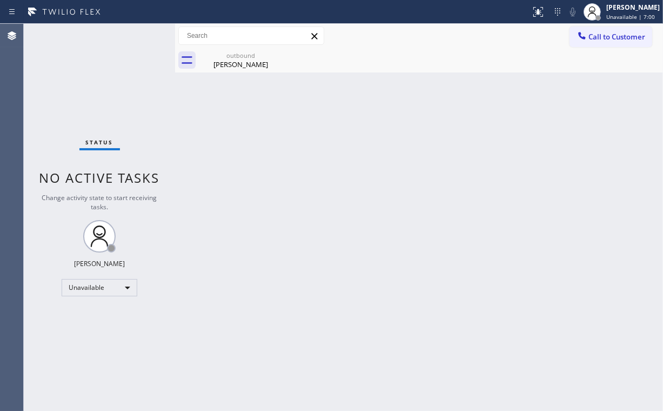
click at [579, 94] on div "Back to Dashboard Change Sender ID Customers Technicians Select a contact Outbo…" at bounding box center [419, 217] width 488 height 387
drag, startPoint x: 250, startPoint y: 58, endPoint x: 286, endPoint y: 58, distance: 35.7
click at [251, 58] on div "outbound" at bounding box center [241, 55] width 82 height 8
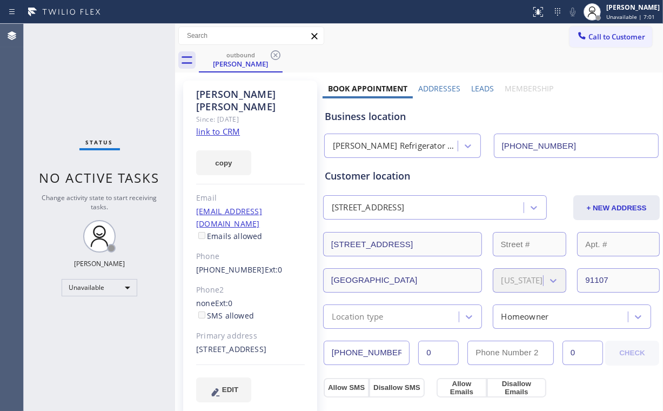
click at [275, 55] on icon at bounding box center [276, 55] width 10 height 10
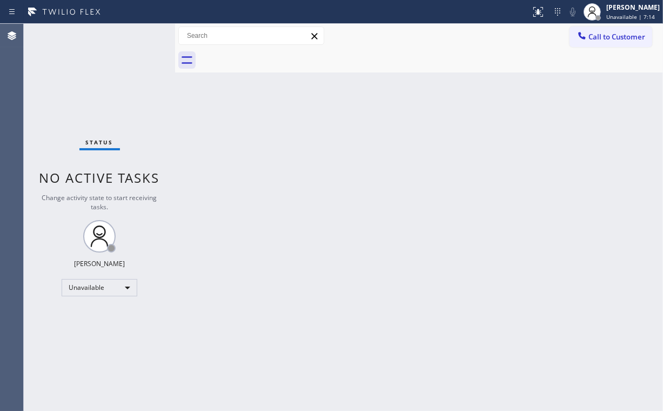
click at [598, 43] on button "Call to Customer" at bounding box center [611, 36] width 83 height 21
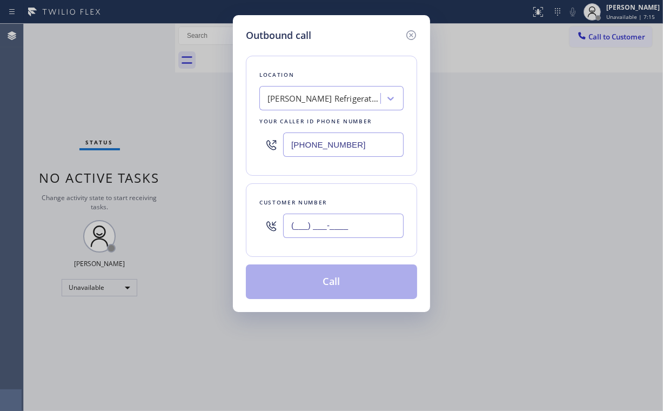
click at [354, 225] on input "(___) ___-____" at bounding box center [343, 226] width 121 height 24
paste input "626) 831-8671"
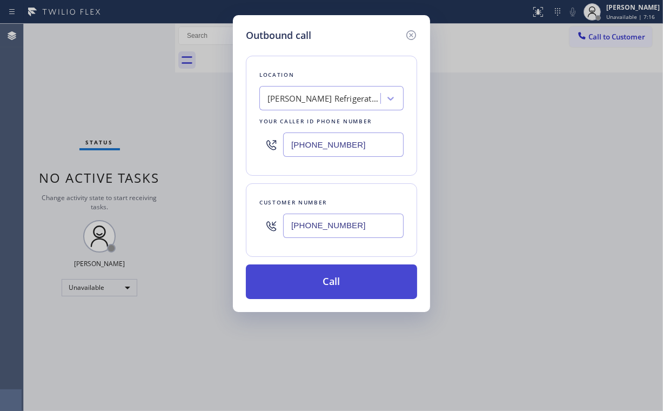
type input "[PHONE_NUMBER]"
drag, startPoint x: 317, startPoint y: 289, endPoint x: 285, endPoint y: 365, distance: 82.9
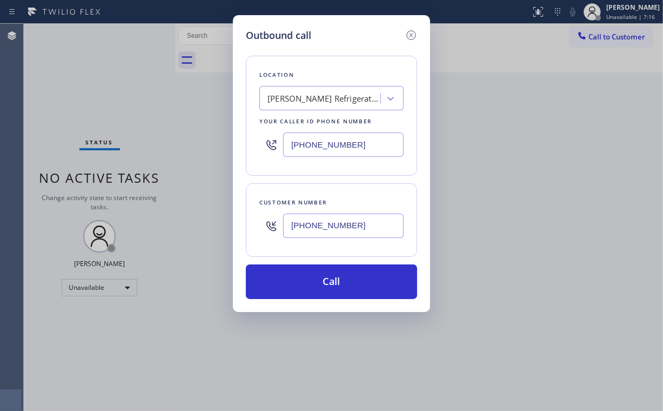
click at [316, 289] on button "Call" at bounding box center [331, 281] width 171 height 35
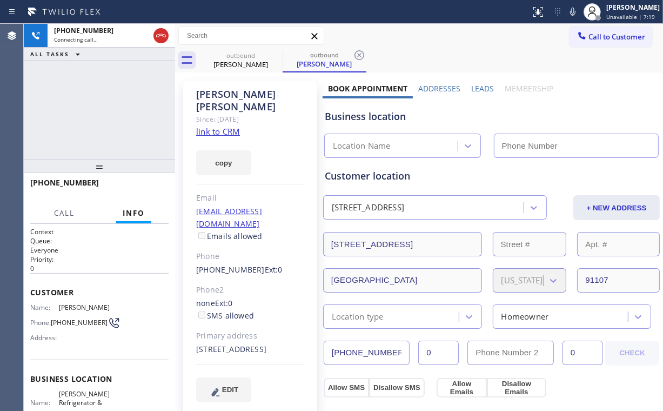
click at [91, 97] on div "[PHONE_NUMBER] Connecting call… ALL TASKS ALL TASKS ACTIVE TASKS TASKS IN WRAP …" at bounding box center [99, 92] width 151 height 136
type input "[PHONE_NUMBER]"
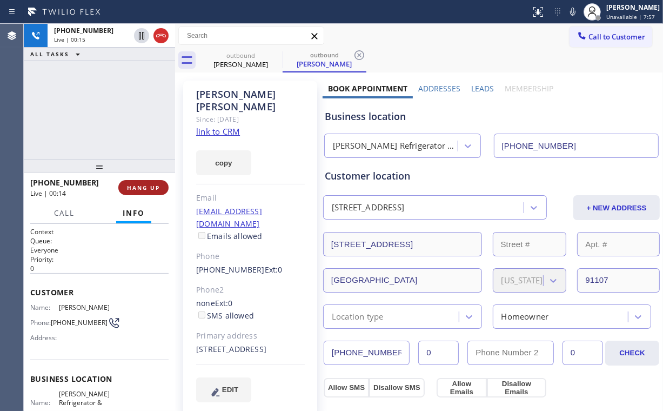
click at [148, 182] on button "HANG UP" at bounding box center [143, 187] width 50 height 15
click at [148, 186] on span "HANG UP" at bounding box center [143, 188] width 33 height 8
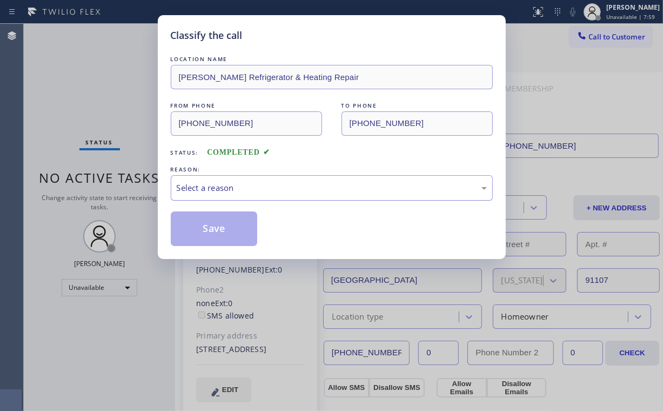
drag, startPoint x: 210, startPoint y: 188, endPoint x: 213, endPoint y: 198, distance: 10.3
click at [210, 190] on div "Select a reason" at bounding box center [332, 188] width 310 height 12
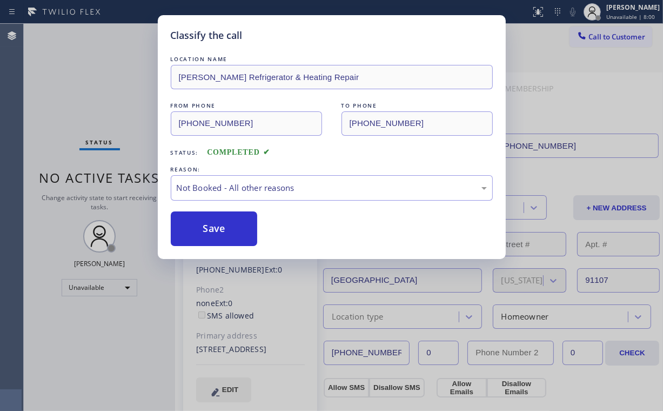
drag, startPoint x: 214, startPoint y: 231, endPoint x: 142, endPoint y: 153, distance: 106.7
click at [215, 231] on button "Save" at bounding box center [214, 228] width 87 height 35
click at [62, 38] on div "Classify the call LOCATION NAME [PERSON_NAME] Refrigerator & Heating Repair FRO…" at bounding box center [331, 205] width 663 height 411
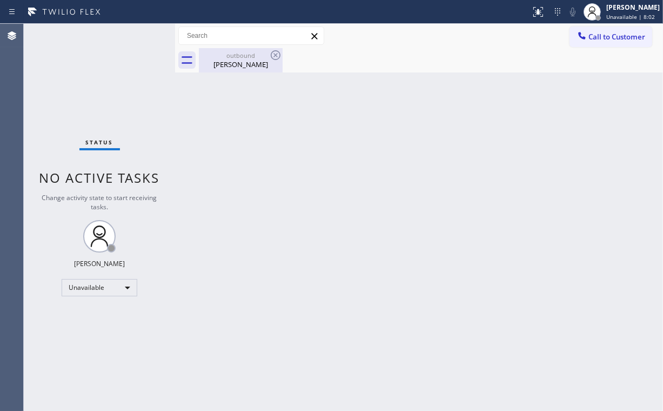
click at [236, 59] on div "[PERSON_NAME]" at bounding box center [241, 64] width 82 height 10
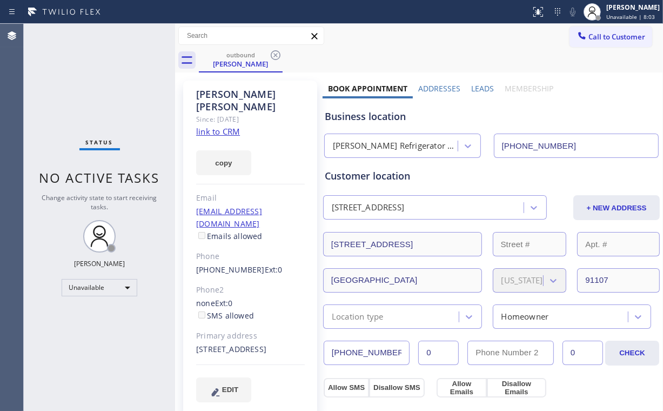
click at [276, 54] on icon at bounding box center [275, 55] width 13 height 13
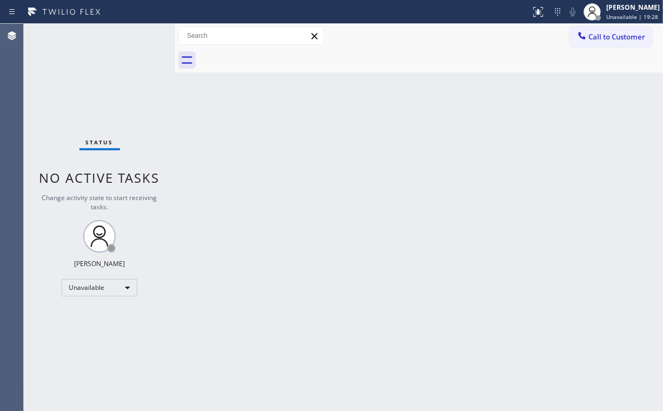
click at [386, 83] on div "Back to Dashboard Change Sender ID Customers Technicians Select a contact Outbo…" at bounding box center [419, 217] width 488 height 387
drag, startPoint x: 599, startPoint y: 43, endPoint x: 391, endPoint y: 130, distance: 225.1
click at [598, 43] on button "Call to Customer" at bounding box center [611, 36] width 83 height 21
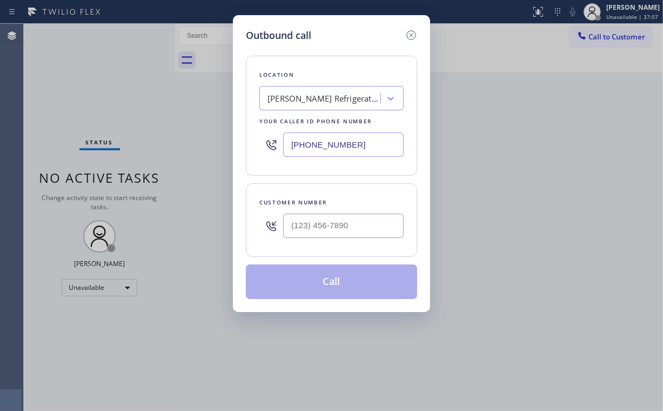
drag, startPoint x: 359, startPoint y: 146, endPoint x: 236, endPoint y: 151, distance: 123.9
click at [279, 146] on div "[PHONE_NUMBER]" at bounding box center [331, 144] width 144 height 35
paste input "646) 603-1611"
type input "[PHONE_NUMBER]"
click at [334, 226] on input "(___) ___-____" at bounding box center [343, 226] width 121 height 24
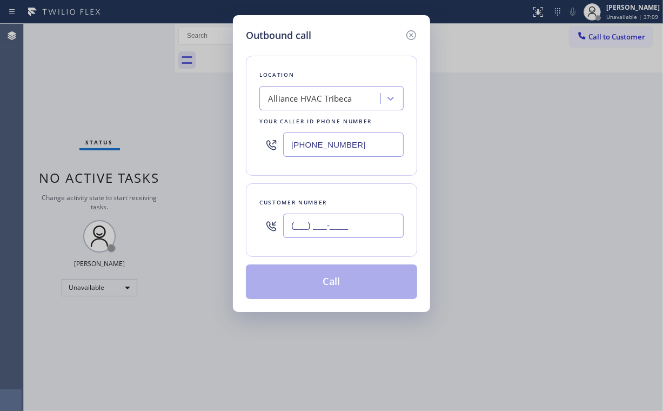
paste input "305) 915-8525"
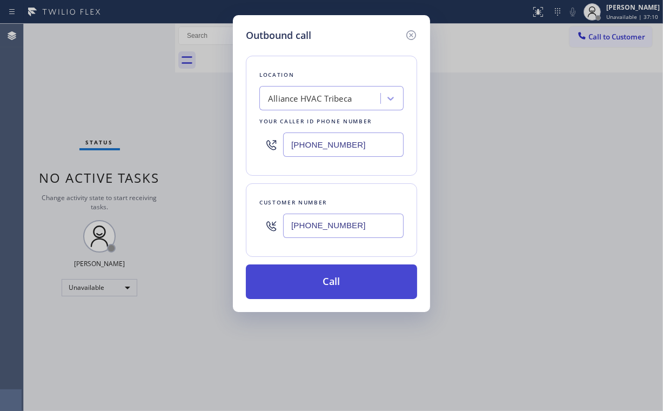
type input "[PHONE_NUMBER]"
click at [309, 283] on button "Call" at bounding box center [331, 281] width 171 height 35
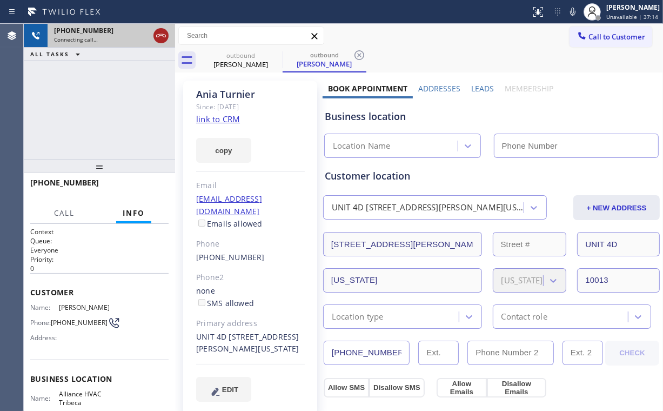
drag, startPoint x: 161, startPoint y: 35, endPoint x: 209, endPoint y: 76, distance: 63.3
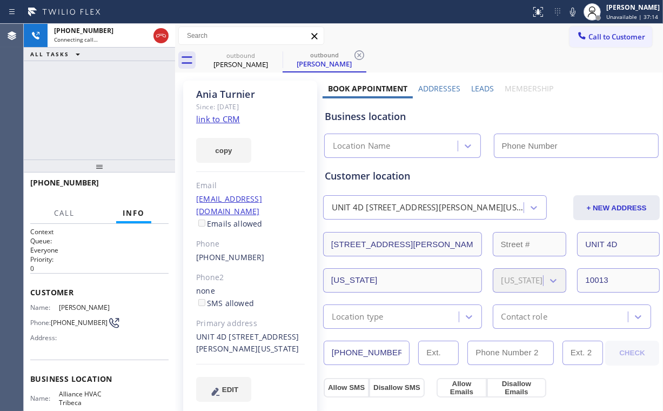
click at [161, 35] on icon at bounding box center [161, 35] width 13 height 13
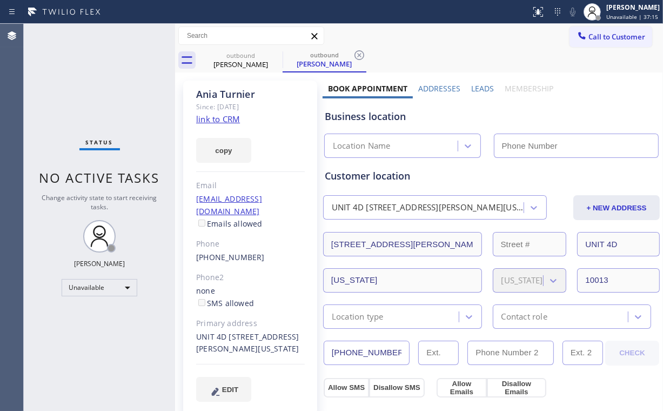
type input "[PHONE_NUMBER]"
click at [222, 119] on link "link to CRM" at bounding box center [218, 119] width 44 height 11
click at [589, 38] on span "Call to Customer" at bounding box center [617, 37] width 57 height 10
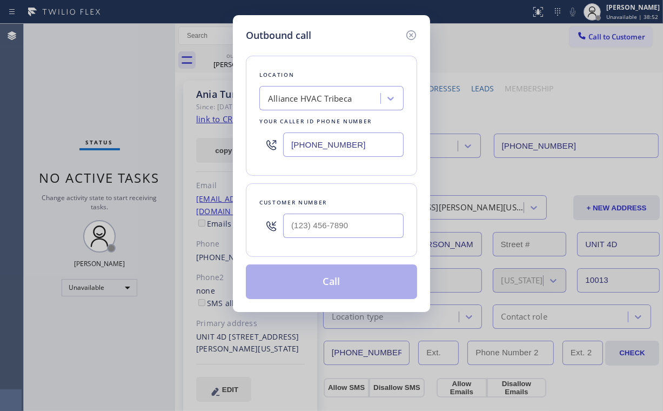
drag, startPoint x: 378, startPoint y: 145, endPoint x: 180, endPoint y: 133, distance: 198.8
click at [199, 141] on div "Outbound call Location Alliance HVAC Tribeca Your caller id phone number [PHONE…" at bounding box center [331, 205] width 663 height 411
paste input "19) 637-3185"
type input "[PHONE_NUMBER]"
click at [364, 234] on input "(___) ___-____" at bounding box center [343, 226] width 121 height 24
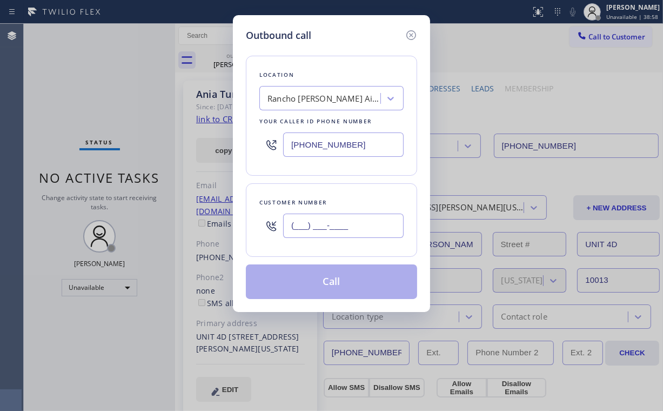
paste input "858) 924-2291"
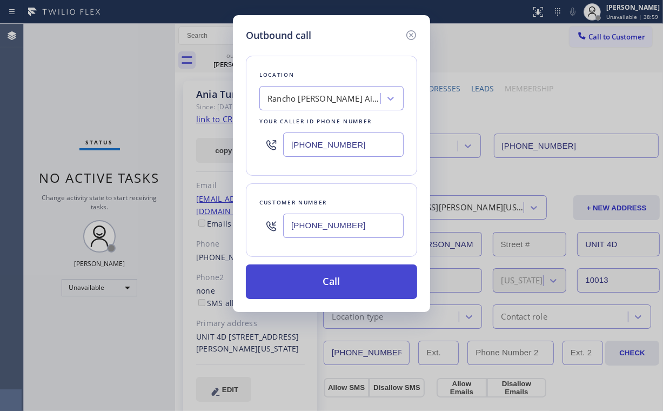
type input "[PHONE_NUMBER]"
drag, startPoint x: 326, startPoint y: 277, endPoint x: 325, endPoint y: 284, distance: 7.2
click at [326, 278] on button "Call" at bounding box center [331, 281] width 171 height 35
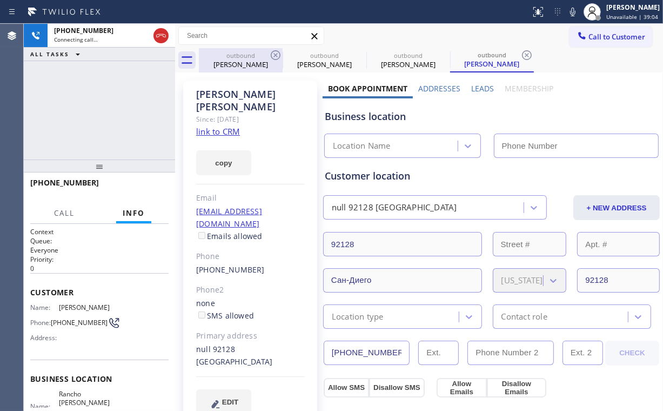
click at [246, 54] on div "outbound" at bounding box center [241, 55] width 82 height 8
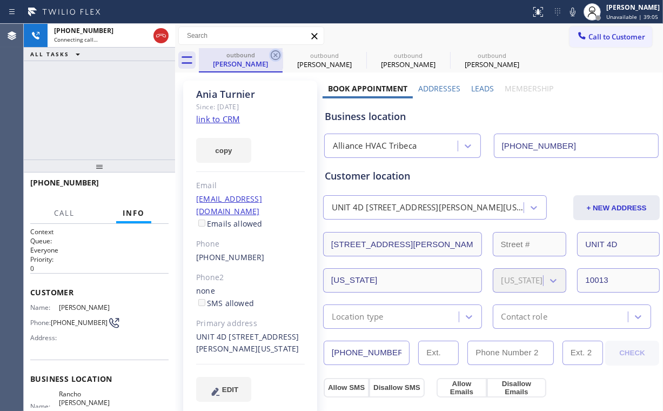
click at [277, 56] on icon at bounding box center [276, 55] width 10 height 10
click at [276, 56] on icon at bounding box center [276, 55] width 10 height 10
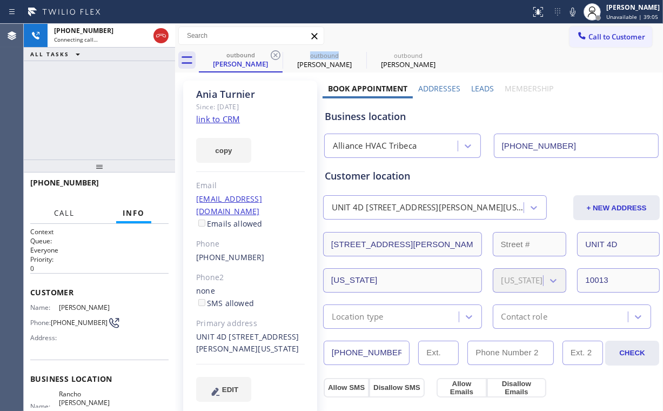
type input "[PHONE_NUMBER]"
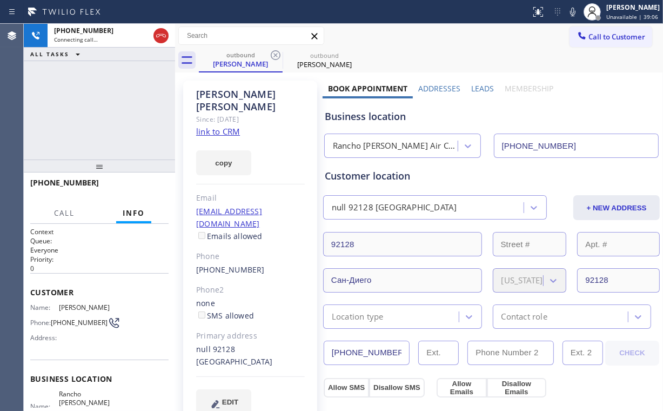
click at [99, 112] on div "[PHONE_NUMBER] Connecting call… ALL TASKS ALL TASKS ACTIVE TASKS TASKS IN WRAP …" at bounding box center [99, 92] width 151 height 136
click at [389, 150] on div "Rancho [PERSON_NAME] Air Conditioning Repair" at bounding box center [396, 146] width 126 height 12
click at [108, 112] on div "[PHONE_NUMBER] Live | 00:12 ALL TASKS ALL TASKS ACTIVE TASKS TASKS IN WRAP UP" at bounding box center [99, 92] width 151 height 136
click at [114, 110] on div "[PHONE_NUMBER] Live | 00:13 ALL TASKS ALL TASKS ACTIVE TASKS TASKS IN WRAP UP" at bounding box center [99, 92] width 151 height 136
click at [111, 112] on div "[PHONE_NUMBER] Live | 00:14 ALL TASKS ALL TASKS ACTIVE TASKS TASKS IN WRAP UP" at bounding box center [99, 92] width 151 height 136
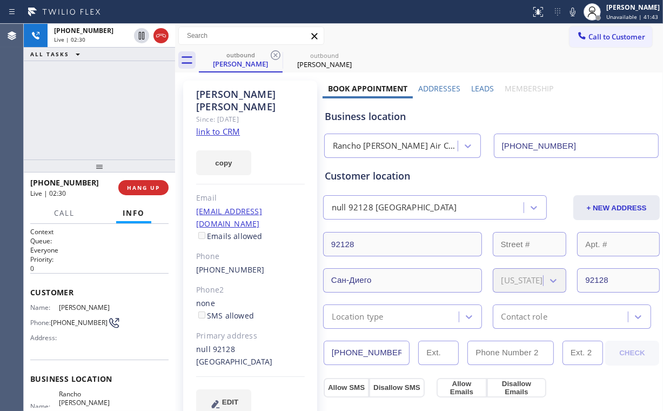
drag, startPoint x: 113, startPoint y: 87, endPoint x: 134, endPoint y: 102, distance: 25.6
click at [114, 88] on div "[PHONE_NUMBER] Live | 02:30 ALL TASKS ALL TASKS ACTIVE TASKS TASKS IN WRAP UP" at bounding box center [99, 92] width 151 height 136
drag, startPoint x: 95, startPoint y: 102, endPoint x: 152, endPoint y: 50, distance: 76.9
click at [95, 102] on div "[PHONE_NUMBER] Live | 06:59 ALL TASKS ALL TASKS ACTIVE TASKS TASKS IN WRAP UP" at bounding box center [99, 92] width 151 height 136
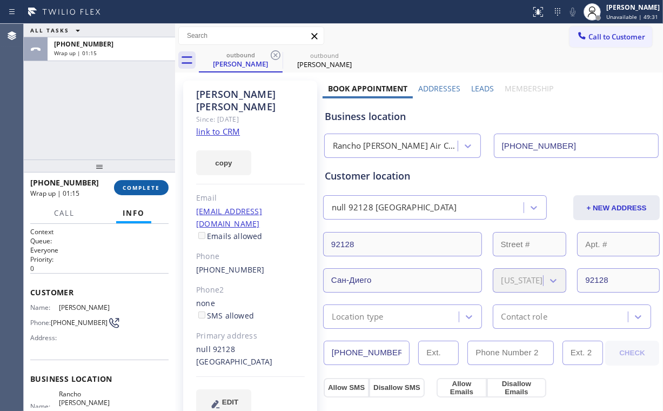
click at [132, 184] on span "COMPLETE" at bounding box center [141, 188] width 37 height 8
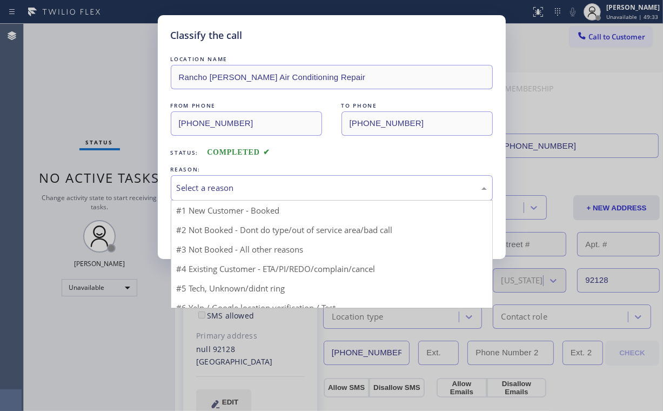
click at [229, 188] on div "Select a reason" at bounding box center [332, 188] width 310 height 12
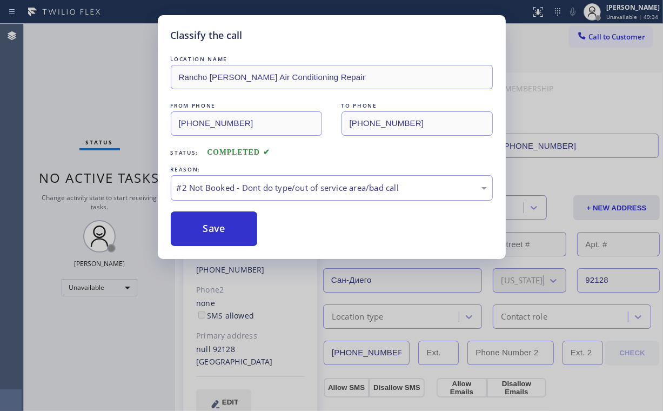
drag, startPoint x: 226, startPoint y: 228, endPoint x: 142, endPoint y: 139, distance: 122.3
click at [226, 227] on button "Save" at bounding box center [214, 228] width 87 height 35
click at [117, 113] on div "Classify the call LOCATION NAME [GEOGRAPHIC_DATA][PERSON_NAME] Air Conditioning…" at bounding box center [331, 205] width 663 height 411
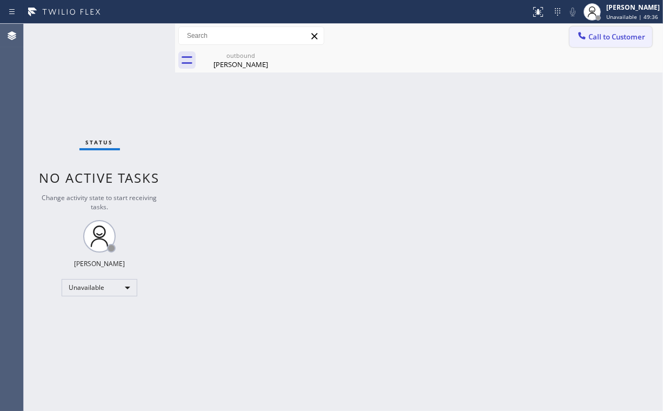
click at [601, 36] on span "Call to Customer" at bounding box center [617, 37] width 57 height 10
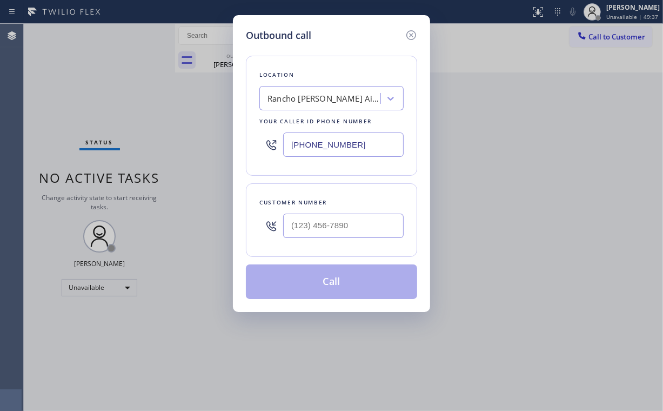
click at [337, 210] on div at bounding box center [343, 225] width 121 height 35
drag, startPoint x: 338, startPoint y: 223, endPoint x: 343, endPoint y: 208, distance: 15.9
click at [339, 223] on input "(___) ___-____" at bounding box center [343, 226] width 121 height 24
paste input "858) 924-2291"
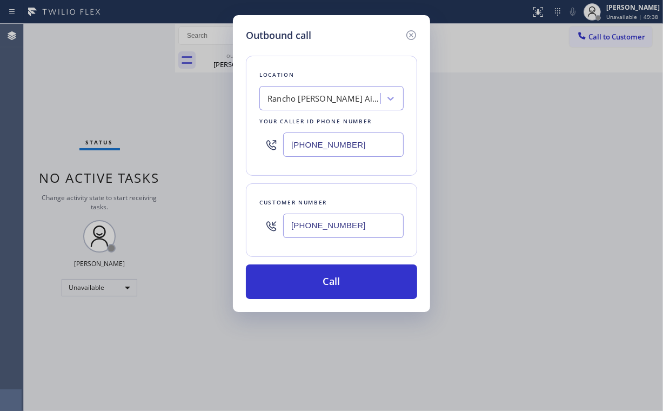
type input "[PHONE_NUMBER]"
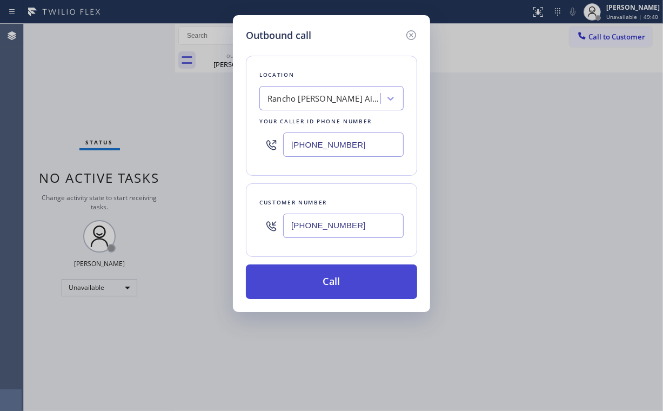
click at [340, 285] on button "Call" at bounding box center [331, 281] width 171 height 35
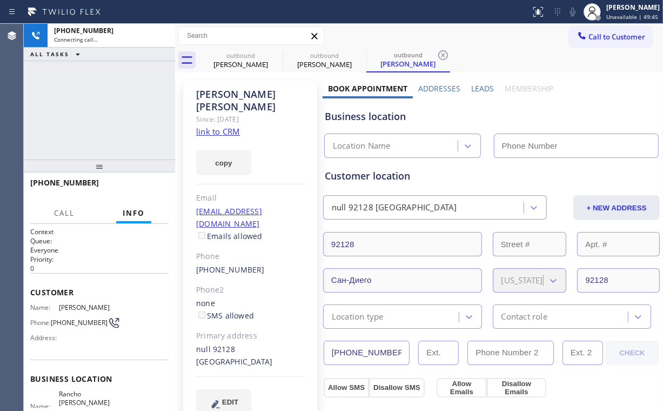
type input "[PHONE_NUMBER]"
drag, startPoint x: 110, startPoint y: 97, endPoint x: 89, endPoint y: 2, distance: 96.9
click at [110, 95] on div "[PHONE_NUMBER] Connecting call… ALL TASKS ALL TASKS ACTIVE TASKS TASKS IN WRAP …" at bounding box center [99, 92] width 151 height 136
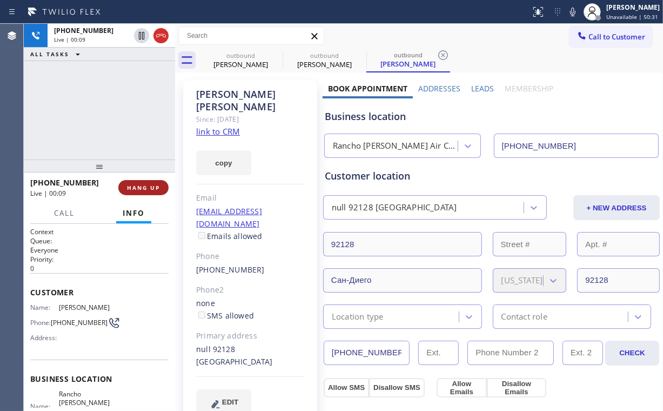
click at [143, 188] on span "HANG UP" at bounding box center [143, 188] width 33 height 8
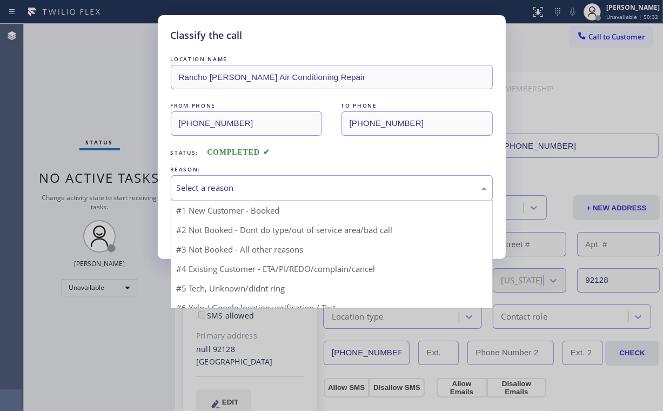
click at [218, 187] on div "Select a reason" at bounding box center [332, 188] width 310 height 12
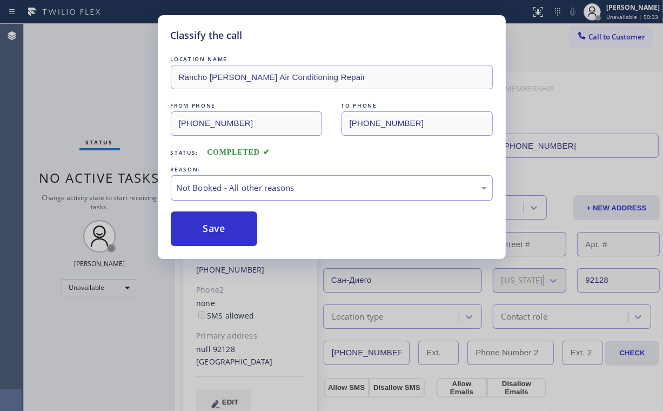
drag, startPoint x: 213, startPoint y: 231, endPoint x: 108, endPoint y: 106, distance: 163.8
click at [214, 231] on button "Save" at bounding box center [214, 228] width 87 height 35
click at [84, 80] on div "Classify the call LOCATION NAME [GEOGRAPHIC_DATA][PERSON_NAME] Air Conditioning…" at bounding box center [331, 205] width 663 height 411
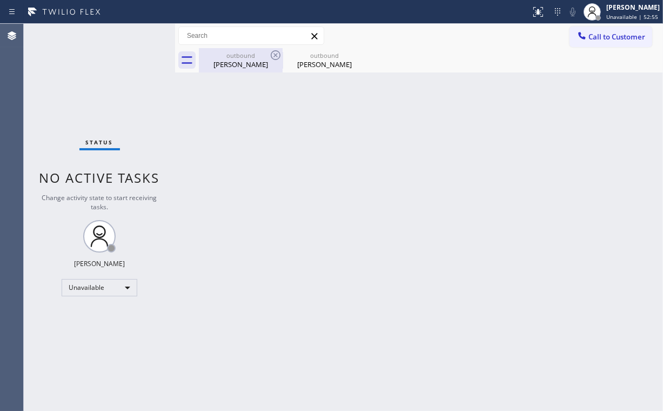
click at [256, 68] on div "[PERSON_NAME]" at bounding box center [241, 64] width 82 height 10
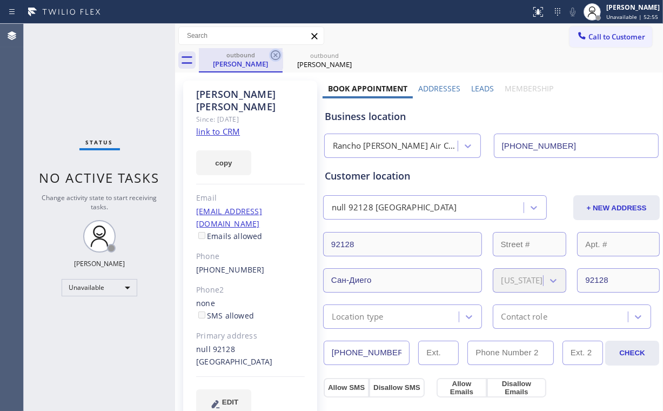
click at [273, 56] on icon at bounding box center [275, 55] width 13 height 13
click at [276, 54] on icon at bounding box center [276, 55] width 10 height 10
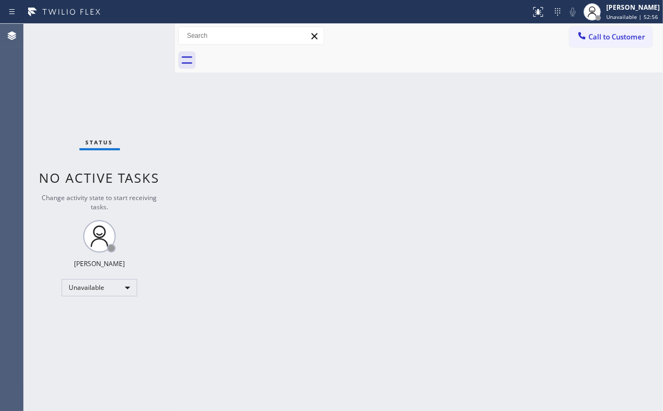
drag, startPoint x: 79, startPoint y: 56, endPoint x: 85, endPoint y: 0, distance: 56.0
click at [80, 53] on div "Status No active tasks Change activity state to start receiving tasks. [PERSON_…" at bounding box center [99, 217] width 151 height 387
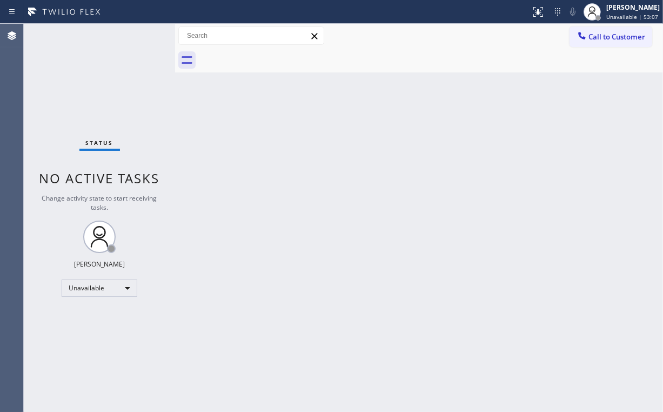
drag, startPoint x: 596, startPoint y: 42, endPoint x: 417, endPoint y: 119, distance: 194.7
click at [593, 43] on button "Call to Customer" at bounding box center [611, 36] width 83 height 21
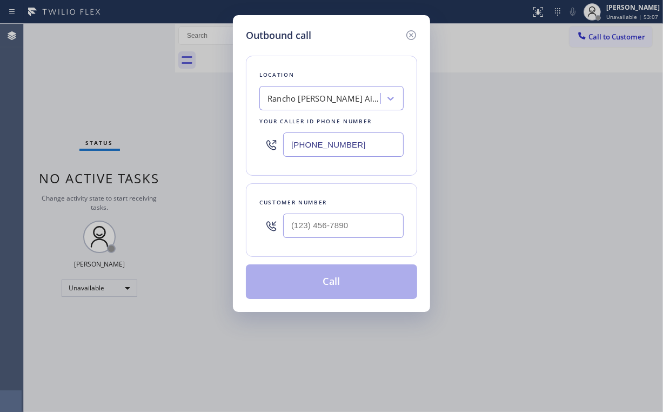
drag, startPoint x: 357, startPoint y: 148, endPoint x: 218, endPoint y: 158, distance: 138.8
click at [234, 152] on div "Outbound call Location [GEOGRAPHIC_DATA][PERSON_NAME] Conditioning Repair Your …" at bounding box center [331, 163] width 197 height 297
paste input "786) 613-4656"
type input "[PHONE_NUMBER]"
click at [349, 218] on input "(___) ___-____" at bounding box center [343, 226] width 121 height 24
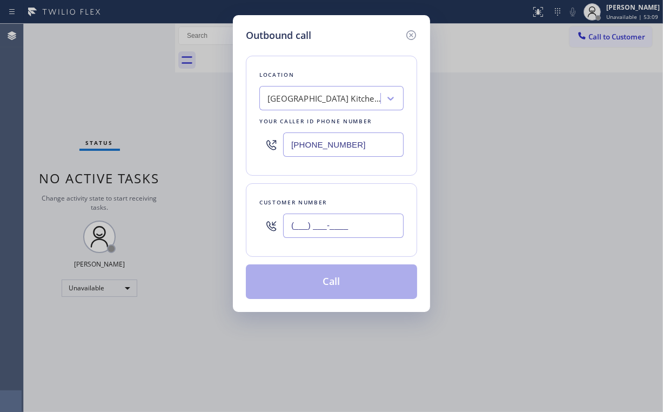
paste input "786) 304-9807"
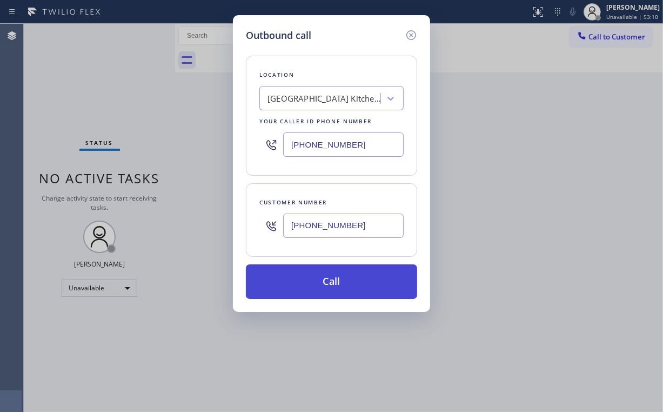
type input "[PHONE_NUMBER]"
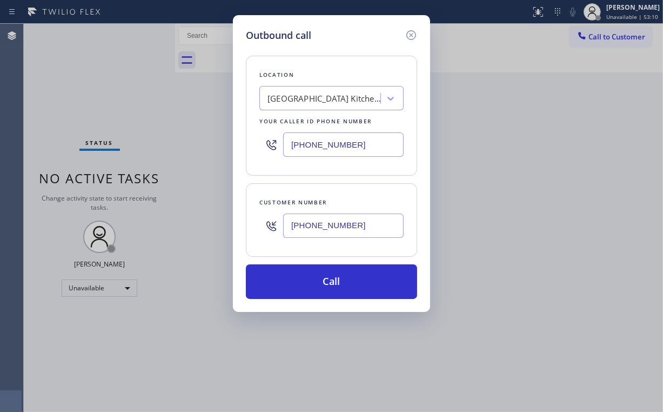
drag, startPoint x: 303, startPoint y: 288, endPoint x: 289, endPoint y: 319, distance: 33.6
click at [301, 290] on button "Call" at bounding box center [331, 281] width 171 height 35
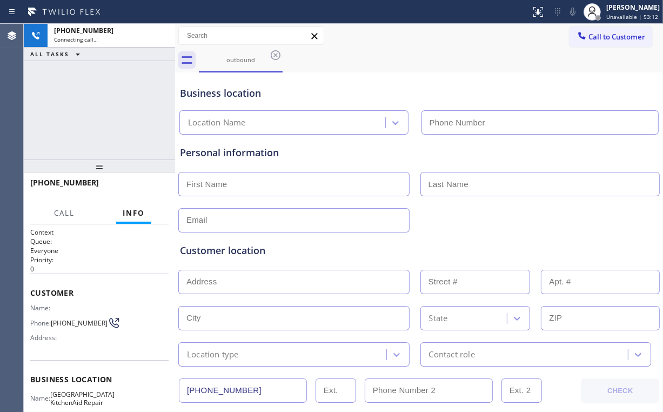
type input "[PHONE_NUMBER]"
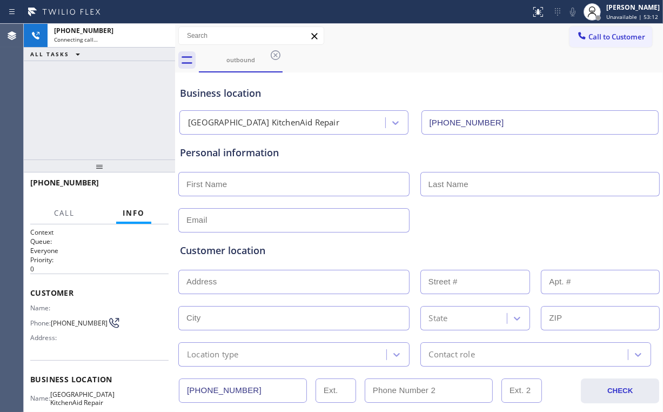
click at [112, 118] on div "[PHONE_NUMBER] Connecting call… ALL TASKS ALL TASKS ACTIVE TASKS TASKS IN WRAP …" at bounding box center [99, 92] width 151 height 136
click at [103, 106] on div "[PHONE_NUMBER] Connecting call… ALL TASKS ALL TASKS ACTIVE TASKS TASKS IN WRAP …" at bounding box center [99, 92] width 151 height 136
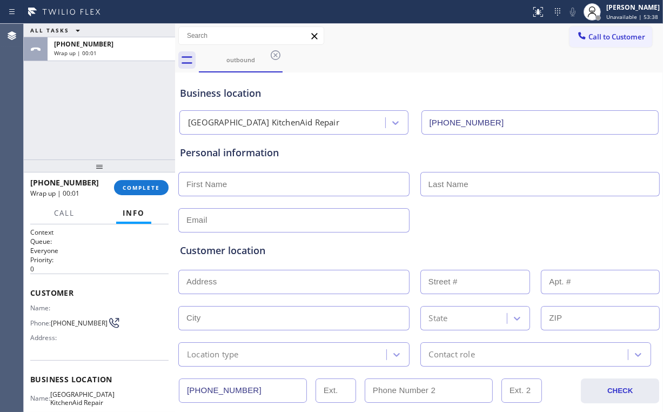
drag, startPoint x: 104, startPoint y: 114, endPoint x: 103, endPoint y: 182, distance: 68.1
click at [56, 143] on div "ALL TASKS ALL TASKS ACTIVE TASKS TASKS IN WRAP UP [PHONE_NUMBER] Wrap up | 00:01" at bounding box center [99, 92] width 151 height 136
click at [147, 186] on span "COMPLETE" at bounding box center [141, 188] width 37 height 8
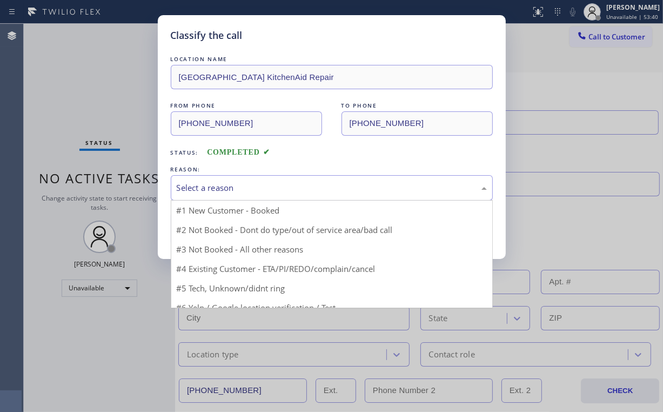
click at [188, 184] on div "Select a reason" at bounding box center [332, 188] width 310 height 12
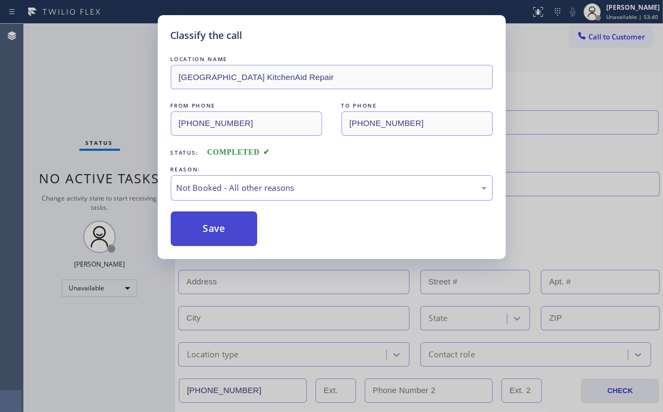
click at [205, 231] on button "Save" at bounding box center [214, 228] width 87 height 35
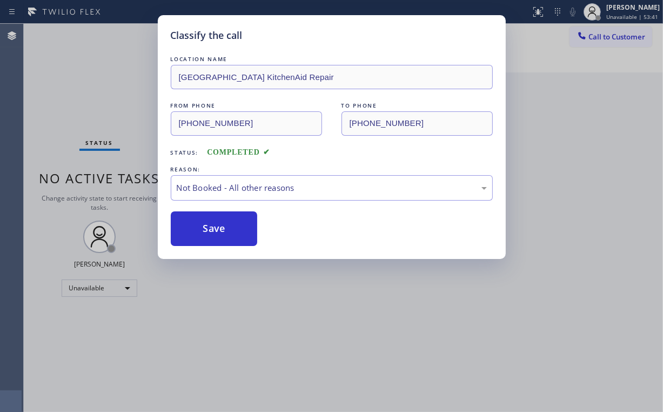
drag, startPoint x: 88, startPoint y: 68, endPoint x: 105, endPoint y: 76, distance: 19.1
click at [91, 71] on div "Classify the call LOCATION NAME [GEOGRAPHIC_DATA] KitchenAid Repair FROM PHONE …" at bounding box center [331, 206] width 663 height 412
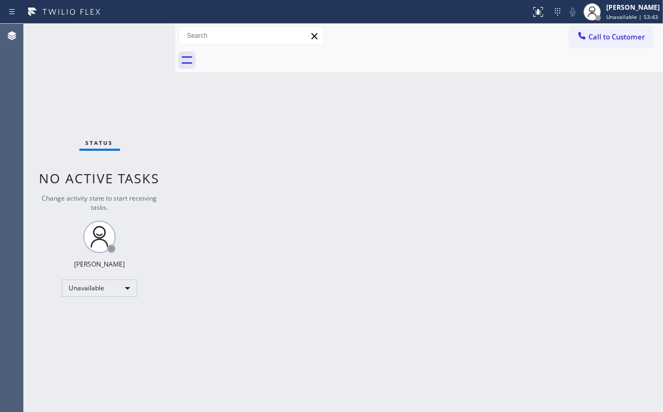
drag, startPoint x: 615, startPoint y: 34, endPoint x: 592, endPoint y: 52, distance: 29.2
click at [613, 35] on span "Call to Customer" at bounding box center [617, 37] width 57 height 10
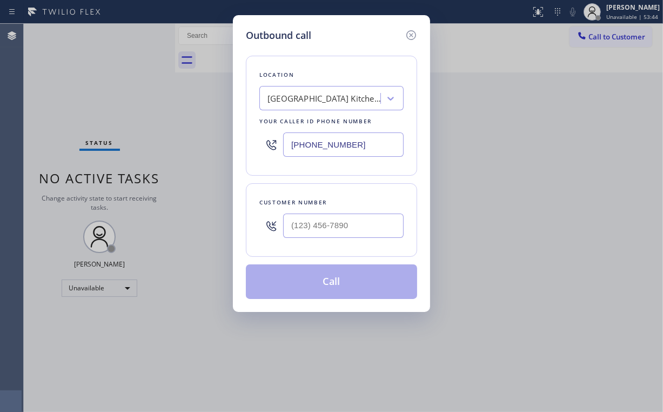
drag, startPoint x: 363, startPoint y: 147, endPoint x: 190, endPoint y: 159, distance: 173.4
click at [212, 162] on div "Outbound call Location [GEOGRAPHIC_DATA] KitchenAid Repair Your caller id phone…" at bounding box center [331, 206] width 663 height 412
paste input "347) 751-6027"
type input "[PHONE_NUMBER]"
click at [310, 236] on input "(___) ___-____" at bounding box center [343, 226] width 121 height 24
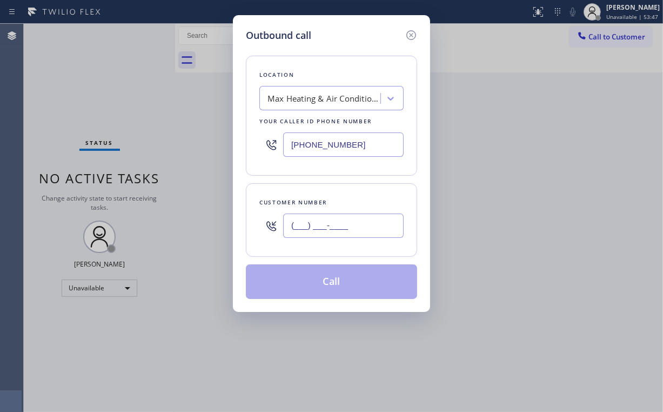
paste input "516) 988-1637"
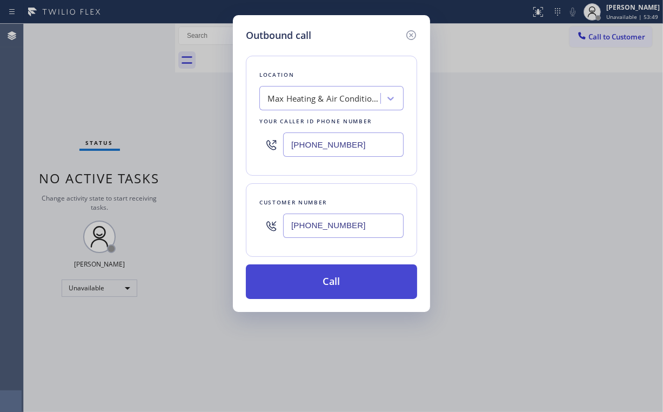
type input "[PHONE_NUMBER]"
click at [350, 281] on button "Call" at bounding box center [331, 281] width 171 height 35
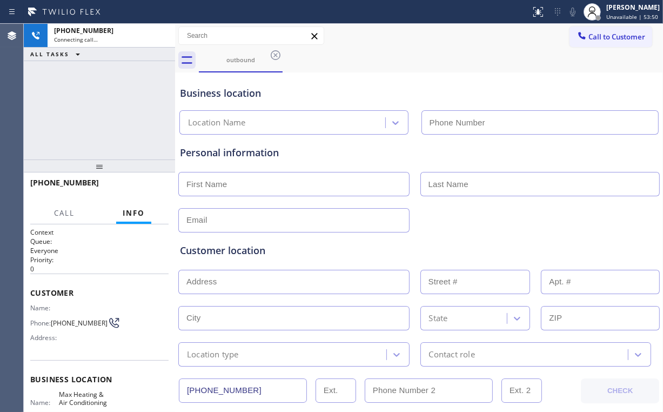
type input "[PHONE_NUMBER]"
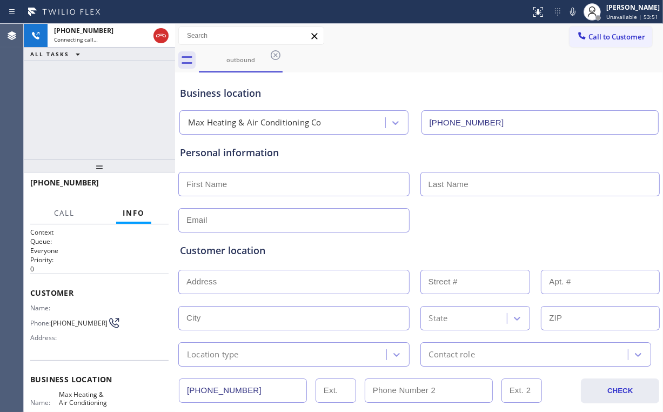
drag, startPoint x: 101, startPoint y: 103, endPoint x: 111, endPoint y: 104, distance: 10.8
click at [101, 103] on div "[PHONE_NUMBER] Connecting call… ALL TASKS ALL TASKS ACTIVE TASKS TASKS IN WRAP …" at bounding box center [99, 92] width 151 height 136
drag, startPoint x: 115, startPoint y: 110, endPoint x: 108, endPoint y: 110, distance: 6.5
click at [103, 110] on div "[PHONE_NUMBER] Live | 00:09 ALL TASKS ALL TASKS ACTIVE TASKS TASKS IN WRAP UP" at bounding box center [99, 92] width 151 height 136
click at [108, 111] on div "[PHONE_NUMBER] Live | 00:10 ALL TASKS ALL TASKS ACTIVE TASKS TASKS IN WRAP UP" at bounding box center [99, 92] width 151 height 136
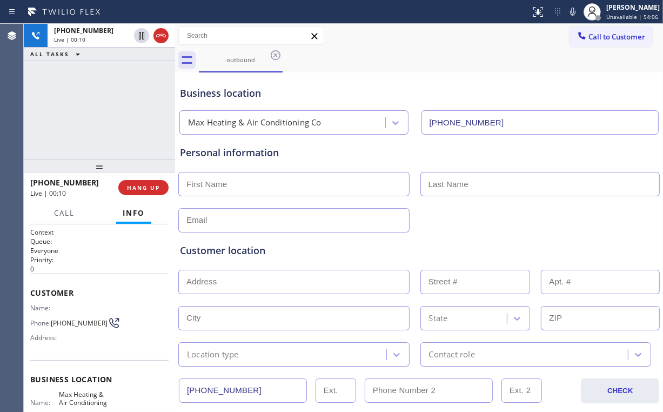
click at [108, 111] on div "[PHONE_NUMBER] Live | 00:10 ALL TASKS ALL TASKS ACTIVE TASKS TASKS IN WRAP UP" at bounding box center [99, 92] width 151 height 136
click at [145, 186] on span "HANG UP" at bounding box center [143, 188] width 33 height 8
click at [156, 189] on span "HANG UP" at bounding box center [143, 188] width 33 height 8
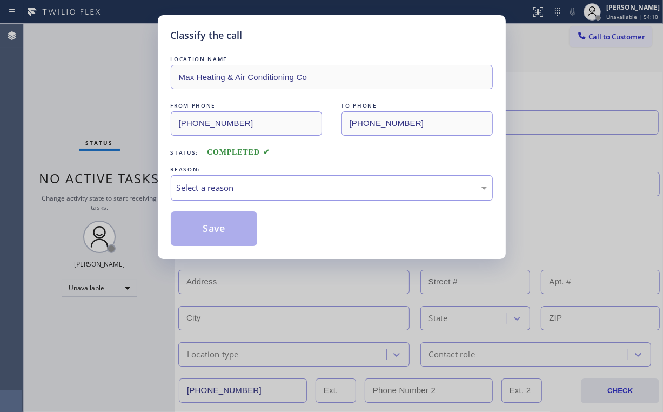
drag, startPoint x: 214, startPoint y: 188, endPoint x: 215, endPoint y: 193, distance: 5.6
click at [214, 188] on div "Select a reason" at bounding box center [332, 188] width 310 height 12
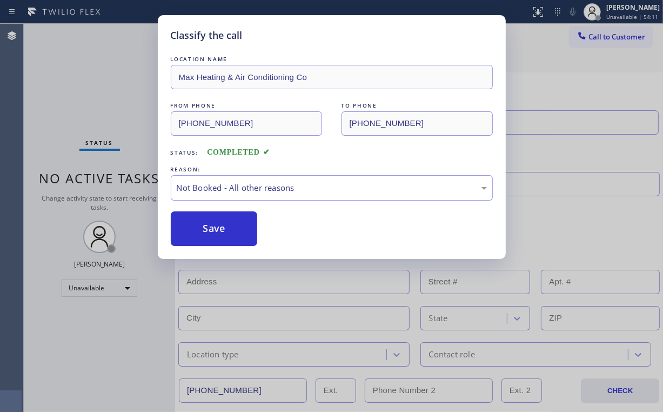
drag, startPoint x: 225, startPoint y: 226, endPoint x: 84, endPoint y: 67, distance: 212.5
click at [222, 222] on button "Save" at bounding box center [214, 228] width 87 height 35
click at [88, 69] on div "Classify the call LOCATION NAME Max Heating & Air Conditioning Co FROM PHONE [P…" at bounding box center [331, 206] width 663 height 412
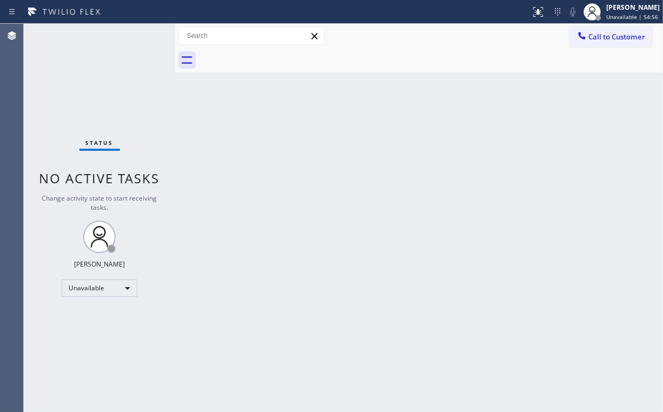
drag, startPoint x: 609, startPoint y: 41, endPoint x: 502, endPoint y: 69, distance: 110.8
click at [608, 41] on span "Call to Customer" at bounding box center [617, 37] width 57 height 10
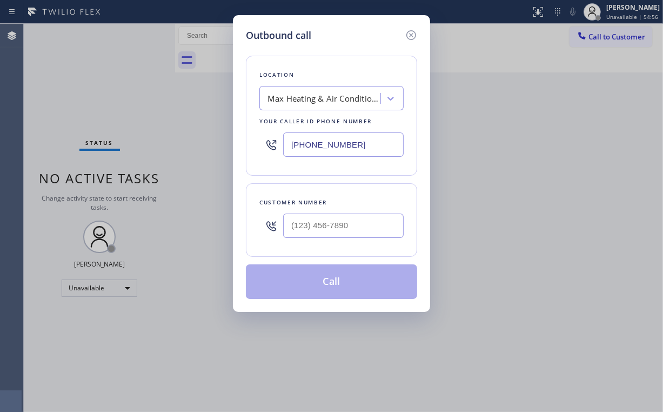
drag, startPoint x: 370, startPoint y: 138, endPoint x: 183, endPoint y: 123, distance: 187.1
click at [195, 138] on div "Outbound call Location Max Heating & Air Conditioning Co Your caller id phone n…" at bounding box center [331, 206] width 663 height 412
paste input "10) 295-1879"
type input "[PHONE_NUMBER]"
drag, startPoint x: 337, startPoint y: 227, endPoint x: 350, endPoint y: 223, distance: 13.5
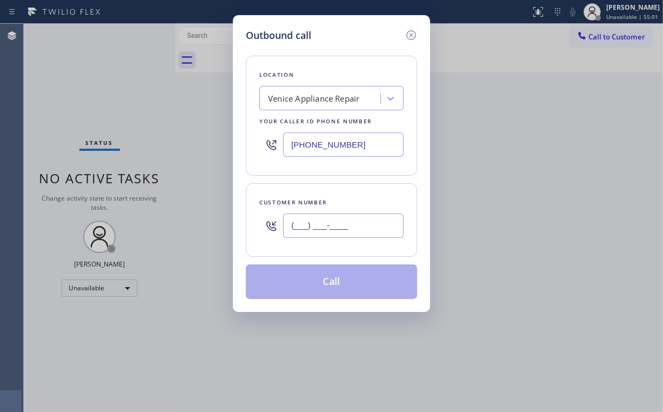
click at [338, 227] on input "(___) ___-____" at bounding box center [343, 226] width 121 height 24
paste input "323) 707-0053"
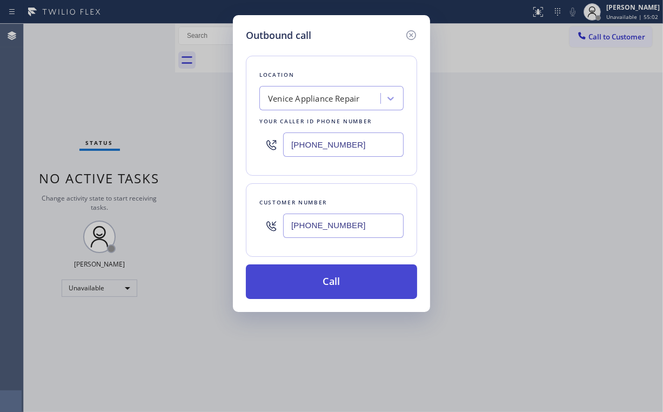
type input "[PHONE_NUMBER]"
click at [312, 283] on button "Call" at bounding box center [331, 281] width 171 height 35
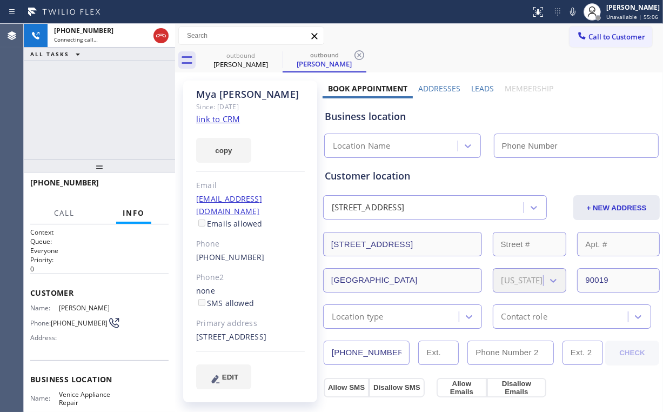
click at [118, 105] on div "[PHONE_NUMBER] Connecting call… ALL TASKS ALL TASKS ACTIVE TASKS TASKS IN WRAP …" at bounding box center [99, 92] width 151 height 136
type input "[PHONE_NUMBER]"
click at [112, 107] on div "[PHONE_NUMBER] Connecting call… ALL TASKS ALL TASKS ACTIVE TASKS TASKS IN WRAP …" at bounding box center [99, 92] width 151 height 136
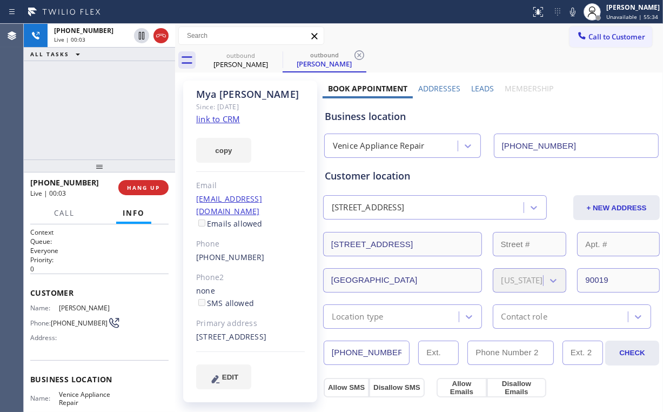
click at [110, 110] on div "[PHONE_NUMBER] Live | 00:03 ALL TASKS ALL TASKS ACTIVE TASKS TASKS IN WRAP UP" at bounding box center [99, 92] width 151 height 136
click at [109, 109] on div "[PHONE_NUMBER] Live | 00:04 ALL TASKS ALL TASKS ACTIVE TASKS TASKS IN WRAP UP" at bounding box center [99, 92] width 151 height 136
click at [109, 109] on div "[PHONE_NUMBER] Live | 00:05 ALL TASKS ALL TASKS ACTIVE TASKS TASKS IN WRAP UP" at bounding box center [99, 92] width 151 height 136
click at [109, 109] on div "[PHONE_NUMBER] Live | 00:06 ALL TASKS ALL TASKS ACTIVE TASKS TASKS IN WRAP UP" at bounding box center [99, 92] width 151 height 136
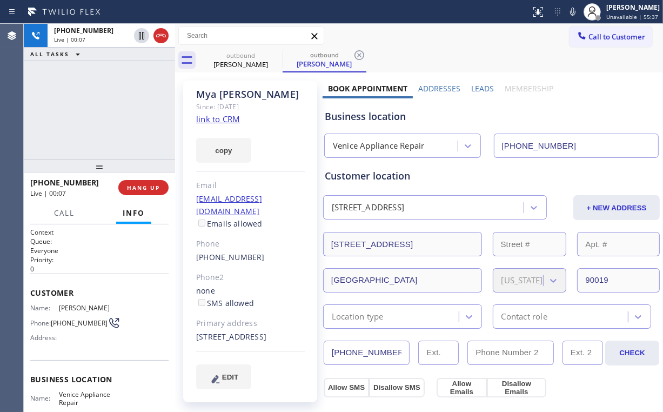
click at [109, 109] on div "[PHONE_NUMBER] Live | 00:07 ALL TASKS ALL TASKS ACTIVE TASKS TASKS IN WRAP UP" at bounding box center [99, 92] width 151 height 136
click at [106, 110] on div "[PHONE_NUMBER] Live | 00:11 ALL TASKS ALL TASKS ACTIVE TASKS TASKS IN WRAP UP" at bounding box center [99, 92] width 151 height 136
click at [109, 109] on div "[PHONE_NUMBER] Live | 00:13 ALL TASKS ALL TASKS ACTIVE TASKS TASKS IN WRAP UP" at bounding box center [99, 92] width 151 height 136
click at [109, 109] on div "[PHONE_NUMBER] Live | 00:14 ALL TASKS ALL TASKS ACTIVE TASKS TASKS IN WRAP UP" at bounding box center [99, 92] width 151 height 136
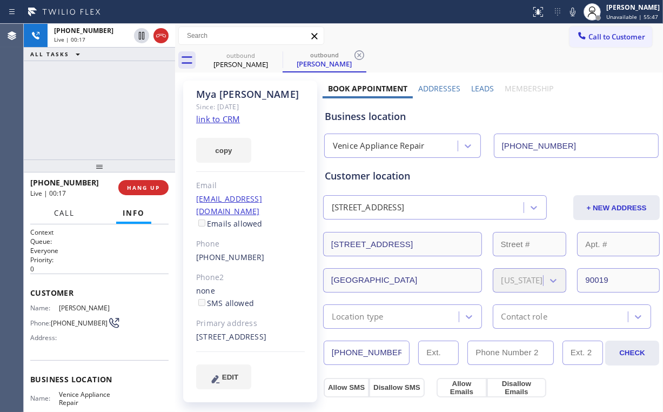
click at [66, 214] on span "Call" at bounding box center [64, 213] width 21 height 10
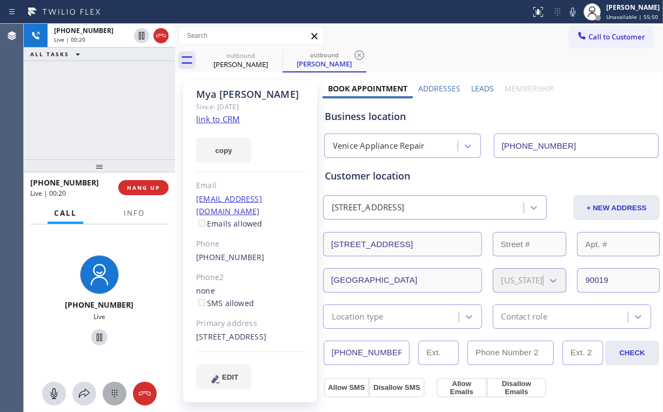
click at [115, 391] on icon at bounding box center [114, 393] width 13 height 13
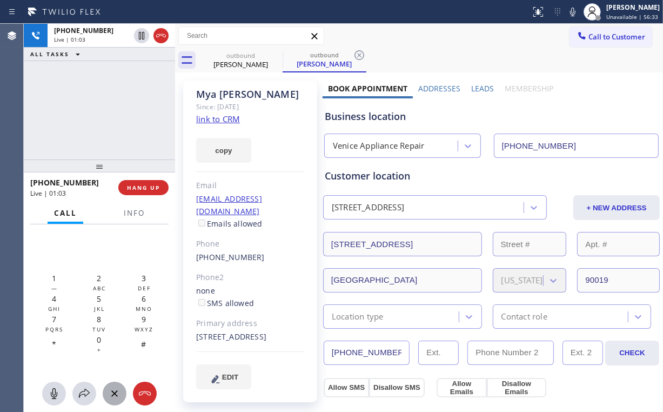
click at [111, 106] on div "[PHONE_NUMBER] Live | 01:03 ALL TASKS ALL TASKS ACTIVE TASKS TASKS IN WRAP UP" at bounding box center [99, 92] width 151 height 136
click at [129, 215] on span "Info" at bounding box center [134, 213] width 21 height 10
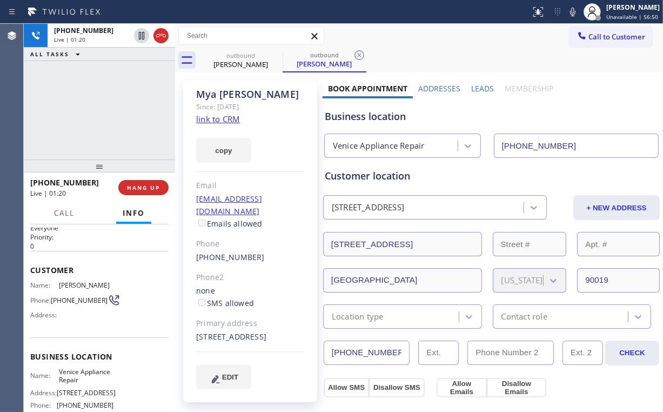
scroll to position [86, 0]
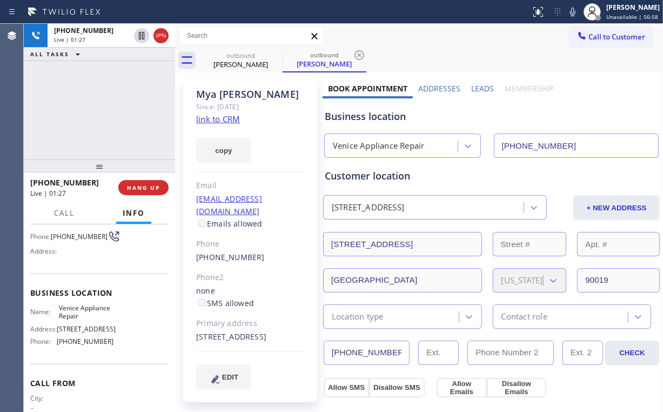
click at [126, 128] on div "[PHONE_NUMBER] Live | 01:27 ALL TASKS ALL TASKS ACTIVE TASKS TASKS IN WRAP UP" at bounding box center [99, 92] width 151 height 136
click at [137, 187] on span "HANG UP" at bounding box center [143, 188] width 33 height 8
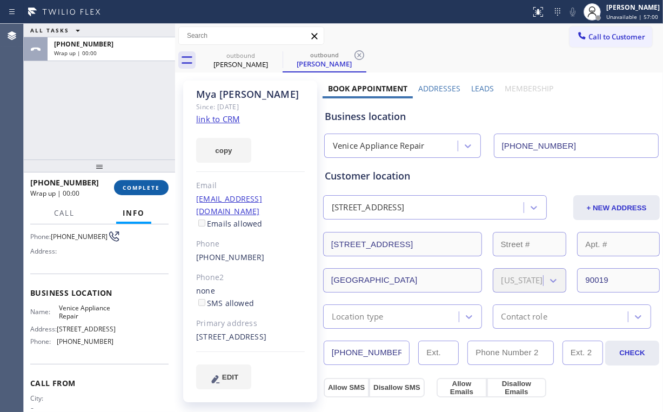
click at [142, 188] on span "COMPLETE" at bounding box center [141, 188] width 37 height 8
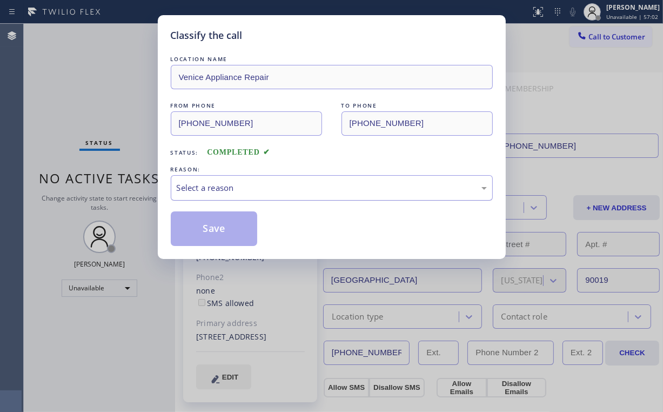
click at [212, 183] on div "Select a reason" at bounding box center [332, 188] width 310 height 12
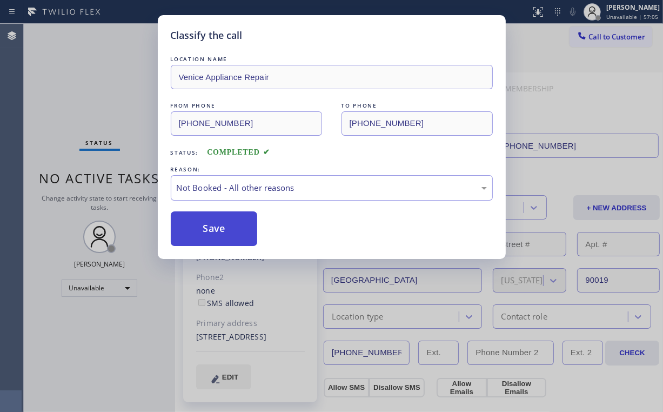
click at [223, 231] on button "Save" at bounding box center [214, 228] width 87 height 35
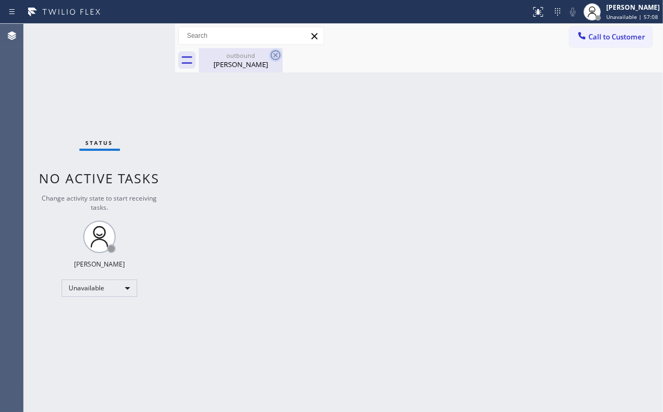
click at [236, 58] on div "outbound" at bounding box center [241, 55] width 82 height 8
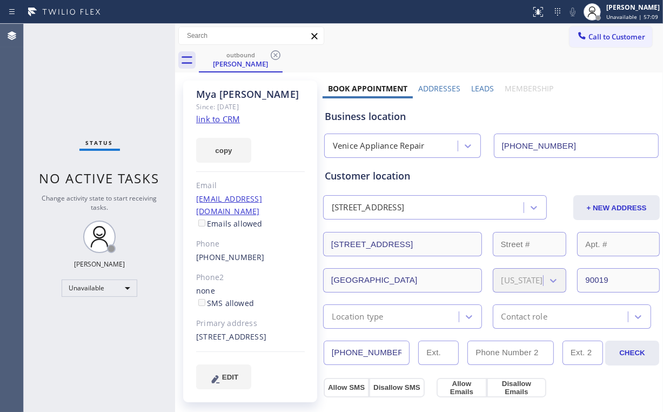
drag, startPoint x: 275, startPoint y: 53, endPoint x: 291, endPoint y: 76, distance: 27.9
click at [275, 53] on icon at bounding box center [275, 55] width 13 height 13
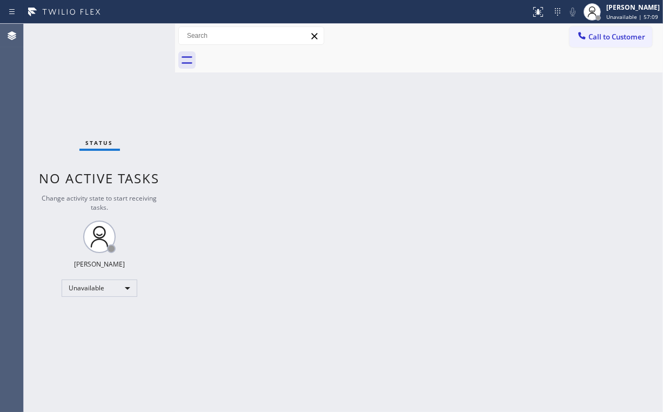
click at [343, 213] on div "Back to Dashboard Change Sender ID Customers Technicians Select a contact Outbo…" at bounding box center [419, 218] width 488 height 388
drag, startPoint x: 621, startPoint y: 32, endPoint x: 356, endPoint y: 146, distance: 287.9
click at [620, 32] on span "Call to Customer" at bounding box center [617, 37] width 57 height 10
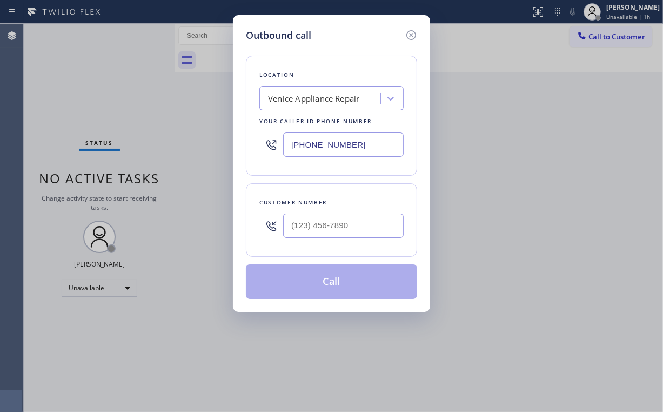
drag, startPoint x: 355, startPoint y: 147, endPoint x: 134, endPoint y: 145, distance: 220.5
click at [282, 145] on div "[PHONE_NUMBER]" at bounding box center [331, 144] width 144 height 35
paste input "415) 319-8496"
type input "[PHONE_NUMBER]"
click at [354, 225] on input "(___) ___-____" at bounding box center [343, 226] width 121 height 24
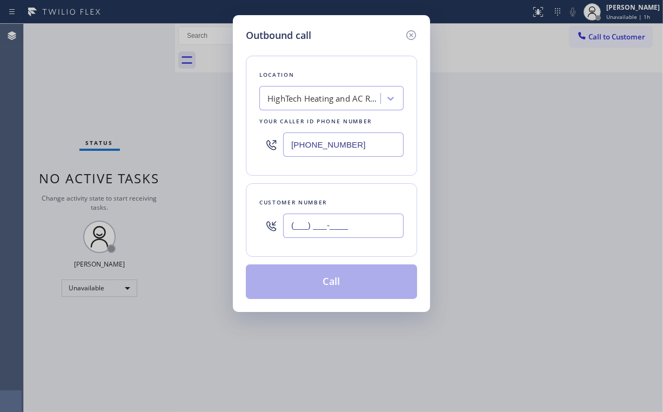
paste input "323) 578-2011"
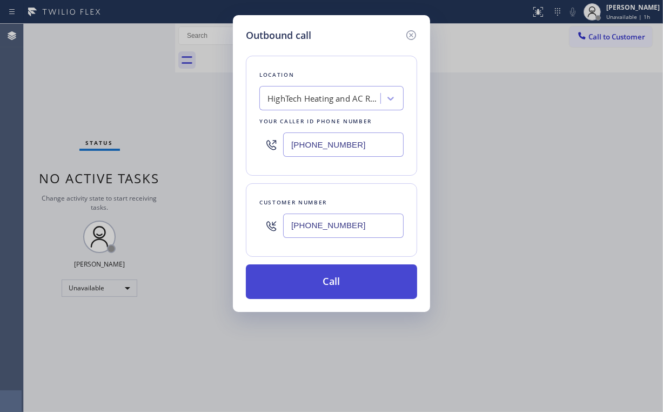
type input "[PHONE_NUMBER]"
drag, startPoint x: 318, startPoint y: 283, endPoint x: 290, endPoint y: 377, distance: 98.0
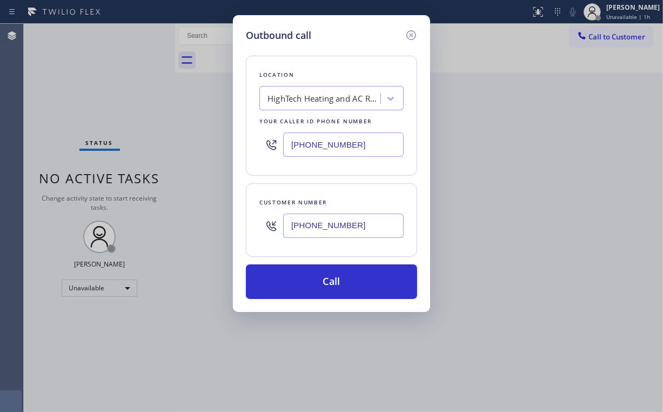
click at [318, 283] on button "Call" at bounding box center [331, 281] width 171 height 35
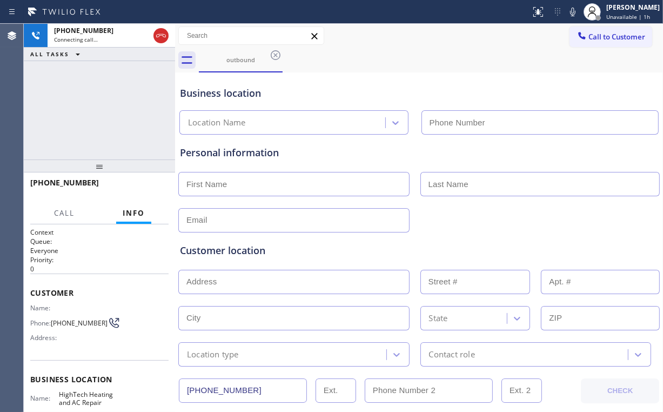
type input "[PHONE_NUMBER]"
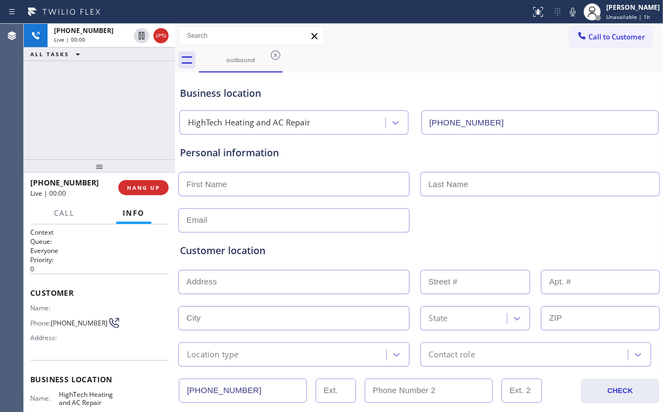
click at [74, 97] on div "[PHONE_NUMBER] Live | 00:00 ALL TASKS ALL TASKS ACTIVE TASKS TASKS IN WRAP UP" at bounding box center [99, 92] width 151 height 136
click at [106, 109] on div "[PHONE_NUMBER] Live | 00:07 ALL TASKS ALL TASKS ACTIVE TASKS TASKS IN WRAP UP" at bounding box center [99, 92] width 151 height 136
click at [108, 108] on div "[PHONE_NUMBER] Live | 00:08 ALL TASKS ALL TASKS ACTIVE TASKS TASKS IN WRAP UP" at bounding box center [99, 92] width 151 height 136
click at [108, 108] on div "[PHONE_NUMBER] Live | 00:10 ALL TASKS ALL TASKS ACTIVE TASKS TASKS IN WRAP UP" at bounding box center [99, 92] width 151 height 136
click at [104, 105] on div "[PHONE_NUMBER] Live | 00:20 ALL TASKS ALL TASKS ACTIVE TASKS TASKS IN WRAP UP" at bounding box center [99, 92] width 151 height 136
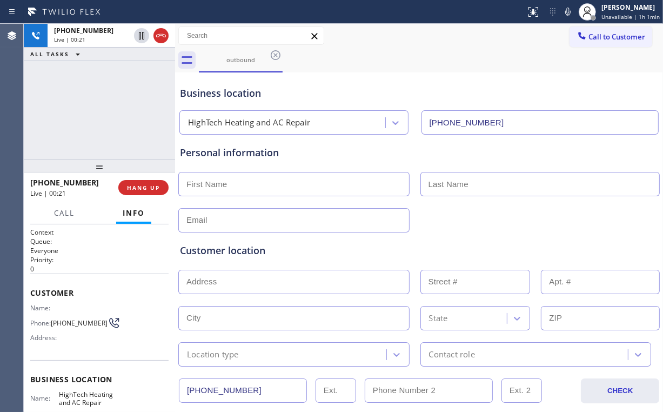
click at [104, 105] on div "[PHONE_NUMBER] Live | 00:21 ALL TASKS ALL TASKS ACTIVE TASKS TASKS IN WRAP UP" at bounding box center [99, 92] width 151 height 136
click at [102, 108] on div "[PHONE_NUMBER] Live | 00:23 ALL TASKS ALL TASKS ACTIVE TASKS TASKS IN WRAP UP" at bounding box center [99, 92] width 151 height 136
click at [104, 107] on div "[PHONE_NUMBER] Live | 00:25 ALL TASKS ALL TASKS ACTIVE TASKS TASKS IN WRAP UP" at bounding box center [99, 92] width 151 height 136
click at [105, 108] on div "[PHONE_NUMBER] Live | 00:27 ALL TASKS ALL TASKS ACTIVE TASKS TASKS IN WRAP UP" at bounding box center [99, 92] width 151 height 136
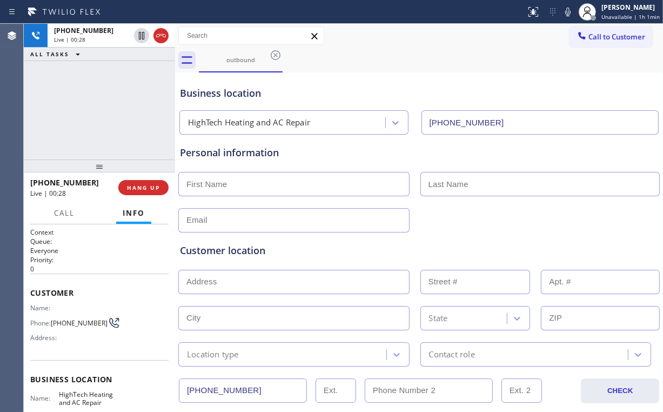
click at [105, 110] on div "[PHONE_NUMBER] Live | 00:28 ALL TASKS ALL TASKS ACTIVE TASKS TASKS IN WRAP UP" at bounding box center [99, 92] width 151 height 136
click at [105, 110] on div "[PHONE_NUMBER] Live | 00:29 ALL TASKS ALL TASKS ACTIVE TASKS TASKS IN WRAP UP" at bounding box center [99, 92] width 151 height 136
click at [105, 110] on div "[PHONE_NUMBER] Live | 00:30 ALL TASKS ALL TASKS ACTIVE TASKS TASKS IN WRAP UP" at bounding box center [99, 92] width 151 height 136
click at [105, 110] on div "[PHONE_NUMBER] Live | 00:35 ALL TASKS ALL TASKS ACTIVE TASKS TASKS IN WRAP UP" at bounding box center [99, 92] width 151 height 136
click at [105, 110] on div "[PHONE_NUMBER] Live | 00:37 ALL TASKS ALL TASKS ACTIVE TASKS TASKS IN WRAP UP" at bounding box center [99, 92] width 151 height 136
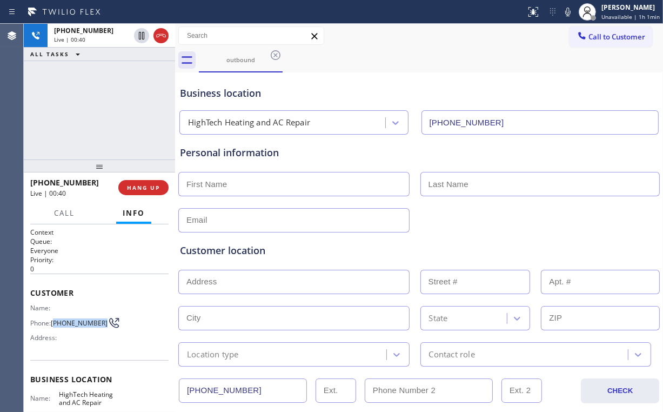
drag, startPoint x: 54, startPoint y: 315, endPoint x: 126, endPoint y: 145, distance: 185.0
click at [68, 324] on span "[PHONE_NUMBER]" at bounding box center [79, 323] width 57 height 8
click at [111, 107] on div "[PHONE_NUMBER] Live | 00:41 ALL TASKS ALL TASKS ACTIVE TASKS TASKS IN WRAP UP" at bounding box center [99, 92] width 151 height 136
click at [411, 135] on div "Personal information" at bounding box center [419, 184] width 483 height 98
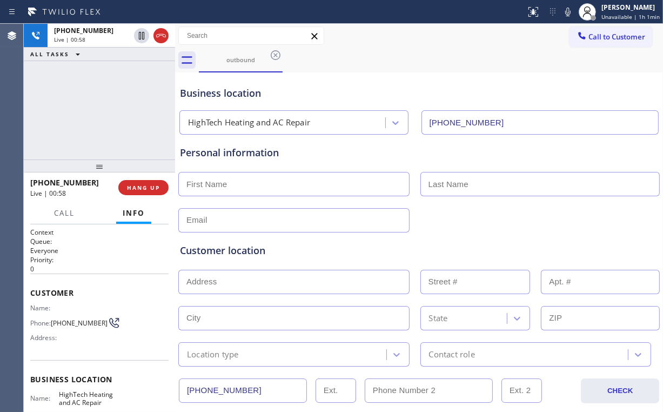
click at [411, 135] on div "Personal information" at bounding box center [419, 184] width 483 height 98
click at [109, 109] on div "[PHONE_NUMBER] Live | 01:05 ALL TASKS ALL TASKS ACTIVE TASKS TASKS IN WRAP UP" at bounding box center [99, 92] width 151 height 136
click at [109, 109] on div "[PHONE_NUMBER] Live | 01:06 ALL TASKS ALL TASKS ACTIVE TASKS TASKS IN WRAP UP" at bounding box center [99, 92] width 151 height 136
click at [109, 109] on div "[PHONE_NUMBER] Live | 01:07 ALL TASKS ALL TASKS ACTIVE TASKS TASKS IN WRAP UP" at bounding box center [99, 92] width 151 height 136
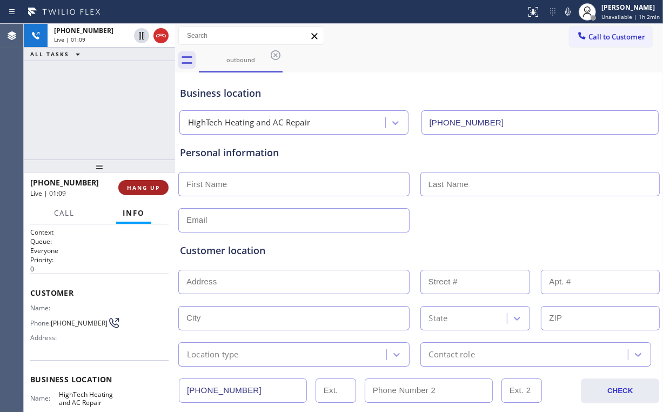
click at [148, 188] on span "HANG UP" at bounding box center [143, 188] width 33 height 8
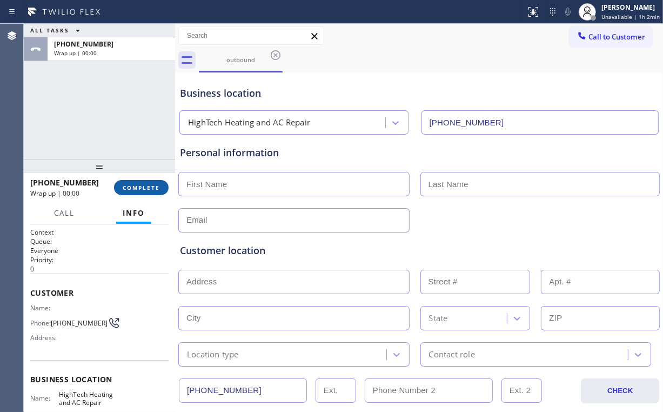
click at [148, 188] on span "COMPLETE" at bounding box center [141, 188] width 37 height 8
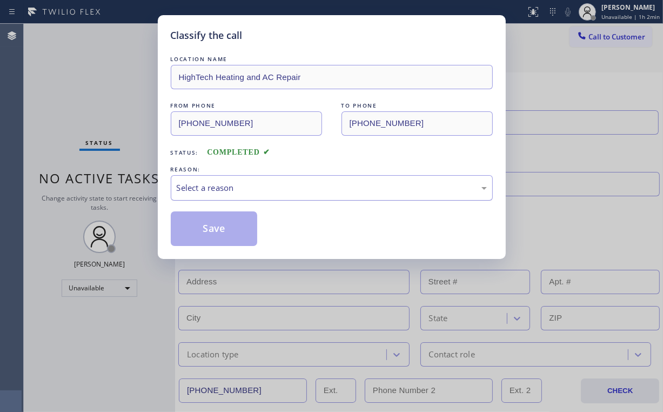
click at [210, 185] on div "Select a reason" at bounding box center [332, 188] width 310 height 12
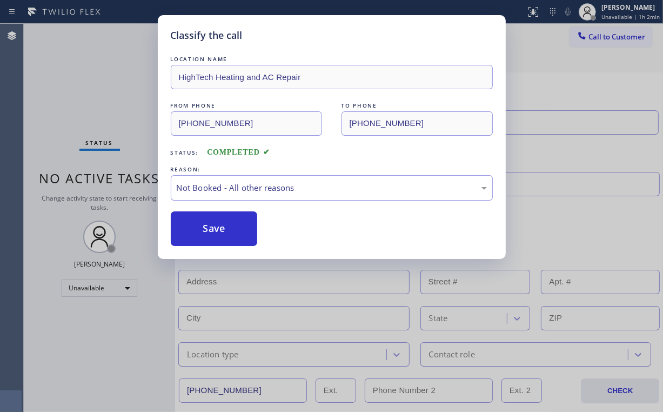
drag, startPoint x: 234, startPoint y: 227, endPoint x: 110, endPoint y: 122, distance: 161.8
click at [232, 223] on button "Save" at bounding box center [214, 228] width 87 height 35
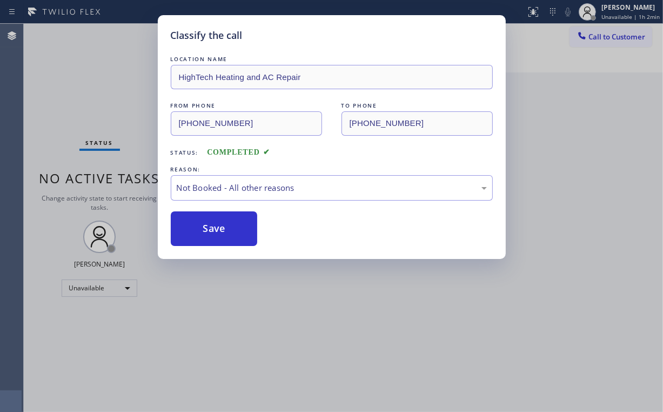
click at [96, 102] on div "Classify the call LOCATION NAME HighTech Heating and AC Repair FROM PHONE [PHON…" at bounding box center [331, 206] width 663 height 412
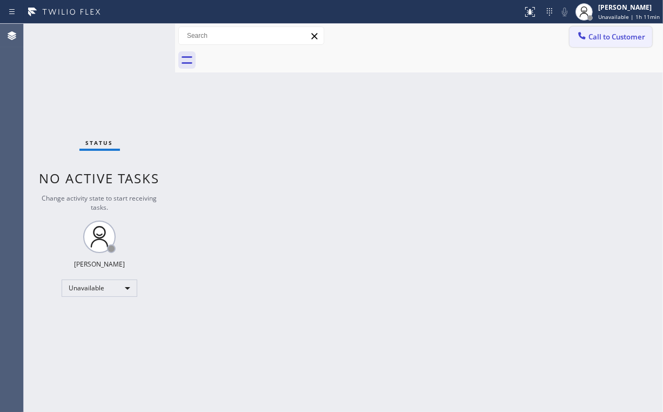
click at [601, 38] on span "Call to Customer" at bounding box center [617, 37] width 57 height 10
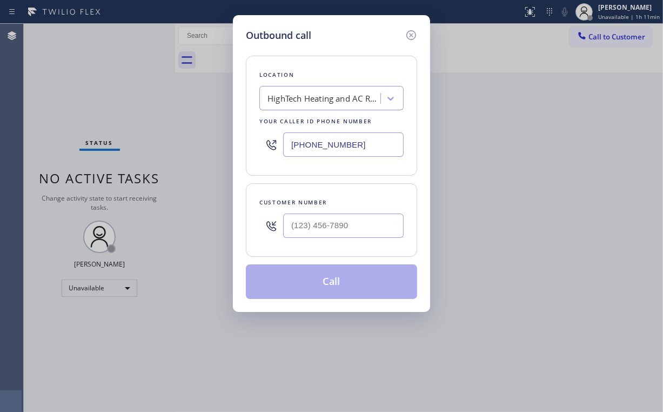
drag, startPoint x: 359, startPoint y: 147, endPoint x: 219, endPoint y: 149, distance: 140.0
click at [239, 150] on div "Outbound call Location HighTech Heating and AC Repair Your caller id phone numb…" at bounding box center [331, 163] width 197 height 297
paste input "844) 899-7462"
type input "[PHONE_NUMBER]"
click at [324, 228] on input "(___) ___-____" at bounding box center [343, 226] width 121 height 24
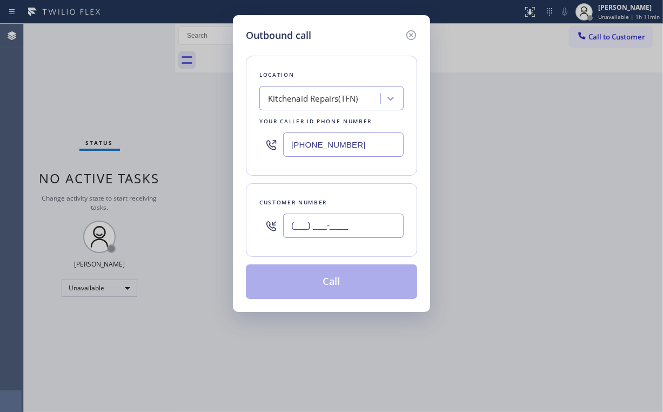
paste input "949) 303-9005"
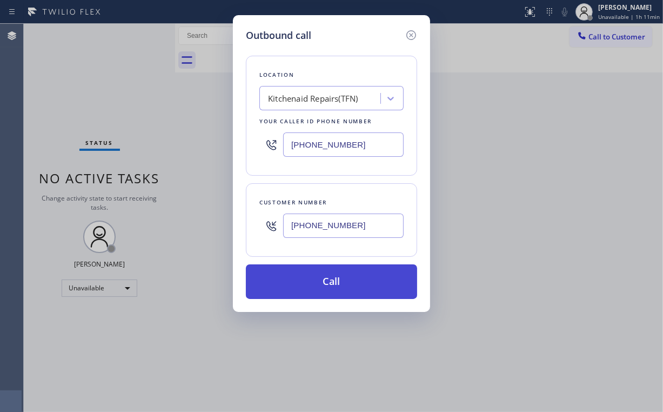
type input "[PHONE_NUMBER]"
click at [327, 280] on button "Call" at bounding box center [331, 281] width 171 height 35
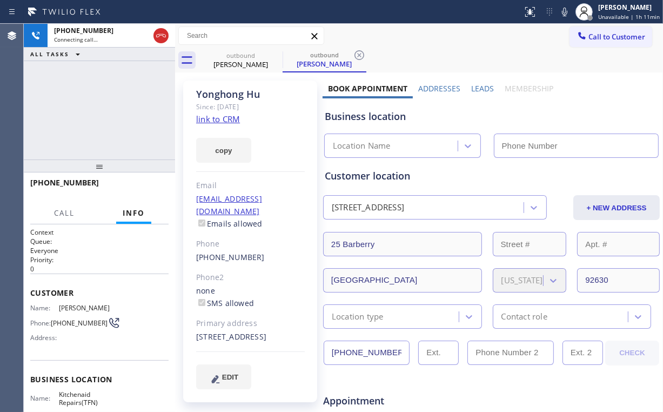
drag, startPoint x: 159, startPoint y: 35, endPoint x: 214, endPoint y: 92, distance: 78.8
click at [160, 37] on icon at bounding box center [161, 35] width 13 height 13
click at [221, 118] on link "link to CRM" at bounding box center [218, 119] width 44 height 11
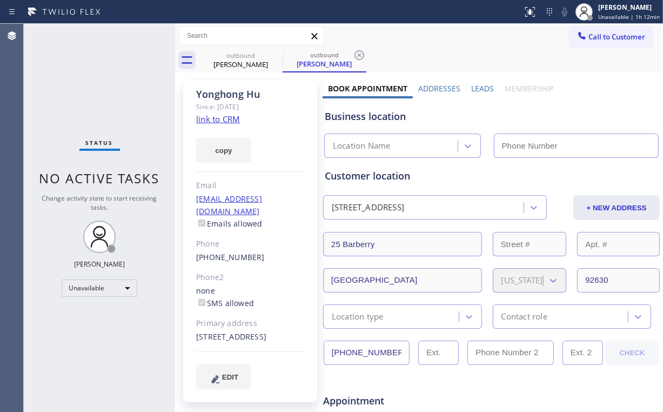
type input "[PHONE_NUMBER]"
drag, startPoint x: 608, startPoint y: 32, endPoint x: 402, endPoint y: 186, distance: 257.3
click at [608, 34] on span "Call to Customer" at bounding box center [617, 37] width 57 height 10
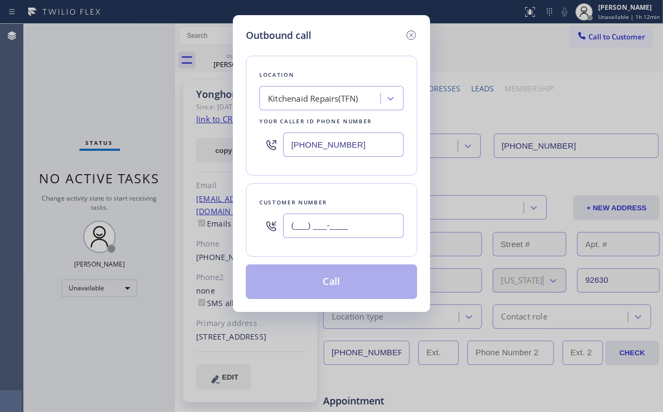
click at [352, 229] on input "(___) ___-____" at bounding box center [343, 226] width 121 height 24
paste input "949) 303-9005"
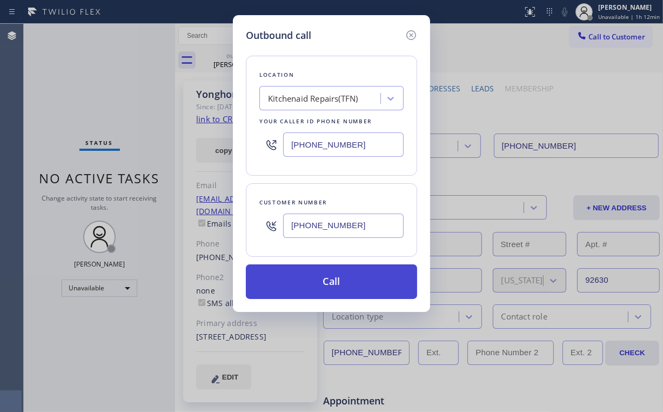
type input "[PHONE_NUMBER]"
click at [311, 282] on button "Call" at bounding box center [331, 281] width 171 height 35
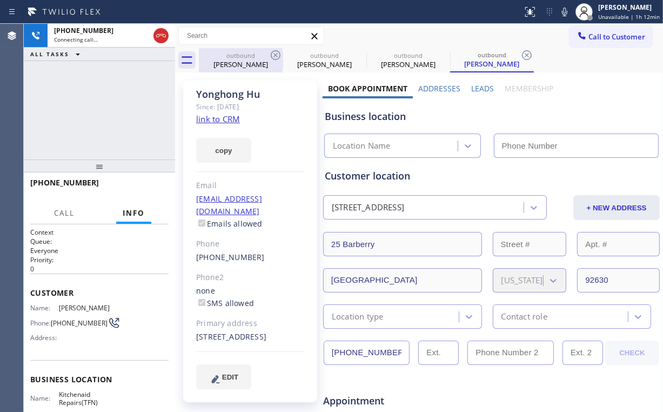
drag, startPoint x: 236, startPoint y: 63, endPoint x: 276, endPoint y: 62, distance: 40.5
click at [237, 64] on div "[PERSON_NAME]" at bounding box center [241, 64] width 82 height 10
click at [275, 55] on icon at bounding box center [275, 55] width 13 height 13
click at [0, 0] on icon at bounding box center [0, 0] width 0 height 0
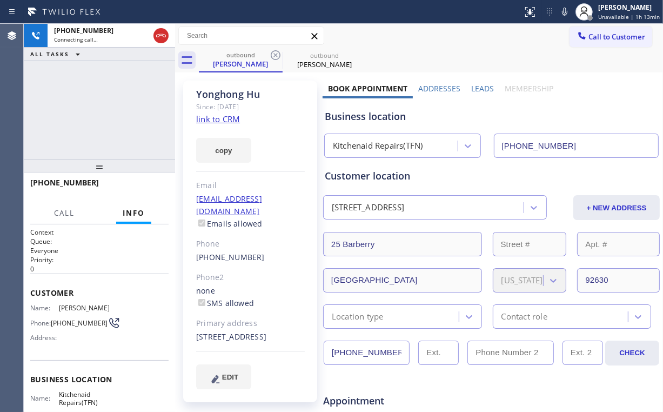
click at [102, 125] on div "[PHONE_NUMBER] Connecting call… ALL TASKS ALL TASKS ACTIVE TASKS TASKS IN WRAP …" at bounding box center [99, 92] width 151 height 136
click at [106, 106] on div "[PHONE_NUMBER] Live | 00:00 ALL TASKS ALL TASKS ACTIVE TASKS TASKS IN WRAP UP" at bounding box center [99, 92] width 151 height 136
click at [106, 109] on div "[PHONE_NUMBER] Live | 00:02 ALL TASKS ALL TASKS ACTIVE TASKS TASKS IN WRAP UP" at bounding box center [99, 92] width 151 height 136
click at [107, 110] on div "[PHONE_NUMBER] Live | 00:04 ALL TASKS ALL TASKS ACTIVE TASKS TASKS IN WRAP UP" at bounding box center [99, 92] width 151 height 136
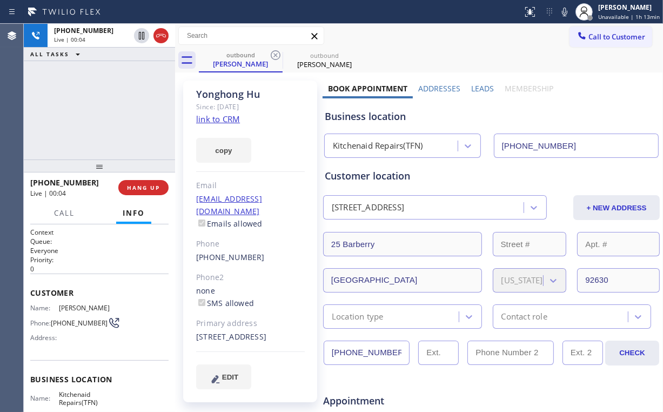
click at [108, 110] on div "[PHONE_NUMBER] Live | 00:04 ALL TASKS ALL TASKS ACTIVE TASKS TASKS IN WRAP UP" at bounding box center [99, 92] width 151 height 136
click at [108, 113] on div "[PHONE_NUMBER] Live | 00:09 ALL TASKS ALL TASKS ACTIVE TASKS TASKS IN WRAP UP" at bounding box center [99, 92] width 151 height 136
click at [108, 113] on div "[PHONE_NUMBER] Live | 00:13 ALL TASKS ALL TASKS ACTIVE TASKS TASKS IN WRAP UP" at bounding box center [99, 92] width 151 height 136
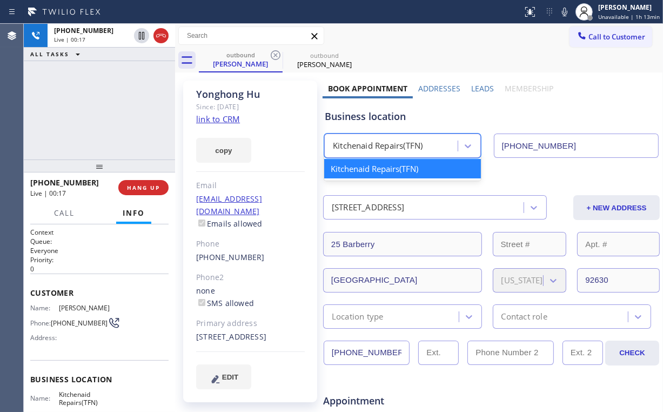
click at [357, 145] on div "Kitchenaid Repairs(TFN)" at bounding box center [378, 146] width 90 height 12
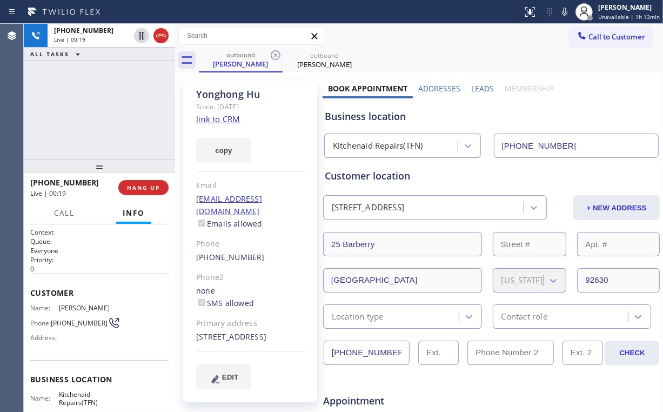
click at [106, 111] on div "[PHONE_NUMBER] Live | 00:19 ALL TASKS ALL TASKS ACTIVE TASKS TASKS IN WRAP UP" at bounding box center [99, 92] width 151 height 136
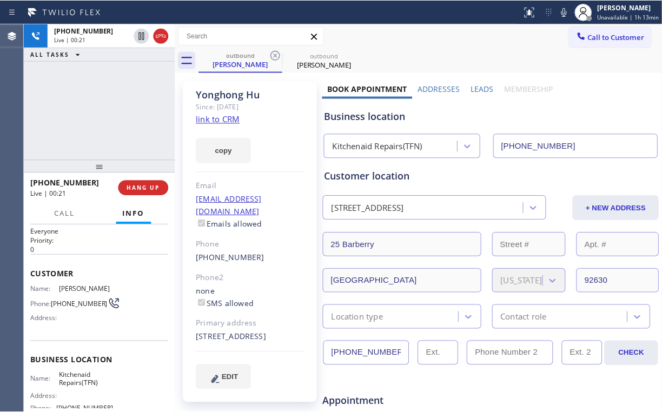
scroll to position [43, 0]
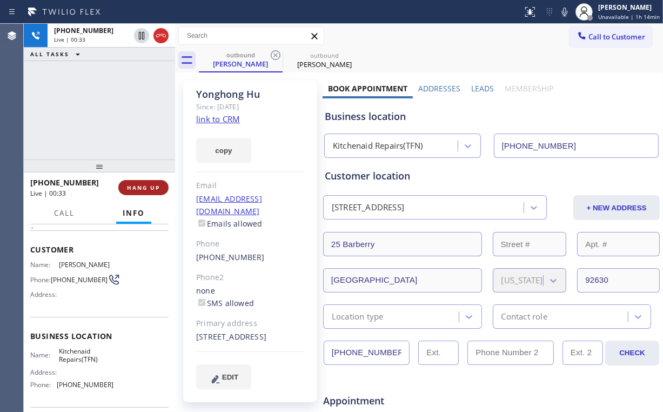
click at [157, 187] on span "HANG UP" at bounding box center [143, 188] width 33 height 8
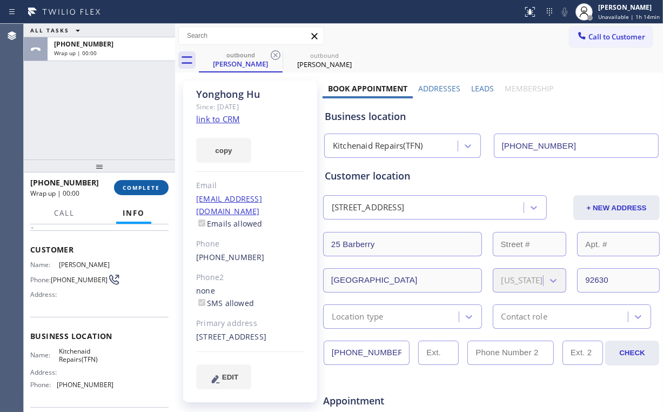
click at [157, 187] on span "COMPLETE" at bounding box center [141, 188] width 37 height 8
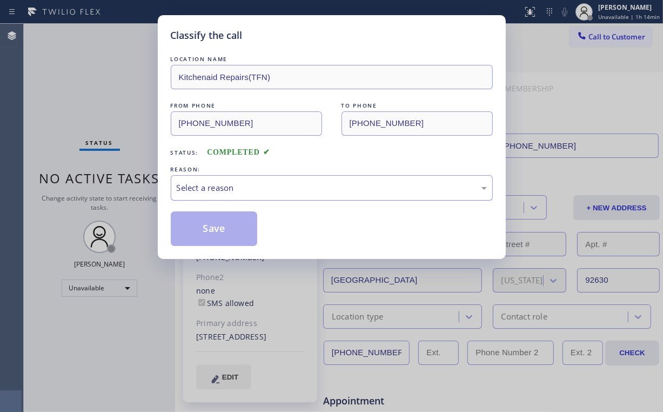
drag, startPoint x: 200, startPoint y: 182, endPoint x: 203, endPoint y: 195, distance: 13.9
click at [201, 182] on div "Select a reason" at bounding box center [332, 188] width 310 height 12
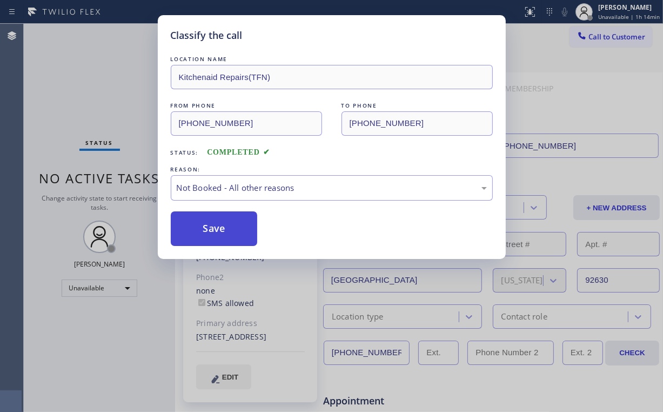
click at [222, 221] on button "Save" at bounding box center [214, 228] width 87 height 35
click at [105, 85] on div "Classify the call LOCATION NAME Kitchenaid Repairs(TFN) FROM PHONE [PHONE_NUMBE…" at bounding box center [331, 206] width 663 height 412
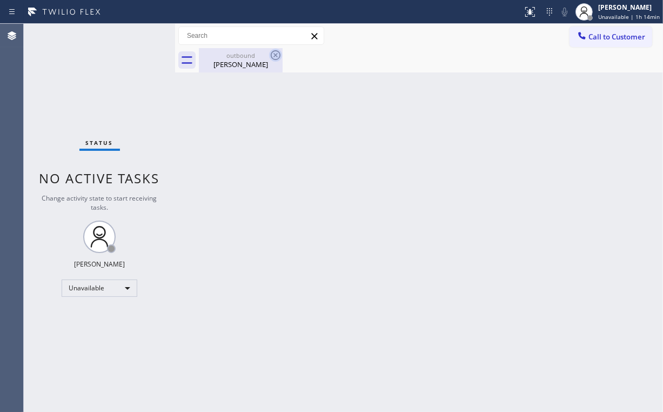
click at [244, 57] on div "outbound" at bounding box center [241, 55] width 82 height 8
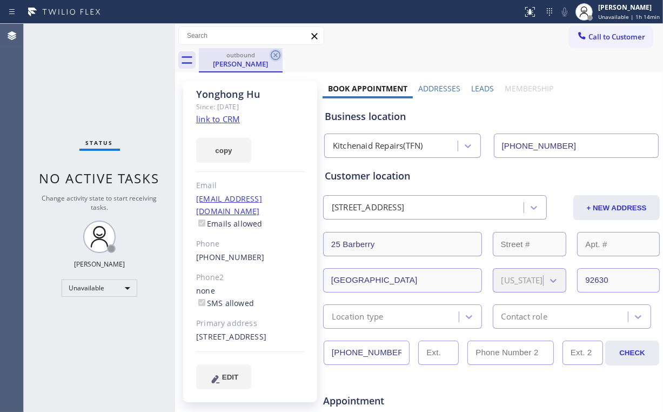
click at [278, 54] on icon at bounding box center [275, 55] width 13 height 13
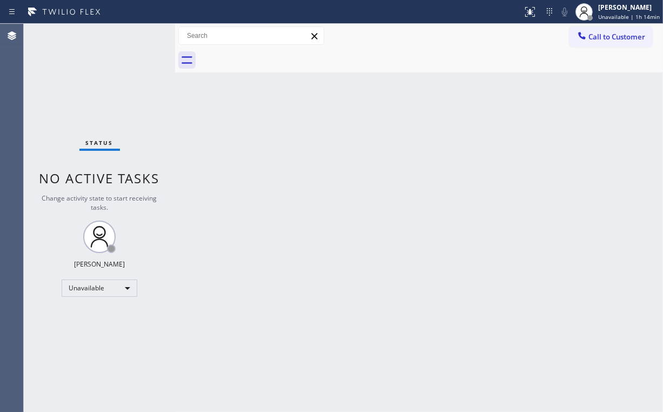
drag, startPoint x: 37, startPoint y: 65, endPoint x: 54, endPoint y: 1, distance: 67.1
click at [37, 65] on div "Status No active tasks Change activity state to start receiving tasks. [PERSON_…" at bounding box center [99, 218] width 151 height 388
drag, startPoint x: 102, startPoint y: 103, endPoint x: 116, endPoint y: 97, distance: 15.3
click at [102, 102] on div "Status No active tasks Change activity state to start receiving tasks. [PERSON_…" at bounding box center [99, 218] width 151 height 388
click at [90, 288] on div "Unavailable" at bounding box center [100, 287] width 76 height 17
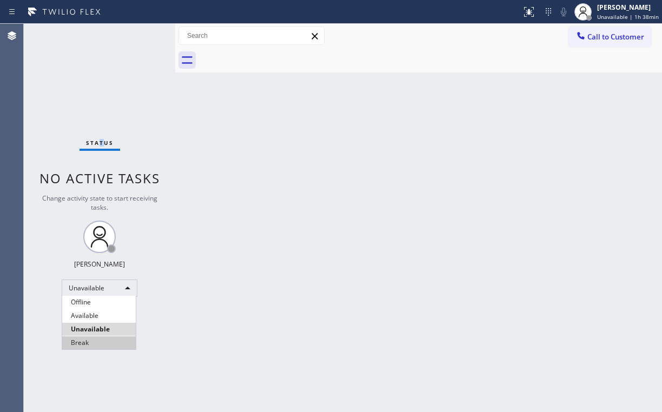
click at [98, 339] on li "Break" at bounding box center [99, 342] width 74 height 13
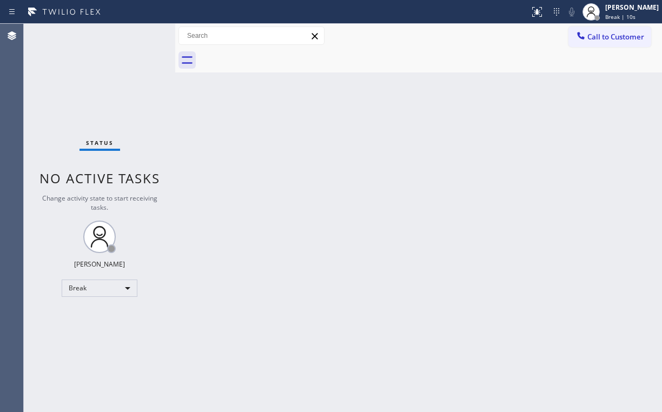
click at [118, 89] on div "Status No active tasks Change activity state to start receiving tasks. [PERSON_…" at bounding box center [99, 218] width 151 height 388
click at [117, 296] on div "Status No active tasks Change activity state to start receiving tasks. [PERSON_…" at bounding box center [99, 218] width 151 height 388
click at [110, 287] on div "Break" at bounding box center [100, 287] width 76 height 17
click at [95, 303] on li "Offline" at bounding box center [99, 302] width 74 height 13
click at [633, 9] on div "[PERSON_NAME]" at bounding box center [632, 7] width 54 height 9
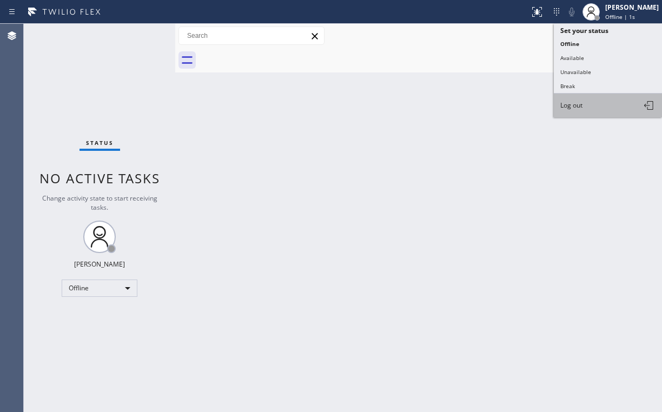
click at [584, 108] on button "Log out" at bounding box center [607, 106] width 108 height 24
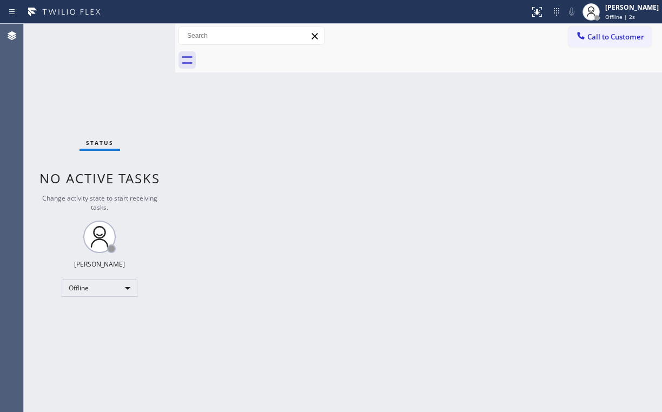
drag, startPoint x: 360, startPoint y: 177, endPoint x: 246, endPoint y: 361, distance: 216.3
click at [356, 186] on div "Back to Dashboard Change Sender ID Customers Technicians Select a contact Outbo…" at bounding box center [418, 218] width 486 height 388
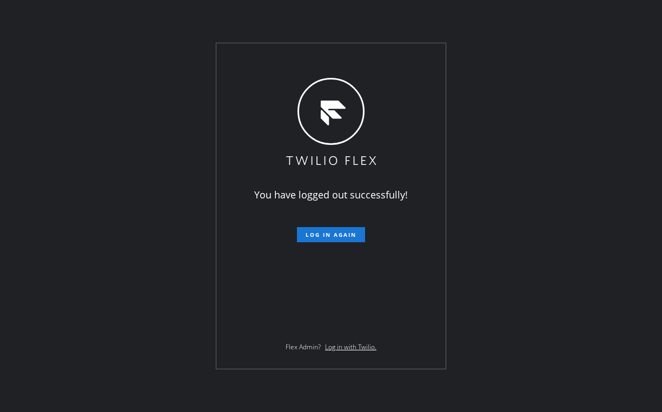
click at [90, 146] on div "You have logged out successfully! Log in again Flex Admin? Log in with Twilio." at bounding box center [331, 206] width 662 height 412
